Goal: Task Accomplishment & Management: Manage account settings

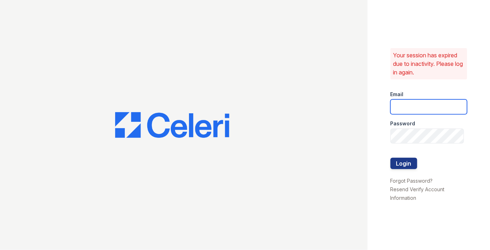
click at [404, 112] on input "email" at bounding box center [428, 106] width 77 height 15
click at [0, 250] on com-1password-button at bounding box center [0, 250] width 0 height 0
type input "max@getceleri.com"
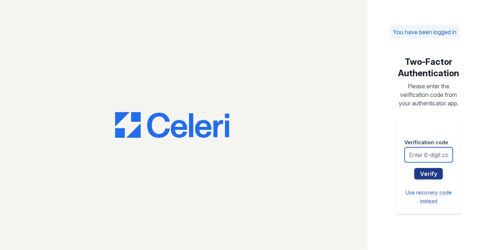
click at [422, 155] on input "text" at bounding box center [429, 155] width 48 height 15
type input "762325"
click at [414, 168] on button "Verify" at bounding box center [428, 173] width 29 height 11
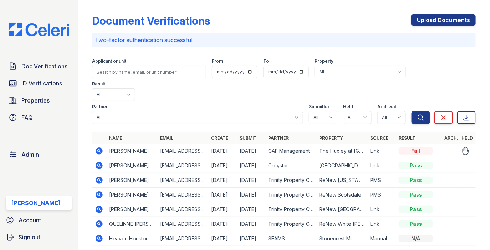
click at [98, 147] on icon at bounding box center [99, 151] width 9 height 9
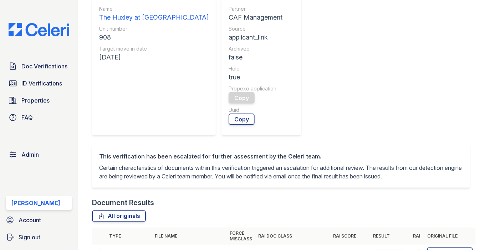
scroll to position [335, 0]
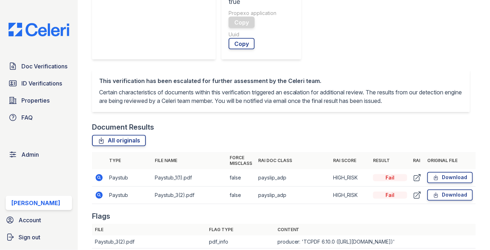
click at [99, 175] on icon at bounding box center [99, 177] width 7 height 7
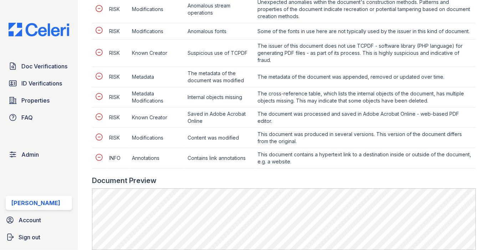
scroll to position [454, 0]
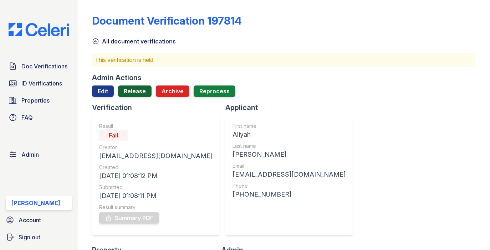
click at [143, 91] on link "Release" at bounding box center [135, 91] width 34 height 11
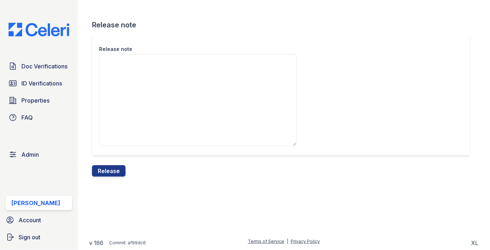
click at [119, 178] on div "Release note Release note Release" at bounding box center [283, 94] width 389 height 188
click at [119, 173] on button "Release" at bounding box center [109, 170] width 34 height 11
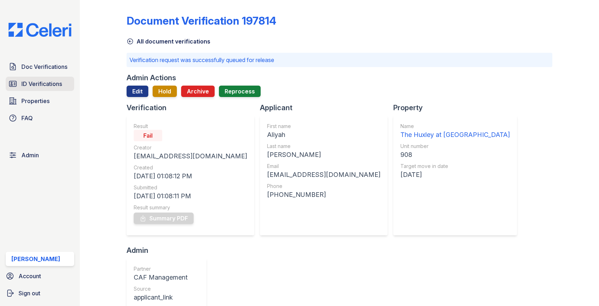
click at [58, 80] on span "ID Verifications" at bounding box center [41, 83] width 41 height 9
click at [58, 72] on link "Doc Verifications" at bounding box center [40, 67] width 68 height 14
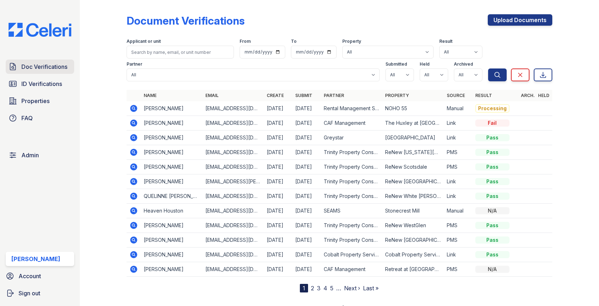
click at [55, 61] on link "Doc Verifications" at bounding box center [40, 67] width 68 height 14
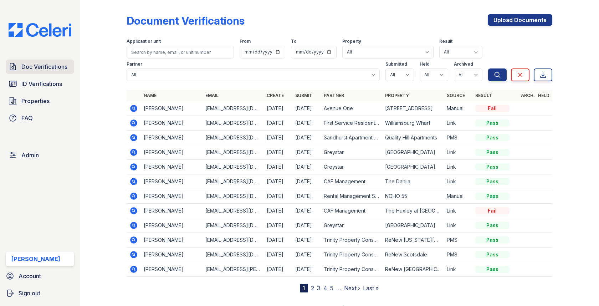
click at [52, 61] on link "Doc Verifications" at bounding box center [40, 67] width 68 height 14
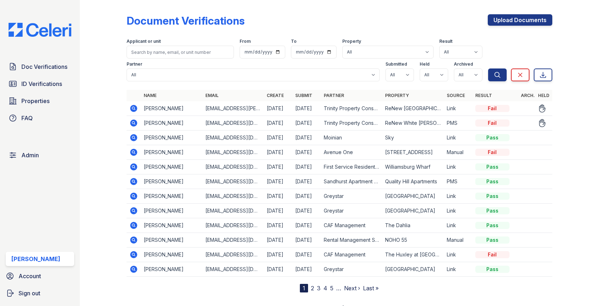
click at [133, 123] on icon at bounding box center [134, 123] width 2 height 2
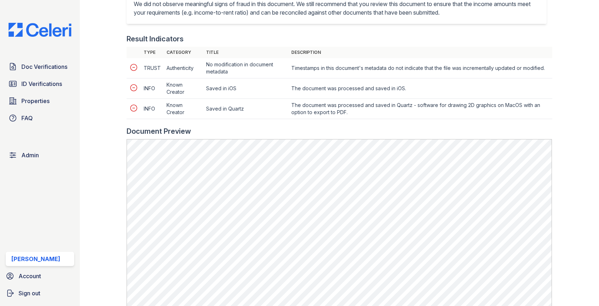
scroll to position [386, 0]
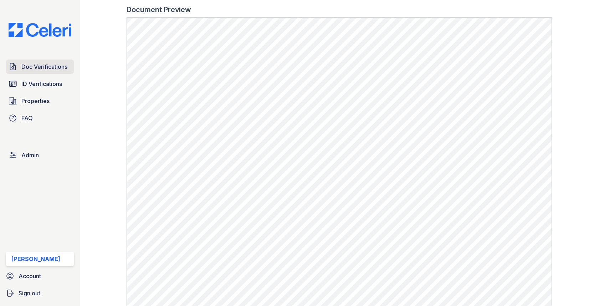
click at [57, 60] on link "Doc Verifications" at bounding box center [40, 67] width 68 height 14
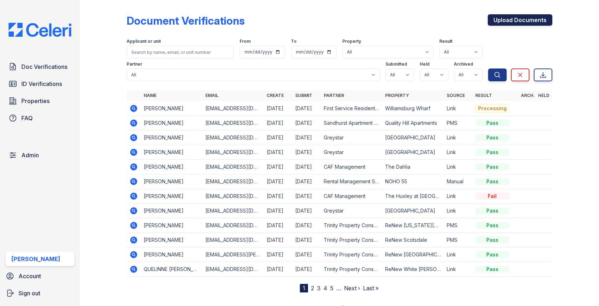
click at [508, 25] on link "Upload Documents" at bounding box center [520, 19] width 65 height 11
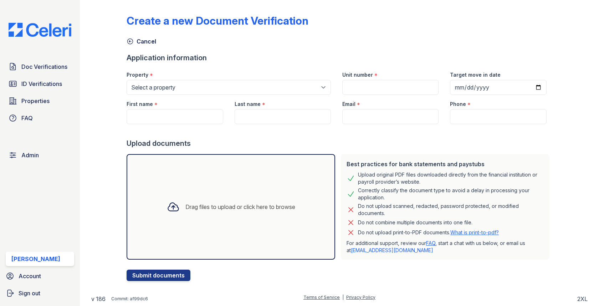
click at [156, 125] on div at bounding box center [339, 131] width 425 height 14
click at [156, 121] on input "First name" at bounding box center [175, 116] width 96 height 15
paste input "Trinidy Bowers"
click at [158, 117] on input "[PERSON_NAME]" at bounding box center [175, 116] width 96 height 15
click at [158, 117] on input "Trinidy Bowers" at bounding box center [175, 116] width 96 height 15
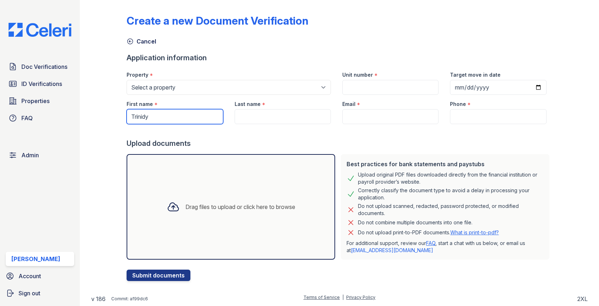
type input "Trinidy"
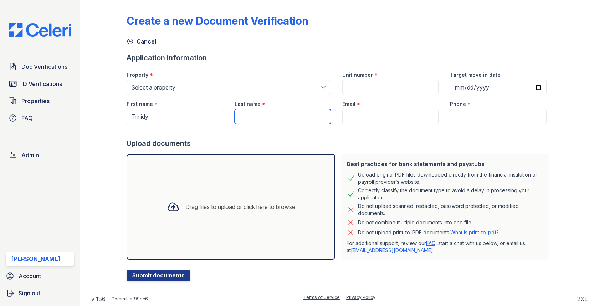
paste input "Bowers"
type input "Bowers"
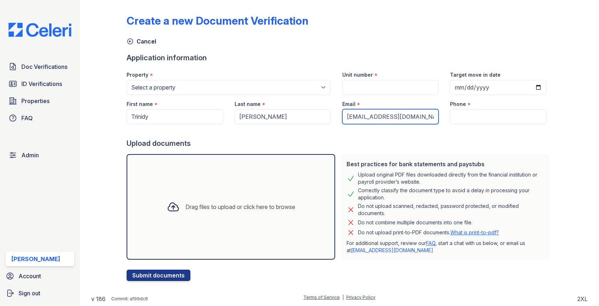
type input "[EMAIL_ADDRESS][DOMAIN_NAME]"
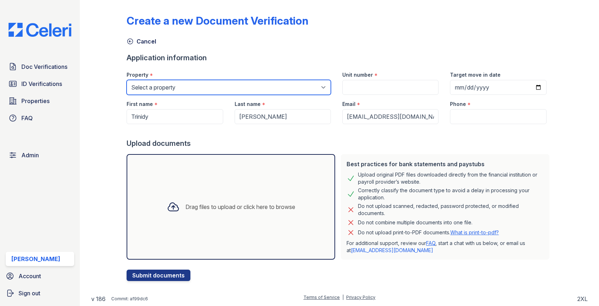
click at [204, 85] on select "Select a property 0000 Kinney Avenue 09 Cape Coral 10006 North Glowing Forge Co…" at bounding box center [229, 87] width 204 height 15
select select "4828"
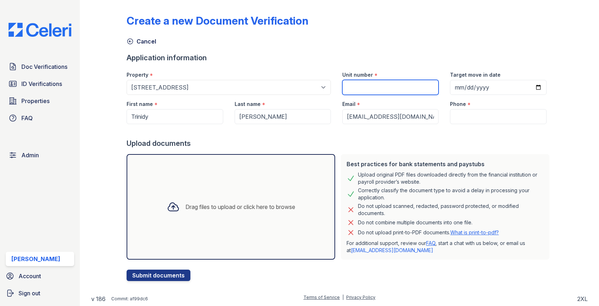
click at [385, 89] on input "Unit number" at bounding box center [390, 87] width 96 height 15
paste input "6046-1"
type input "6046-1"
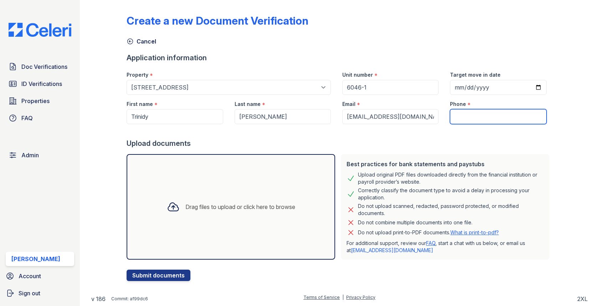
click at [471, 113] on input "Phone" at bounding box center [498, 116] width 96 height 15
type input "3054444444"
click at [261, 181] on div "Drag files to upload or click here to browse" at bounding box center [231, 207] width 209 height 106
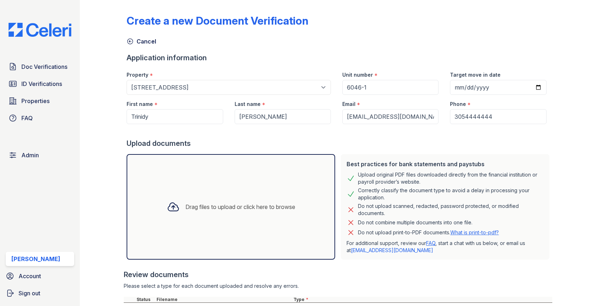
scroll to position [81, 0]
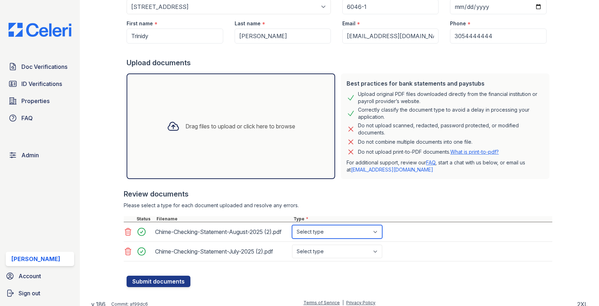
click at [318, 232] on select "Select type Paystub Bank Statement Offer Letter Tax Documents Benefit Award Let…" at bounding box center [337, 232] width 90 height 14
select select "bank_statement"
click at [317, 255] on select "Select type Paystub Bank Statement Offer Letter Tax Documents Benefit Award Let…" at bounding box center [337, 252] width 90 height 14
select select "bank_statement"
click at [172, 271] on div at bounding box center [339, 271] width 425 height 7
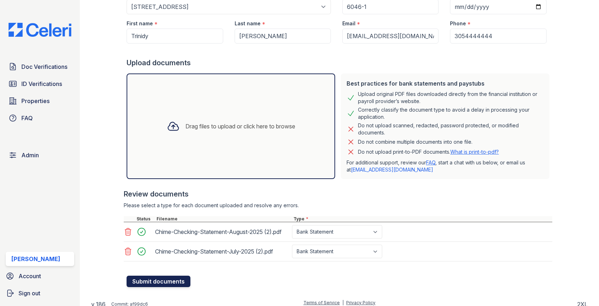
click at [169, 279] on button "Submit documents" at bounding box center [159, 281] width 64 height 11
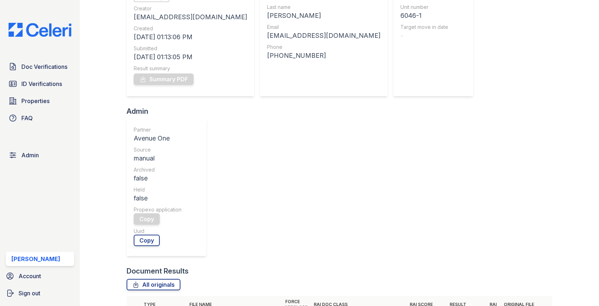
scroll to position [166, 0]
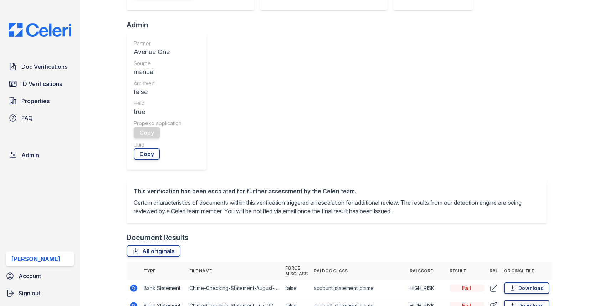
scroll to position [308, 0]
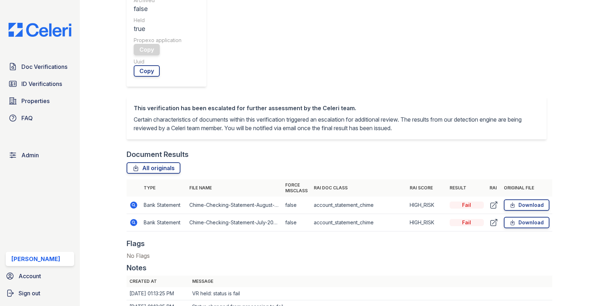
click at [134, 219] on icon at bounding box center [133, 222] width 7 height 7
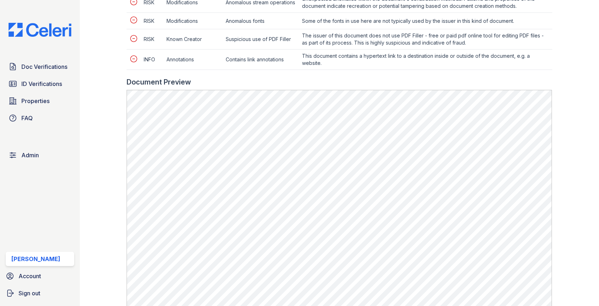
scroll to position [463, 0]
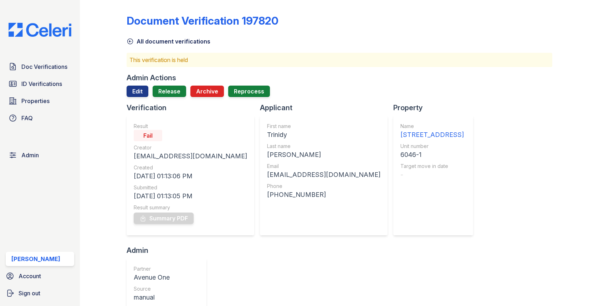
click at [164, 84] on div "Admin Actions Edit Release Archive Reprocess" at bounding box center [339, 88] width 425 height 30
click at [164, 88] on link "Release" at bounding box center [170, 91] width 34 height 11
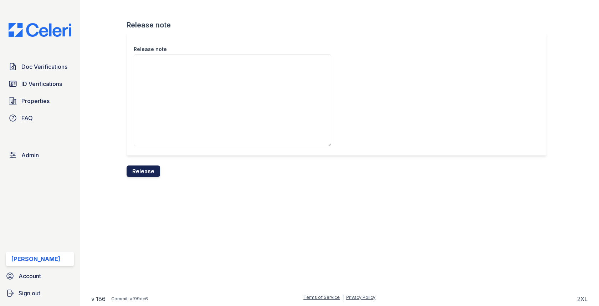
click at [153, 168] on button "Release" at bounding box center [144, 170] width 34 height 11
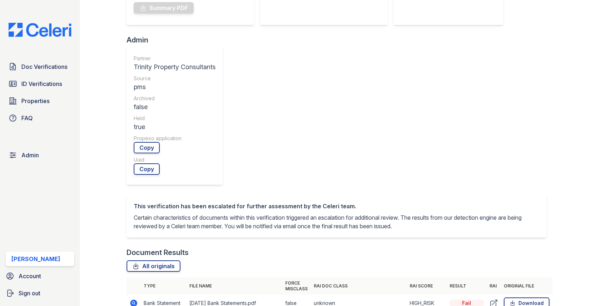
scroll to position [279, 0]
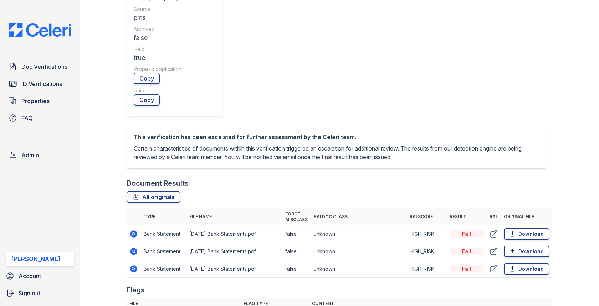
click at [132, 248] on icon at bounding box center [133, 251] width 7 height 7
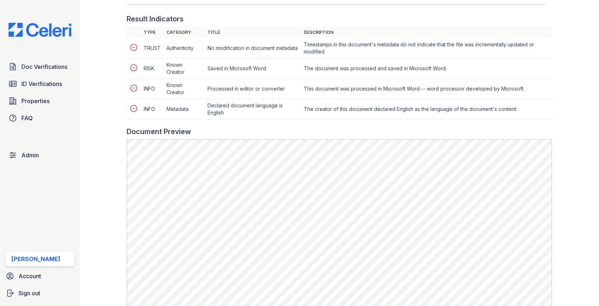
scroll to position [378, 0]
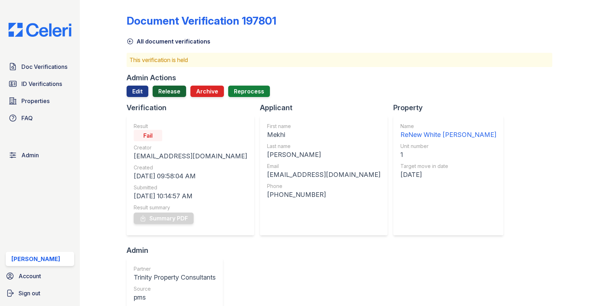
click at [168, 89] on link "Release" at bounding box center [170, 91] width 34 height 11
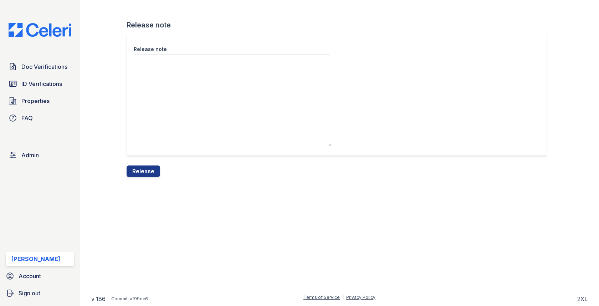
click at [165, 102] on textarea "Release note" at bounding box center [232, 100] width 197 height 92
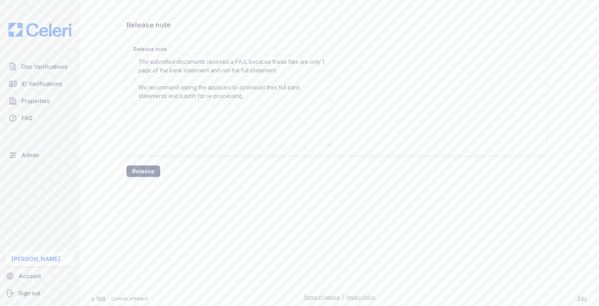
type textarea "The submitted documents received a FAIL because these files are only 1 page of …"
click at [139, 168] on button "Release" at bounding box center [144, 170] width 34 height 11
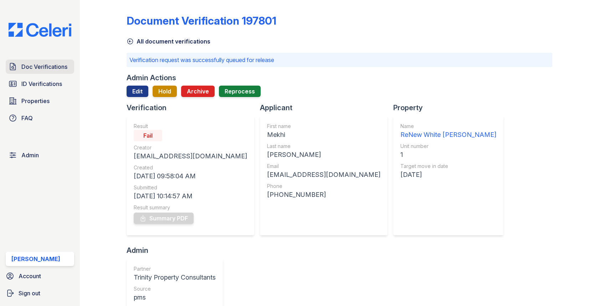
click at [47, 61] on link "Doc Verifications" at bounding box center [40, 67] width 68 height 14
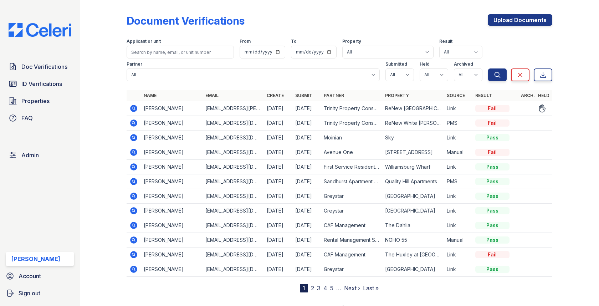
click at [123, 103] on div at bounding box center [108, 147] width 35 height 289
click at [131, 104] on icon at bounding box center [133, 108] width 9 height 9
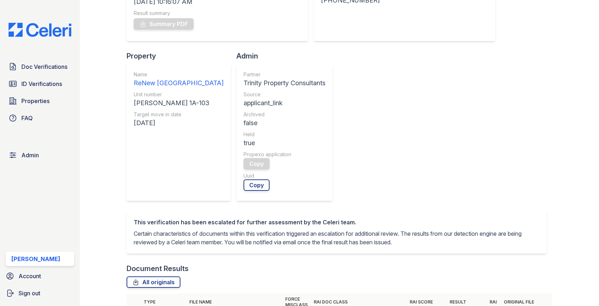
scroll to position [288, 0]
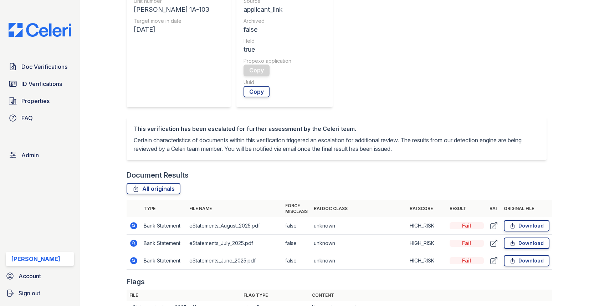
click at [127, 235] on td at bounding box center [134, 243] width 14 height 17
click at [131, 240] on icon at bounding box center [133, 243] width 7 height 7
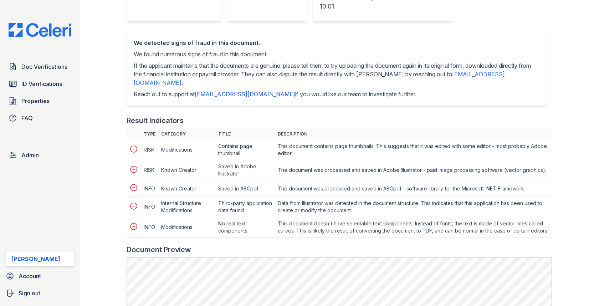
scroll to position [341, 0]
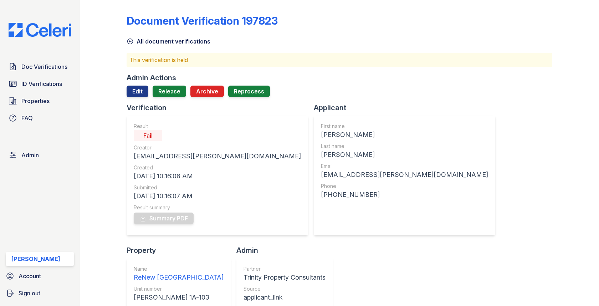
click at [142, 84] on div "Admin Actions Edit Release Archive Reprocess" at bounding box center [339, 88] width 425 height 30
click at [140, 90] on link "Edit" at bounding box center [138, 91] width 22 height 11
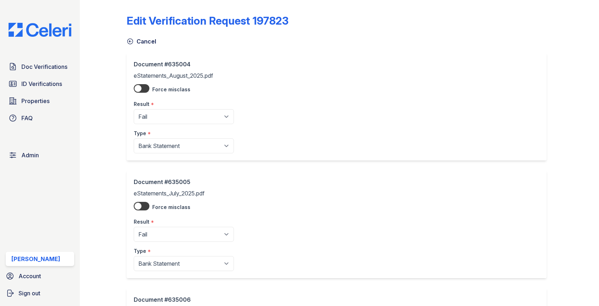
click at [141, 108] on div "Result *" at bounding box center [184, 102] width 100 height 14
click at [141, 109] on select "Pending Sent Started Processing Pass Fail Caution Error N/A" at bounding box center [184, 116] width 100 height 15
select select "pass"
click at [183, 240] on select "Pending Sent Started Processing Pass Fail Caution Error N/A" at bounding box center [184, 234] width 100 height 15
select select "pass"
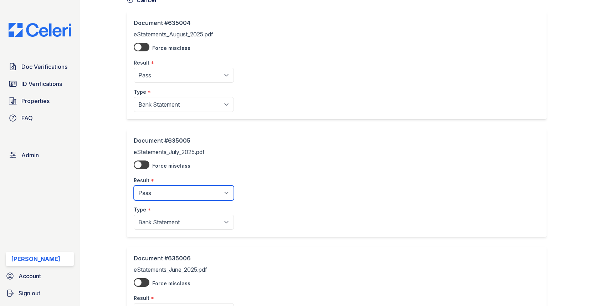
scroll to position [134, 0]
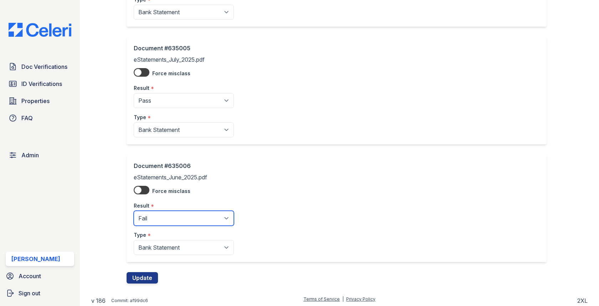
click at [183, 211] on select "Pending Sent Started Processing Pass Fail Caution Error N/A" at bounding box center [184, 218] width 100 height 15
select select "pass"
click at [138, 281] on button "Update" at bounding box center [142, 277] width 31 height 11
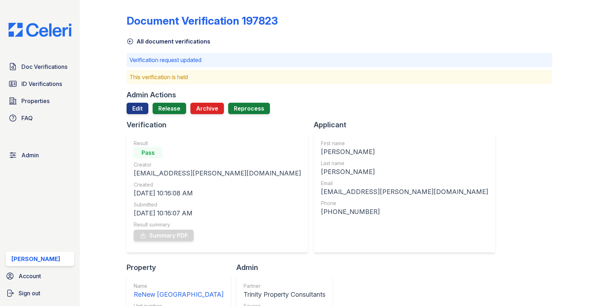
click at [171, 101] on div "Admin Actions Edit Release Archive Reprocess" at bounding box center [339, 105] width 425 height 30
click at [170, 111] on link "Release" at bounding box center [170, 108] width 34 height 11
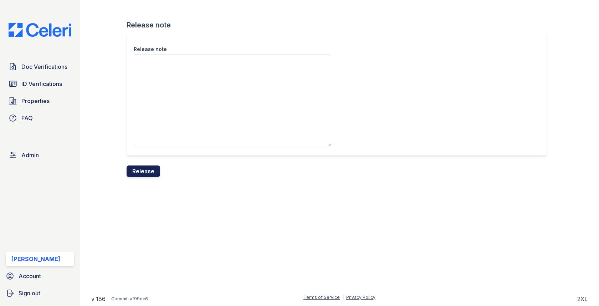
click at [147, 171] on button "Release" at bounding box center [144, 170] width 34 height 11
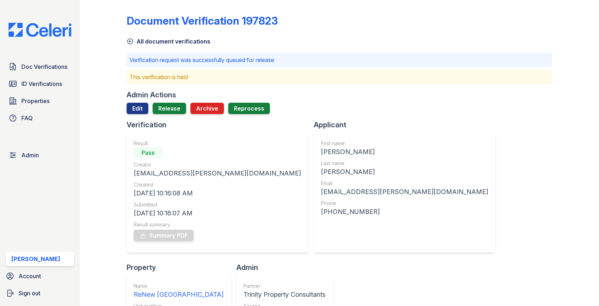
click at [56, 76] on div "Doc Verifications ID Verifications Properties FAQ" at bounding box center [40, 93] width 74 height 66
click at [56, 72] on link "Doc Verifications" at bounding box center [40, 67] width 68 height 14
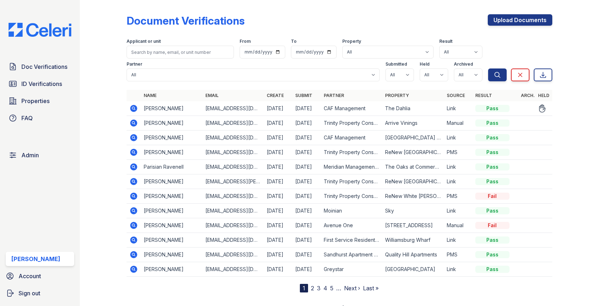
click at [132, 106] on icon at bounding box center [133, 108] width 7 height 7
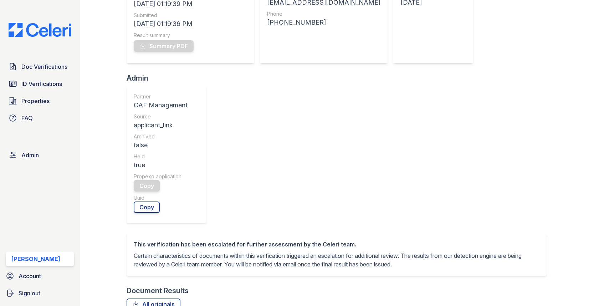
scroll to position [261, 0]
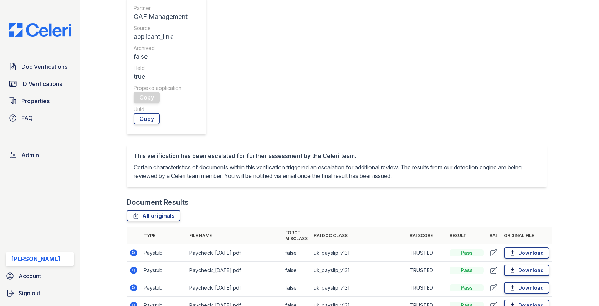
click at [132, 266] on icon at bounding box center [133, 270] width 9 height 9
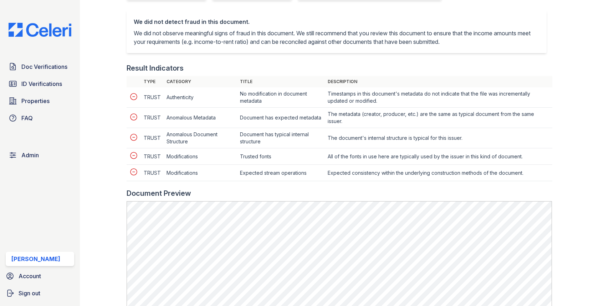
scroll to position [380, 0]
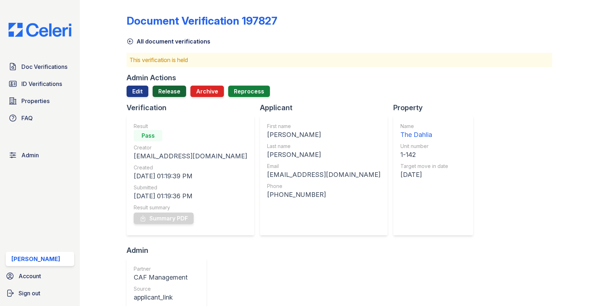
click at [175, 97] on link "Release" at bounding box center [170, 91] width 34 height 11
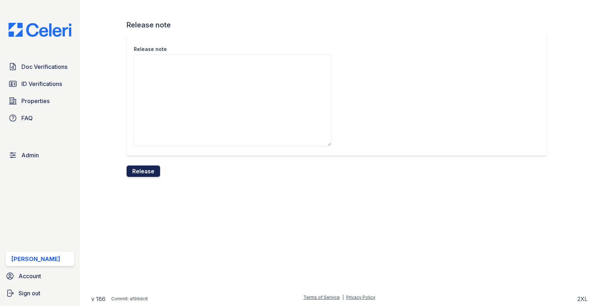
click at [142, 174] on button "Release" at bounding box center [144, 170] width 34 height 11
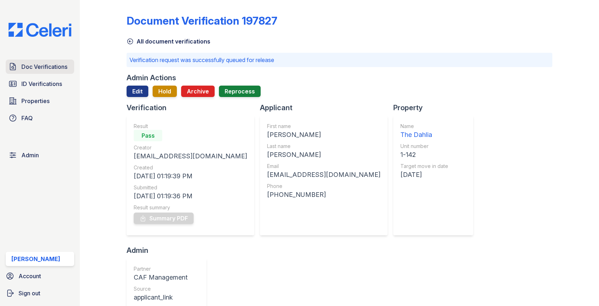
click at [22, 62] on link "Doc Verifications" at bounding box center [40, 67] width 68 height 14
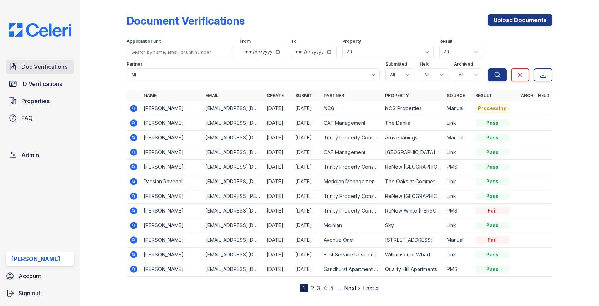
click at [47, 66] on span "Doc Verifications" at bounding box center [44, 66] width 46 height 9
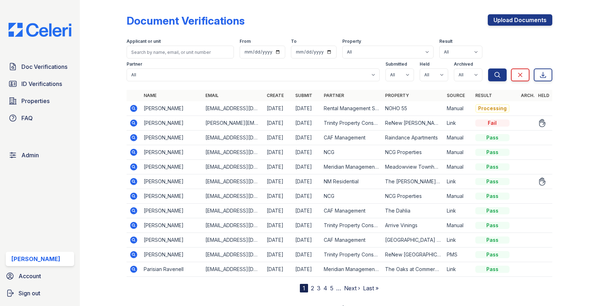
click at [126, 179] on div at bounding box center [108, 147] width 35 height 289
click at [134, 179] on icon at bounding box center [133, 181] width 9 height 9
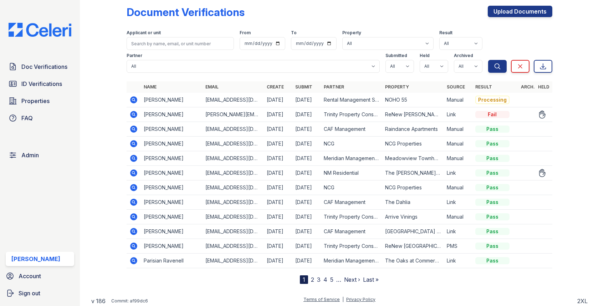
click at [132, 171] on icon at bounding box center [133, 173] width 9 height 9
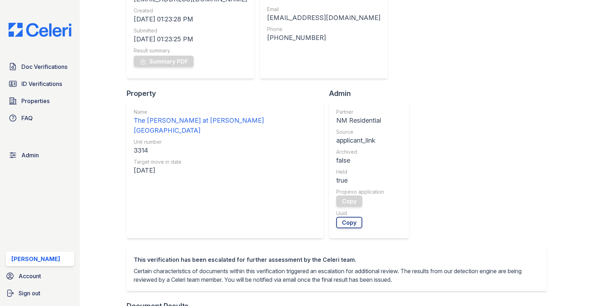
scroll to position [285, 0]
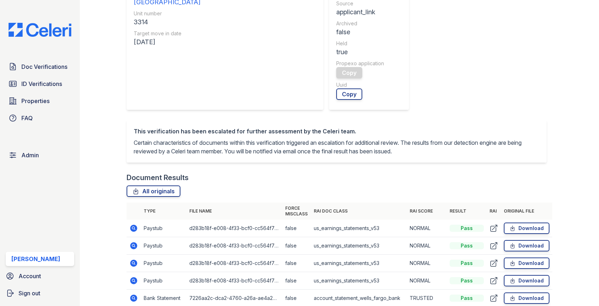
click at [135, 225] on icon at bounding box center [133, 228] width 7 height 7
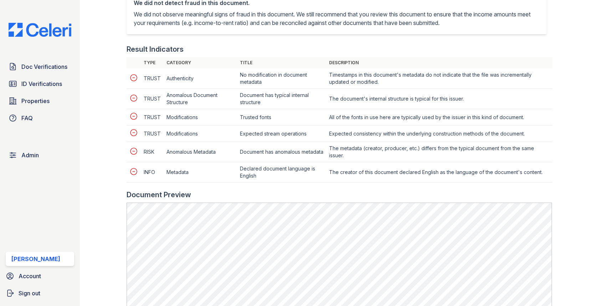
scroll to position [402, 0]
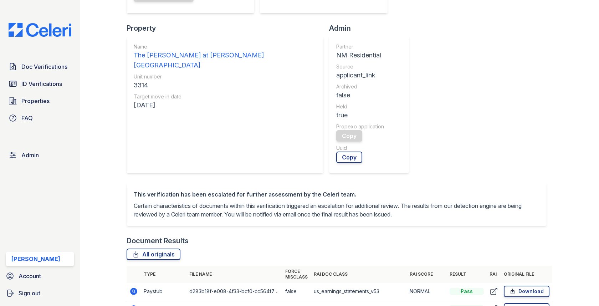
scroll to position [299, 0]
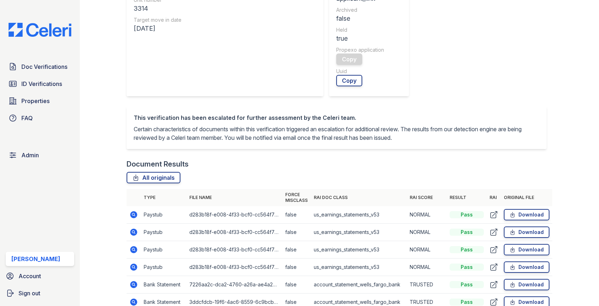
click at [136, 280] on icon at bounding box center [133, 284] width 9 height 9
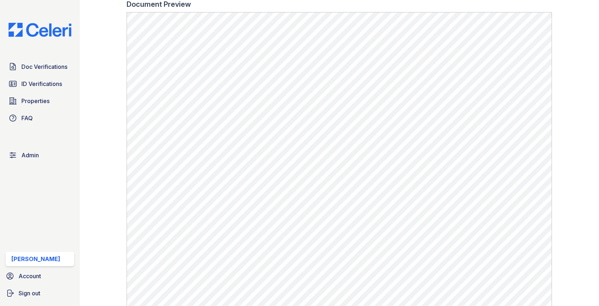
scroll to position [468, 0]
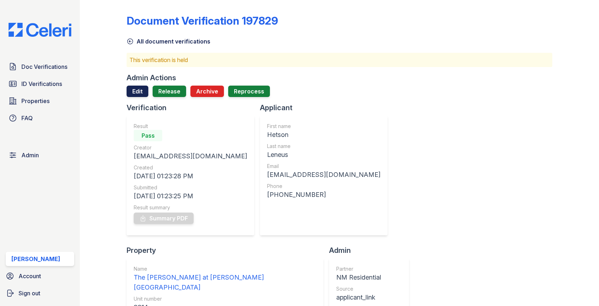
click at [131, 88] on link "Edit" at bounding box center [138, 91] width 22 height 11
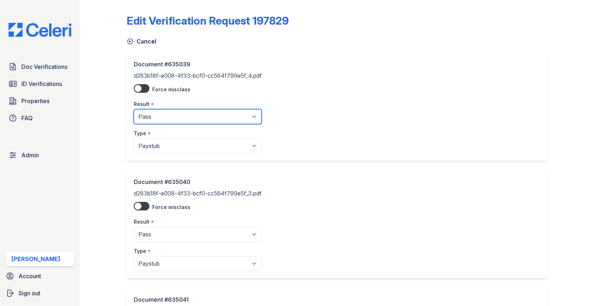
click at [172, 122] on select "Pending Sent Started Processing Pass Fail Caution Error N/A" at bounding box center [198, 116] width 128 height 15
select select "fail"
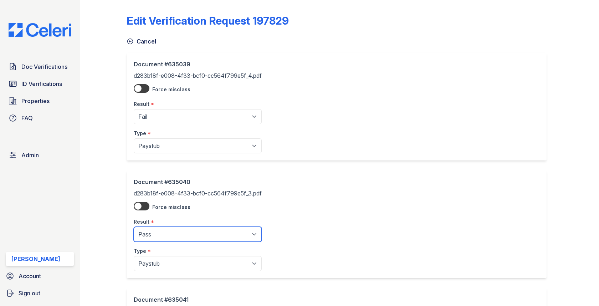
click at [172, 233] on select "Pending Sent Started Processing Pass Fail Caution Error N/A" at bounding box center [198, 234] width 128 height 15
select select "fail"
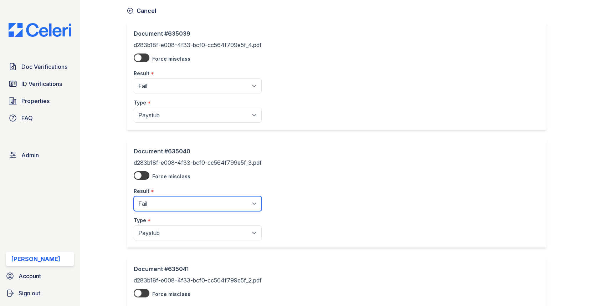
scroll to position [166, 0]
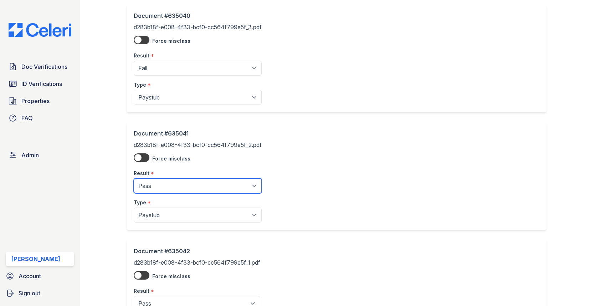
click at [174, 189] on select "Pending Sent Started Processing Pass Fail Caution Error N/A" at bounding box center [198, 185] width 128 height 15
select select "fail"
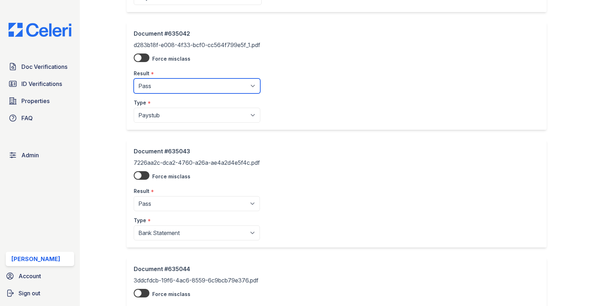
click at [153, 81] on select "Pending Sent Started Processing Pass Fail Caution Error N/A" at bounding box center [197, 85] width 127 height 15
select select "fail"
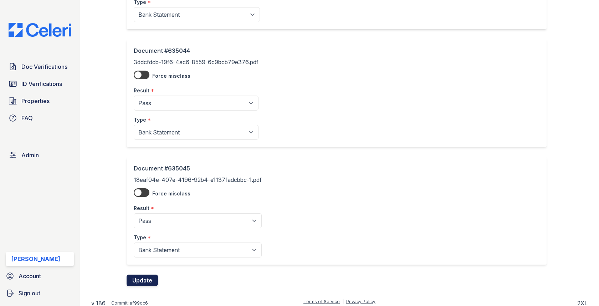
click at [144, 274] on button "Update" at bounding box center [142, 279] width 31 height 11
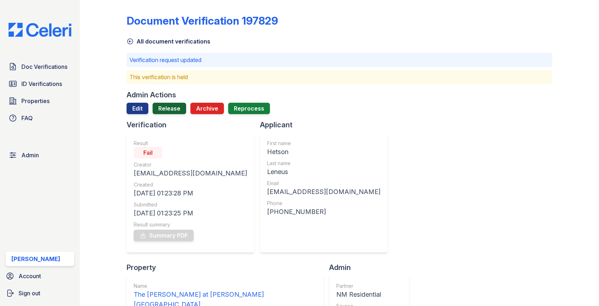
click at [162, 113] on link "Release" at bounding box center [170, 108] width 34 height 11
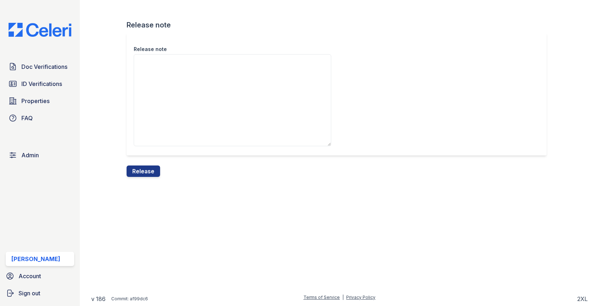
click at [143, 185] on div "Release note Release note Release" at bounding box center [339, 94] width 496 height 188
click at [143, 169] on button "Release" at bounding box center [144, 170] width 34 height 11
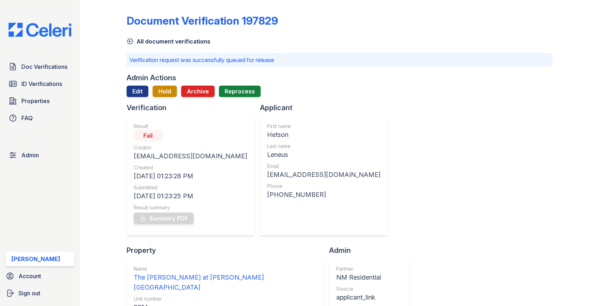
click at [39, 59] on div "Doc Verifications ID Verifications Properties FAQ Admin Max Orshan Account Sign…" at bounding box center [40, 153] width 80 height 306
click at [39, 61] on link "Doc Verifications" at bounding box center [40, 67] width 68 height 14
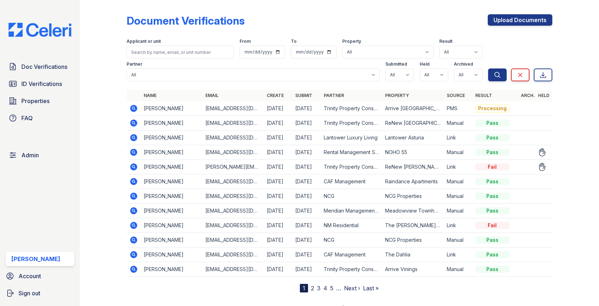
click at [130, 150] on icon at bounding box center [133, 152] width 9 height 9
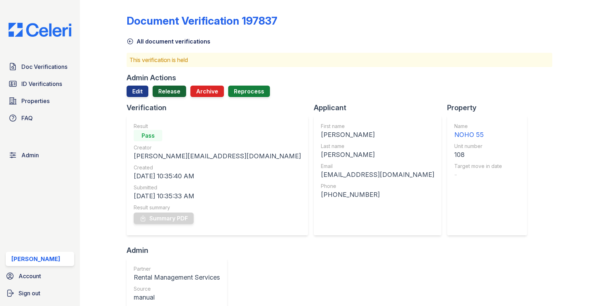
click at [178, 90] on link "Release" at bounding box center [170, 91] width 34 height 11
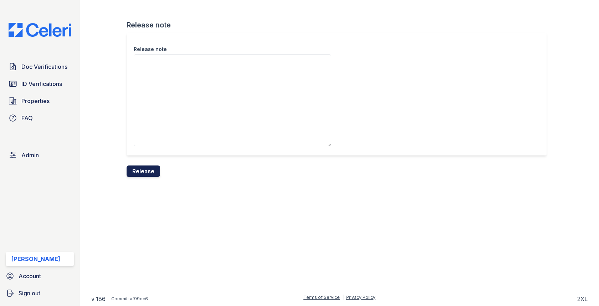
click at [148, 173] on button "Release" at bounding box center [144, 170] width 34 height 11
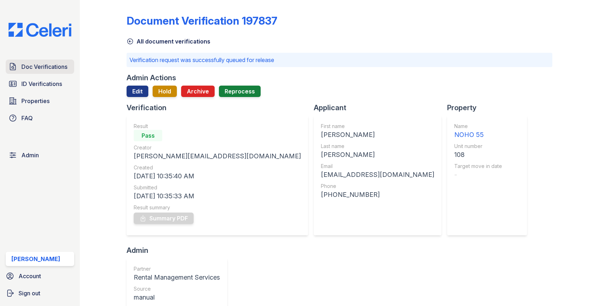
click at [29, 69] on span "Doc Verifications" at bounding box center [44, 66] width 46 height 9
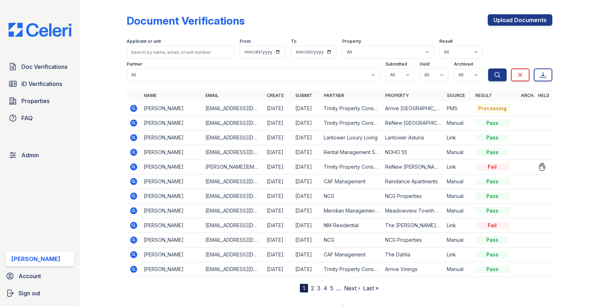
click at [137, 168] on icon at bounding box center [133, 167] width 9 height 9
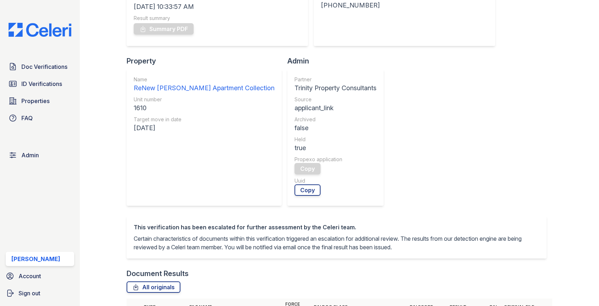
scroll to position [260, 0]
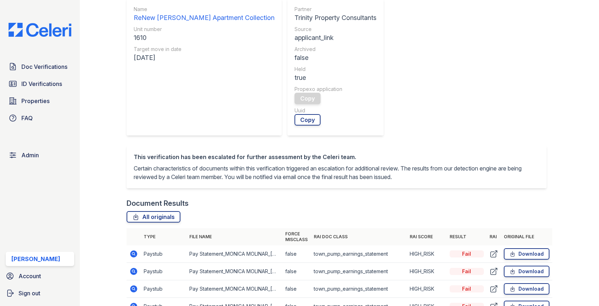
click at [133, 250] on icon at bounding box center [133, 253] width 7 height 7
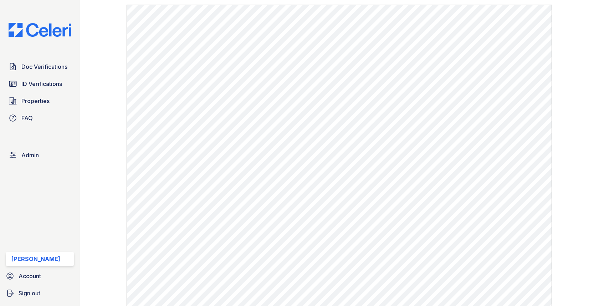
scroll to position [462, 0]
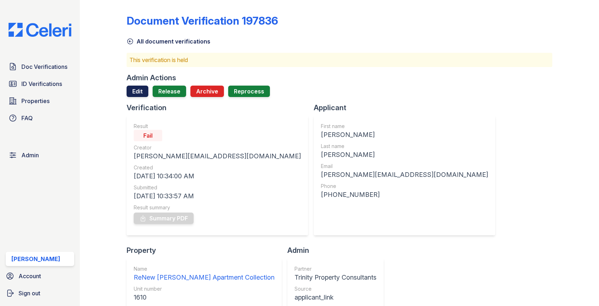
click at [129, 93] on link "Edit" at bounding box center [138, 91] width 22 height 11
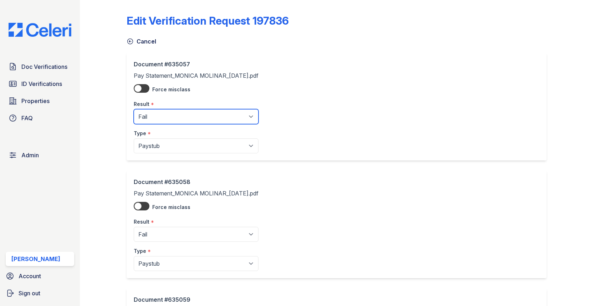
click at [151, 120] on select "Pending Sent Started Processing Pass Fail Caution Error N/A" at bounding box center [196, 116] width 125 height 15
select select "caution"
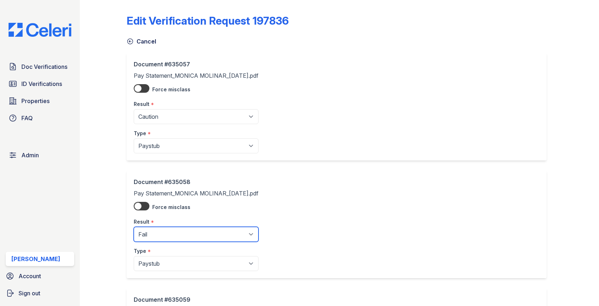
click at [163, 232] on select "Pending Sent Started Processing Pass Fail Caution Error N/A" at bounding box center [196, 234] width 125 height 15
select select "caution"
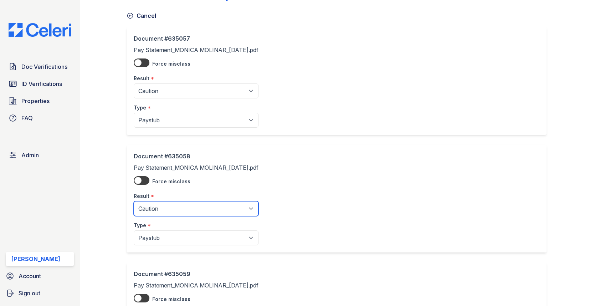
scroll to position [179, 0]
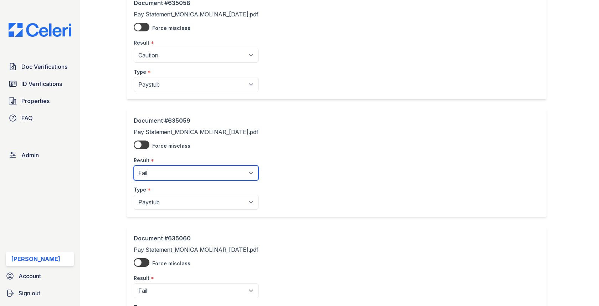
click at [170, 176] on select "Pending Sent Started Processing Pass Fail Caution Error N/A" at bounding box center [196, 172] width 125 height 15
select select "caution"
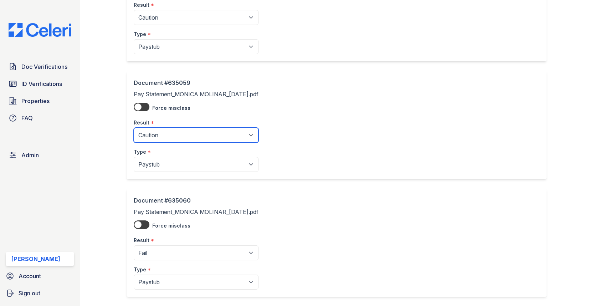
scroll to position [282, 0]
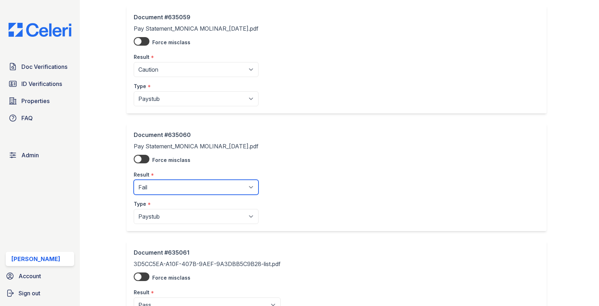
click at [173, 187] on select "Pending Sent Started Processing Pass Fail Caution Error N/A" at bounding box center [196, 187] width 125 height 15
select select "caution"
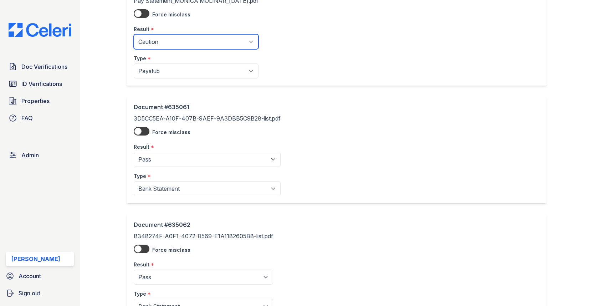
scroll to position [602, 0]
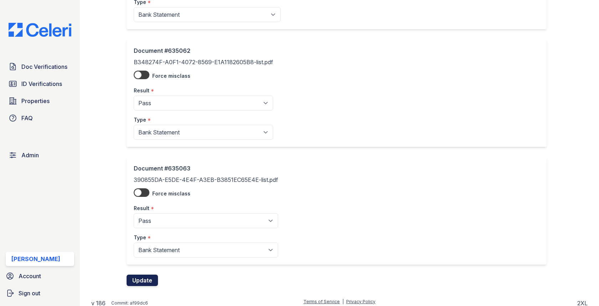
click at [153, 276] on button "Update" at bounding box center [142, 279] width 31 height 11
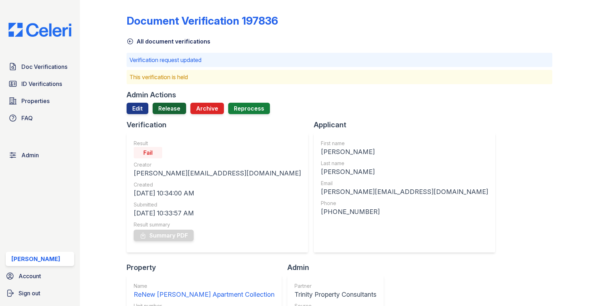
click at [170, 105] on link "Release" at bounding box center [170, 108] width 34 height 11
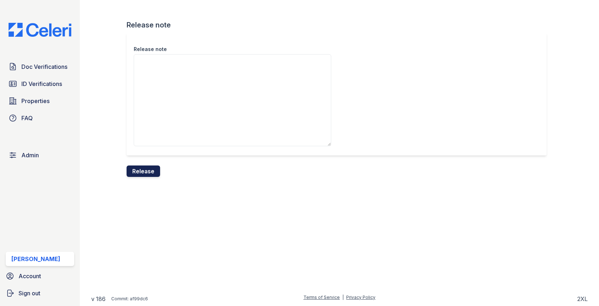
click at [148, 166] on button "Release" at bounding box center [144, 170] width 34 height 11
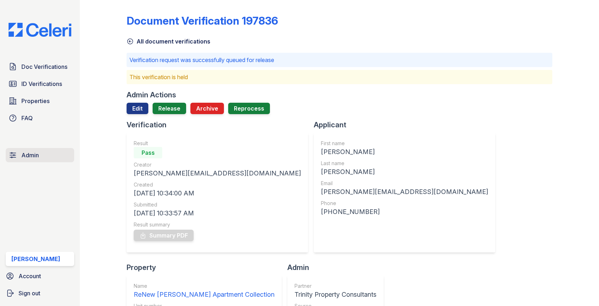
click at [41, 155] on link "Admin" at bounding box center [40, 155] width 68 height 14
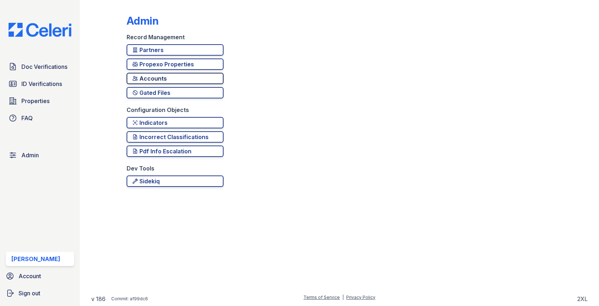
click at [167, 76] on div "Accounts" at bounding box center [175, 78] width 86 height 9
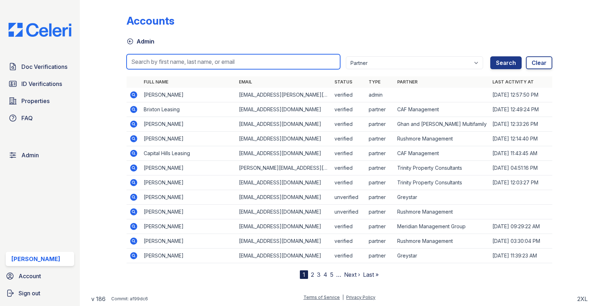
click at [176, 58] on input "search" at bounding box center [233, 61] width 213 height 15
paste input "RKadzielawa@trinity-pm.com"
type input "RKadzielawa@trinity-pm.com"
click at [490, 56] on button "Search" at bounding box center [505, 62] width 31 height 13
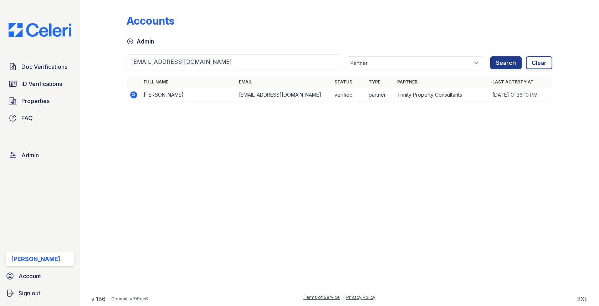
click at [137, 92] on icon at bounding box center [133, 95] width 9 height 9
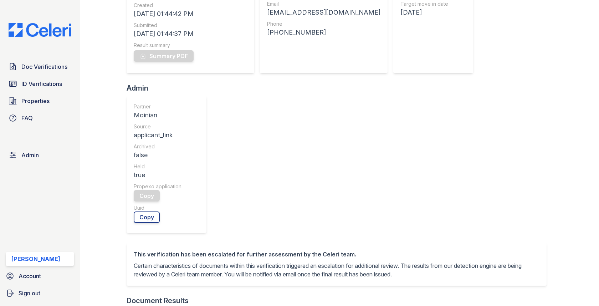
scroll to position [315, 0]
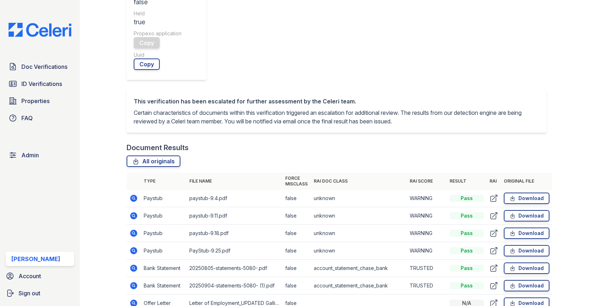
click at [136, 211] on icon at bounding box center [133, 215] width 9 height 9
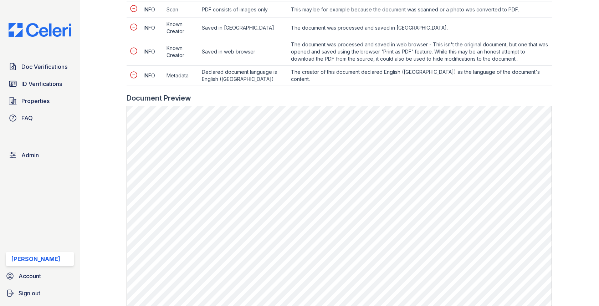
scroll to position [354, 0]
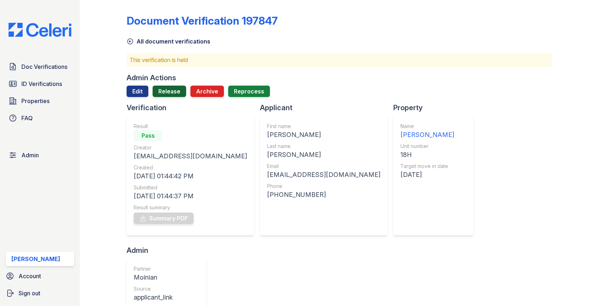
click at [168, 90] on link "Release" at bounding box center [170, 91] width 34 height 11
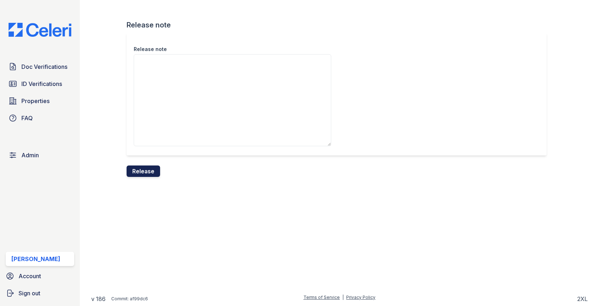
click at [145, 167] on button "Release" at bounding box center [144, 170] width 34 height 11
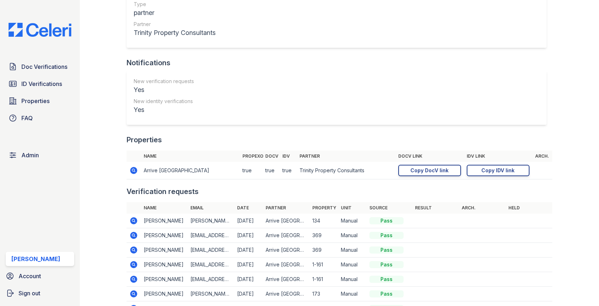
scroll to position [162, 0]
click at [129, 169] on icon at bounding box center [133, 170] width 9 height 9
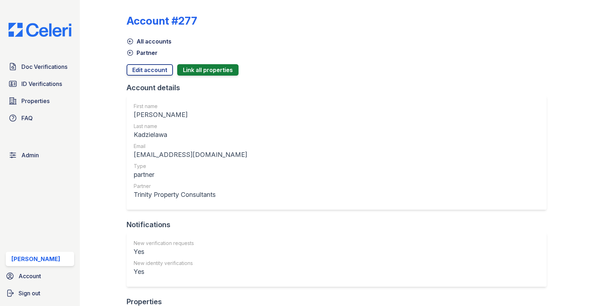
scroll to position [53, 0]
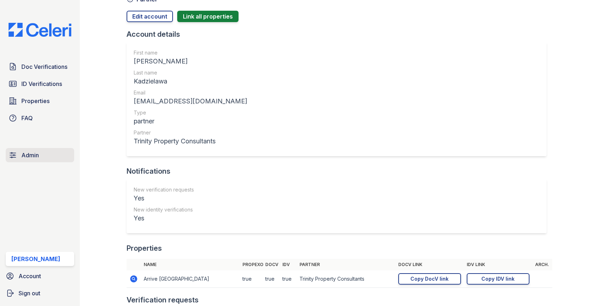
click at [47, 155] on link "Admin" at bounding box center [40, 155] width 68 height 14
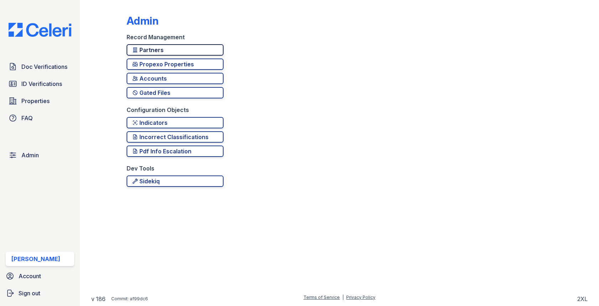
click at [153, 50] on div "Partners" at bounding box center [175, 50] width 86 height 9
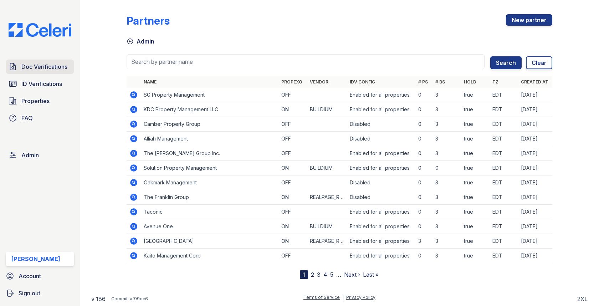
click at [50, 71] on link "Doc Verifications" at bounding box center [40, 67] width 68 height 14
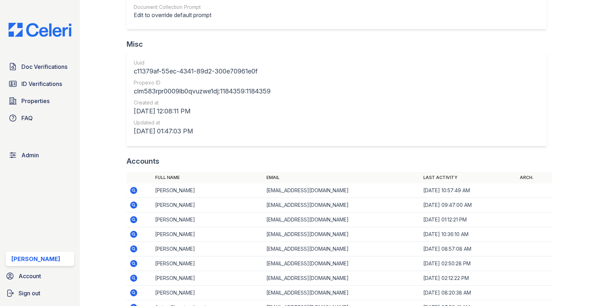
scroll to position [678, 0]
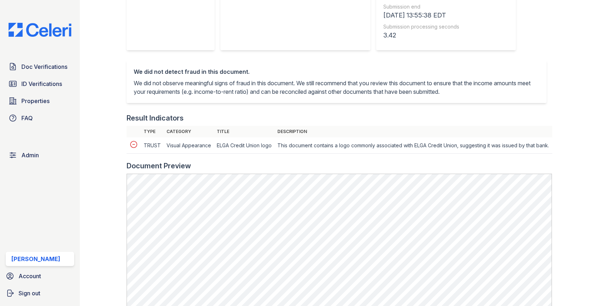
scroll to position [277, 0]
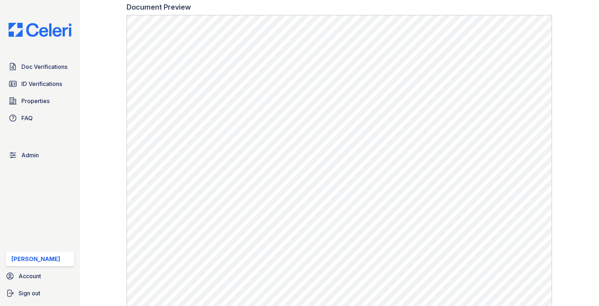
scroll to position [240, 0]
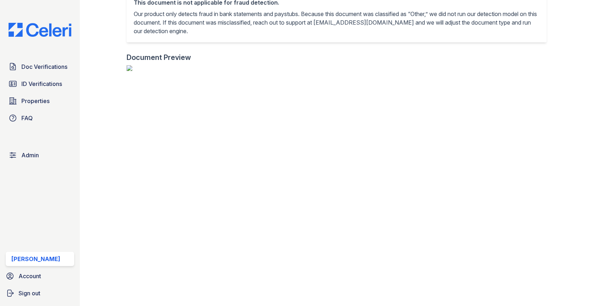
scroll to position [292, 0]
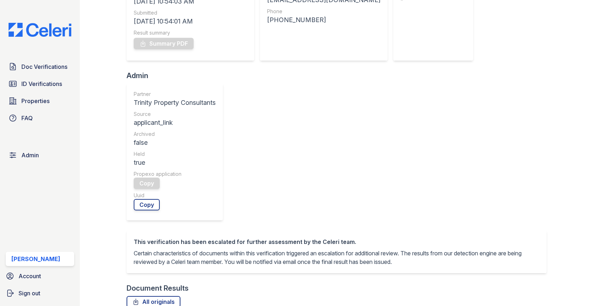
scroll to position [243, 0]
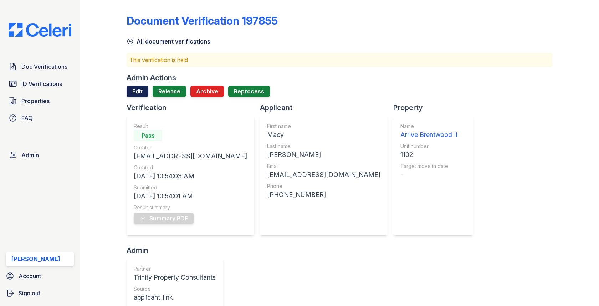
click at [140, 96] on link "Edit" at bounding box center [138, 91] width 22 height 11
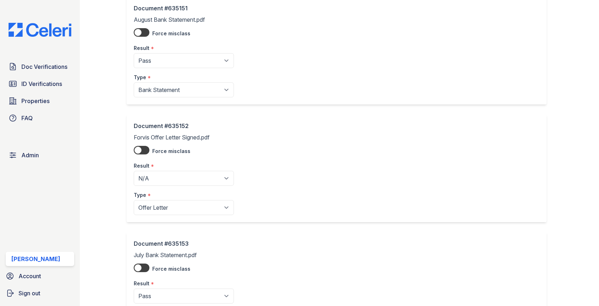
scroll to position [251, 0]
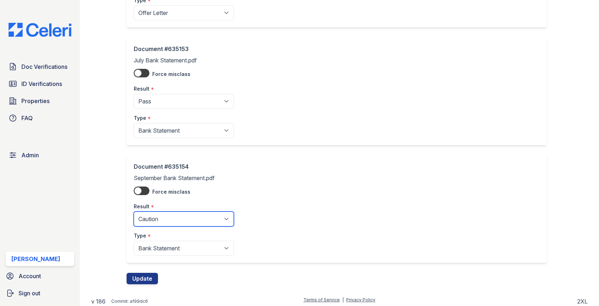
click at [167, 218] on select "Pending Sent Started Processing Pass Fail Caution Error N/A" at bounding box center [184, 218] width 100 height 15
select select "pass"
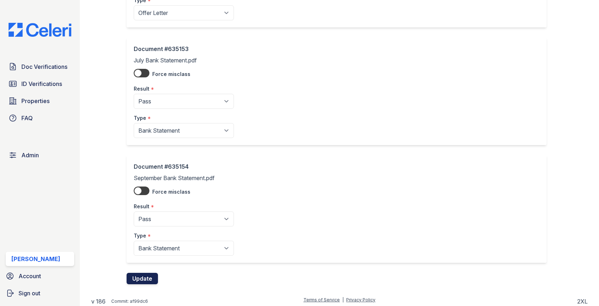
click at [146, 273] on button "Update" at bounding box center [142, 278] width 31 height 11
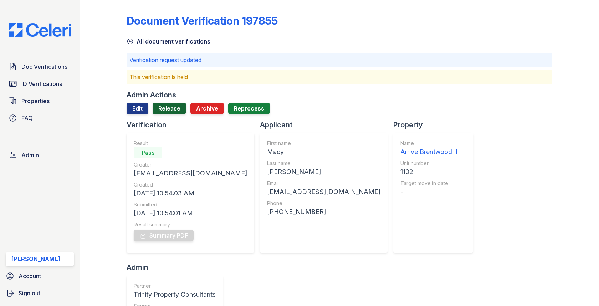
click at [171, 111] on link "Release" at bounding box center [170, 108] width 34 height 11
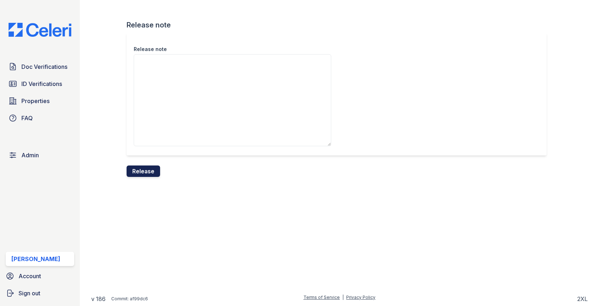
click at [150, 171] on button "Release" at bounding box center [144, 170] width 34 height 11
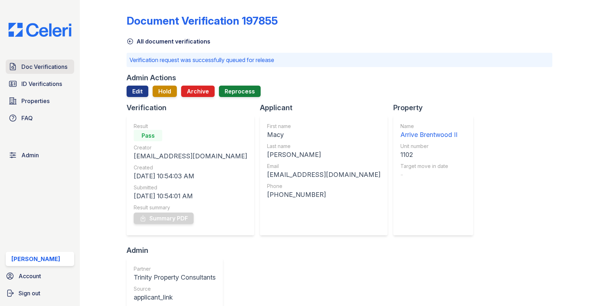
click at [53, 65] on span "Doc Verifications" at bounding box center [44, 66] width 46 height 9
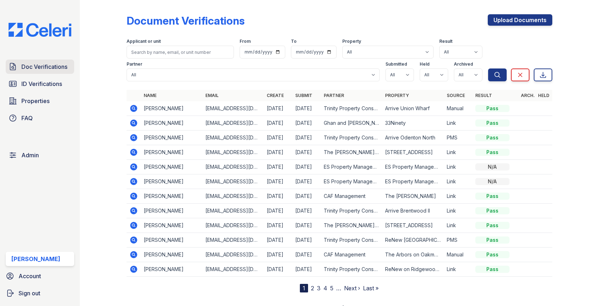
click at [60, 64] on span "Doc Verifications" at bounding box center [44, 66] width 46 height 9
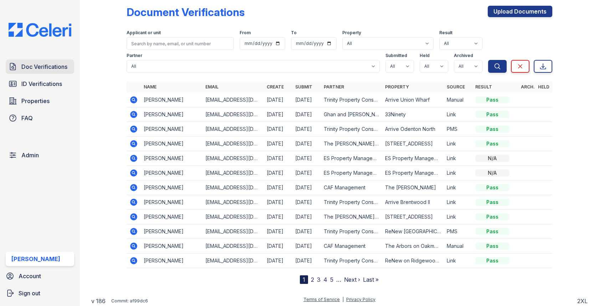
click at [57, 64] on span "Doc Verifications" at bounding box center [44, 66] width 46 height 9
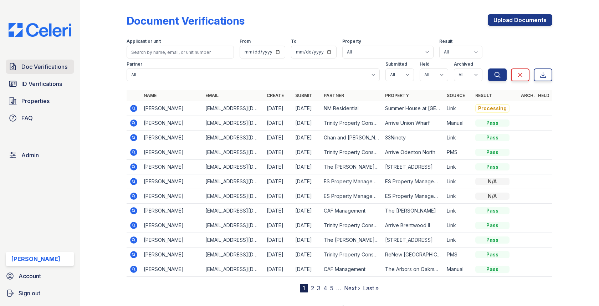
click at [41, 69] on span "Doc Verifications" at bounding box center [44, 66] width 46 height 9
click at [56, 66] on span "Doc Verifications" at bounding box center [44, 66] width 46 height 9
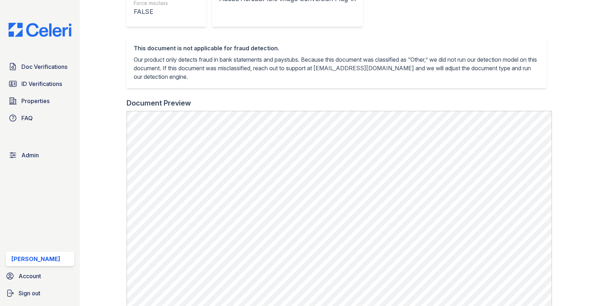
scroll to position [174, 0]
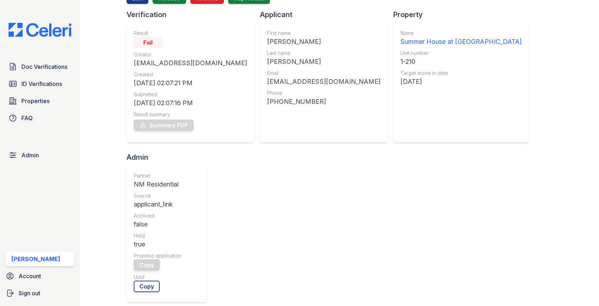
scroll to position [206, 0]
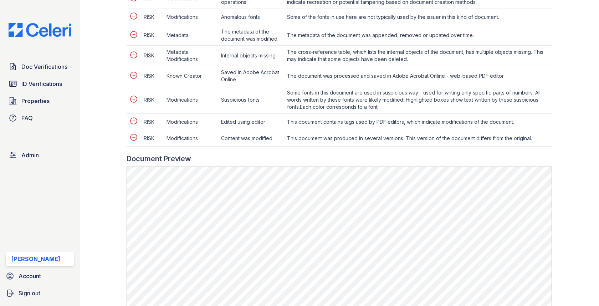
scroll to position [493, 0]
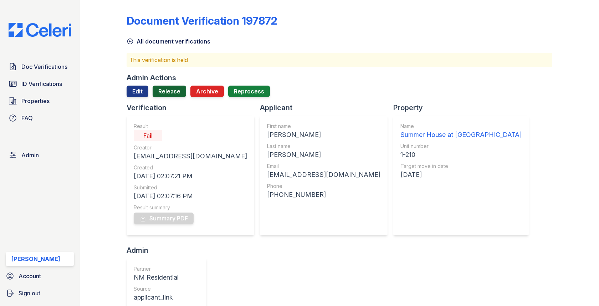
click at [166, 92] on link "Release" at bounding box center [170, 91] width 34 height 11
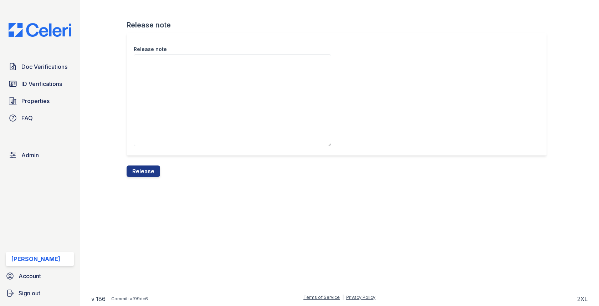
click at [140, 162] on div "Release note" at bounding box center [339, 99] width 425 height 133
click at [140, 170] on button "Release" at bounding box center [144, 170] width 34 height 11
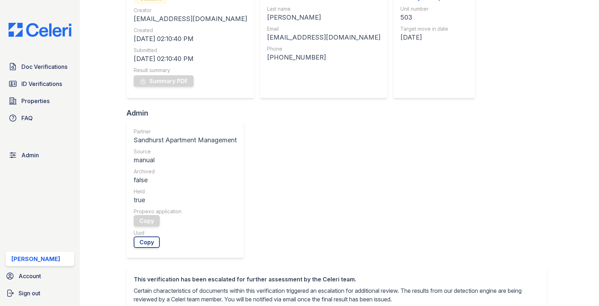
scroll to position [244, 0]
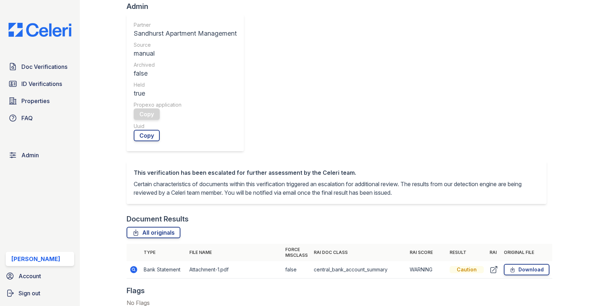
click at [137, 266] on icon at bounding box center [133, 269] width 7 height 7
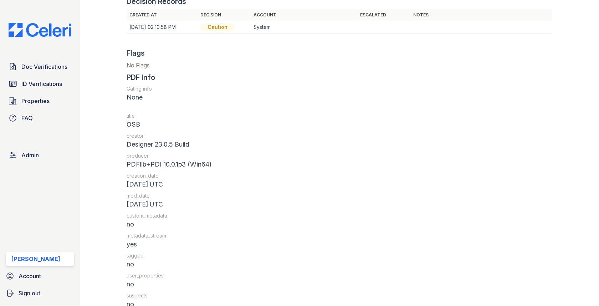
scroll to position [836, 0]
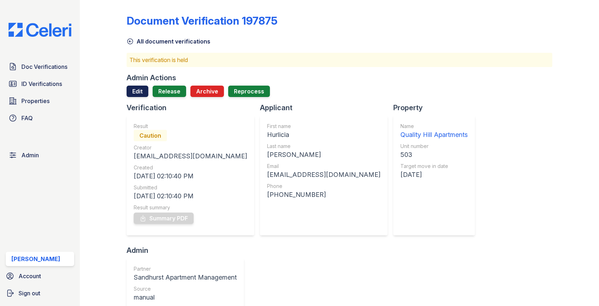
click at [140, 86] on link "Edit" at bounding box center [138, 91] width 22 height 11
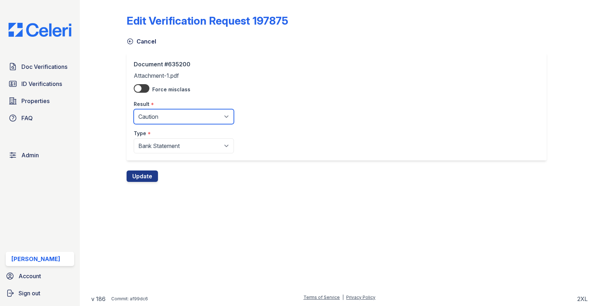
click at [173, 115] on select "Pending Sent Started Processing Pass Fail Caution Error N/A" at bounding box center [184, 116] width 100 height 15
select select "pass"
click at [142, 180] on button "Update" at bounding box center [142, 175] width 31 height 11
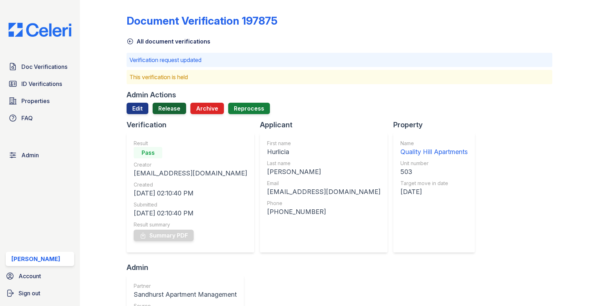
click at [178, 109] on link "Release" at bounding box center [170, 108] width 34 height 11
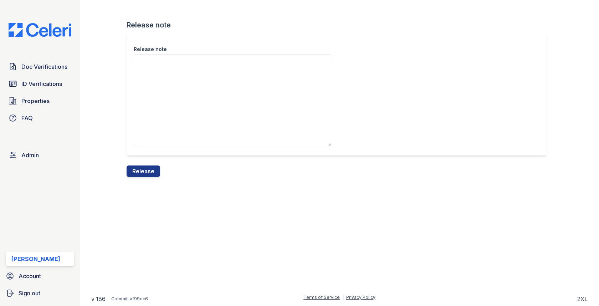
click at [149, 179] on div "Release note Release note Release" at bounding box center [339, 94] width 496 height 188
click at [149, 176] on div "Release note Release note Release" at bounding box center [339, 94] width 496 height 188
click at [149, 175] on button "Release" at bounding box center [144, 170] width 34 height 11
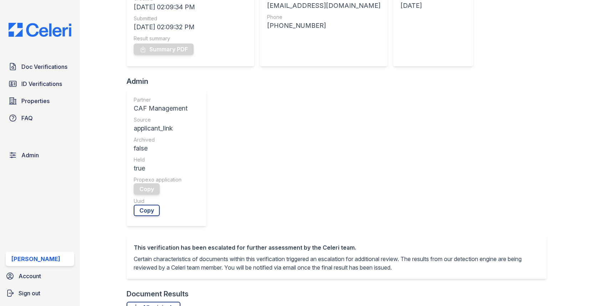
scroll to position [308, 0]
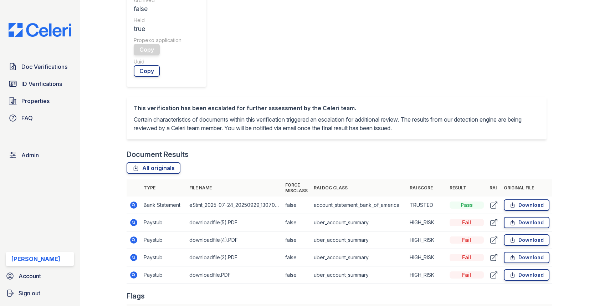
click at [135, 219] on icon at bounding box center [133, 222] width 7 height 7
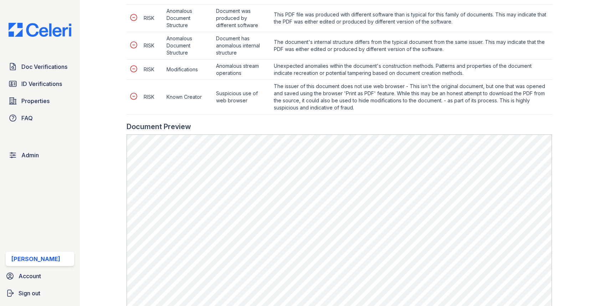
scroll to position [410, 0]
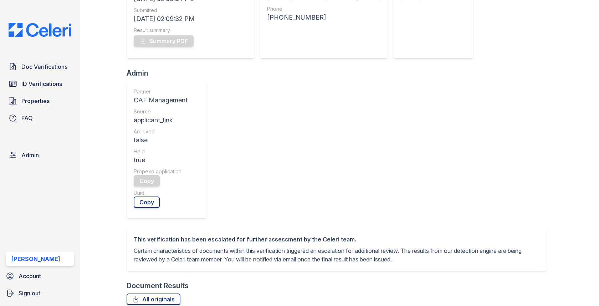
scroll to position [277, 0]
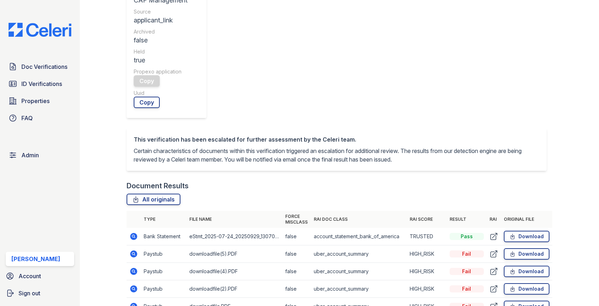
click at [135, 285] on icon at bounding box center [133, 288] width 7 height 7
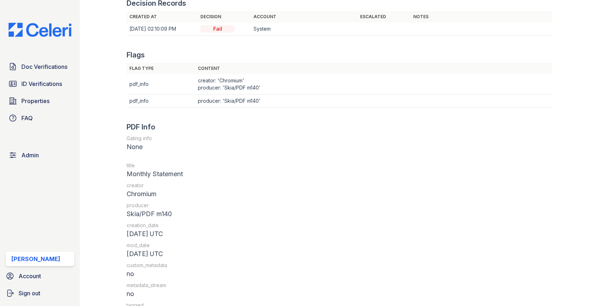
scroll to position [900, 0]
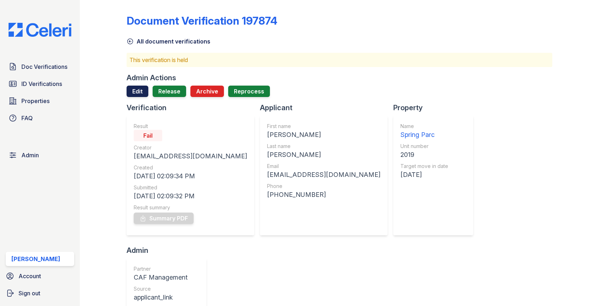
click at [137, 92] on link "Edit" at bounding box center [138, 91] width 22 height 11
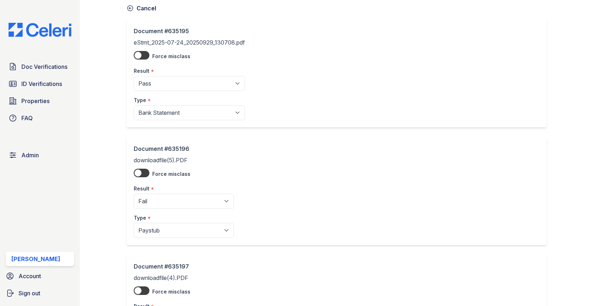
scroll to position [47, 0]
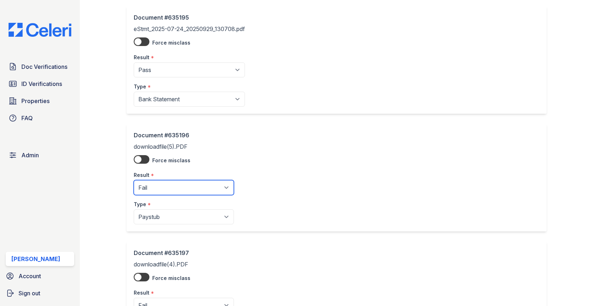
click at [163, 185] on select "Pending Sent Started Processing Pass Fail Caution Error N/A" at bounding box center [184, 187] width 100 height 15
select select "caution"
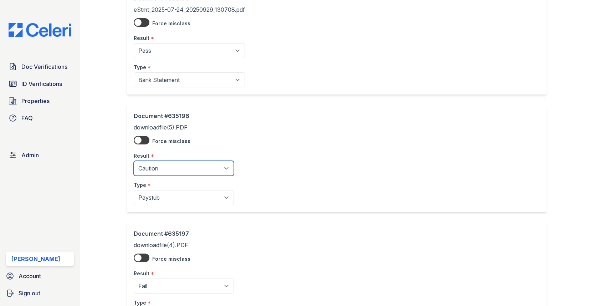
scroll to position [145, 0]
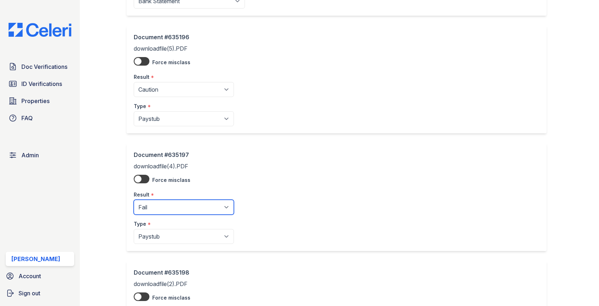
click at [169, 212] on select "Pending Sent Started Processing Pass Fail Caution Error N/A" at bounding box center [184, 207] width 100 height 15
select select "caution"
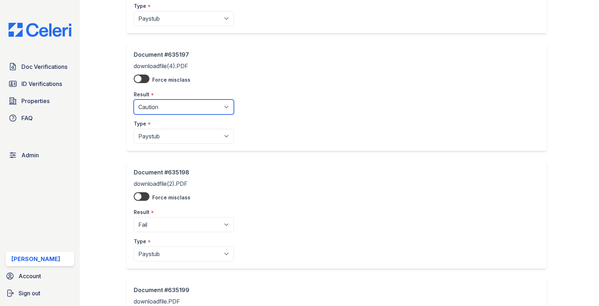
scroll to position [273, 0]
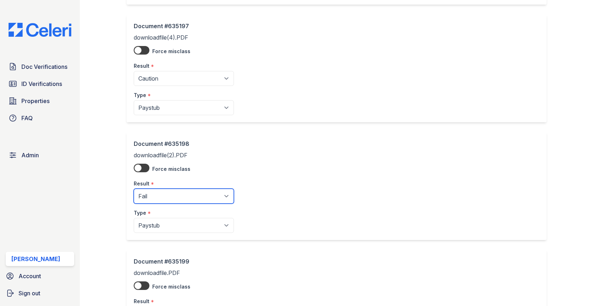
click at [164, 195] on select "Pending Sent Started Processing Pass Fail Caution Error N/A" at bounding box center [184, 196] width 100 height 15
select select "caution"
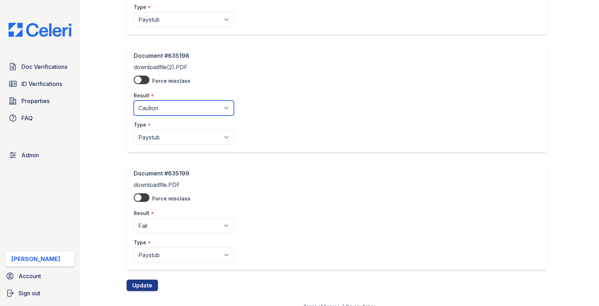
scroll to position [368, 0]
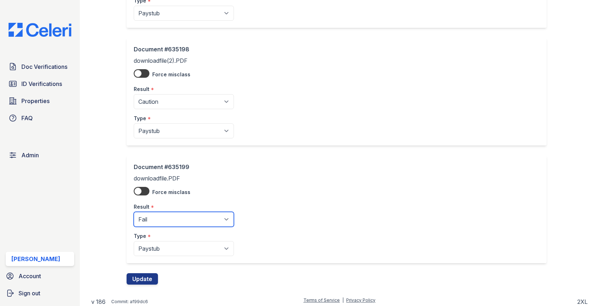
click at [166, 219] on select "Pending Sent Started Processing Pass Fail Caution Error N/A" at bounding box center [184, 219] width 100 height 15
select select "caution"
click at [145, 265] on div "Document #635199 downloadfile.PDF Force misclass Result * Pending Sent Started …" at bounding box center [339, 214] width 425 height 118
click at [145, 273] on button "Update" at bounding box center [142, 278] width 31 height 11
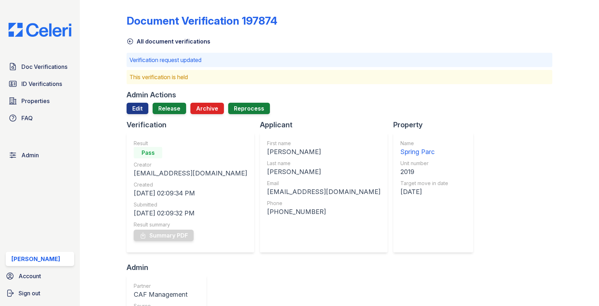
click at [180, 98] on div "Admin Actions" at bounding box center [339, 95] width 425 height 10
click at [176, 106] on link "Release" at bounding box center [170, 108] width 34 height 11
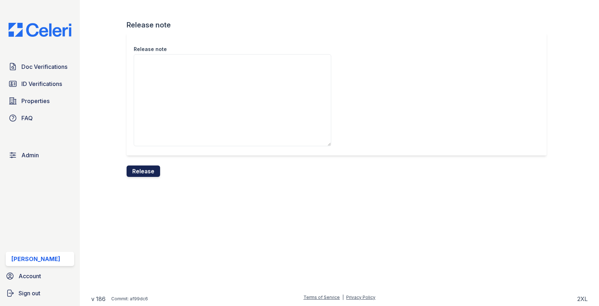
click at [151, 167] on button "Release" at bounding box center [144, 170] width 34 height 11
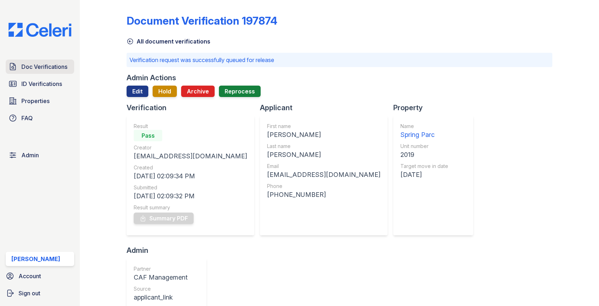
click at [49, 61] on link "Doc Verifications" at bounding box center [40, 67] width 68 height 14
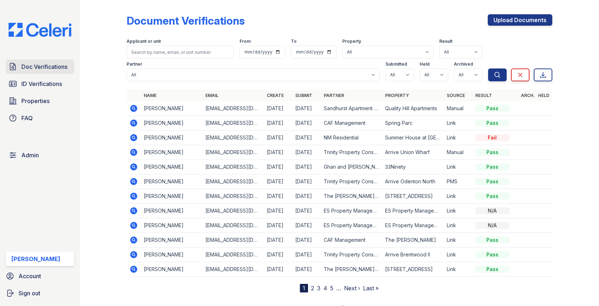
click at [41, 69] on span "Doc Verifications" at bounding box center [44, 66] width 46 height 9
click at [58, 65] on span "Doc Verifications" at bounding box center [44, 66] width 46 height 9
click at [80, 60] on div "Document Verifications Upload Documents Filter Applicant or unit From To Proper…" at bounding box center [339, 153] width 519 height 306
click at [62, 63] on span "Doc Verifications" at bounding box center [44, 66] width 46 height 9
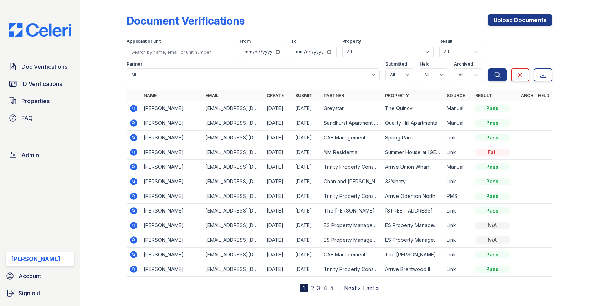
click at [75, 64] on div "Doc Verifications ID Verifications Properties FAQ" at bounding box center [40, 93] width 74 height 66
click at [66, 66] on span "Doc Verifications" at bounding box center [44, 66] width 46 height 9
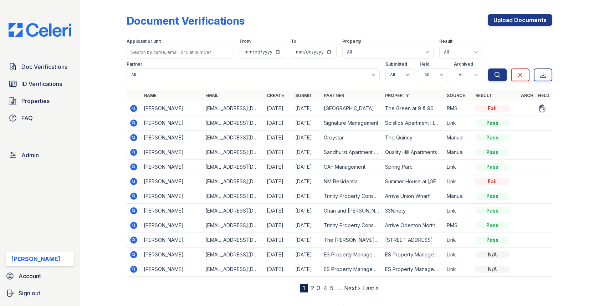
click at [134, 109] on icon at bounding box center [133, 108] width 9 height 9
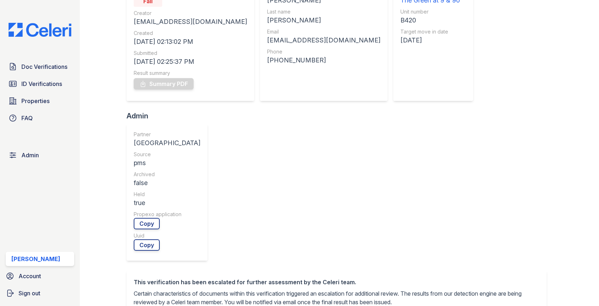
scroll to position [242, 0]
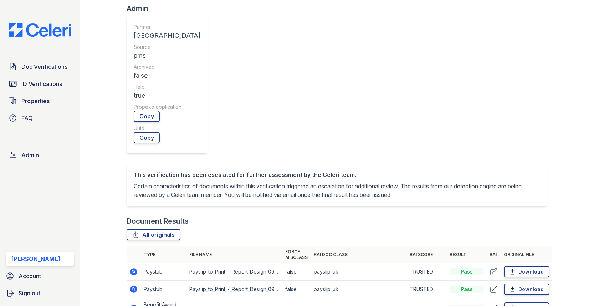
click at [132, 304] on icon at bounding box center [133, 307] width 7 height 7
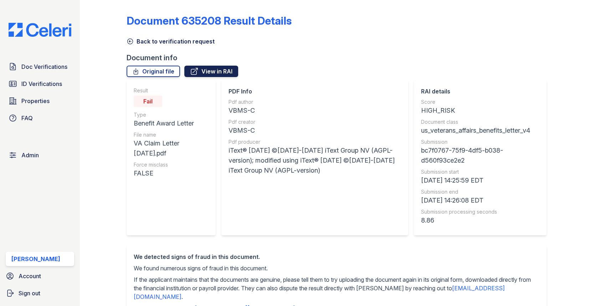
click at [205, 77] on link "View in RAI" at bounding box center [211, 71] width 54 height 11
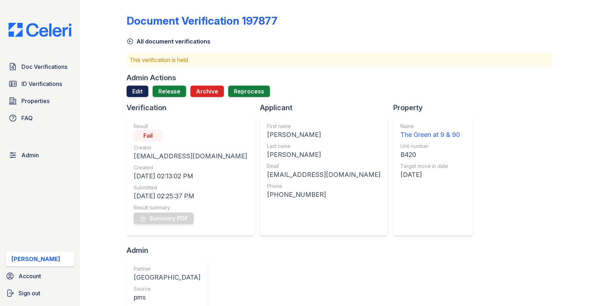
click at [134, 94] on link "Edit" at bounding box center [138, 91] width 22 height 11
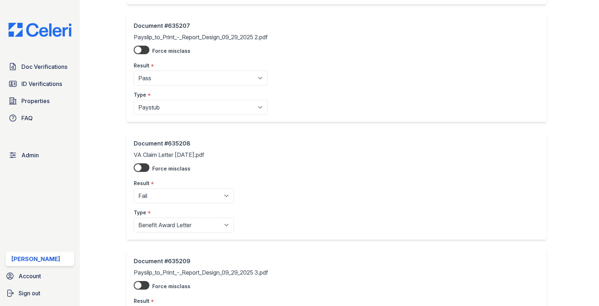
scroll to position [196, 0]
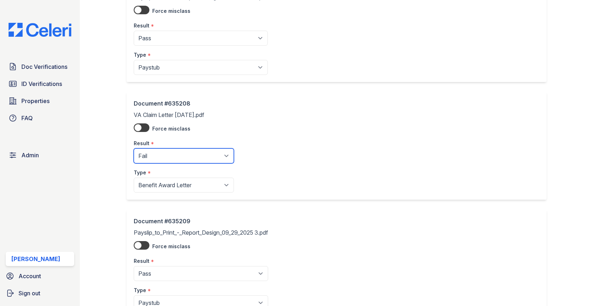
click at [172, 158] on select "Pending Sent Started Processing Pass Fail Caution Error N/A" at bounding box center [184, 155] width 100 height 15
select select "pass"
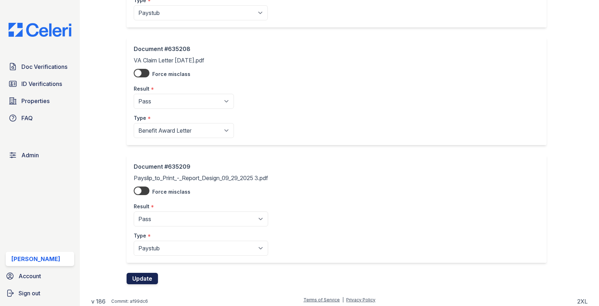
click at [147, 273] on button "Update" at bounding box center [142, 278] width 31 height 11
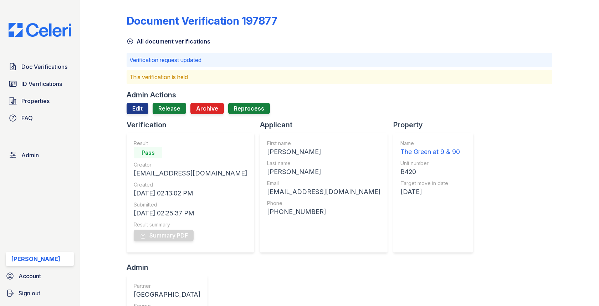
click at [166, 117] on div at bounding box center [339, 117] width 425 height 6
click at [169, 108] on link "Release" at bounding box center [170, 108] width 34 height 11
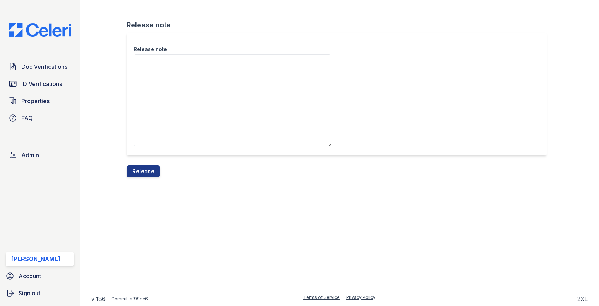
click at [149, 161] on div "Release note" at bounding box center [339, 99] width 425 height 133
click at [149, 169] on button "Release" at bounding box center [144, 170] width 34 height 11
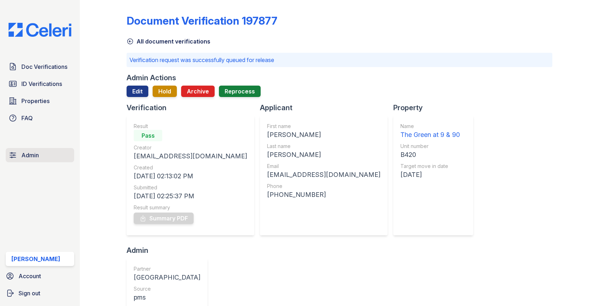
click at [56, 149] on link "Admin" at bounding box center [40, 155] width 68 height 14
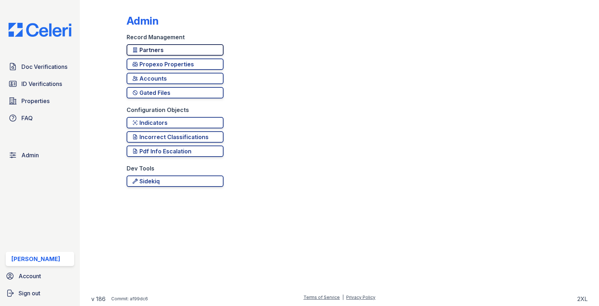
click at [161, 52] on div "Partners" at bounding box center [175, 50] width 86 height 9
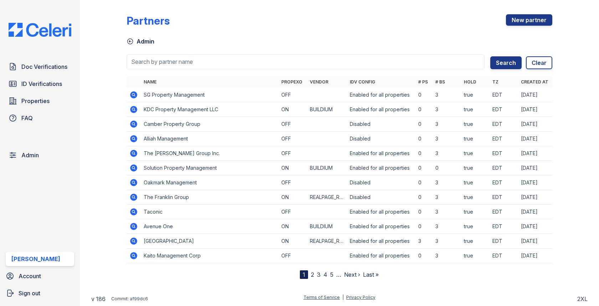
click at [161, 57] on input "search" at bounding box center [306, 61] width 358 height 15
type input "sig"
click at [490, 56] on button "Search" at bounding box center [505, 62] width 31 height 13
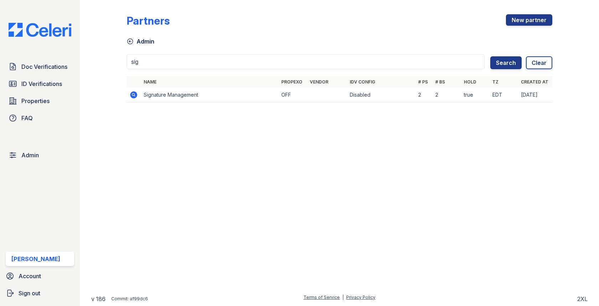
click at [137, 95] on icon at bounding box center [133, 94] width 7 height 7
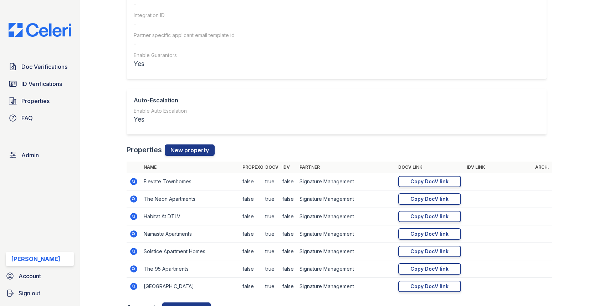
scroll to position [657, 0]
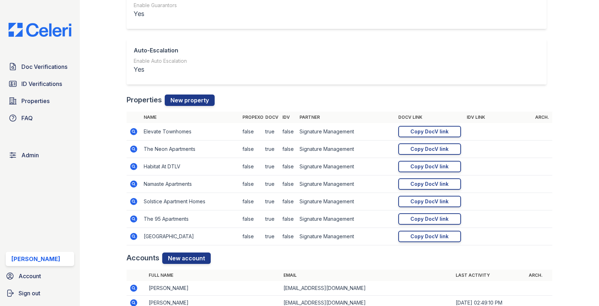
click at [181, 248] on div "Name Propexo DocV IDV Partner DocV Link IDV Link Arch. Elevate Townhomes false …" at bounding box center [339, 182] width 425 height 141
click at [181, 252] on link "New account" at bounding box center [186, 257] width 48 height 11
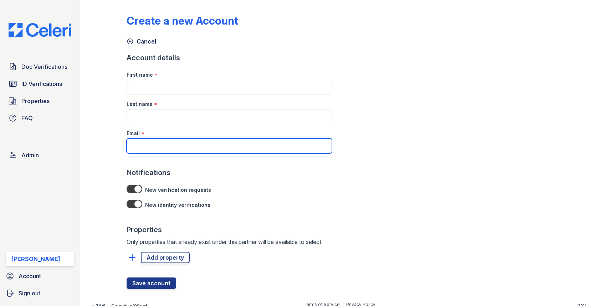
click at [205, 148] on input "Email" at bounding box center [229, 145] width 205 height 15
paste input "[EMAIL_ADDRESS][DOMAIN_NAME]"
type input "[EMAIL_ADDRESS][DOMAIN_NAME]"
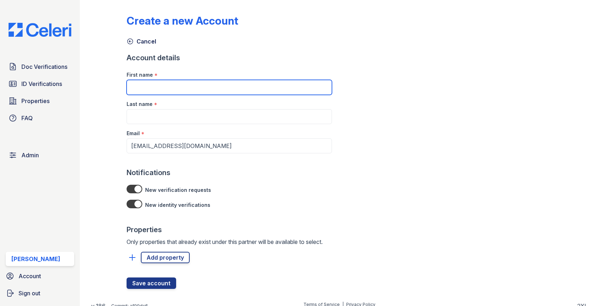
click at [187, 87] on input "First name" at bounding box center [229, 87] width 205 height 15
type input "G"
type input "Aime"
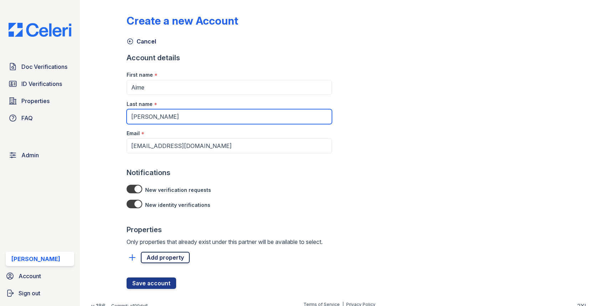
type input "Gatica"
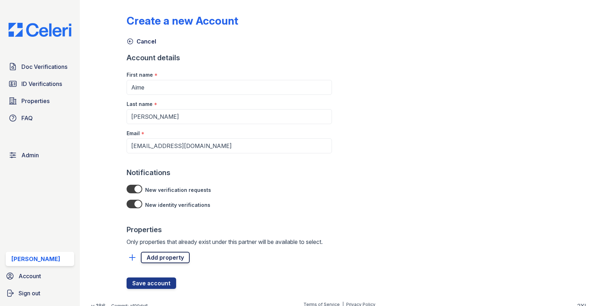
click at [177, 260] on link "Add property" at bounding box center [165, 257] width 49 height 11
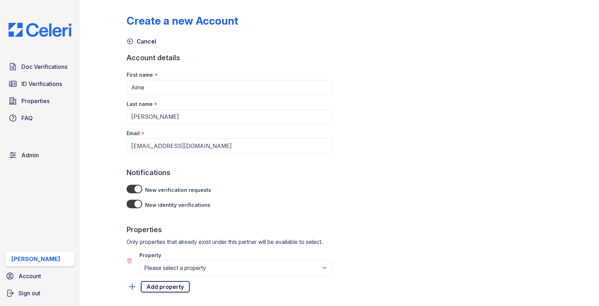
select select "4660"
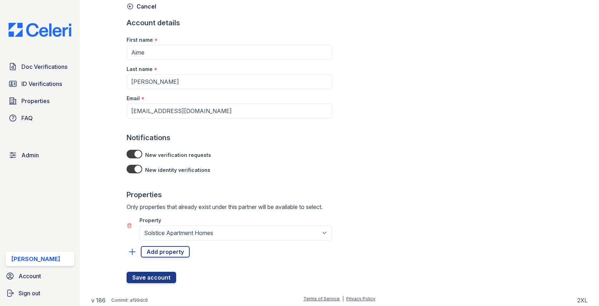
click at [161, 284] on div "Create a new Account Cancel Account details First name * Aime Last name * Gatic…" at bounding box center [339, 129] width 496 height 329
click at [161, 276] on button "Save account" at bounding box center [152, 277] width 50 height 11
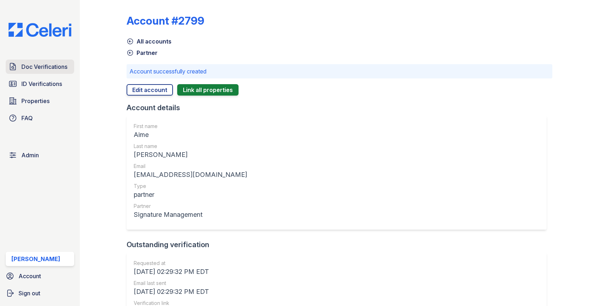
click at [57, 67] on span "Doc Verifications" at bounding box center [44, 66] width 46 height 9
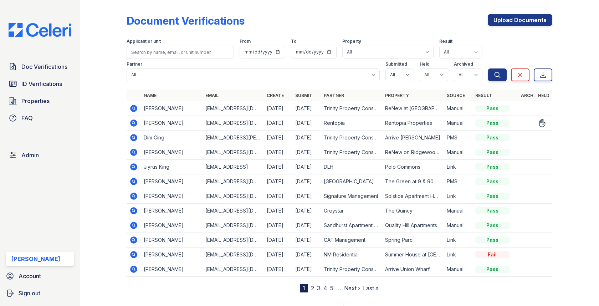
click at [135, 125] on icon at bounding box center [133, 122] width 7 height 7
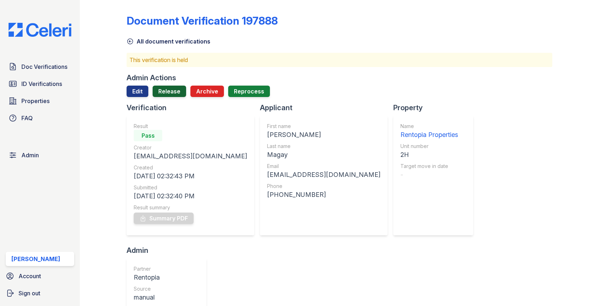
click at [170, 90] on link "Release" at bounding box center [170, 91] width 34 height 11
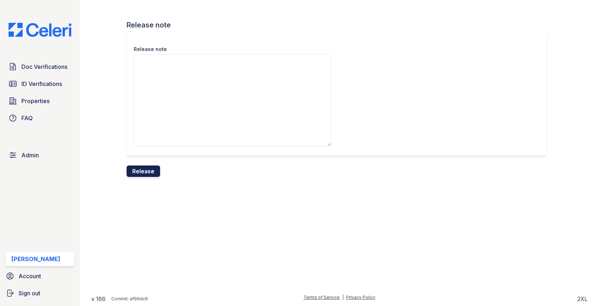
click at [144, 173] on button "Release" at bounding box center [144, 170] width 34 height 11
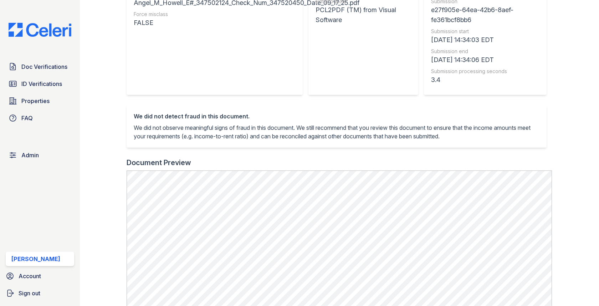
scroll to position [206, 0]
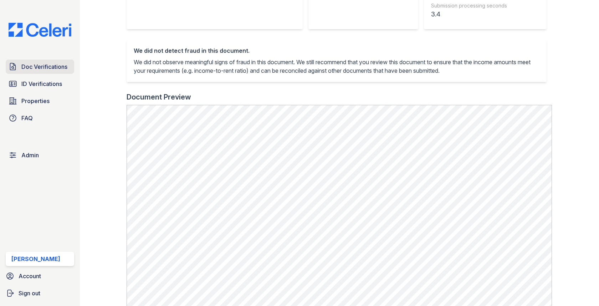
click at [58, 67] on span "Doc Verifications" at bounding box center [44, 66] width 46 height 9
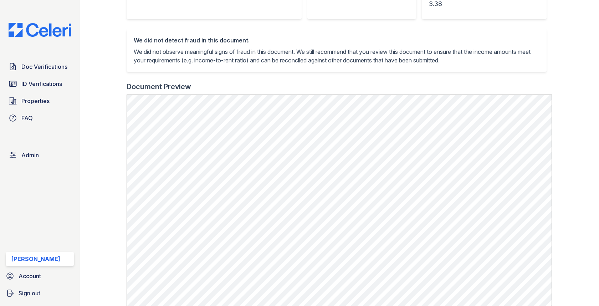
scroll to position [225, 0]
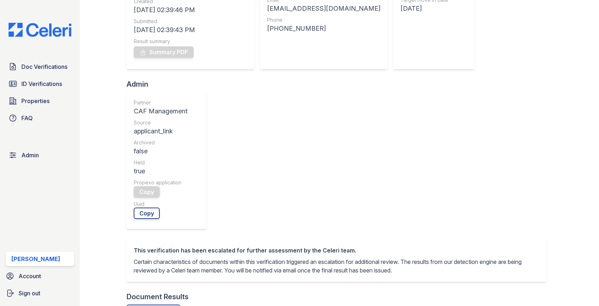
scroll to position [255, 0]
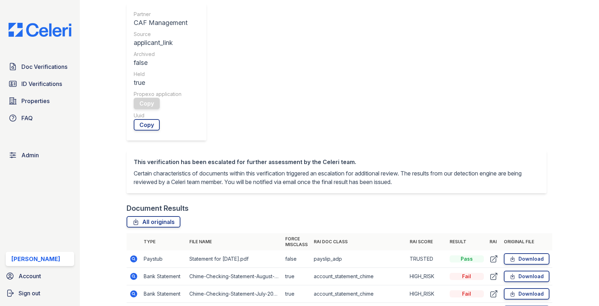
click at [133, 273] on icon at bounding box center [133, 276] width 7 height 7
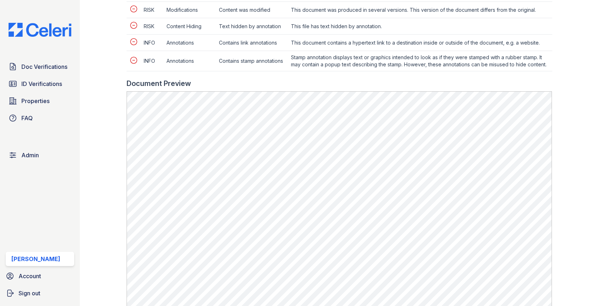
scroll to position [538, 0]
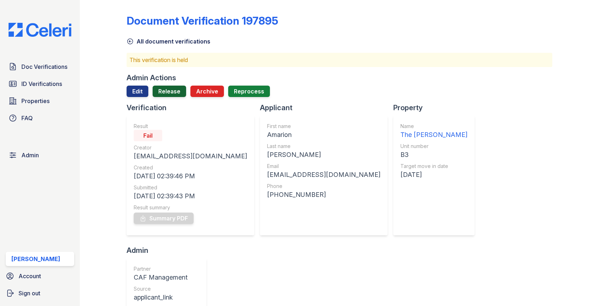
click at [172, 92] on link "Release" at bounding box center [170, 91] width 34 height 11
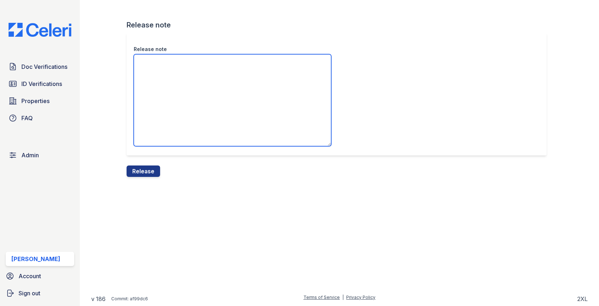
click at [172, 99] on textarea "Release note" at bounding box center [232, 100] width 197 height 92
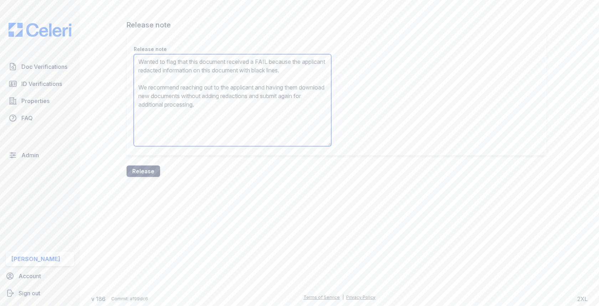
type textarea "Wanted to flag that this document received a FAIL because the applicant redacte…"
click at [147, 175] on button "Release" at bounding box center [144, 170] width 34 height 11
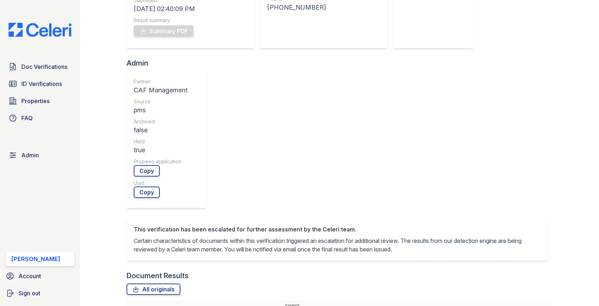
scroll to position [319, 0]
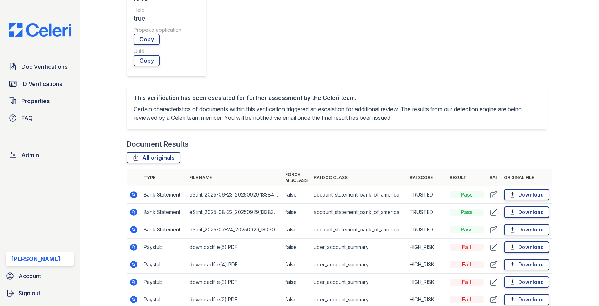
click at [130, 243] on icon at bounding box center [133, 246] width 7 height 7
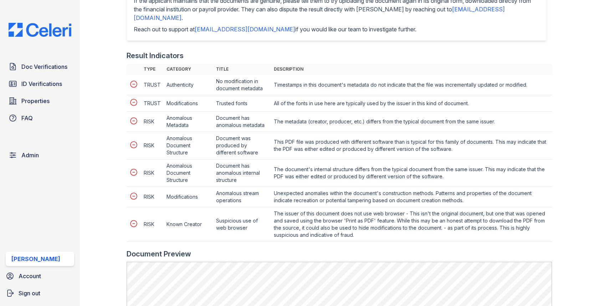
scroll to position [365, 0]
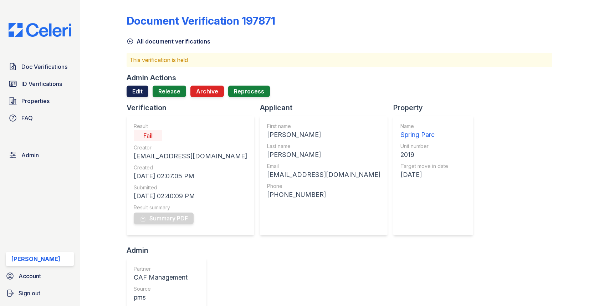
click at [140, 86] on link "Edit" at bounding box center [138, 91] width 22 height 11
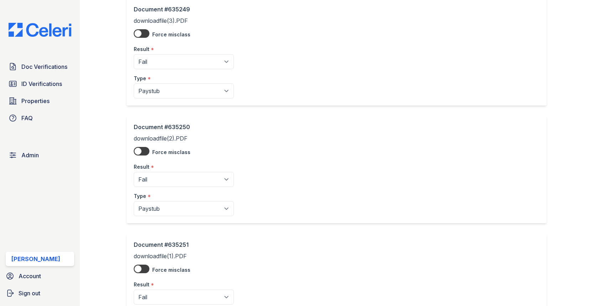
scroll to position [836, 0]
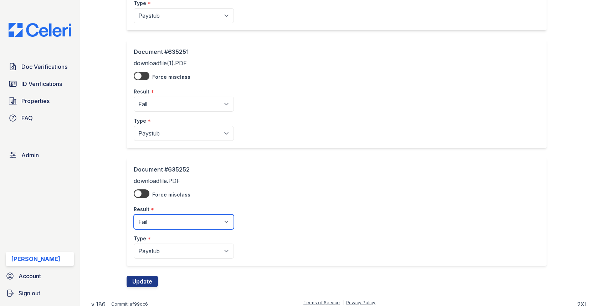
click at [153, 219] on select "Pending Sent Started Processing Pass Fail Caution Error N/A" at bounding box center [184, 221] width 100 height 15
select select "caution"
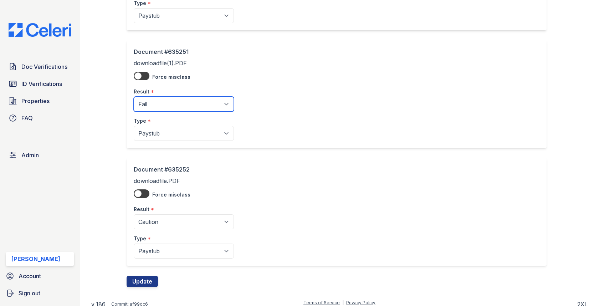
click at [165, 98] on select "Pending Sent Started Processing Pass Fail Caution Error N/A" at bounding box center [184, 104] width 100 height 15
select select "caution"
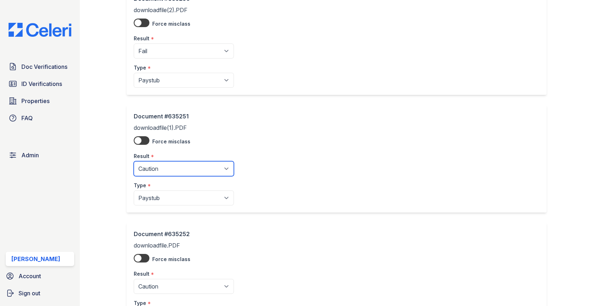
scroll to position [701, 0]
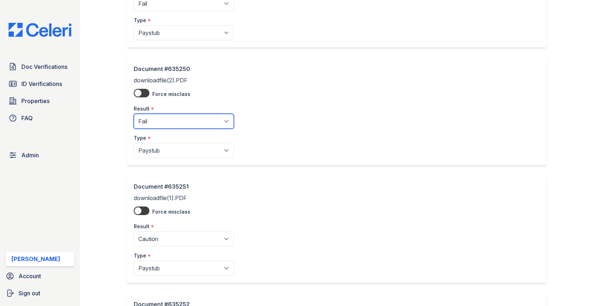
click at [166, 119] on select "Pending Sent Started Processing Pass Fail Caution Error N/A" at bounding box center [184, 121] width 100 height 15
select select "caution"
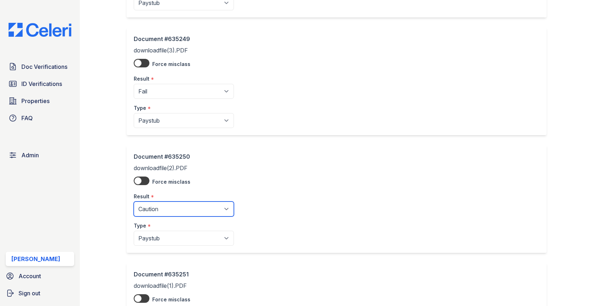
scroll to position [541, 0]
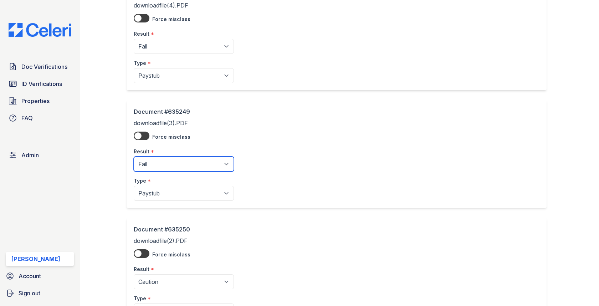
click at [163, 164] on select "Pending Sent Started Processing Pass Fail Caution Error N/A" at bounding box center [184, 163] width 100 height 15
select select "caution"
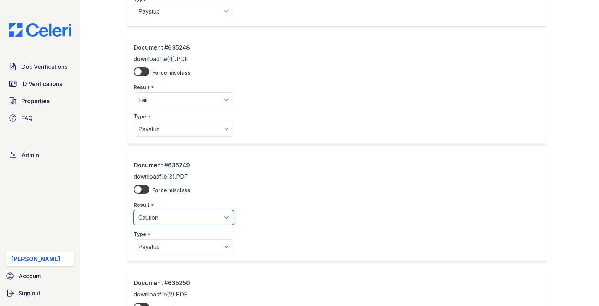
scroll to position [436, 0]
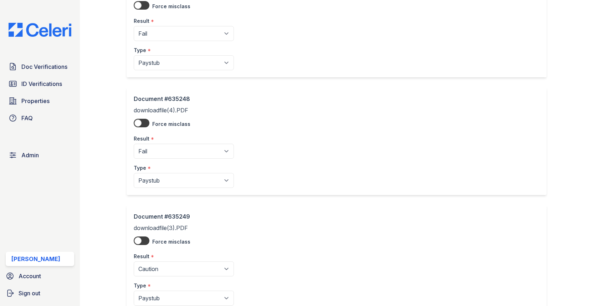
click at [176, 137] on div "Result *" at bounding box center [184, 136] width 100 height 14
click at [175, 135] on div "Result *" at bounding box center [184, 136] width 100 height 14
click at [175, 145] on select "Pending Sent Started Processing Pass Fail Caution Error N/A" at bounding box center [184, 151] width 100 height 15
select select "caution"
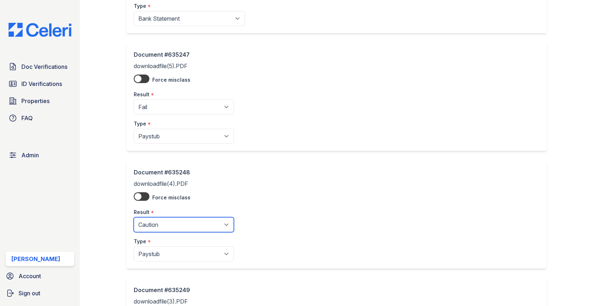
scroll to position [298, 0]
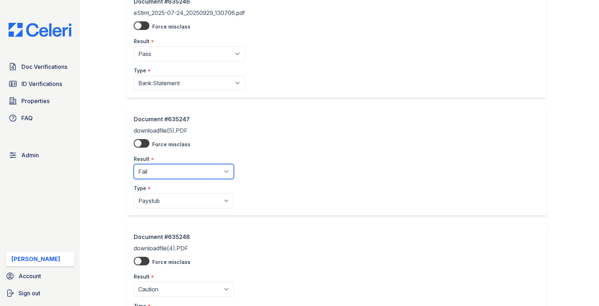
click at [166, 167] on select "Pending Sent Started Processing Pass Fail Caution Error N/A" at bounding box center [184, 171] width 100 height 15
select select "caution"
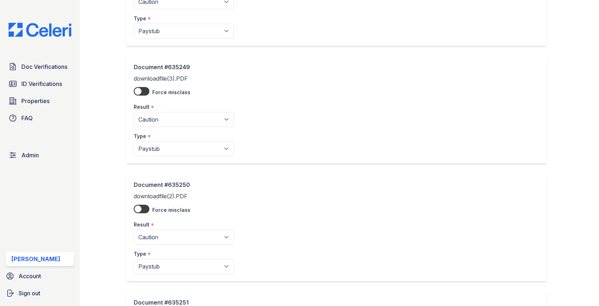
scroll to position [836, 0]
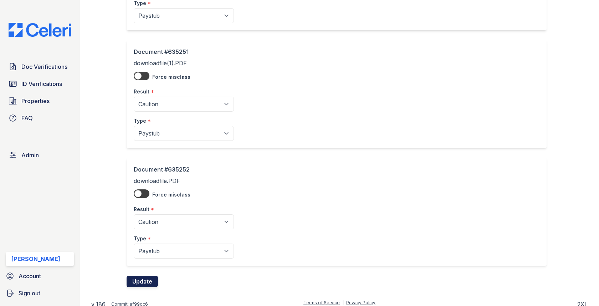
click at [139, 278] on button "Update" at bounding box center [142, 281] width 31 height 11
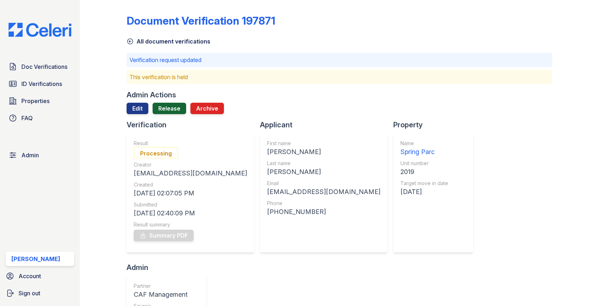
click at [158, 108] on link "Release" at bounding box center [170, 108] width 34 height 11
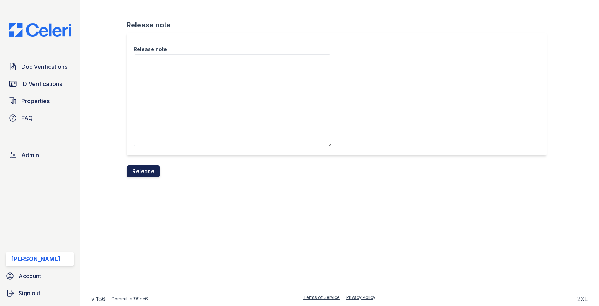
click at [152, 171] on button "Release" at bounding box center [144, 170] width 34 height 11
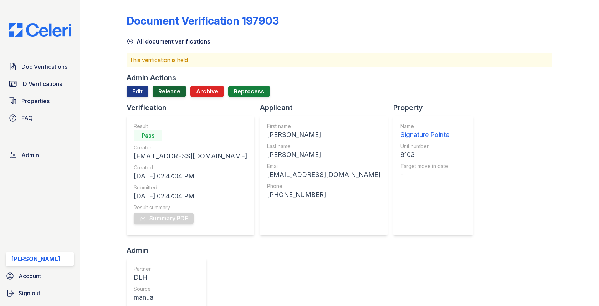
click at [172, 96] on link "Release" at bounding box center [170, 91] width 34 height 11
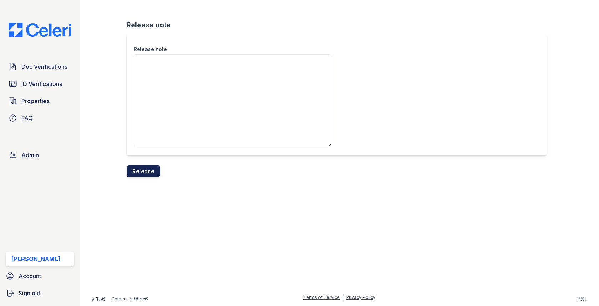
click at [147, 171] on button "Release" at bounding box center [144, 170] width 34 height 11
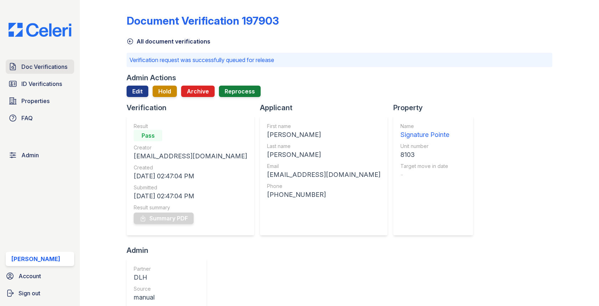
click at [50, 66] on span "Doc Verifications" at bounding box center [44, 66] width 46 height 9
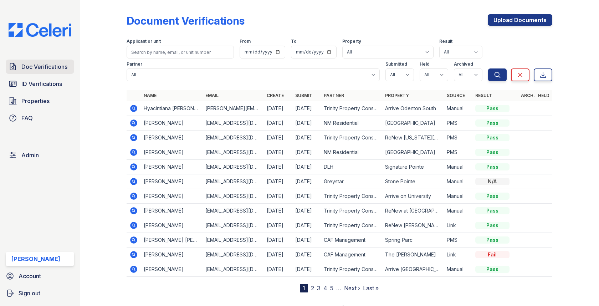
click at [57, 60] on link "Doc Verifications" at bounding box center [40, 67] width 68 height 14
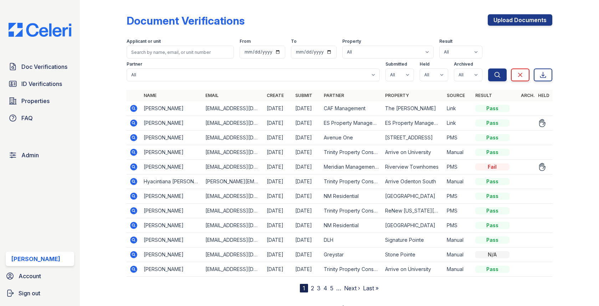
click at [135, 122] on icon at bounding box center [133, 122] width 7 height 7
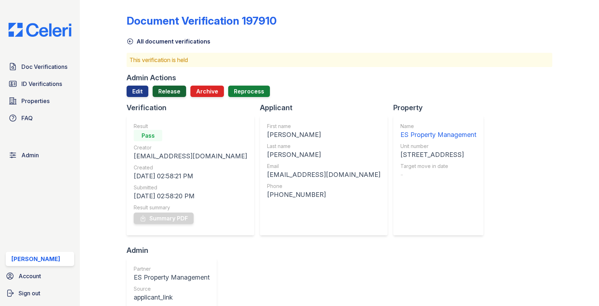
click at [170, 93] on link "Release" at bounding box center [170, 91] width 34 height 11
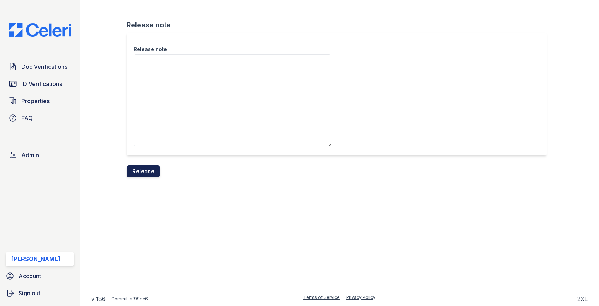
click at [141, 169] on button "Release" at bounding box center [144, 170] width 34 height 11
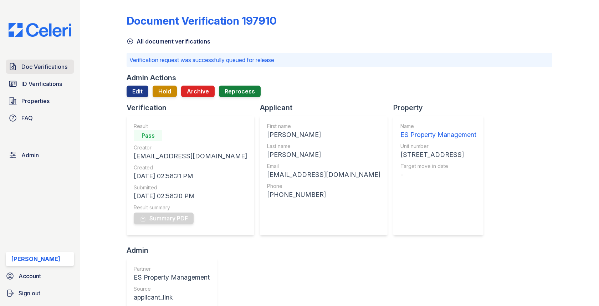
click at [70, 65] on link "Doc Verifications" at bounding box center [40, 67] width 68 height 14
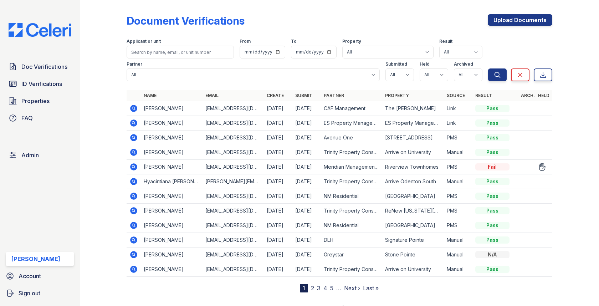
click at [133, 179] on icon at bounding box center [133, 181] width 9 height 9
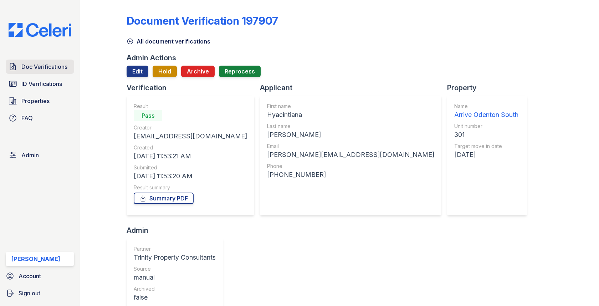
click at [60, 64] on span "Doc Verifications" at bounding box center [44, 66] width 46 height 9
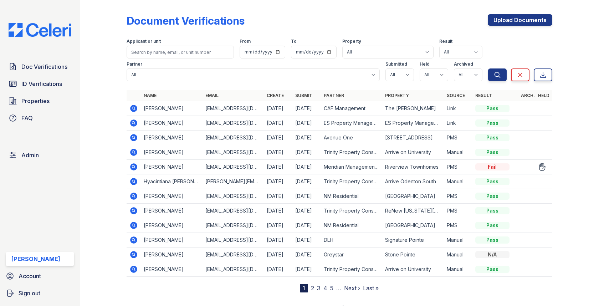
click at [132, 163] on icon at bounding box center [133, 166] width 7 height 7
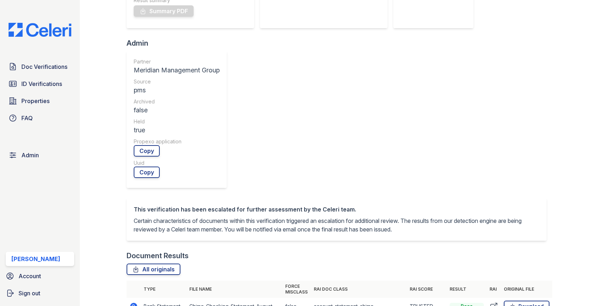
scroll to position [319, 0]
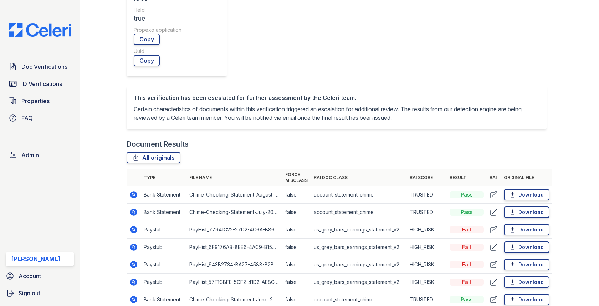
click at [134, 228] on icon at bounding box center [134, 229] width 2 height 2
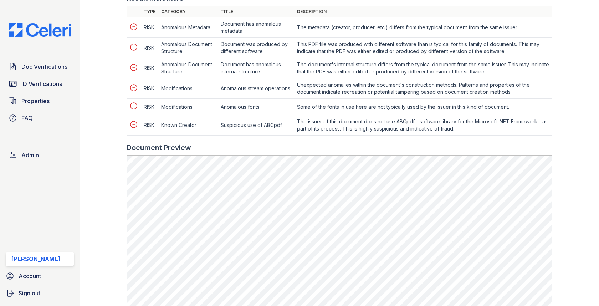
scroll to position [366, 0]
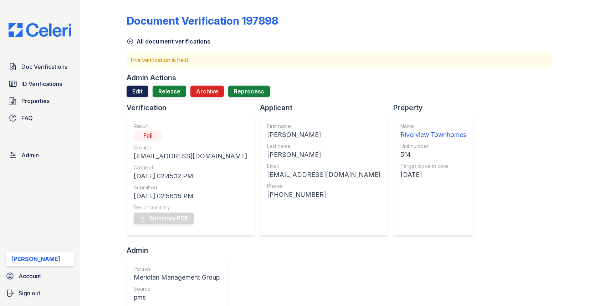
click at [139, 89] on link "Edit" at bounding box center [138, 91] width 22 height 11
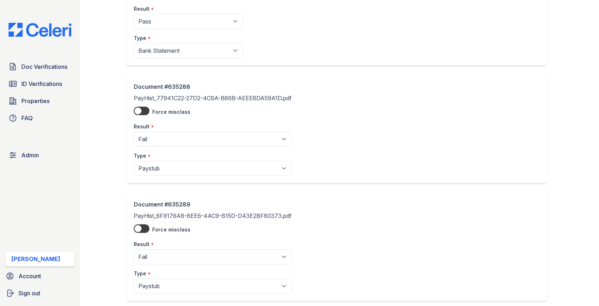
scroll to position [230, 0]
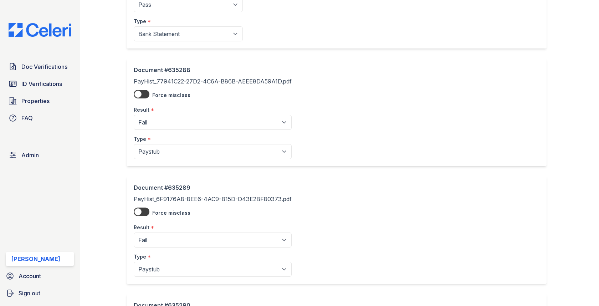
click at [170, 133] on div "Type *" at bounding box center [213, 137] width 158 height 14
click at [170, 127] on select "Pending Sent Started Processing Pass Fail Caution Error N/A" at bounding box center [213, 122] width 158 height 15
select select "caution"
click at [173, 238] on select "Pending Sent Started Processing Pass Fail Caution Error N/A" at bounding box center [213, 239] width 158 height 15
select select "caution"
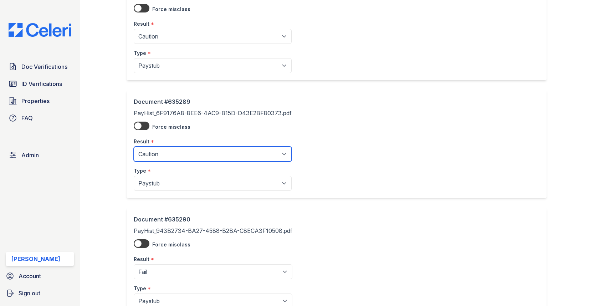
scroll to position [373, 0]
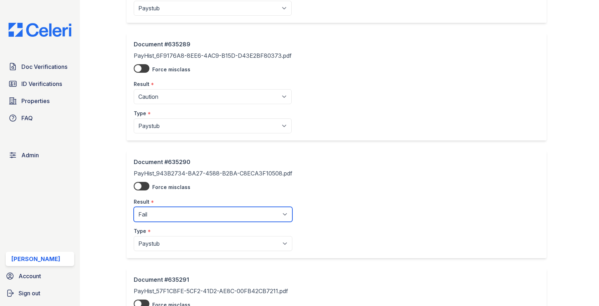
click at [178, 217] on select "Pending Sent Started Processing Pass Fail Caution Error N/A" at bounding box center [213, 214] width 159 height 15
select select "caution"
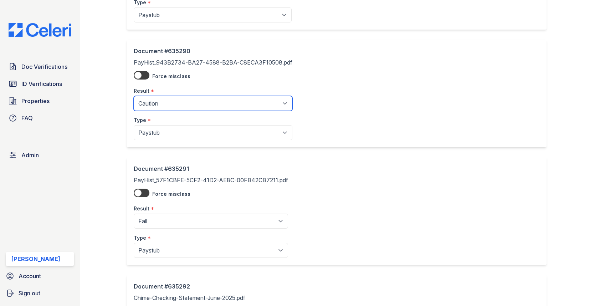
scroll to position [509, 0]
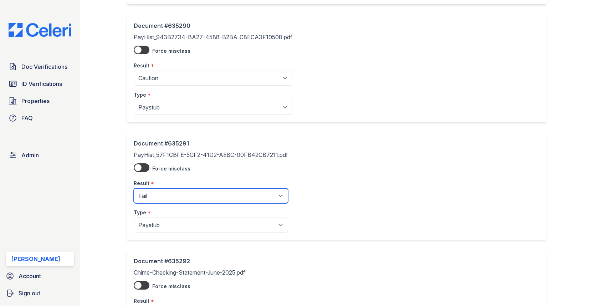
click at [183, 196] on select "Pending Sent Started Processing Pass Fail Caution Error N/A" at bounding box center [211, 195] width 154 height 15
select select "caution"
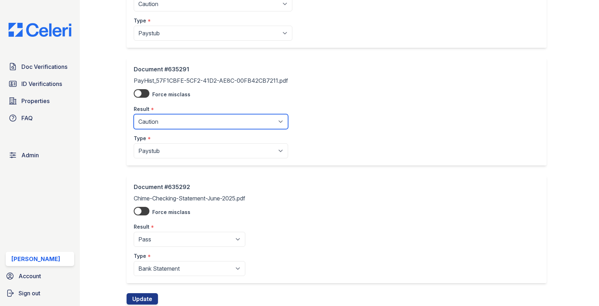
scroll to position [602, 0]
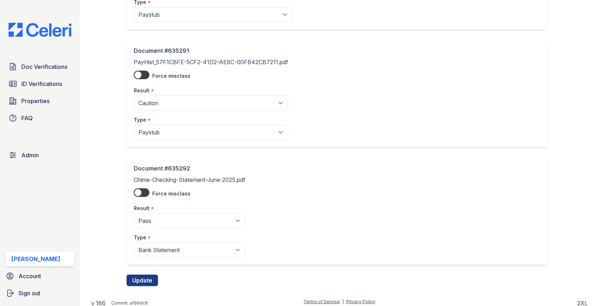
click at [147, 263] on div "Document #635292 Chime-Checking-Statement-June-2025.pdf Force misclass Result *…" at bounding box center [339, 216] width 425 height 118
click at [147, 274] on button "Update" at bounding box center [142, 279] width 31 height 11
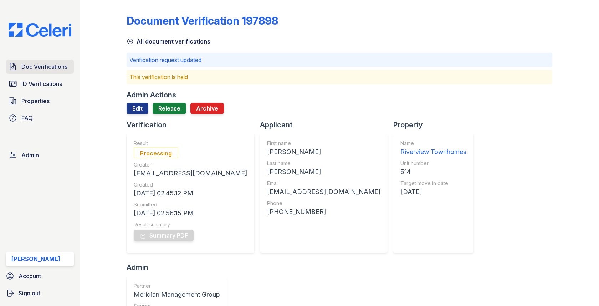
click at [27, 63] on span "Doc Verifications" at bounding box center [44, 66] width 46 height 9
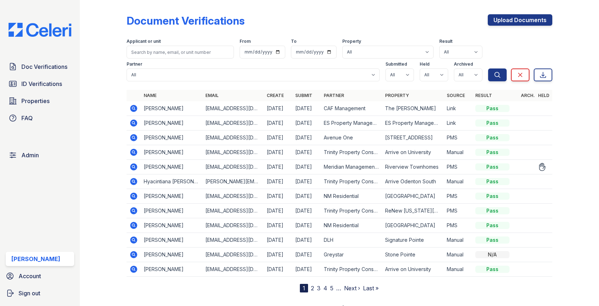
click at [134, 167] on icon at bounding box center [133, 166] width 7 height 7
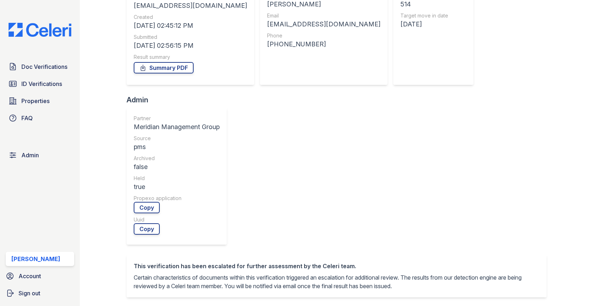
scroll to position [53, 0]
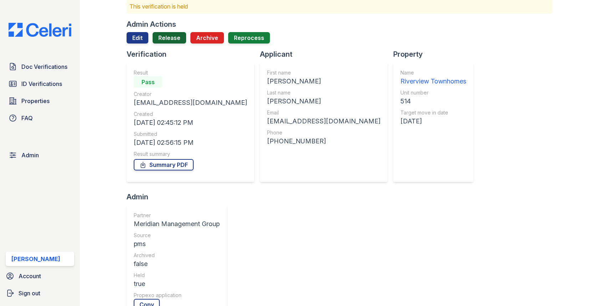
click at [167, 43] on link "Release" at bounding box center [170, 37] width 34 height 11
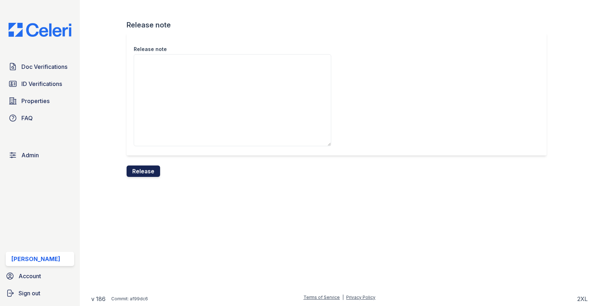
click at [141, 172] on button "Release" at bounding box center [144, 170] width 34 height 11
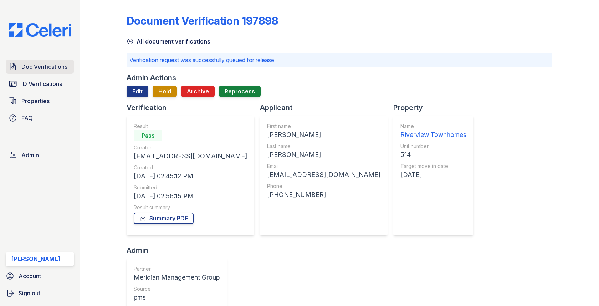
click at [51, 69] on span "Doc Verifications" at bounding box center [44, 66] width 46 height 9
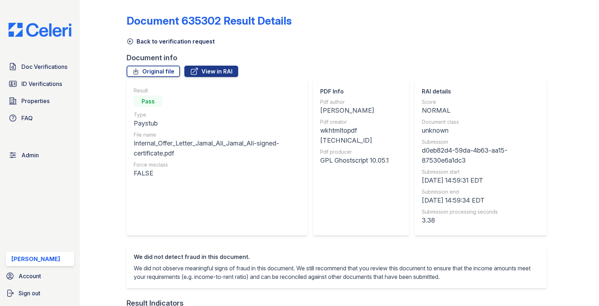
click at [158, 45] on link "Back to verification request" at bounding box center [171, 41] width 88 height 9
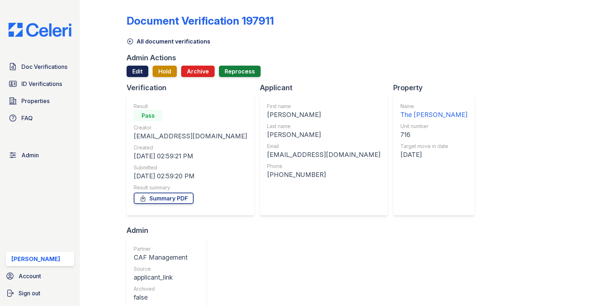
click at [142, 73] on link "Edit" at bounding box center [138, 71] width 22 height 11
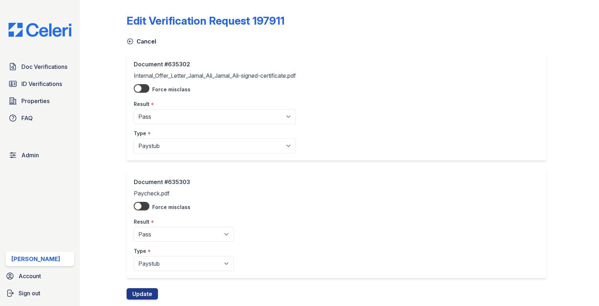
click at [167, 137] on div "Type *" at bounding box center [215, 131] width 162 height 14
click at [163, 147] on select "Paystub Bank Statement Offer Letter Tax Documents Benefit Award Letter Investme…" at bounding box center [215, 145] width 162 height 15
select select "other"
click at [140, 290] on button "Update" at bounding box center [142, 293] width 31 height 11
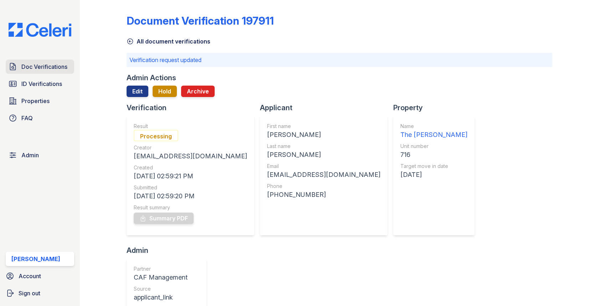
click at [45, 67] on span "Doc Verifications" at bounding box center [44, 66] width 46 height 9
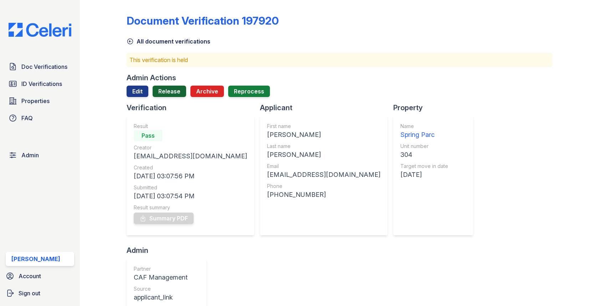
click at [178, 94] on link "Release" at bounding box center [170, 91] width 34 height 11
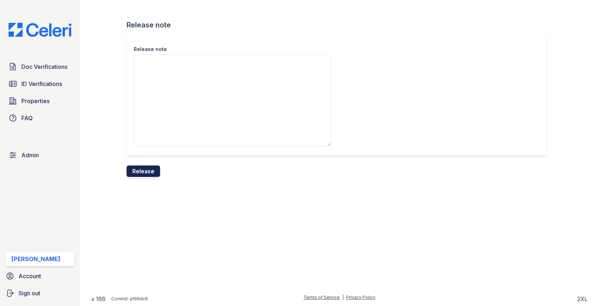
click at [150, 170] on button "Release" at bounding box center [144, 170] width 34 height 11
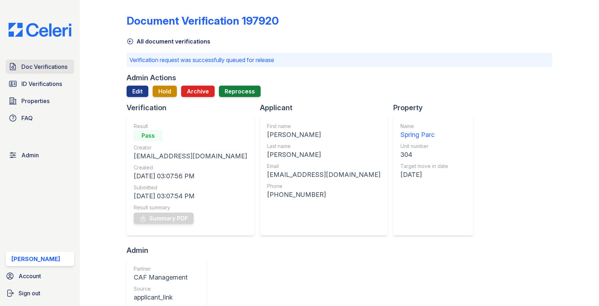
click at [44, 73] on link "Doc Verifications" at bounding box center [40, 67] width 68 height 14
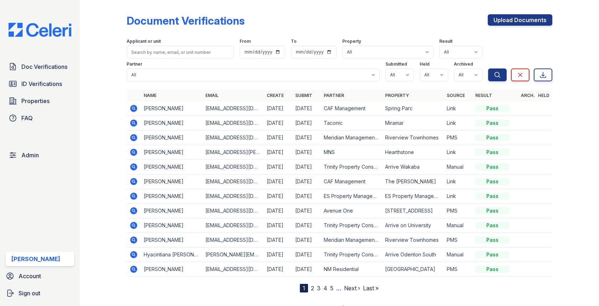
click at [41, 58] on div "Doc Verifications ID Verifications Properties FAQ Admin Max Orshan Account Sign…" at bounding box center [40, 153] width 80 height 306
click at [41, 61] on link "Doc Verifications" at bounding box center [40, 67] width 68 height 14
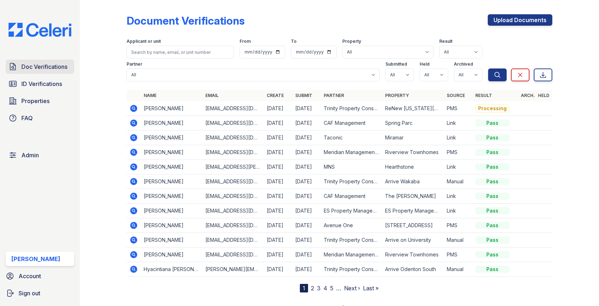
click at [57, 66] on span "Doc Verifications" at bounding box center [44, 66] width 46 height 9
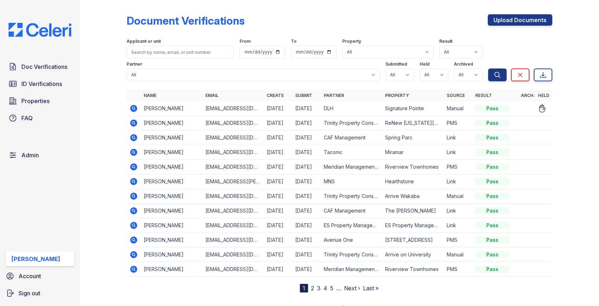
click at [133, 105] on icon at bounding box center [133, 108] width 7 height 7
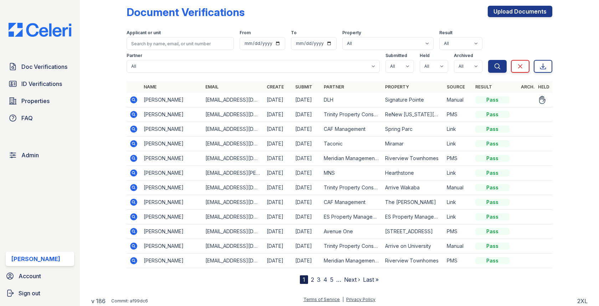
click at [133, 99] on icon at bounding box center [134, 99] width 2 height 2
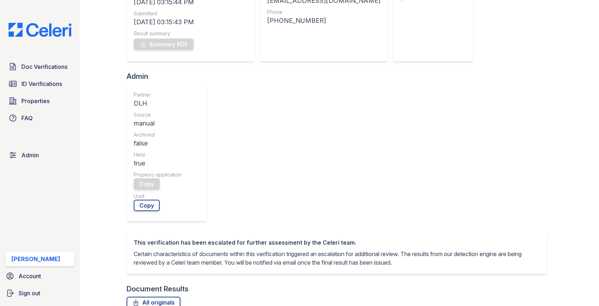
scroll to position [231, 0]
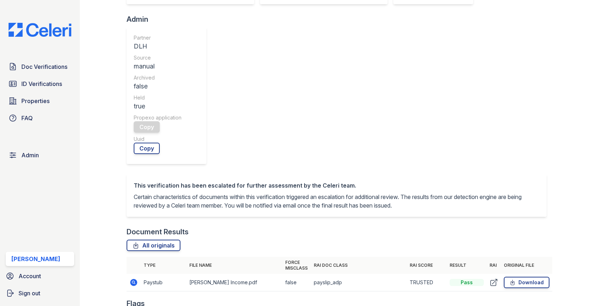
click at [130, 279] on icon at bounding box center [133, 282] width 7 height 7
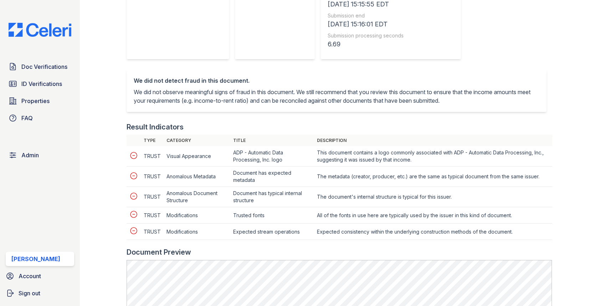
scroll to position [273, 0]
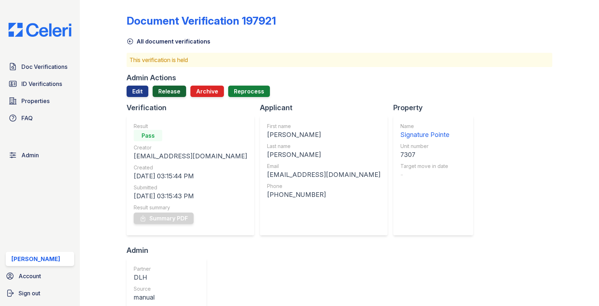
click at [171, 91] on link "Release" at bounding box center [170, 91] width 34 height 11
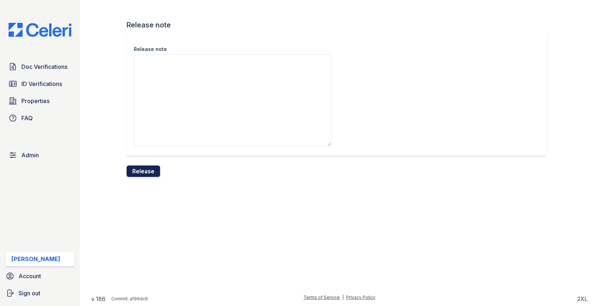
click at [149, 173] on button "Release" at bounding box center [144, 170] width 34 height 11
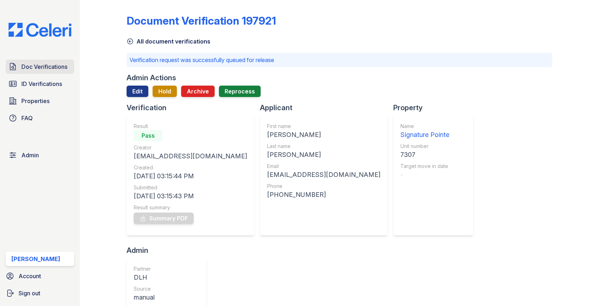
click at [68, 60] on link "Doc Verifications" at bounding box center [40, 67] width 68 height 14
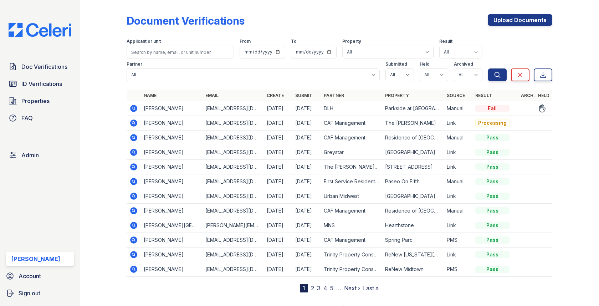
click at [137, 107] on icon at bounding box center [133, 108] width 7 height 7
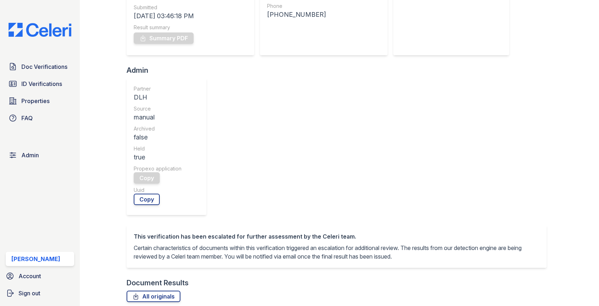
scroll to position [179, 0]
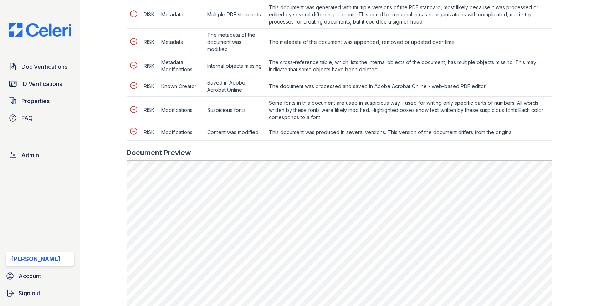
scroll to position [375, 0]
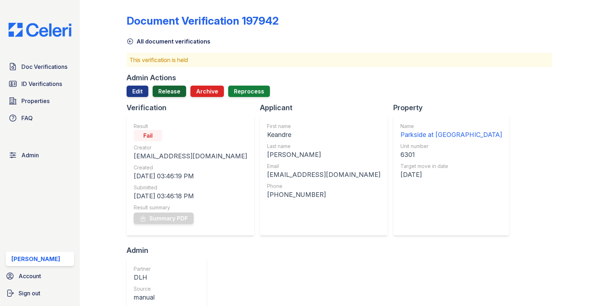
click at [165, 93] on link "Release" at bounding box center [170, 91] width 34 height 11
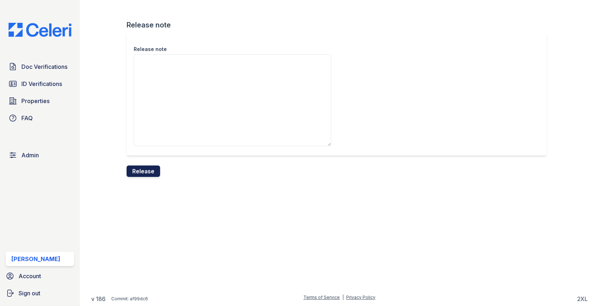
click at [148, 170] on button "Release" at bounding box center [144, 170] width 34 height 11
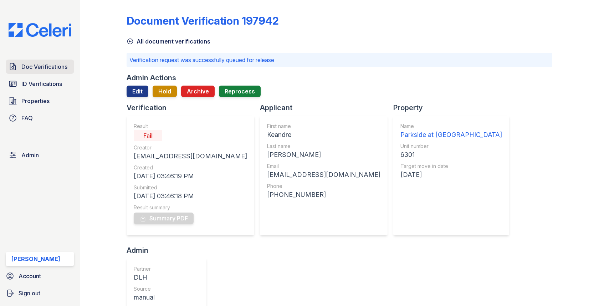
click at [47, 61] on link "Doc Verifications" at bounding box center [40, 67] width 68 height 14
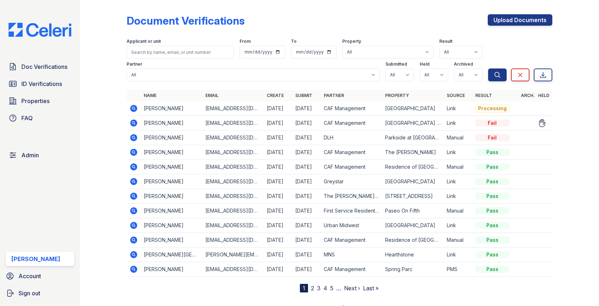
click at [133, 124] on icon at bounding box center [133, 122] width 7 height 7
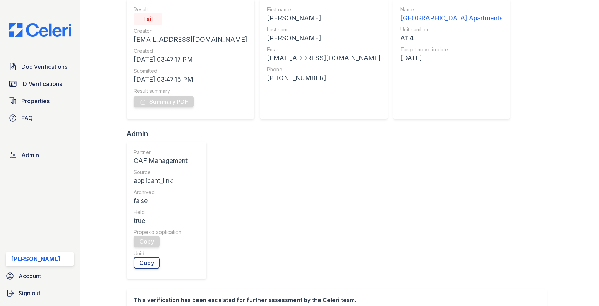
scroll to position [179, 0]
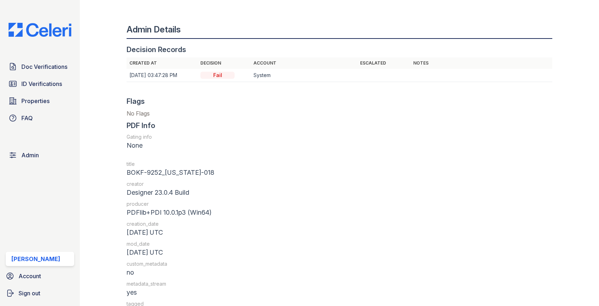
scroll to position [762, 0]
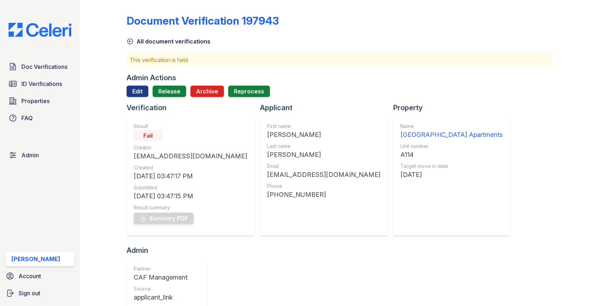
click at [142, 82] on div "Admin Actions" at bounding box center [152, 78] width 50 height 10
click at [142, 86] on link "Edit" at bounding box center [138, 91] width 22 height 11
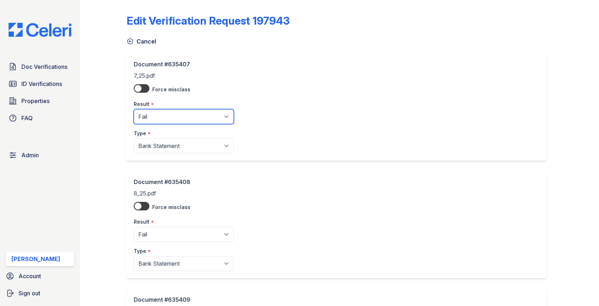
click at [163, 122] on select "Pending Sent Started Processing Pass Fail Caution Error N/A" at bounding box center [184, 116] width 100 height 15
select select "pass"
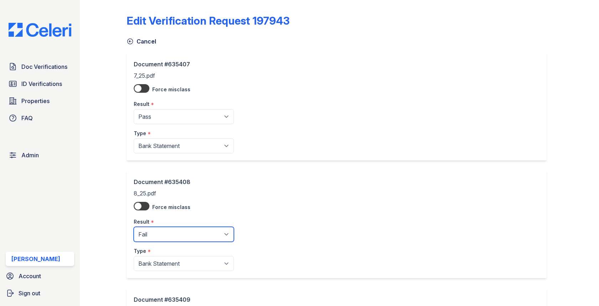
click at [164, 232] on select "Pending Sent Started Processing Pass Fail Caution Error N/A" at bounding box center [184, 234] width 100 height 15
select select "pass"
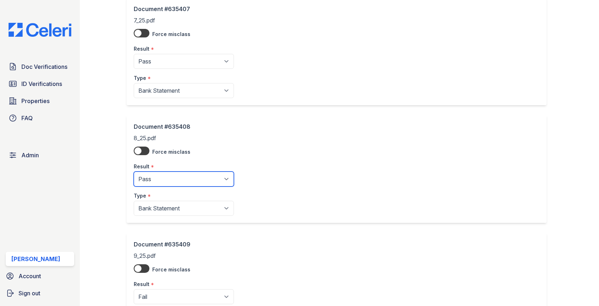
scroll to position [133, 0]
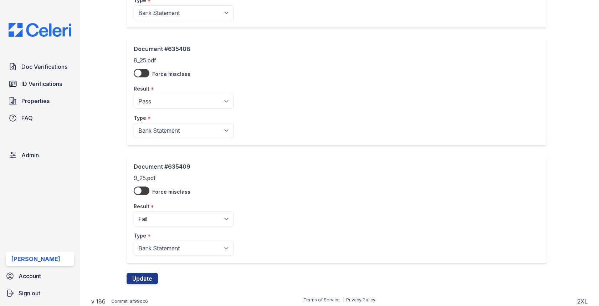
click at [165, 227] on div "Type *" at bounding box center [184, 233] width 100 height 14
click at [165, 219] on select "Pending Sent Started Processing Pass Fail Caution Error N/A" at bounding box center [184, 218] width 100 height 15
select select "pass"
click at [143, 267] on div "Document #635409 9_25.pdf Force misclass Result * Pending Sent Started Processi…" at bounding box center [339, 214] width 425 height 118
click at [142, 277] on button "Update" at bounding box center [142, 278] width 31 height 11
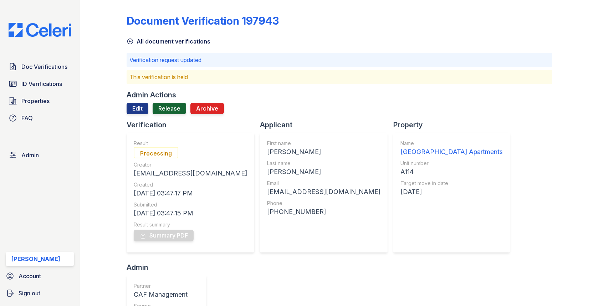
click at [170, 109] on link "Release" at bounding box center [170, 108] width 34 height 11
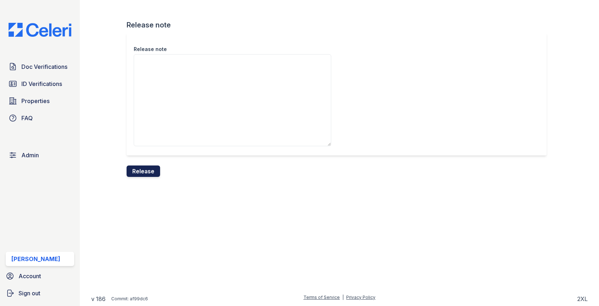
click at [141, 171] on button "Release" at bounding box center [144, 170] width 34 height 11
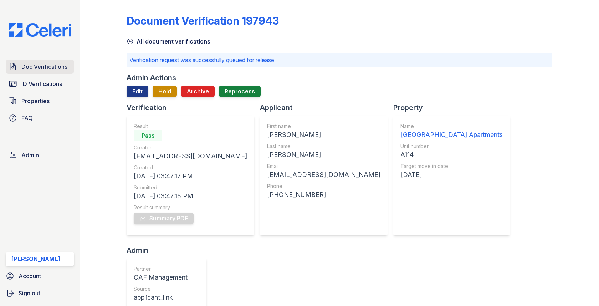
click at [68, 65] on link "Doc Verifications" at bounding box center [40, 67] width 68 height 14
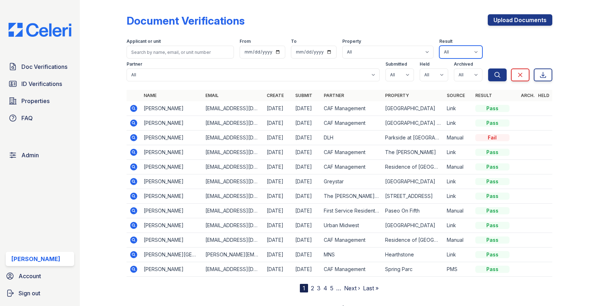
click at [455, 52] on select "All Pass Caution N/a Complete Started Error Sent Fail Pending Processing" at bounding box center [460, 52] width 43 height 13
select select "fail"
click at [499, 81] on button "Search" at bounding box center [497, 74] width 19 height 13
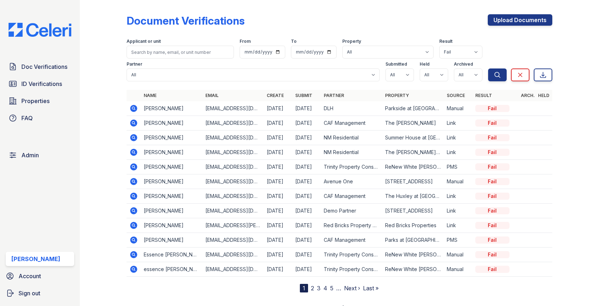
click at [133, 166] on icon at bounding box center [134, 166] width 2 height 2
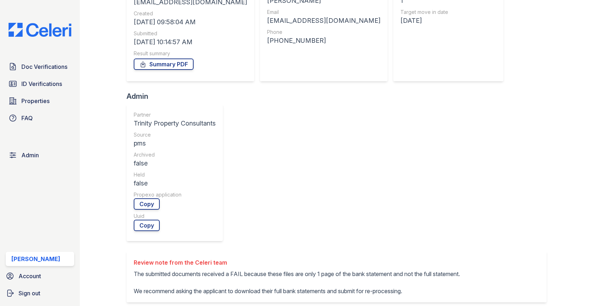
scroll to position [176, 0]
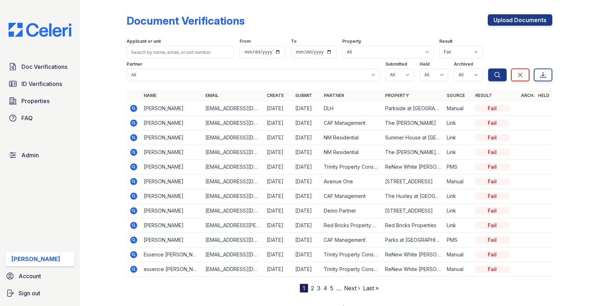
scroll to position [9, 0]
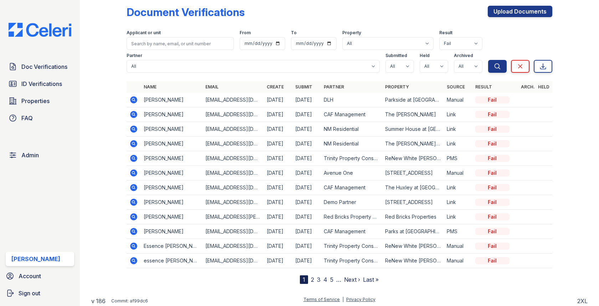
click at [312, 276] on link "2" at bounding box center [312, 279] width 3 height 7
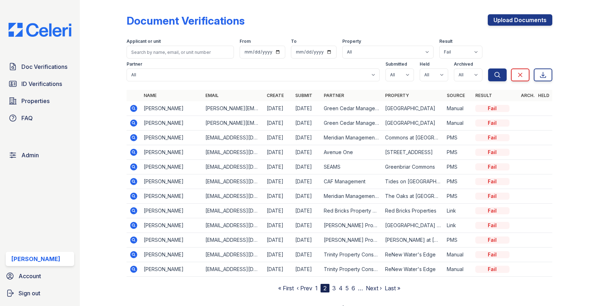
click at [134, 253] on icon at bounding box center [133, 254] width 9 height 9
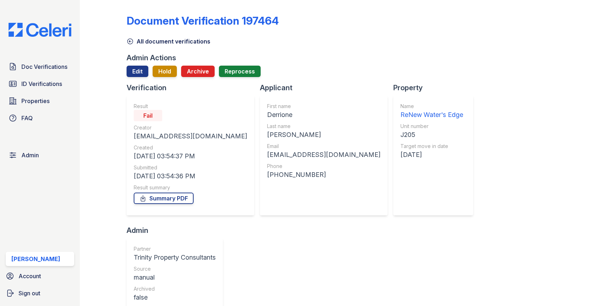
scroll to position [142, 0]
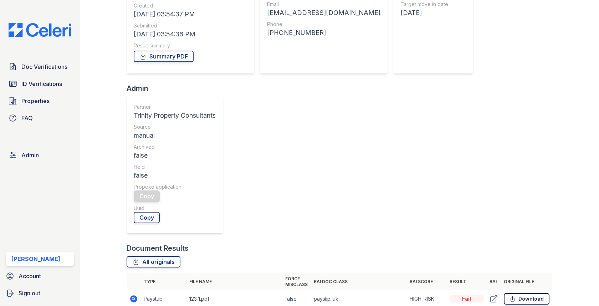
click at [518, 293] on link "Download" at bounding box center [527, 298] width 46 height 11
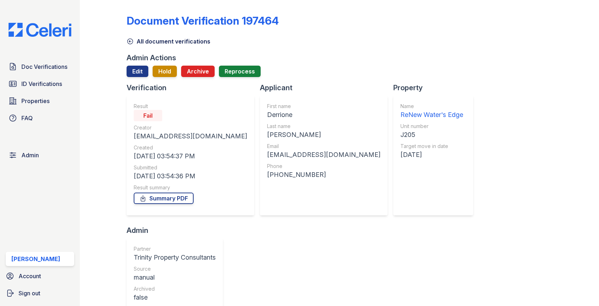
scroll to position [0, 0]
click at [267, 115] on div "Derrione" at bounding box center [323, 114] width 113 height 10
copy div "Derrione"
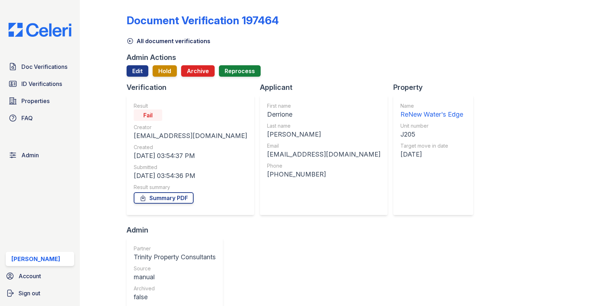
click at [267, 135] on div "Davis" at bounding box center [323, 134] width 113 height 10
copy div "[PERSON_NAME]"
click at [400, 131] on div "J205" at bounding box center [431, 134] width 63 height 10
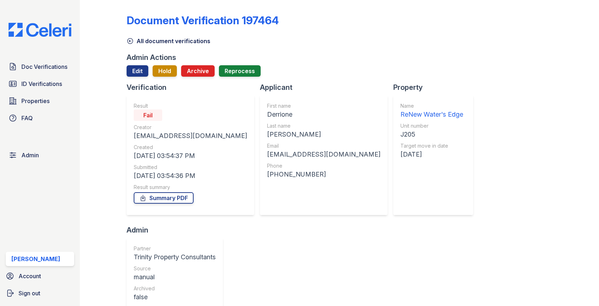
copy div "J205"
click at [289, 151] on div "[EMAIL_ADDRESS][DOMAIN_NAME]" at bounding box center [323, 154] width 113 height 10
copy div "[EMAIL_ADDRESS][DOMAIN_NAME]"
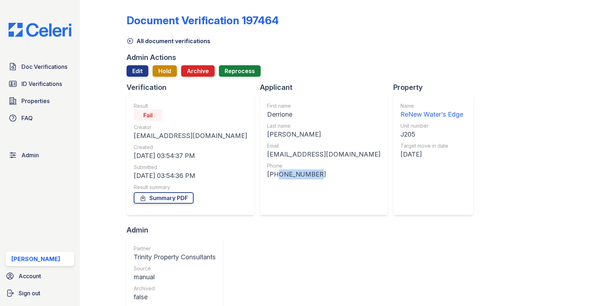
drag, startPoint x: 233, startPoint y: 176, endPoint x: 282, endPoint y: 176, distance: 48.8
click at [282, 176] on div "[PHONE_NUMBER]" at bounding box center [323, 174] width 113 height 10
copy div "2536005724"
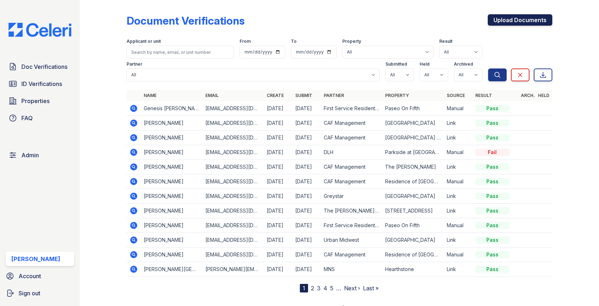
click at [509, 16] on link "Upload Documents" at bounding box center [520, 19] width 65 height 11
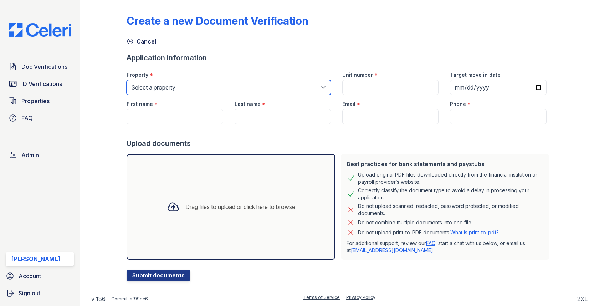
click at [244, 84] on select "Select a property [GEOGRAPHIC_DATA][PERSON_NAME] [GEOGRAPHIC_DATA] [STREET_ADDR…" at bounding box center [229, 87] width 204 height 15
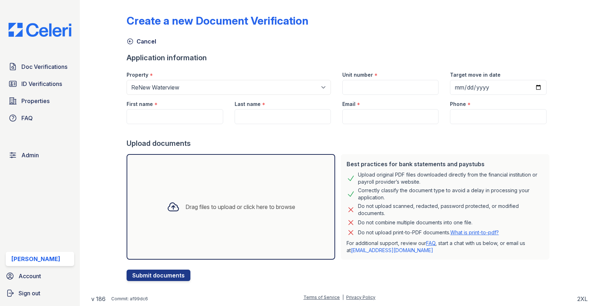
click at [273, 98] on div "Last name *" at bounding box center [283, 102] width 96 height 14
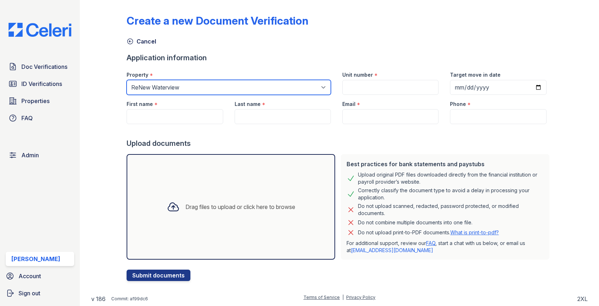
click at [273, 92] on select "Select a property [GEOGRAPHIC_DATA][PERSON_NAME] [GEOGRAPHIC_DATA] [STREET_ADDR…" at bounding box center [229, 87] width 204 height 15
click at [267, 86] on select "Select a property [GEOGRAPHIC_DATA][PERSON_NAME] [GEOGRAPHIC_DATA] [STREET_ADDR…" at bounding box center [229, 87] width 204 height 15
select select "195"
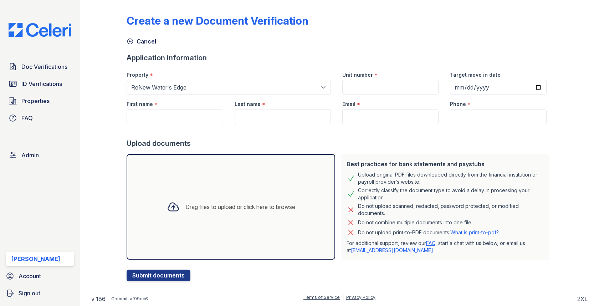
click at [179, 128] on div at bounding box center [339, 131] width 425 height 14
click at [182, 122] on input "First name" at bounding box center [175, 116] width 96 height 15
paste input "Derrione"
type input "Derrione"
click at [285, 119] on input "Last name" at bounding box center [283, 116] width 96 height 15
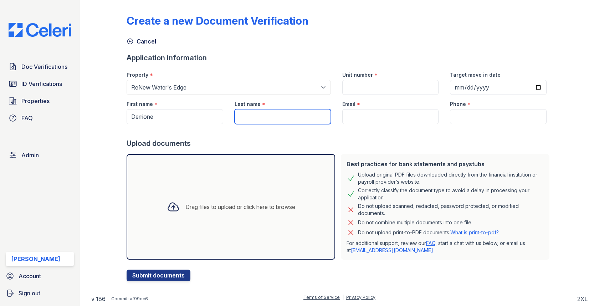
paste input "[PERSON_NAME]"
type input "[PERSON_NAME]"
click at [378, 95] on div "Email *" at bounding box center [390, 102] width 96 height 14
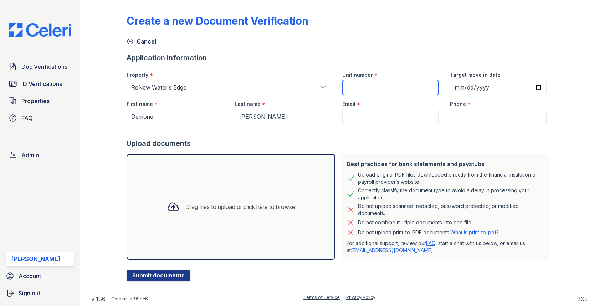
click at [379, 83] on input "Unit number" at bounding box center [390, 87] width 96 height 15
paste input "J205"
type input "J205"
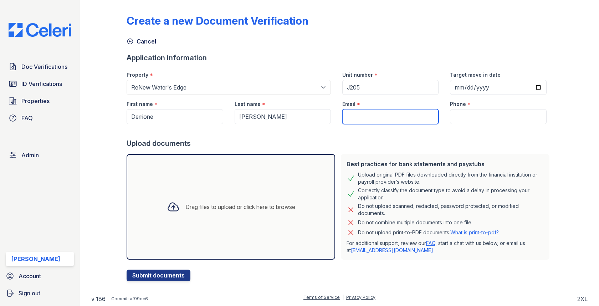
click at [364, 120] on input "Email" at bounding box center [390, 116] width 96 height 15
paste input "derrionedavis1@gmail.com"
type input "derrionedavis1@gmail.com"
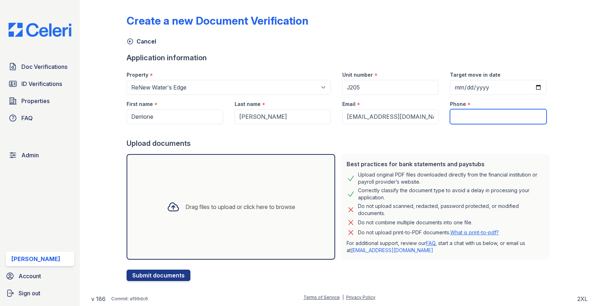
click at [476, 110] on input "Phone" at bounding box center [498, 116] width 96 height 15
paste input "2536005724"
type input "2536005724"
click at [290, 190] on div "Drag files to upload or click here to browse" at bounding box center [231, 207] width 209 height 106
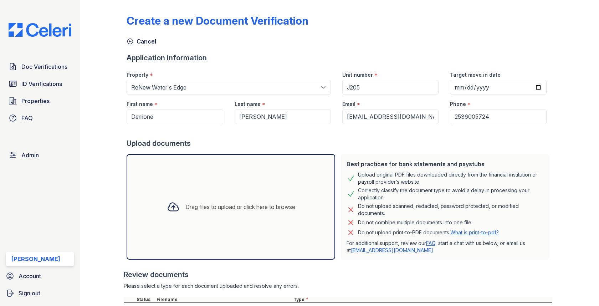
scroll to position [63, 0]
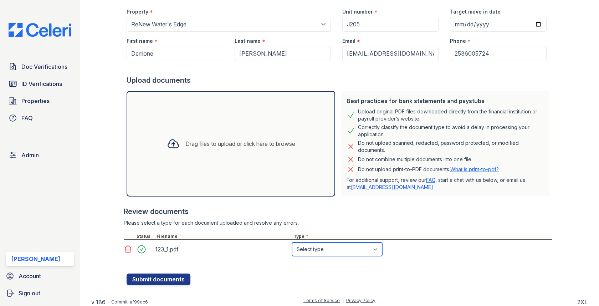
click at [306, 251] on select "Select type Paystub Bank Statement Offer Letter Tax Documents Benefit Award Let…" at bounding box center [337, 249] width 90 height 14
select select "paystub"
click at [148, 284] on div "Create a new Document Verification Cancel Application information Property * Se…" at bounding box center [339, 116] width 496 height 359
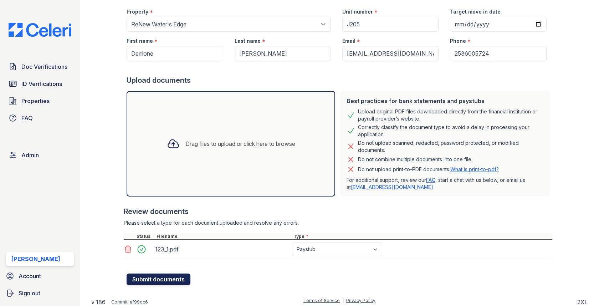
click at [150, 277] on button "Submit documents" at bounding box center [159, 278] width 64 height 11
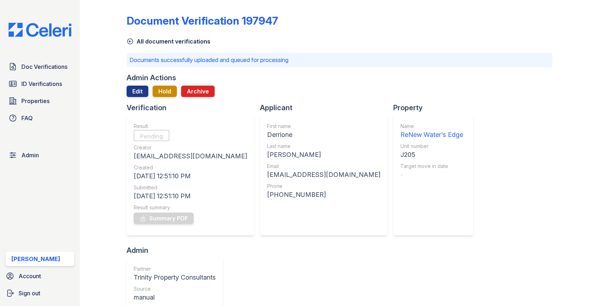
click at [267, 128] on div "First name" at bounding box center [323, 126] width 113 height 7
click at [267, 135] on div "Derrione" at bounding box center [323, 135] width 113 height 10
copy div "Derrione"
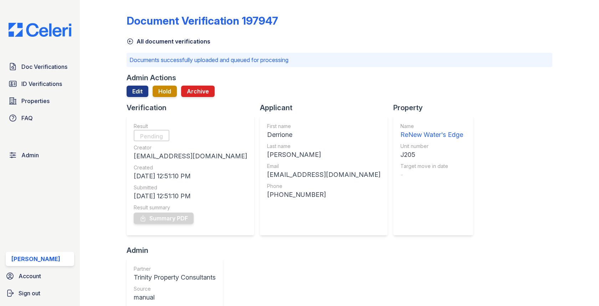
click at [267, 149] on div "Last name" at bounding box center [323, 146] width 113 height 7
click at [267, 152] on div "Davis" at bounding box center [323, 155] width 113 height 10
copy div "Davis"
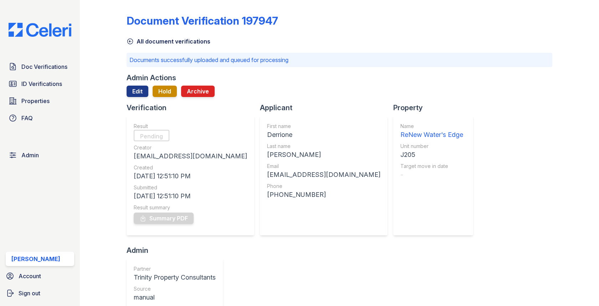
click at [268, 175] on div "derrionedavis1@gmail.com" at bounding box center [323, 175] width 113 height 10
copy div "derrionedavis1@gmail.com"
click at [400, 156] on div "J205" at bounding box center [431, 155] width 63 height 10
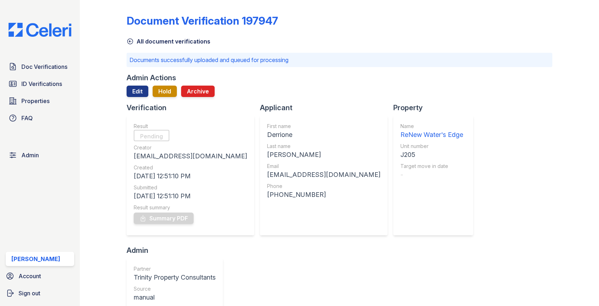
click at [400, 156] on div "J205" at bounding box center [431, 155] width 63 height 10
copy div "J205"
click at [267, 175] on div "derrionedavis1@gmail.com" at bounding box center [323, 175] width 113 height 10
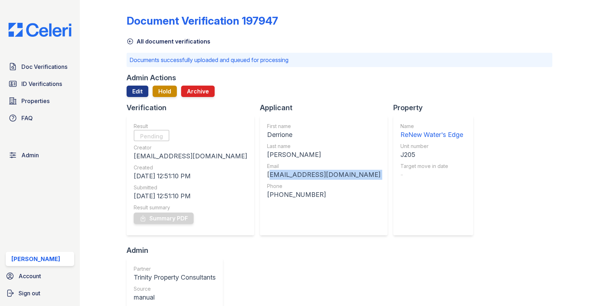
copy div "derrionedavis1@gmail.com"
drag, startPoint x: 227, startPoint y: 192, endPoint x: 276, endPoint y: 192, distance: 48.8
click at [276, 192] on div "+12536005724" at bounding box center [323, 195] width 113 height 10
copy div "2536005724"
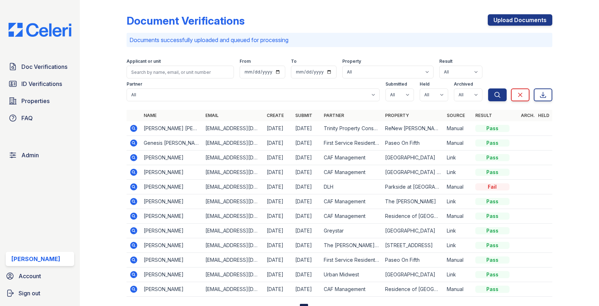
click at [515, 28] on div "Upload Documents" at bounding box center [520, 23] width 65 height 19
click at [515, 18] on link "Upload Documents" at bounding box center [520, 19] width 65 height 11
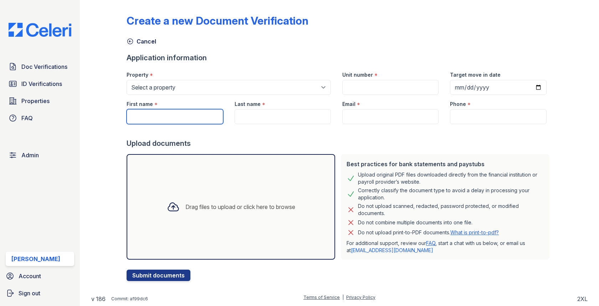
click at [206, 118] on input "First name" at bounding box center [175, 116] width 96 height 15
paste input "Derrione"
type input "Derrione"
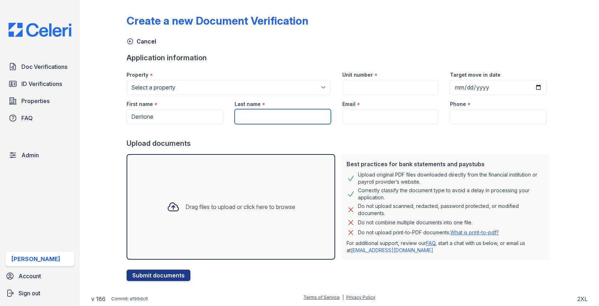
click at [307, 114] on input "Last name" at bounding box center [283, 116] width 96 height 15
paste input "[PERSON_NAME]"
type input "[PERSON_NAME]"
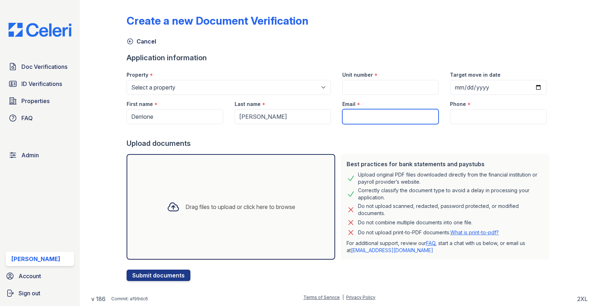
click at [372, 115] on input "Email" at bounding box center [390, 116] width 96 height 15
paste input "[EMAIL_ADDRESS][DOMAIN_NAME]"
type input "[EMAIL_ADDRESS][DOMAIN_NAME]"
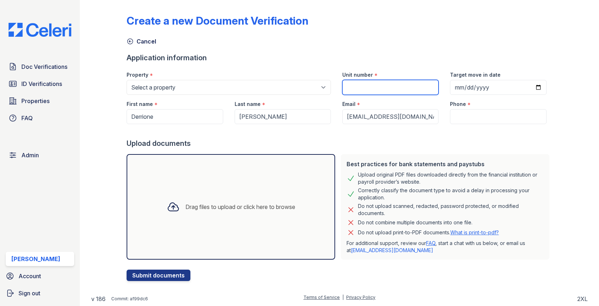
click at [364, 86] on input "Unit number" at bounding box center [390, 87] width 96 height 15
paste input "J205"
type input "J205"
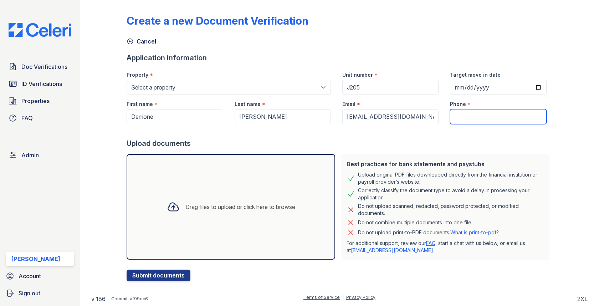
click at [481, 113] on input "Phone" at bounding box center [498, 116] width 96 height 15
paste input "2536005724"
type input "2536005724"
click at [177, 205] on div at bounding box center [173, 206] width 19 height 19
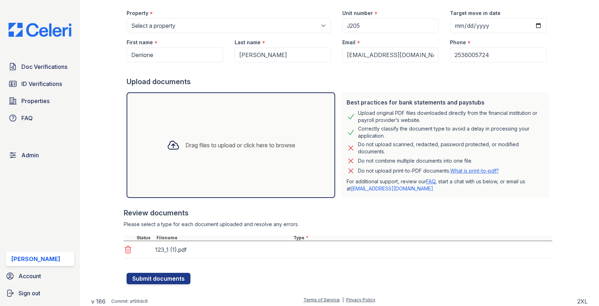
scroll to position [63, 0]
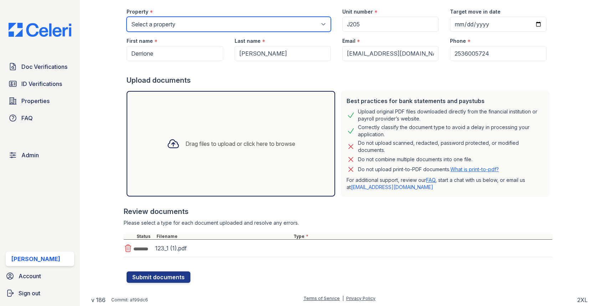
click at [291, 29] on select "Select a property 0000 Kinney Avenue 09 Cape Coral 10006 North Glowing Forge Co…" at bounding box center [229, 24] width 204 height 15
click at [167, 26] on select "Select a property 0000 Kinney Avenue 09 Cape Coral 10006 North Glowing Forge Co…" at bounding box center [229, 24] width 204 height 15
select select "195"
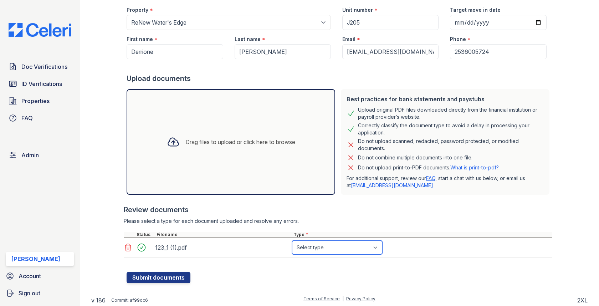
click at [319, 245] on select "Select type Paystub Bank Statement Offer Letter Tax Documents Benefit Award Let…" at bounding box center [337, 248] width 90 height 14
select select "paystub"
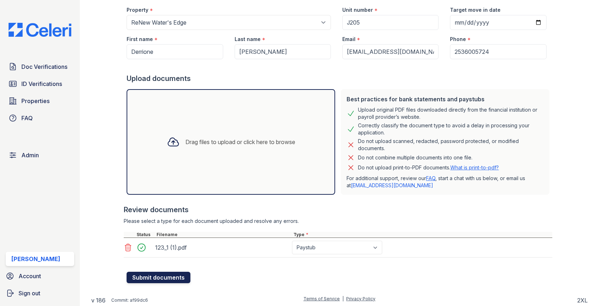
click at [167, 272] on button "Submit documents" at bounding box center [159, 277] width 64 height 11
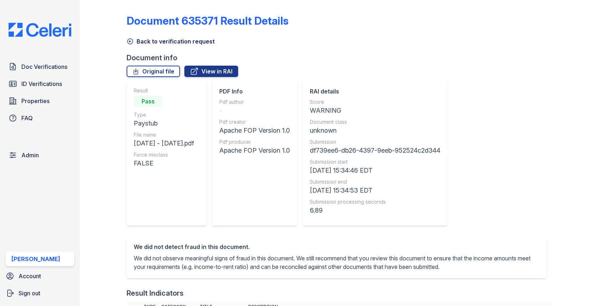
click at [170, 43] on link "Back to verification request" at bounding box center [171, 41] width 88 height 9
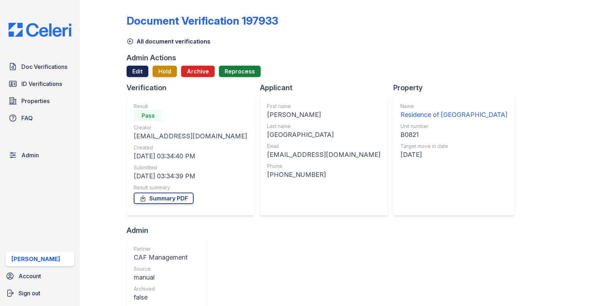
click at [143, 75] on link "Edit" at bounding box center [138, 71] width 22 height 11
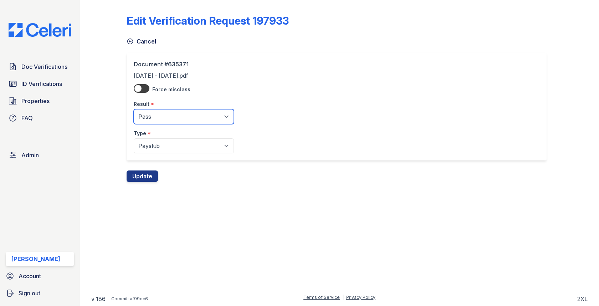
click at [149, 111] on select "Pending Sent Started Processing Pass Fail Caution Error N/A" at bounding box center [184, 116] width 100 height 15
select select "fail"
click at [145, 169] on div "Document #635371 7.3.25 - 9.26.25.pdf Force misclass Result * Pending Sent Star…" at bounding box center [339, 112] width 425 height 118
click at [142, 179] on button "Update" at bounding box center [142, 175] width 31 height 11
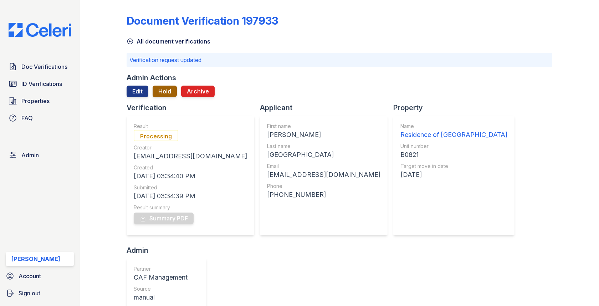
click at [169, 96] on button "Hold" at bounding box center [165, 91] width 24 height 11
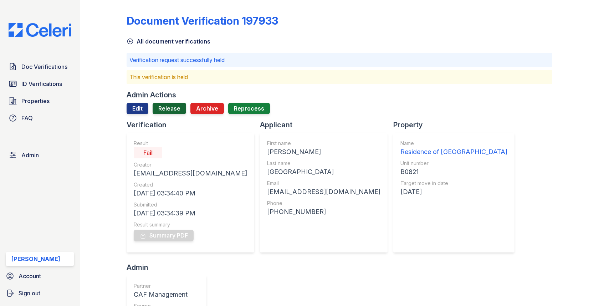
click at [164, 103] on link "Release" at bounding box center [170, 108] width 34 height 11
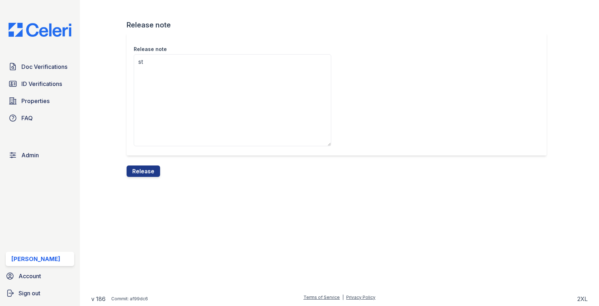
type textarea "s"
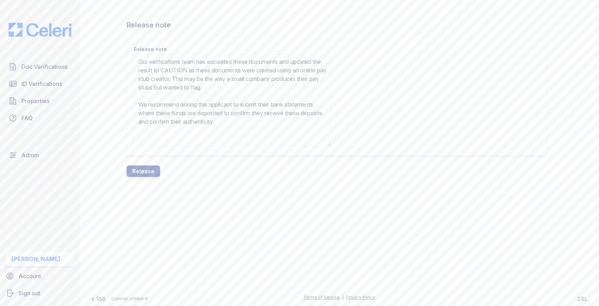
click at [207, 68] on textarea "Our verifications team has escalated these documents and updated the result to …" at bounding box center [232, 100] width 197 height 92
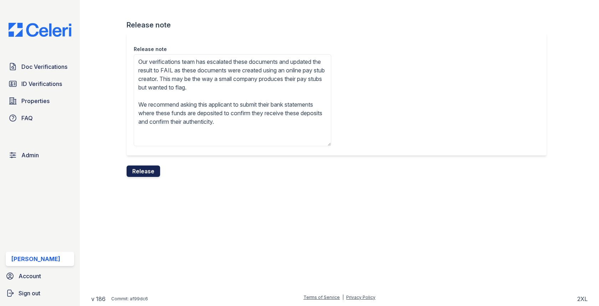
type textarea "Our verifications team has escalated these documents and updated the result to …"
click at [151, 168] on button "Release" at bounding box center [144, 170] width 34 height 11
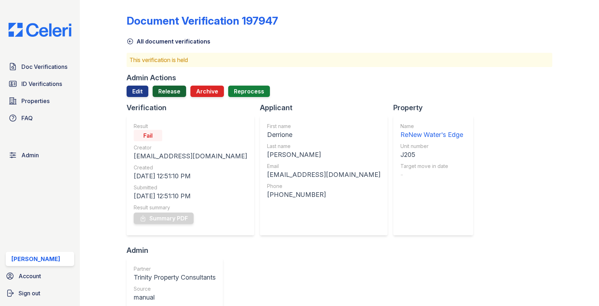
click at [174, 93] on link "Release" at bounding box center [170, 91] width 34 height 11
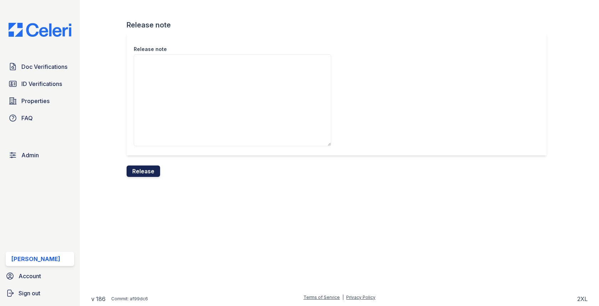
click at [147, 171] on button "Release" at bounding box center [144, 170] width 34 height 11
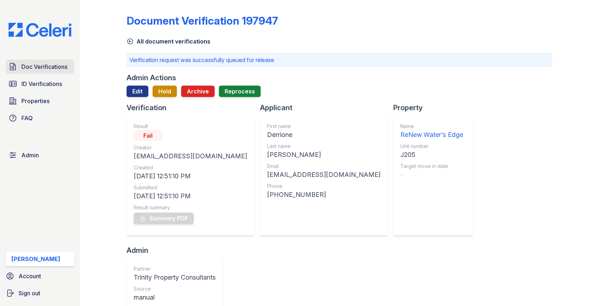
click at [62, 63] on span "Doc Verifications" at bounding box center [44, 66] width 46 height 9
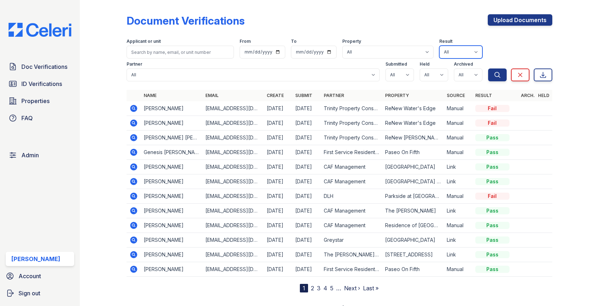
click at [446, 47] on select "All Pass Caution N/a Complete Started Error Sent Fail Pending Processing" at bounding box center [460, 52] width 43 height 13
click at [456, 110] on td "Manual" at bounding box center [458, 108] width 29 height 15
click at [459, 58] on div "Partner All 21st Century Property Management Acme Corp. ACME Properties Alliah …" at bounding box center [307, 69] width 361 height 23
click at [459, 54] on select "All Pass Caution N/a Complete Started Error Sent Fail Pending Processing" at bounding box center [460, 52] width 43 height 13
select select "fail"
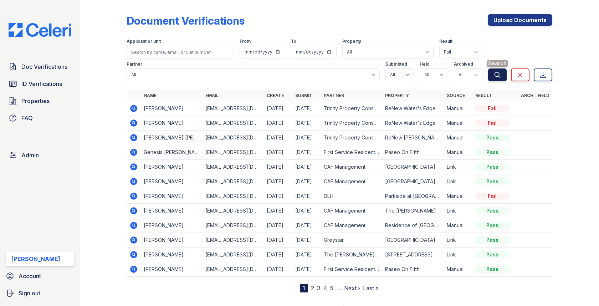
click at [495, 73] on icon "submit" at bounding box center [497, 74] width 7 height 7
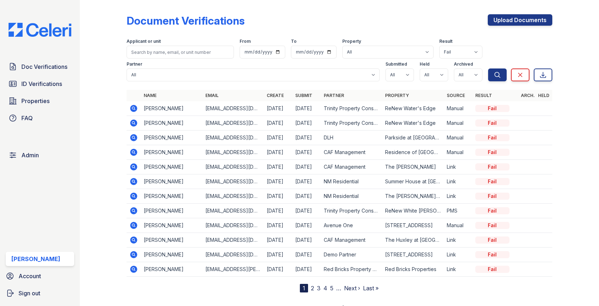
click at [311, 284] on link "2" at bounding box center [312, 287] width 3 height 7
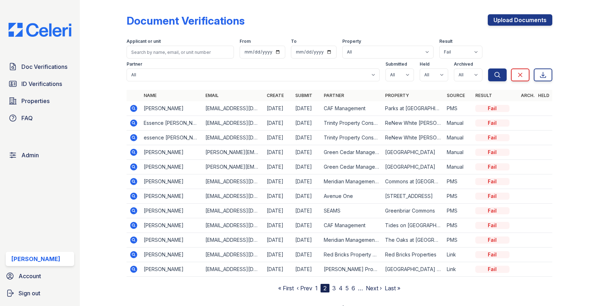
click at [333, 286] on link "3" at bounding box center [334, 287] width 4 height 7
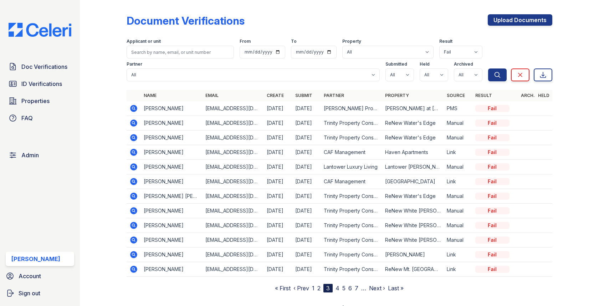
click at [349, 286] on link "6" at bounding box center [350, 287] width 4 height 7
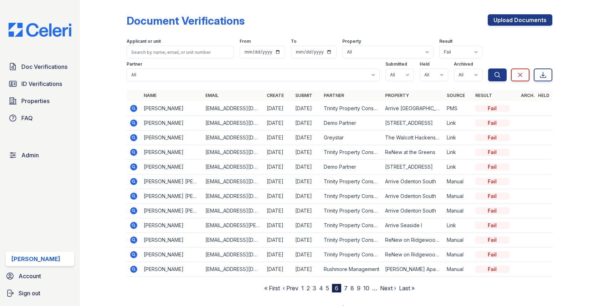
click at [353, 285] on link "8" at bounding box center [352, 287] width 4 height 7
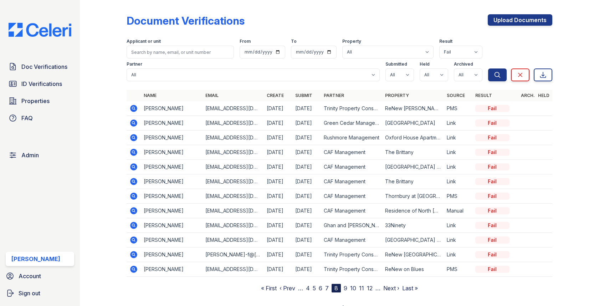
click at [361, 285] on link "11" at bounding box center [361, 287] width 5 height 7
click at [135, 136] on icon at bounding box center [133, 137] width 7 height 7
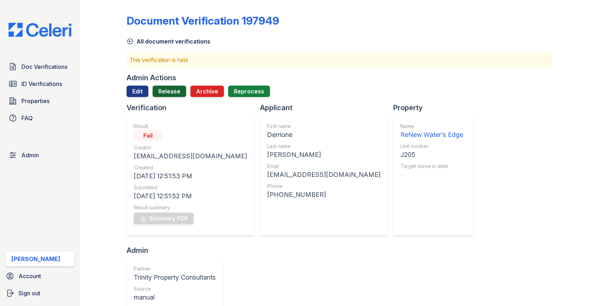
click at [170, 94] on link "Release" at bounding box center [170, 91] width 34 height 11
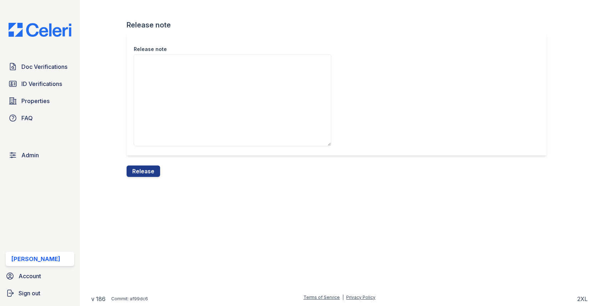
click at [146, 161] on div "Release note" at bounding box center [339, 99] width 425 height 133
click at [146, 165] on button "Release" at bounding box center [144, 170] width 34 height 11
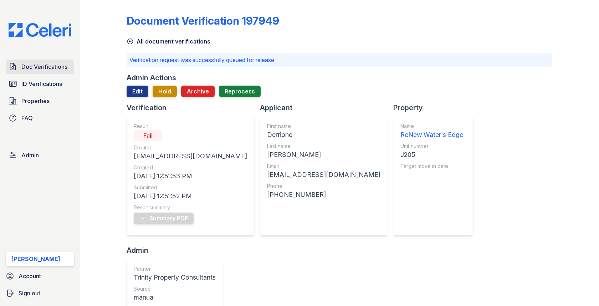
click at [46, 68] on span "Doc Verifications" at bounding box center [44, 66] width 46 height 9
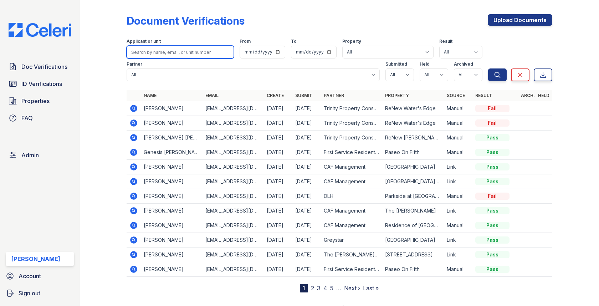
click at [174, 54] on input "search" at bounding box center [180, 52] width 107 height 13
paste input "Kaliyah"
type input "Kaliyah"
click at [488, 68] on button "Search" at bounding box center [497, 74] width 19 height 13
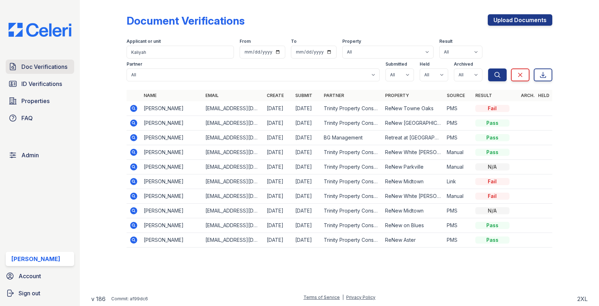
click at [53, 68] on span "Doc Verifications" at bounding box center [44, 66] width 46 height 9
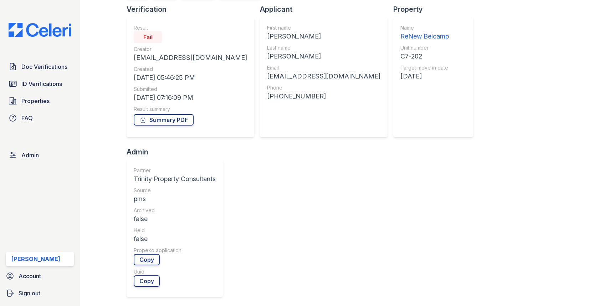
scroll to position [180, 0]
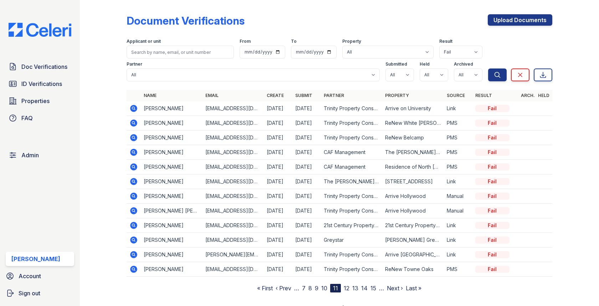
scroll to position [9, 0]
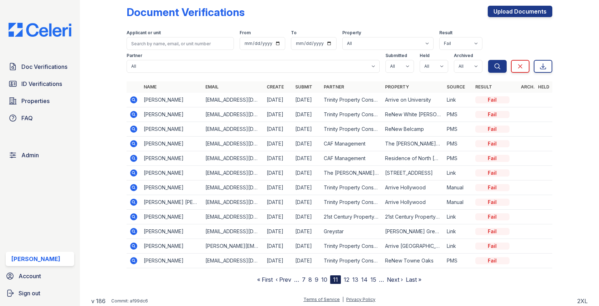
click at [135, 243] on icon at bounding box center [133, 245] width 7 height 7
click at [134, 262] on icon at bounding box center [133, 260] width 9 height 9
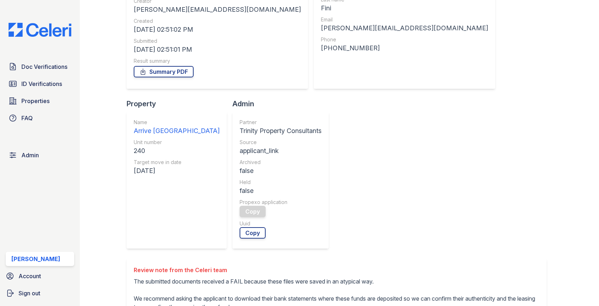
scroll to position [178, 0]
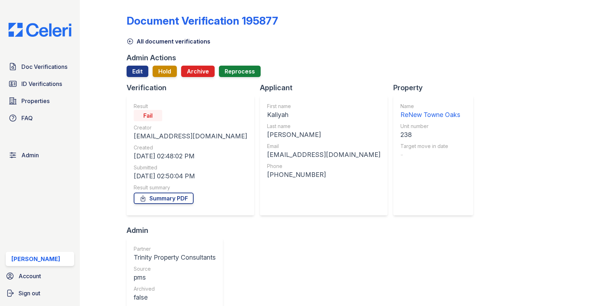
click at [267, 115] on div "Kaliyah" at bounding box center [323, 115] width 113 height 10
copy div "Kaliyah"
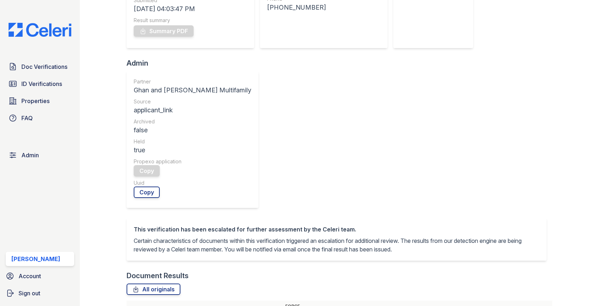
scroll to position [258, 0]
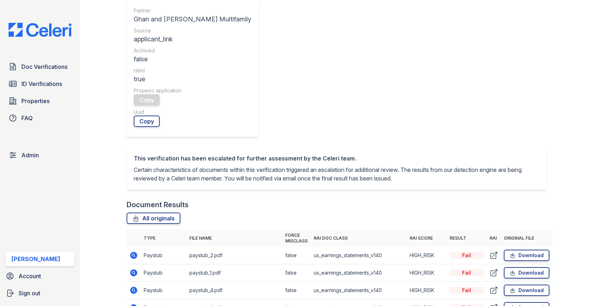
click at [133, 254] on icon at bounding box center [134, 255] width 2 height 2
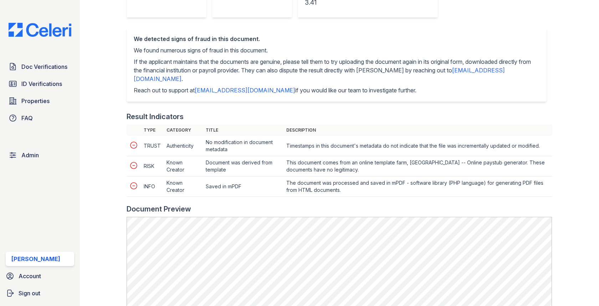
scroll to position [282, 0]
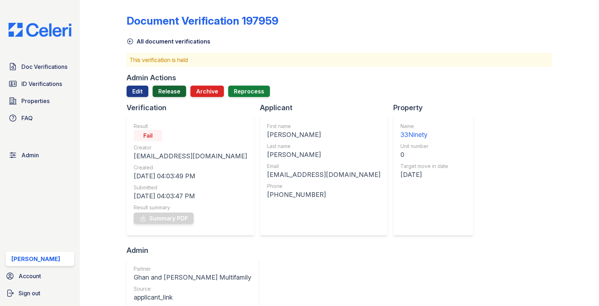
click at [173, 96] on link "Release" at bounding box center [170, 91] width 34 height 11
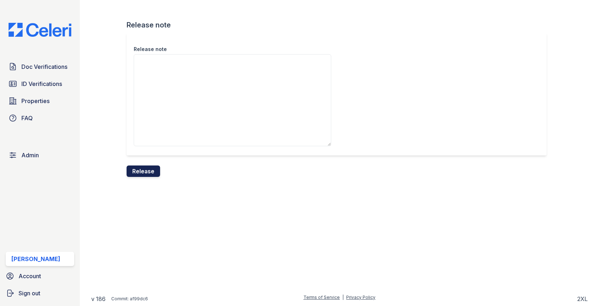
click at [148, 169] on button "Release" at bounding box center [144, 170] width 34 height 11
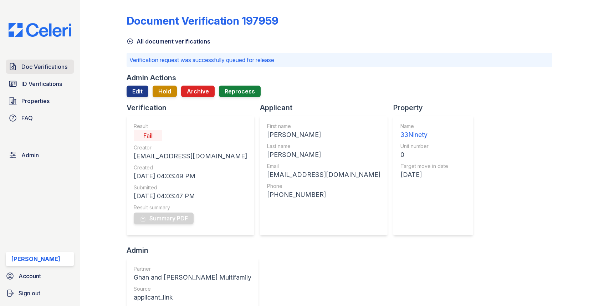
click at [67, 68] on link "Doc Verifications" at bounding box center [40, 67] width 68 height 14
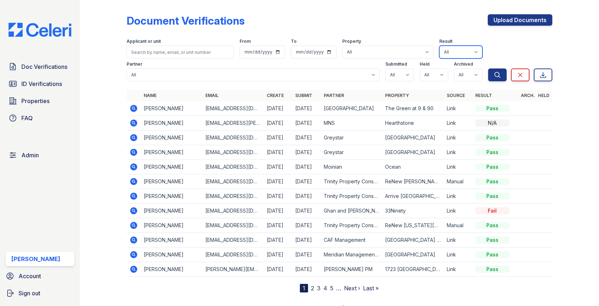
click at [462, 54] on select "All Pass Caution N/a Complete Started Error Sent Fail Pending Processing" at bounding box center [460, 52] width 43 height 13
select select "fail"
click at [499, 71] on icon "submit" at bounding box center [497, 74] width 7 height 7
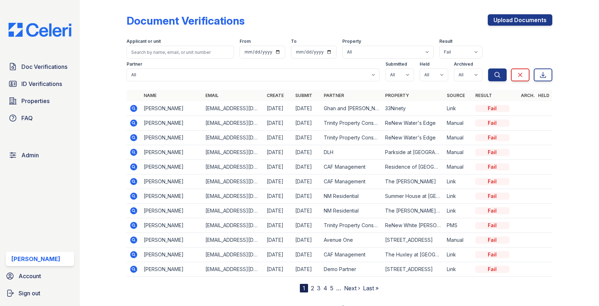
click at [333, 287] on link "5" at bounding box center [331, 287] width 3 height 7
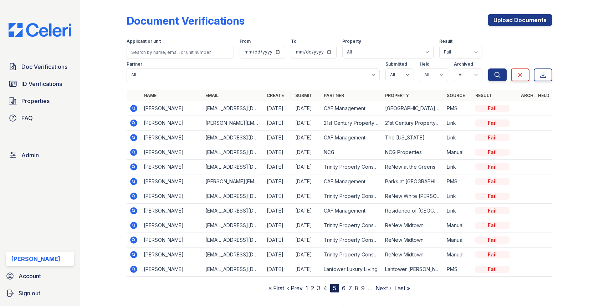
click at [363, 286] on link "9" at bounding box center [363, 287] width 4 height 7
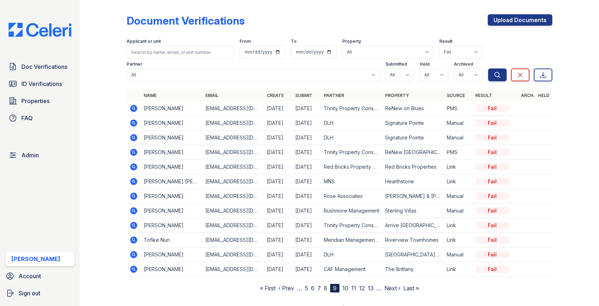
click at [352, 285] on link "11" at bounding box center [353, 287] width 5 height 7
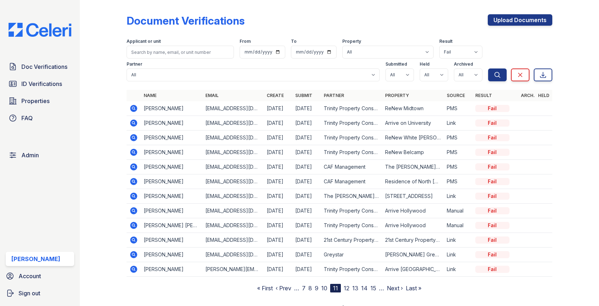
click at [349, 286] on link "12" at bounding box center [347, 287] width 6 height 7
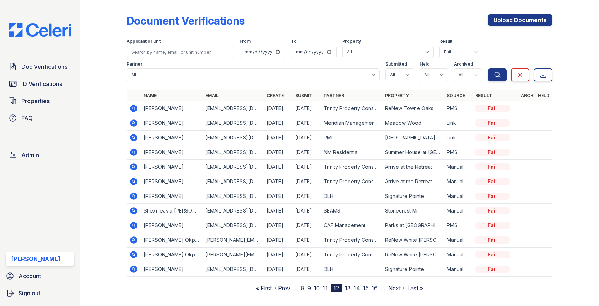
click at [130, 103] on td at bounding box center [134, 108] width 14 height 15
click at [132, 108] on icon at bounding box center [133, 108] width 9 height 9
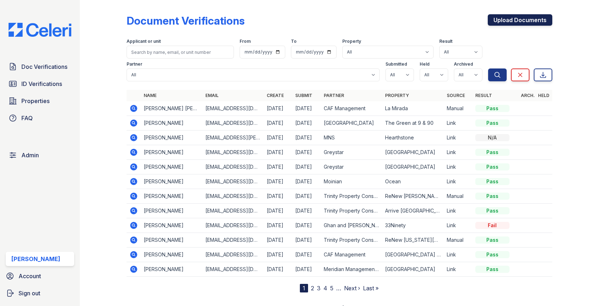
click at [512, 19] on link "Upload Documents" at bounding box center [520, 19] width 65 height 11
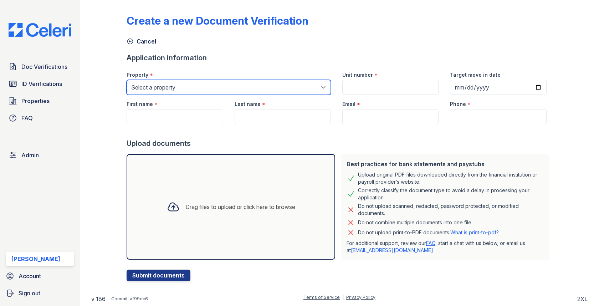
click at [215, 88] on select "Select a property [GEOGRAPHIC_DATA][PERSON_NAME] [GEOGRAPHIC_DATA] [STREET_ADDR…" at bounding box center [229, 87] width 204 height 15
select select "4039"
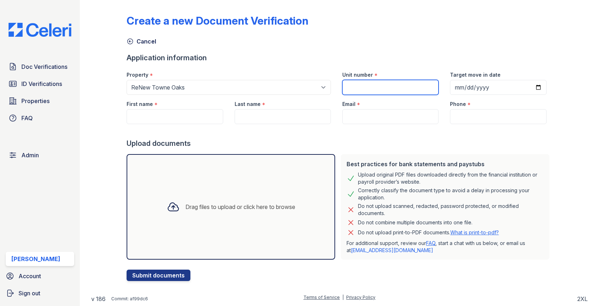
click at [362, 91] on input "Unit number" at bounding box center [390, 87] width 96 height 15
paste input "238"
type input "238"
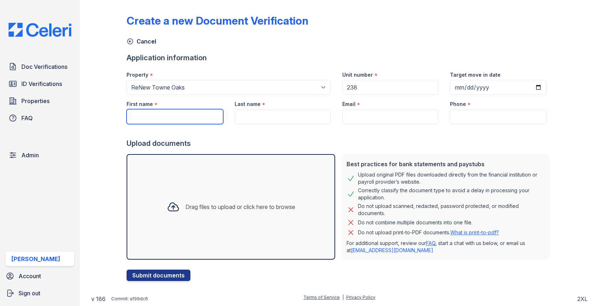
click at [162, 114] on input "First name" at bounding box center [175, 116] width 96 height 15
paste input "Kaliyah"
type input "Kaliyah"
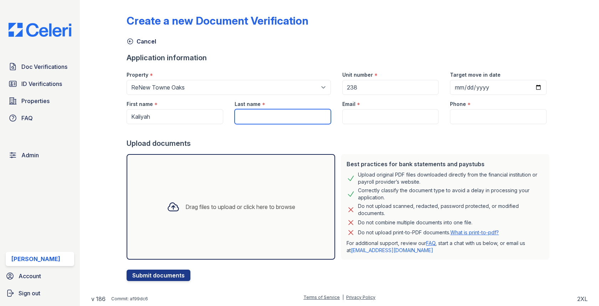
click at [288, 115] on input "Last name" at bounding box center [283, 116] width 96 height 15
paste input "[PERSON_NAME]"
type input "[PERSON_NAME]"
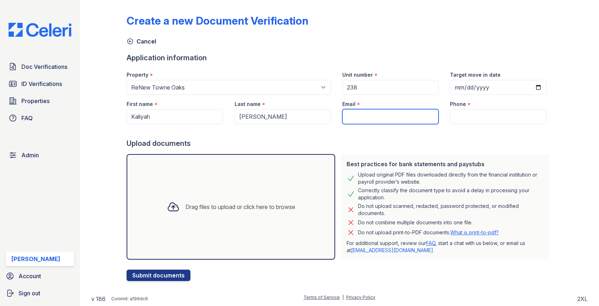
click at [400, 115] on input "Email" at bounding box center [390, 116] width 96 height 15
paste input "[EMAIL_ADDRESS][DOMAIN_NAME]"
type input "[EMAIL_ADDRESS][DOMAIN_NAME]"
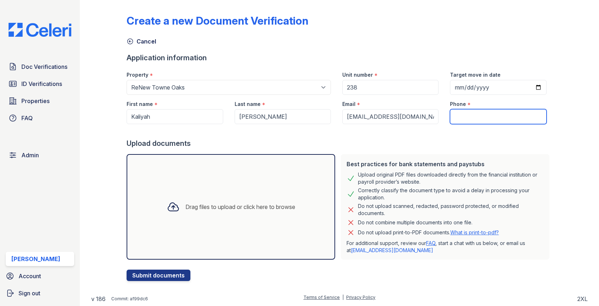
click at [473, 112] on input "Phone" at bounding box center [498, 116] width 96 height 15
paste input "7046704302"
type input "7046704302"
click at [265, 215] on div "Drag files to upload or click here to browse" at bounding box center [231, 207] width 140 height 24
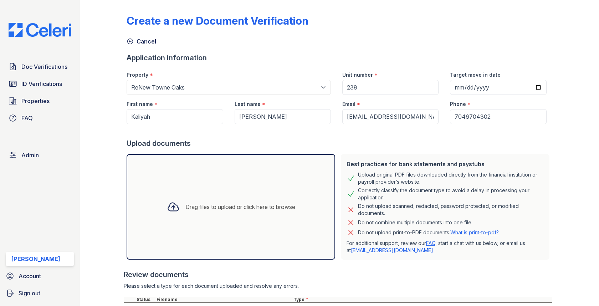
scroll to position [63, 0]
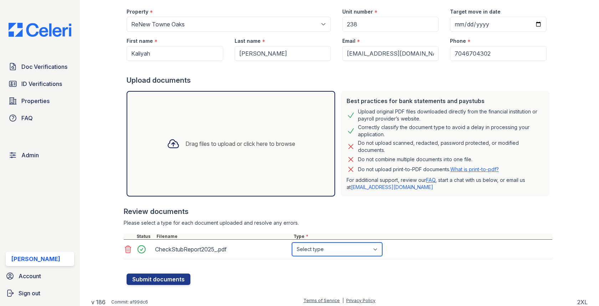
click at [312, 250] on select "Select type Paystub Bank Statement Offer Letter Tax Documents Benefit Award Let…" at bounding box center [337, 249] width 90 height 14
select select "paystub"
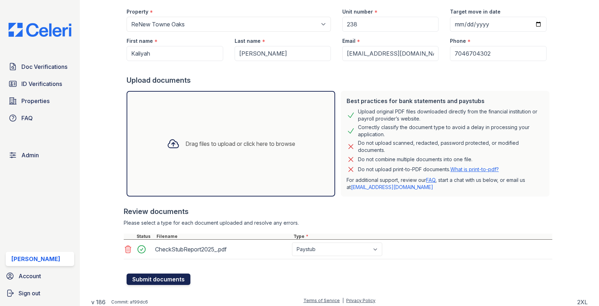
click at [166, 279] on button "Submit documents" at bounding box center [159, 278] width 64 height 11
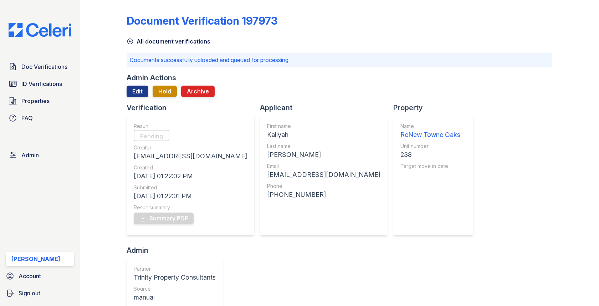
click at [267, 135] on div "Kaliyah" at bounding box center [323, 135] width 113 height 10
copy div "Kaliyah"
click at [267, 159] on div "[PERSON_NAME]" at bounding box center [323, 155] width 113 height 10
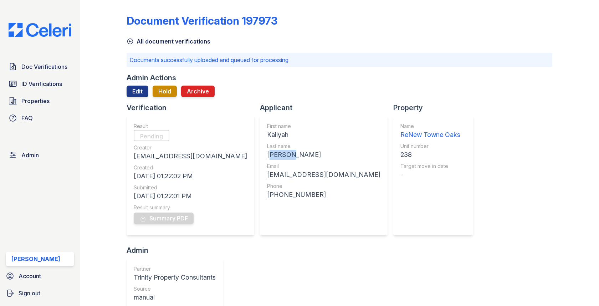
copy div "[PERSON_NAME]"
click at [400, 151] on div "238" at bounding box center [430, 155] width 60 height 10
copy div "238"
click at [267, 171] on div "[EMAIL_ADDRESS][DOMAIN_NAME]" at bounding box center [323, 175] width 113 height 10
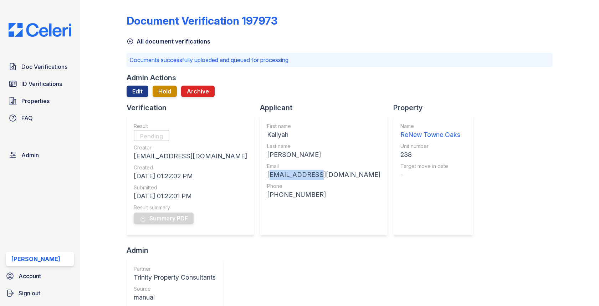
click at [267, 171] on div "[EMAIL_ADDRESS][DOMAIN_NAME]" at bounding box center [323, 175] width 113 height 10
copy div "[EMAIL_ADDRESS][DOMAIN_NAME]"
drag, startPoint x: 227, startPoint y: 195, endPoint x: 289, endPoint y: 195, distance: 62.4
click at [289, 195] on div "[PHONE_NUMBER]" at bounding box center [323, 195] width 113 height 10
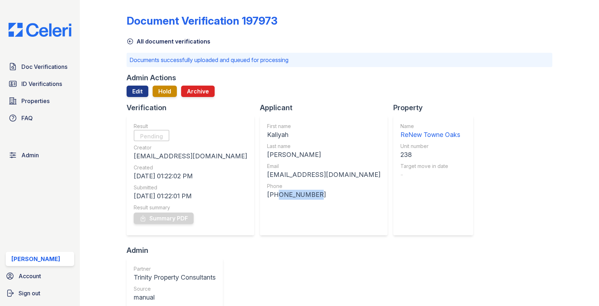
copy div "7046704302"
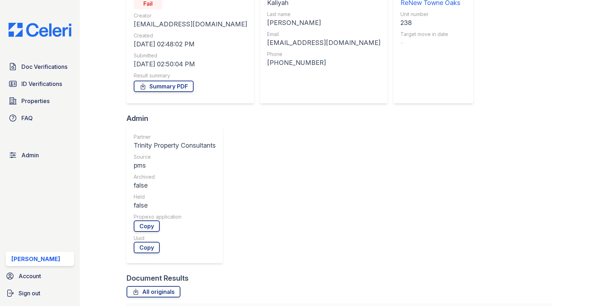
scroll to position [141, 0]
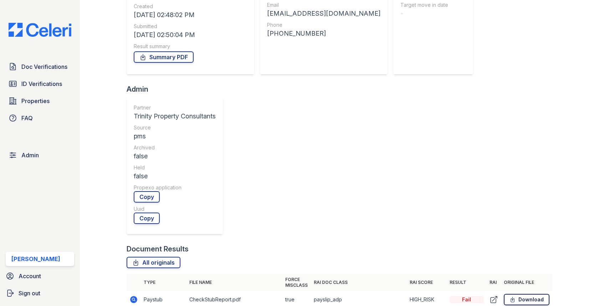
click at [511, 296] on icon at bounding box center [512, 299] width 6 height 7
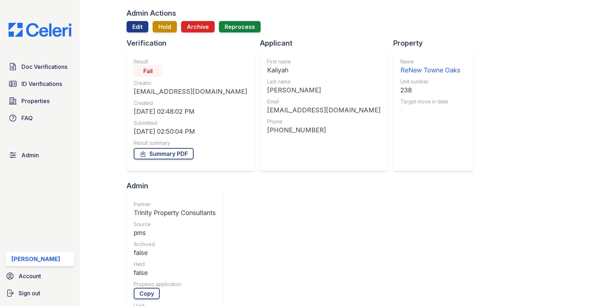
scroll to position [0, 0]
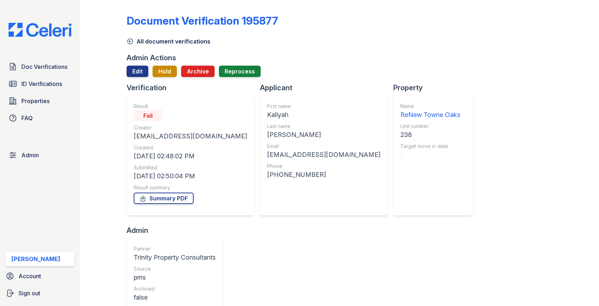
click at [400, 137] on div "238" at bounding box center [430, 135] width 60 height 10
copy div "238"
click at [267, 114] on div "Kaliyah" at bounding box center [323, 115] width 113 height 10
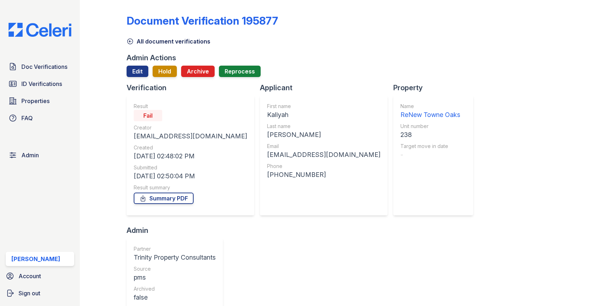
copy div "Kaliyah"
click at [267, 135] on div "[PERSON_NAME]" at bounding box center [323, 135] width 113 height 10
copy div "[PERSON_NAME]"
click at [267, 157] on div "[EMAIL_ADDRESS][DOMAIN_NAME]" at bounding box center [323, 155] width 113 height 10
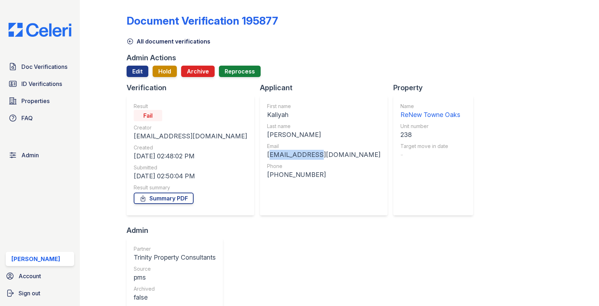
click at [267, 157] on div "[EMAIL_ADDRESS][DOMAIN_NAME]" at bounding box center [323, 155] width 113 height 10
copy div "[EMAIL_ADDRESS][DOMAIN_NAME]"
click at [267, 174] on div "[PHONE_NUMBER]" at bounding box center [323, 175] width 113 height 10
drag, startPoint x: 237, startPoint y: 175, endPoint x: 252, endPoint y: 175, distance: 15.0
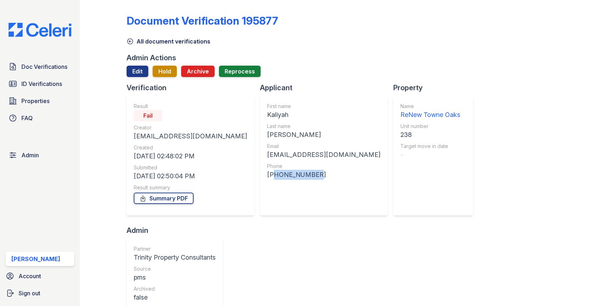
click at [267, 175] on div "[PHONE_NUMBER]" at bounding box center [323, 175] width 113 height 10
drag, startPoint x: 276, startPoint y: 174, endPoint x: 237, endPoint y: 175, distance: 38.9
click at [267, 175] on div "[PHONE_NUMBER]" at bounding box center [323, 175] width 113 height 10
copy div "7046704302"
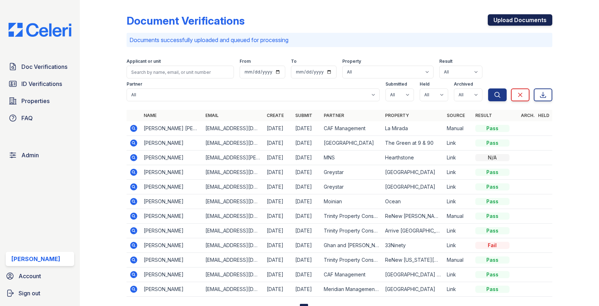
click at [516, 20] on link "Upload Documents" at bounding box center [520, 19] width 65 height 11
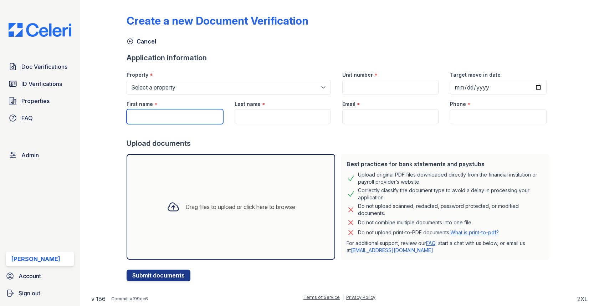
click at [190, 114] on input "First name" at bounding box center [175, 116] width 96 height 15
paste input "Kaliyah"
type input "Kaliyah"
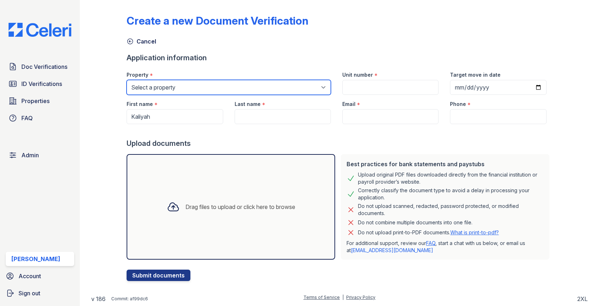
click at [196, 89] on select "Select a property [GEOGRAPHIC_DATA][PERSON_NAME] [GEOGRAPHIC_DATA] [STREET_ADDR…" at bounding box center [229, 87] width 204 height 15
select select "4039"
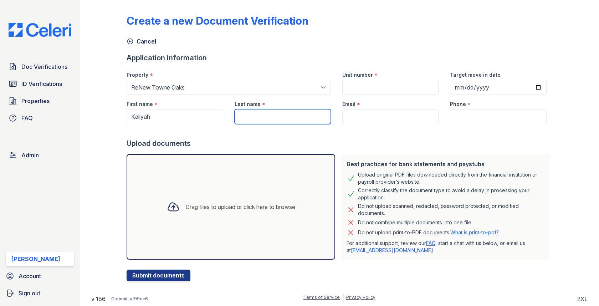
click at [262, 115] on input "Last name" at bounding box center [283, 116] width 96 height 15
paste input "[PERSON_NAME]"
type input "[PERSON_NAME]"
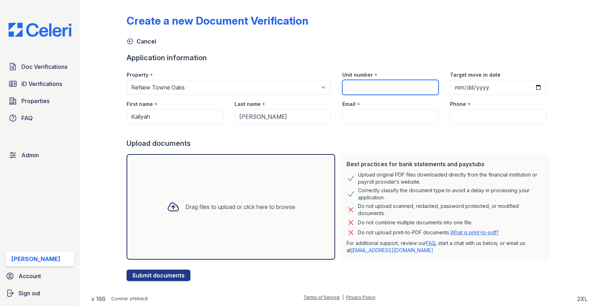
click at [388, 91] on input "Unit number" at bounding box center [390, 87] width 96 height 15
paste input "238"
type input "238"
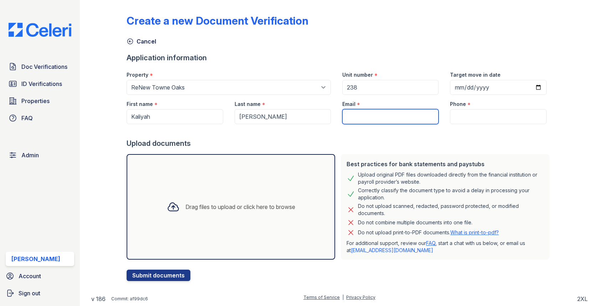
click at [381, 113] on input "Email" at bounding box center [390, 116] width 96 height 15
paste input "[EMAIL_ADDRESS][DOMAIN_NAME]"
type input "[EMAIL_ADDRESS][DOMAIN_NAME]"
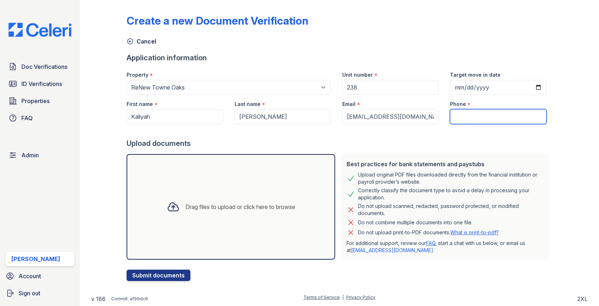
click at [456, 119] on input "Phone" at bounding box center [498, 116] width 96 height 15
paste input "7046704302"
type input "7046704302"
click at [268, 185] on div "Drag files to upload or click here to browse" at bounding box center [231, 207] width 209 height 106
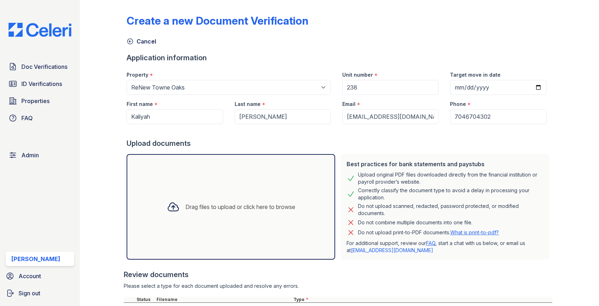
scroll to position [63, 0]
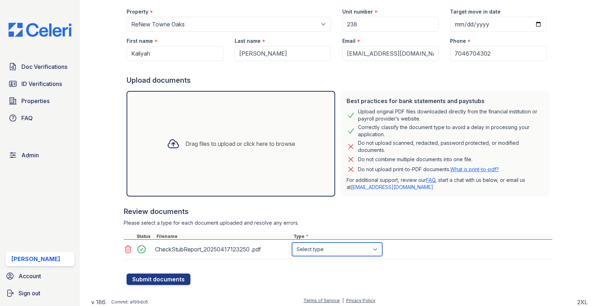
click at [314, 249] on select "Select type Paystub Bank Statement Offer Letter Tax Documents Benefit Award Let…" at bounding box center [337, 249] width 90 height 14
select select "paystub"
click at [153, 285] on div "Create a new Document Verification Cancel Application information Property * Se…" at bounding box center [339, 116] width 496 height 359
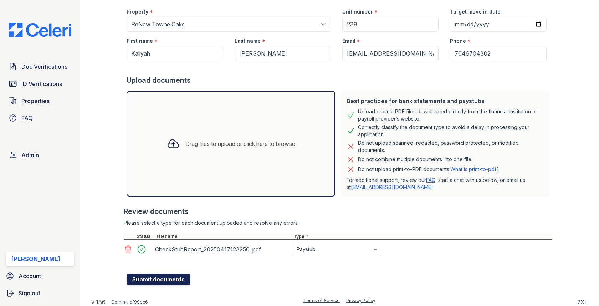
click at [153, 281] on button "Submit documents" at bounding box center [159, 278] width 64 height 11
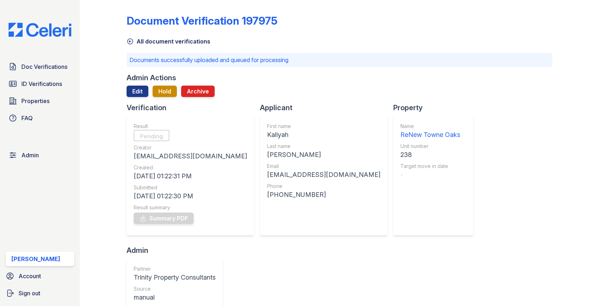
click at [267, 139] on div "Kaliyah" at bounding box center [323, 135] width 113 height 10
copy div "Kaliyah"
click at [267, 153] on div "Leeper" at bounding box center [323, 155] width 113 height 10
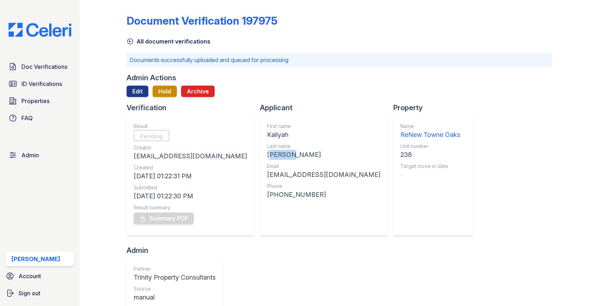
copy div "Leeper"
click at [267, 180] on div "First name Kaliyah Last name Leeper Email kaliyahleeper@gmail.com Phone +170467…" at bounding box center [323, 176] width 113 height 106
click at [267, 178] on div "[EMAIL_ADDRESS][DOMAIN_NAME]" at bounding box center [323, 175] width 113 height 10
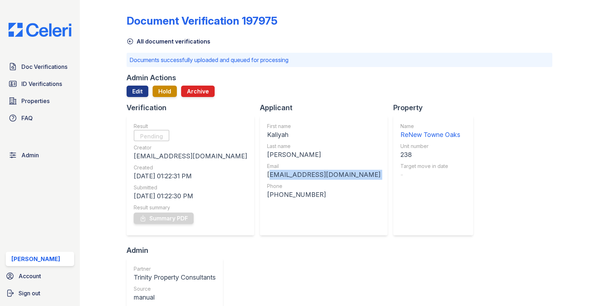
click at [267, 178] on div "[EMAIL_ADDRESS][DOMAIN_NAME]" at bounding box center [323, 175] width 113 height 10
copy div "[EMAIL_ADDRESS][DOMAIN_NAME]"
click at [400, 157] on div "238" at bounding box center [430, 155] width 60 height 10
copy div "238"
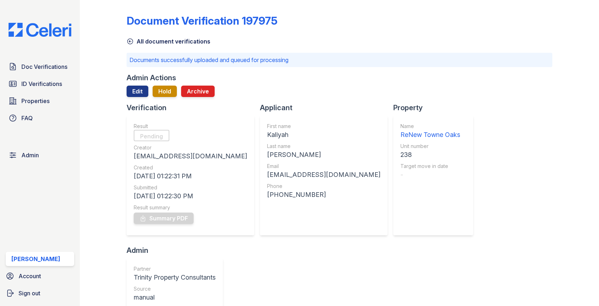
click at [267, 172] on div "[EMAIL_ADDRESS][DOMAIN_NAME]" at bounding box center [323, 175] width 113 height 10
copy div "[EMAIL_ADDRESS][DOMAIN_NAME]"
drag, startPoint x: 227, startPoint y: 192, endPoint x: 275, endPoint y: 192, distance: 47.4
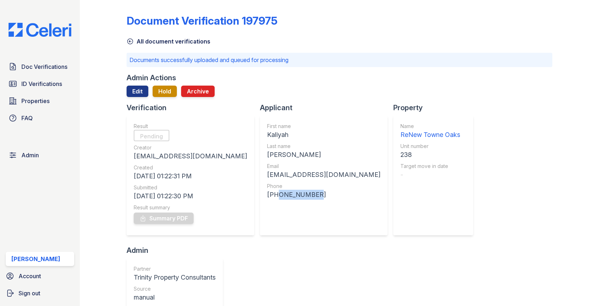
click at [275, 192] on div "[PHONE_NUMBER]" at bounding box center [323, 195] width 113 height 10
copy div "7046704302"
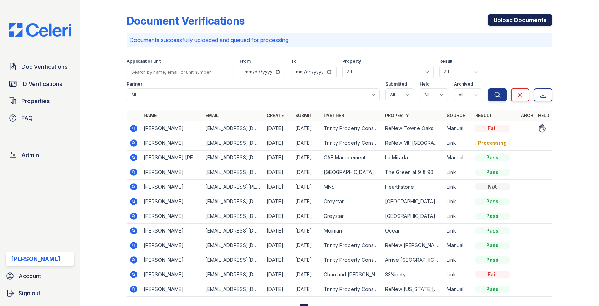
click at [516, 20] on link "Upload Documents" at bounding box center [520, 19] width 65 height 11
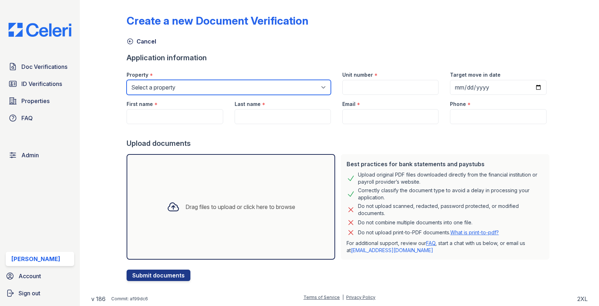
click at [200, 86] on select "Select a property [GEOGRAPHIC_DATA][PERSON_NAME] [GEOGRAPHIC_DATA] [STREET_ADDR…" at bounding box center [229, 87] width 204 height 15
select select "4039"
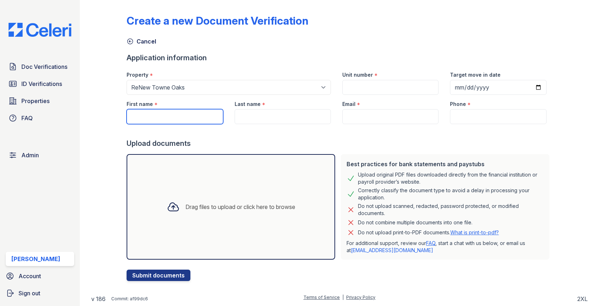
click at [179, 111] on input "First name" at bounding box center [175, 116] width 96 height 15
paste input "Kaliyah"
type input "Kaliyah"
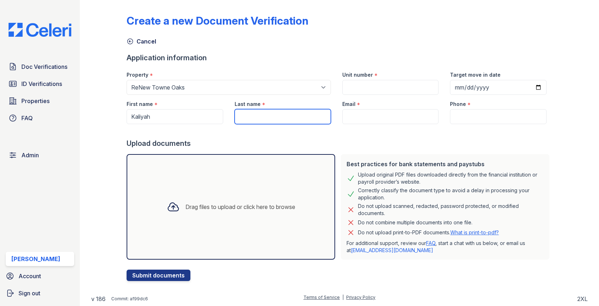
click at [256, 121] on input "Last name" at bounding box center [283, 116] width 96 height 15
paste input "Leeper"
type input "Leeper"
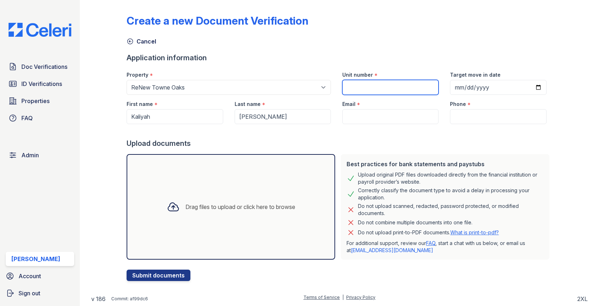
click at [373, 84] on input "Unit number" at bounding box center [390, 87] width 96 height 15
paste input "238"
type input "238"
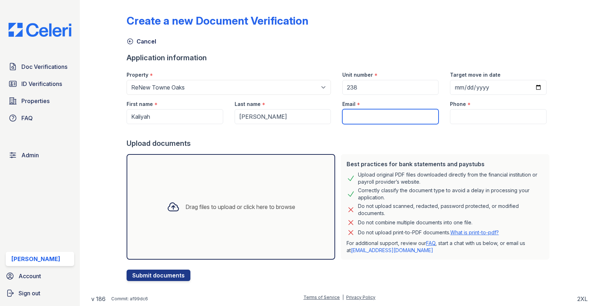
click at [374, 117] on input "Email" at bounding box center [390, 116] width 96 height 15
paste input "[EMAIL_ADDRESS][DOMAIN_NAME]"
type input "[EMAIL_ADDRESS][DOMAIN_NAME]"
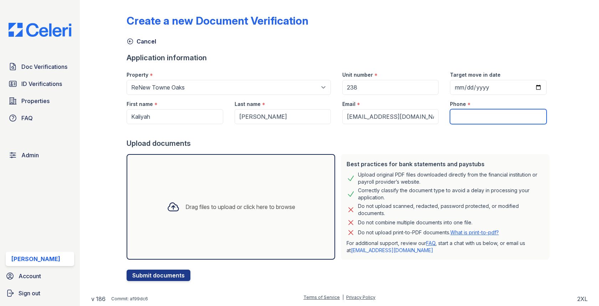
click at [460, 115] on input "Phone" at bounding box center [498, 116] width 96 height 15
paste input "7046704302"
type input "7046704302"
click at [252, 169] on div "Drag files to upload or click here to browse" at bounding box center [231, 207] width 209 height 106
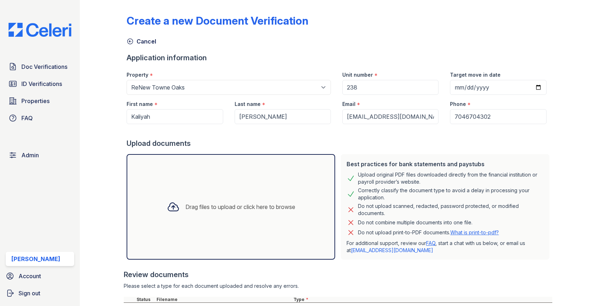
scroll to position [63, 0]
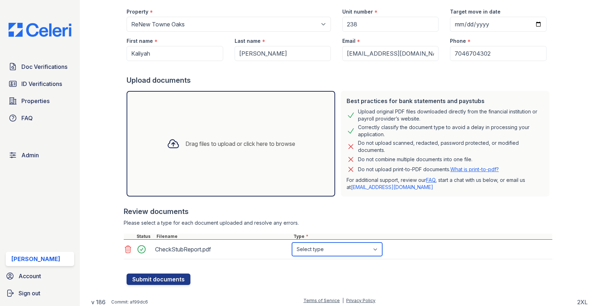
click at [313, 253] on select "Select type Paystub Bank Statement Offer Letter Tax Documents Benefit Award Let…" at bounding box center [337, 249] width 90 height 14
select select "paystub"
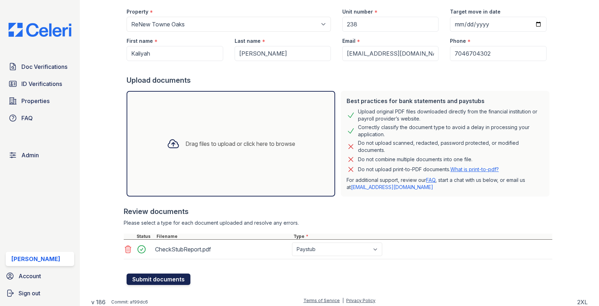
click at [149, 278] on button "Submit documents" at bounding box center [159, 278] width 64 height 11
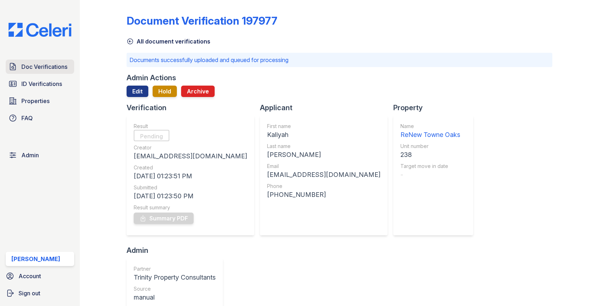
click at [56, 71] on span "Doc Verifications" at bounding box center [44, 66] width 46 height 9
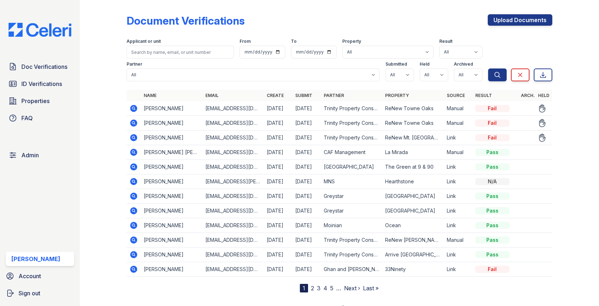
click at [132, 139] on icon at bounding box center [133, 137] width 7 height 7
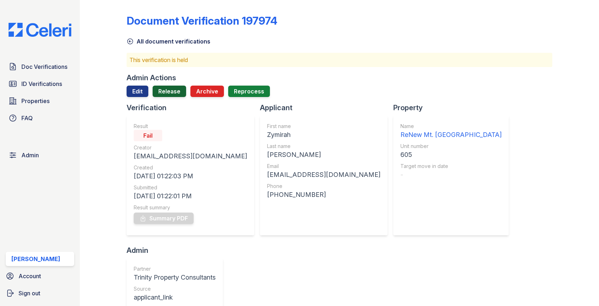
click at [178, 89] on link "Release" at bounding box center [170, 91] width 34 height 11
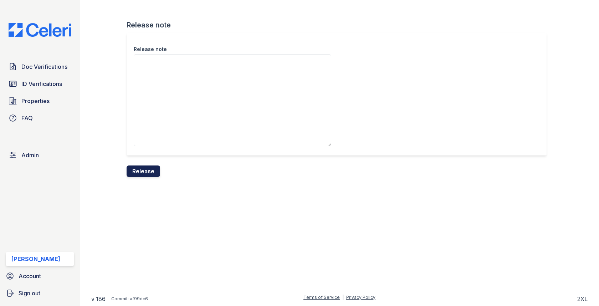
click at [143, 168] on button "Release" at bounding box center [144, 170] width 34 height 11
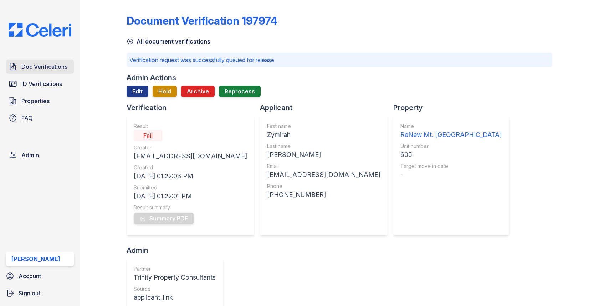
click at [59, 64] on span "Doc Verifications" at bounding box center [44, 66] width 46 height 9
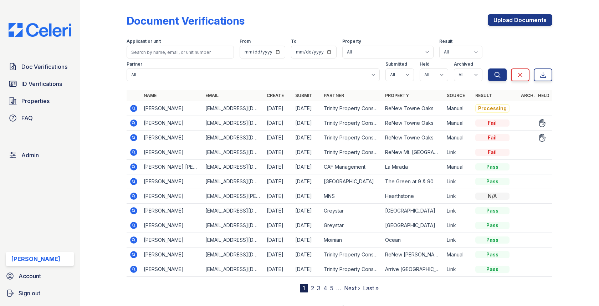
click at [134, 137] on icon at bounding box center [134, 137] width 2 height 2
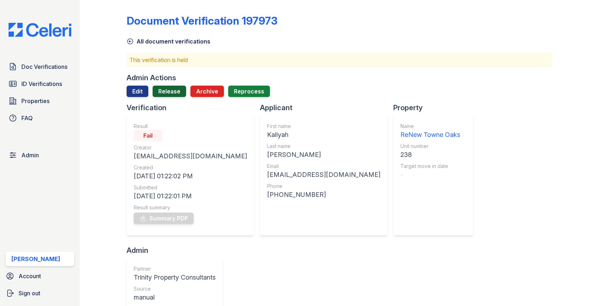
click at [171, 91] on link "Release" at bounding box center [170, 91] width 34 height 11
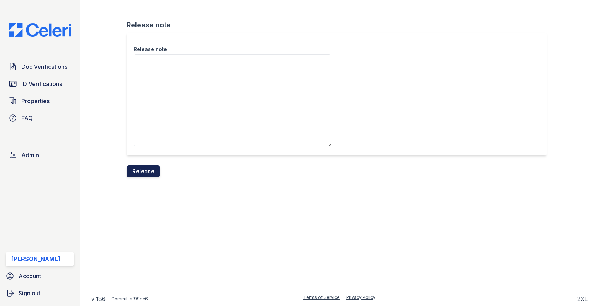
click at [144, 175] on button "Release" at bounding box center [144, 170] width 34 height 11
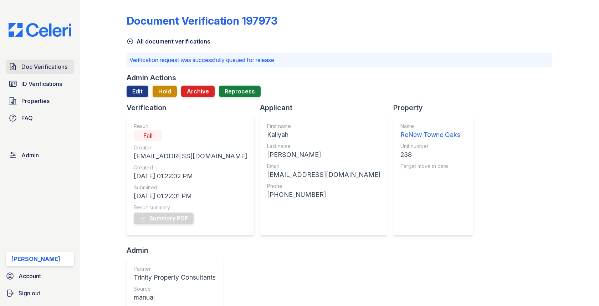
click at [36, 62] on span "Doc Verifications" at bounding box center [44, 66] width 46 height 9
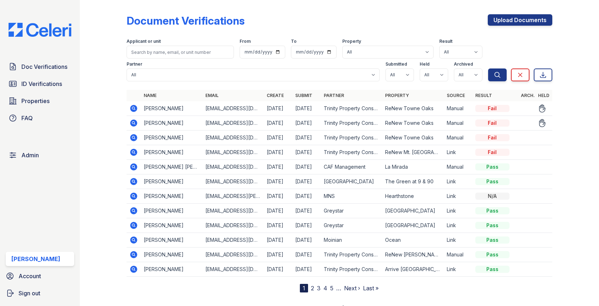
click at [131, 121] on icon at bounding box center [133, 122] width 7 height 7
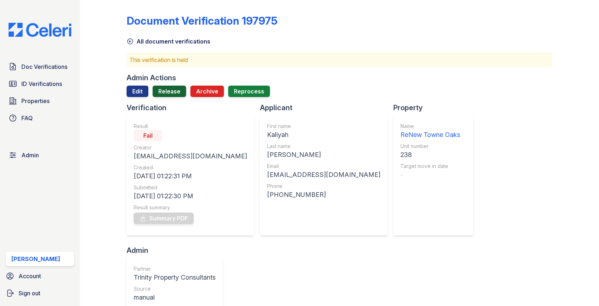
click at [172, 92] on link "Release" at bounding box center [170, 91] width 34 height 11
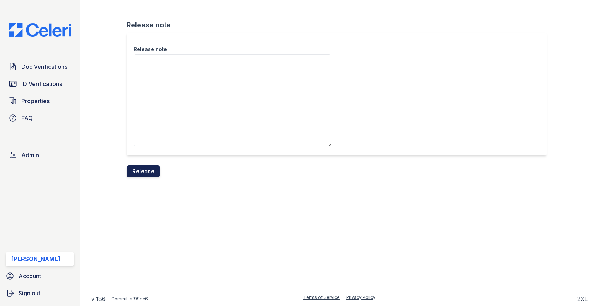
click at [145, 165] on button "Release" at bounding box center [144, 170] width 34 height 11
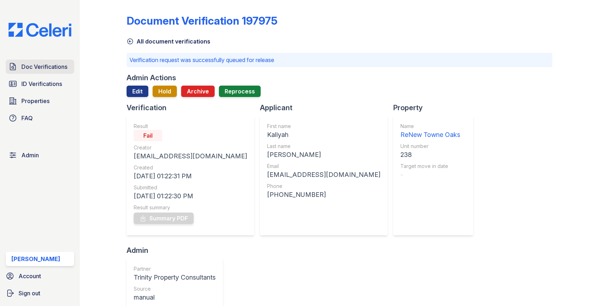
click at [39, 64] on span "Doc Verifications" at bounding box center [44, 66] width 46 height 9
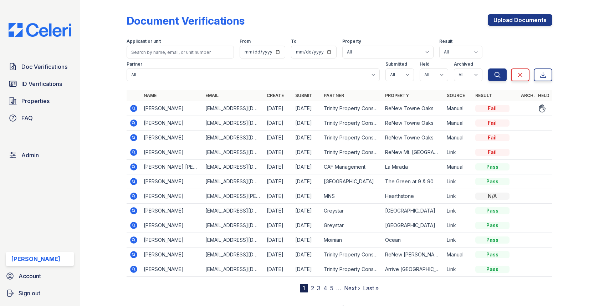
click at [132, 107] on icon at bounding box center [133, 108] width 9 height 9
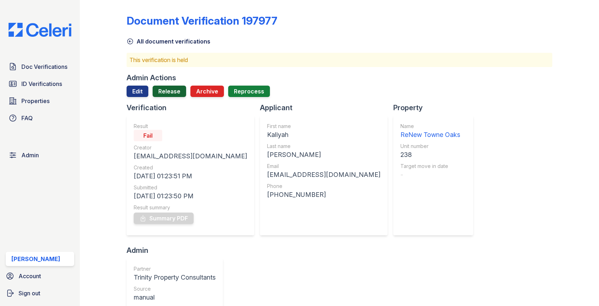
click at [169, 90] on link "Release" at bounding box center [170, 91] width 34 height 11
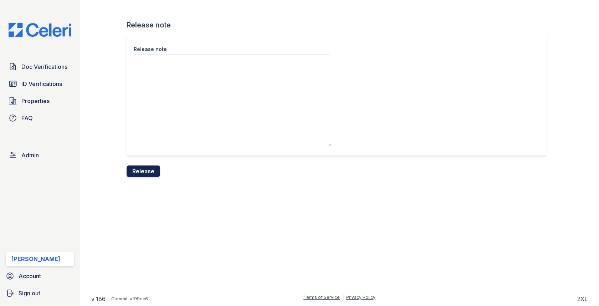
click at [148, 173] on button "Release" at bounding box center [144, 170] width 34 height 11
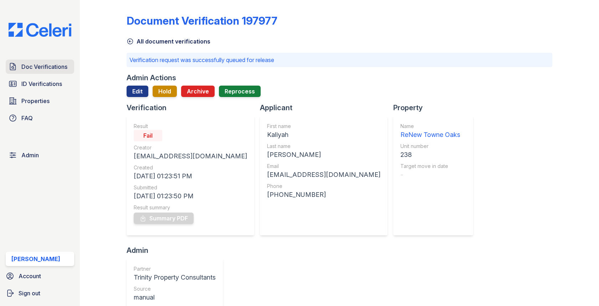
click at [21, 66] on link "Doc Verifications" at bounding box center [40, 67] width 68 height 14
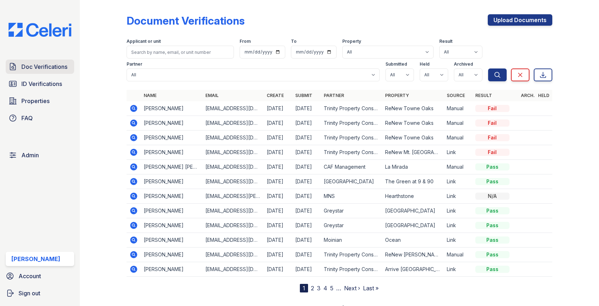
click at [52, 68] on span "Doc Verifications" at bounding box center [44, 66] width 46 height 9
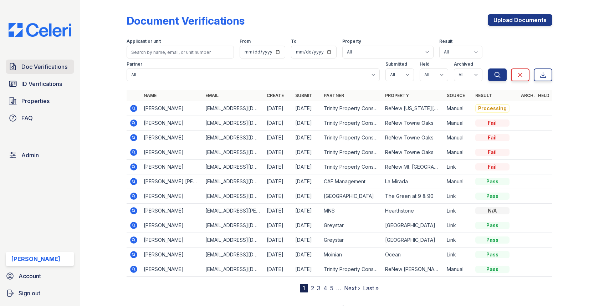
click at [47, 66] on span "Doc Verifications" at bounding box center [44, 66] width 46 height 9
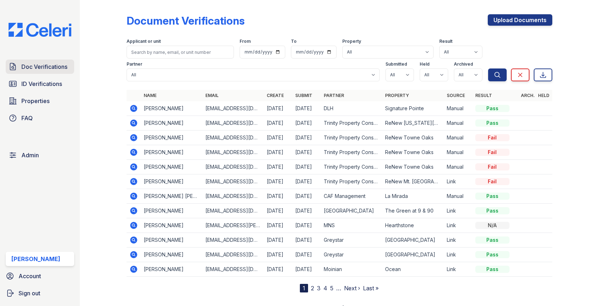
click at [44, 64] on span "Doc Verifications" at bounding box center [44, 66] width 46 height 9
click at [36, 151] on span "Admin" at bounding box center [29, 155] width 17 height 9
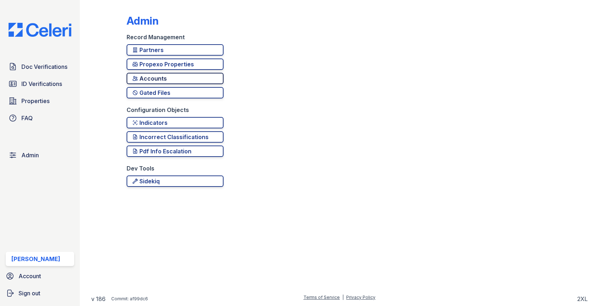
click at [158, 77] on div "Accounts" at bounding box center [175, 78] width 86 height 9
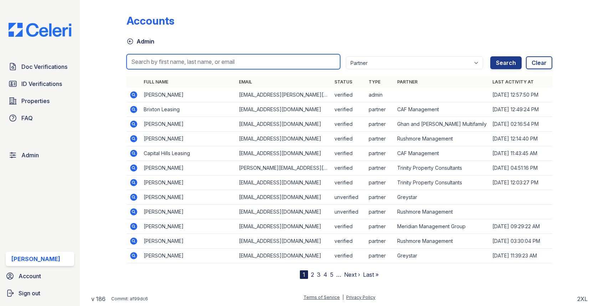
click at [176, 67] on input "search" at bounding box center [233, 61] width 213 height 15
type input "coleman"
click at [490, 56] on button "Search" at bounding box center [505, 62] width 31 height 13
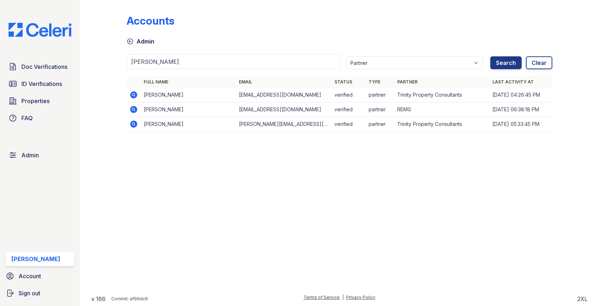
click at [131, 93] on icon at bounding box center [133, 94] width 7 height 7
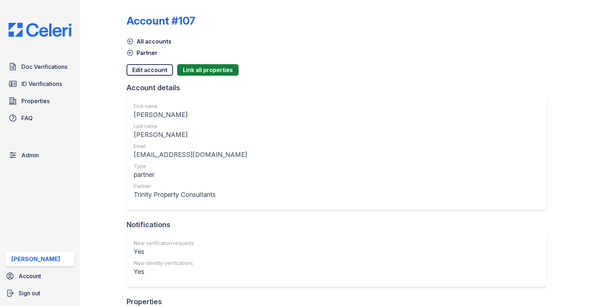
click at [158, 70] on link "Edit account" at bounding box center [150, 69] width 46 height 11
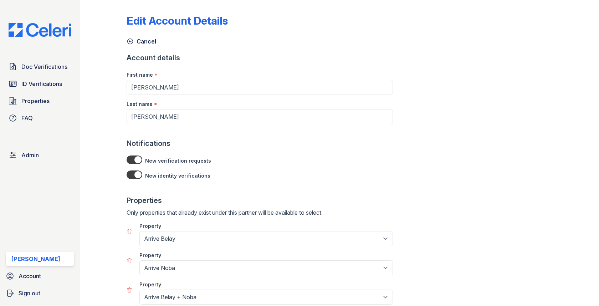
scroll to position [64, 0]
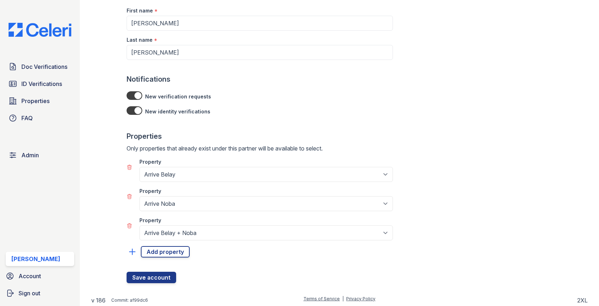
click at [162, 242] on div at bounding box center [260, 243] width 266 height 6
click at [162, 251] on link "Add property" at bounding box center [165, 251] width 49 height 11
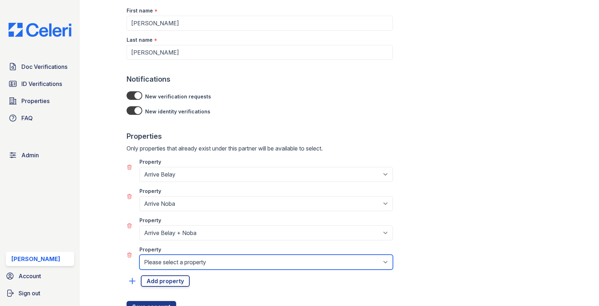
click at [162, 255] on select "Please select a property 888 at Grand Hope Park Alturas Andrews Alturas Cedar H…" at bounding box center [265, 262] width 253 height 15
select select "194"
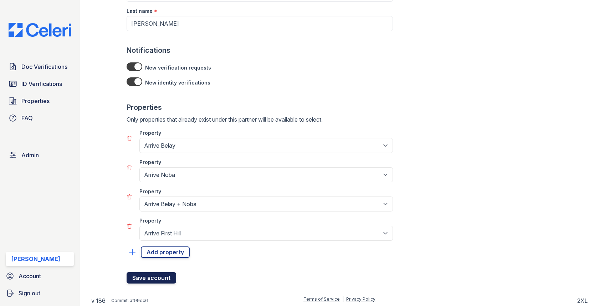
click at [159, 272] on button "Save account" at bounding box center [152, 277] width 50 height 11
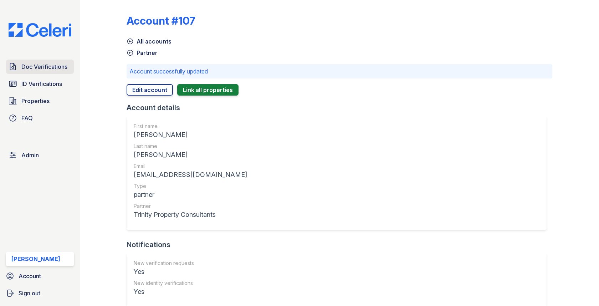
click at [60, 64] on span "Doc Verifications" at bounding box center [44, 66] width 46 height 9
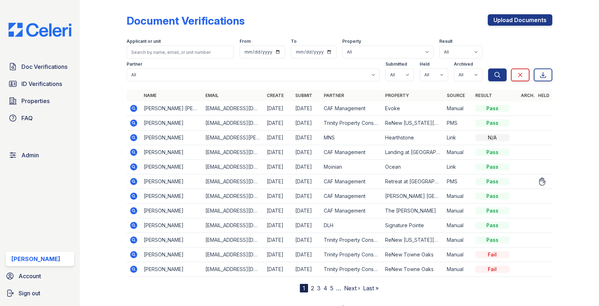
click at [133, 178] on icon at bounding box center [133, 181] width 7 height 7
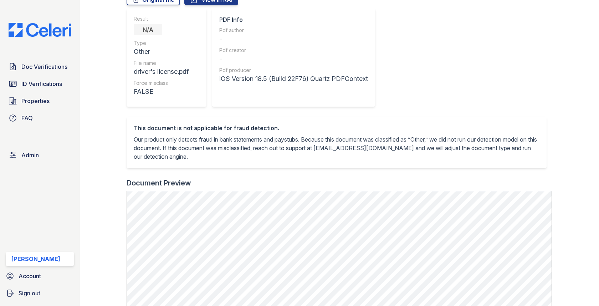
scroll to position [237, 0]
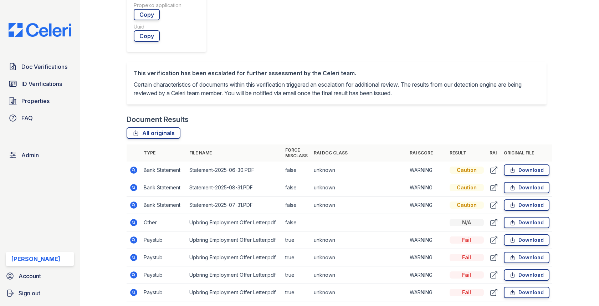
scroll to position [339, 0]
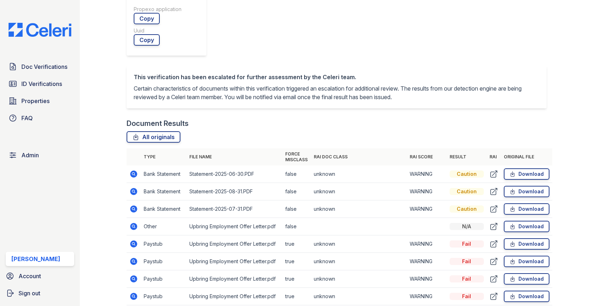
click at [133, 188] on icon at bounding box center [133, 191] width 7 height 7
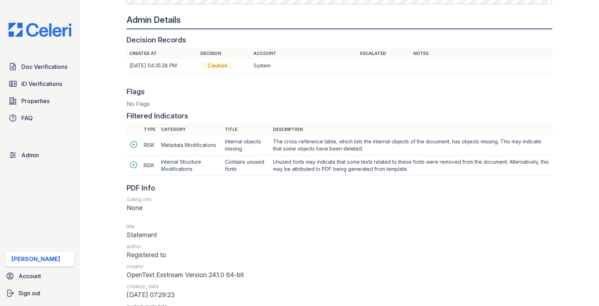
scroll to position [798, 0]
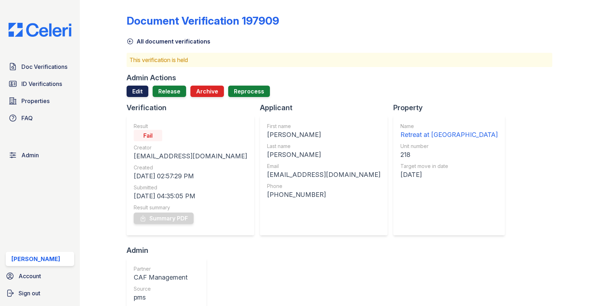
click at [143, 92] on link "Edit" at bounding box center [138, 91] width 22 height 11
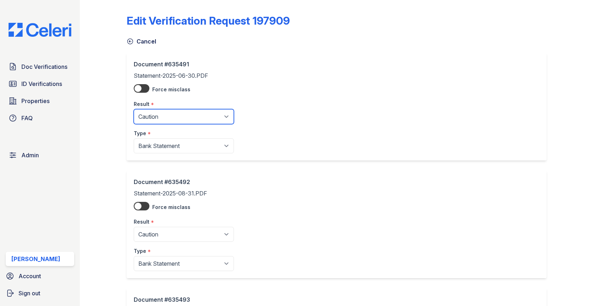
click at [161, 116] on select "Pending Sent Started Processing Pass Fail Caution Error N/A" at bounding box center [184, 116] width 100 height 15
select select "pass"
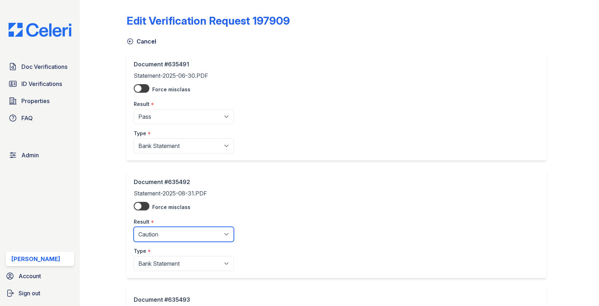
click at [163, 238] on select "Pending Sent Started Processing Pass Fail Caution Error N/A" at bounding box center [184, 234] width 100 height 15
select select "pass"
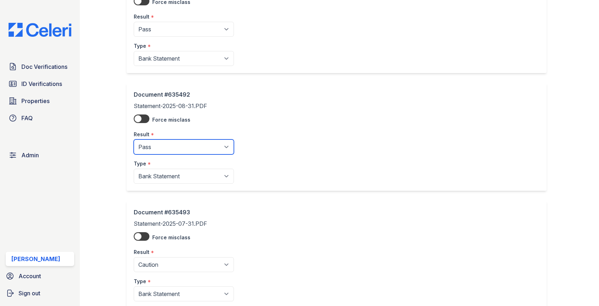
scroll to position [96, 0]
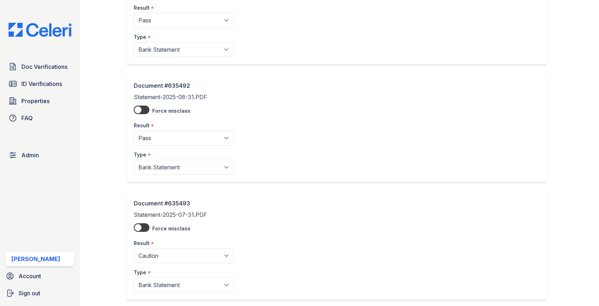
click at [160, 243] on div "Result *" at bounding box center [184, 241] width 100 height 14
click at [156, 246] on div "Result *" at bounding box center [184, 241] width 100 height 14
click at [154, 254] on select "Pending Sent Started Processing Pass Fail Caution Error N/A" at bounding box center [184, 255] width 100 height 15
select select "pass"
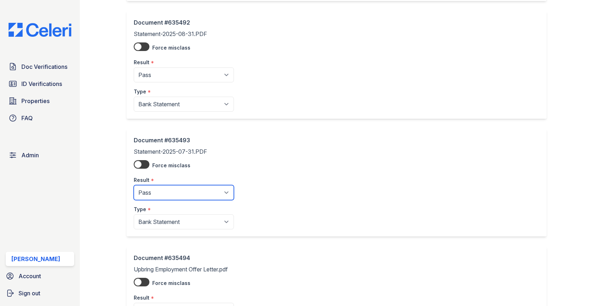
scroll to position [294, 0]
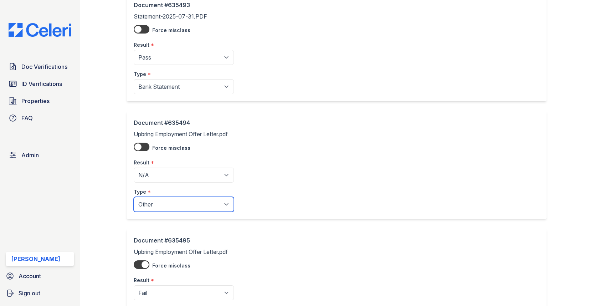
click at [169, 197] on select "Paystub Bank Statement Offer Letter Tax Documents Benefit Award Letter Investme…" at bounding box center [184, 204] width 100 height 15
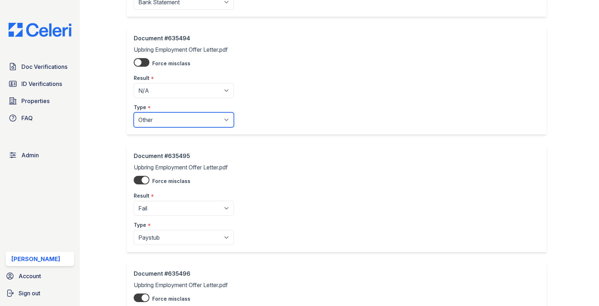
scroll to position [401, 0]
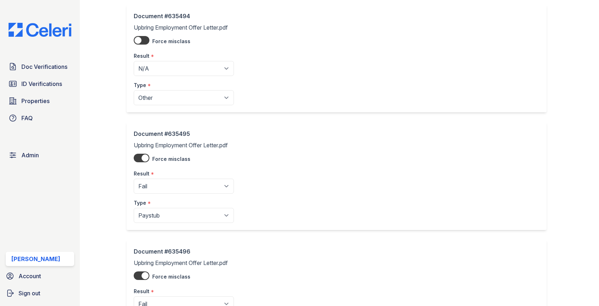
click at [178, 221] on div "Document #635495 Upbring Employment Offer Letter.pdf Force misclass Result * Pe…" at bounding box center [337, 176] width 420 height 108
click at [178, 219] on select "Paystub Bank Statement Offer Letter Tax Documents Benefit Award Letter Investme…" at bounding box center [184, 215] width 100 height 15
select select "offer_letter"
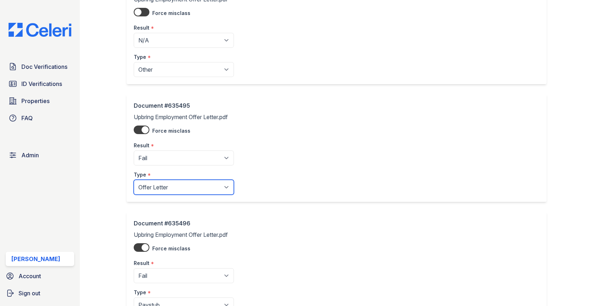
scroll to position [513, 0]
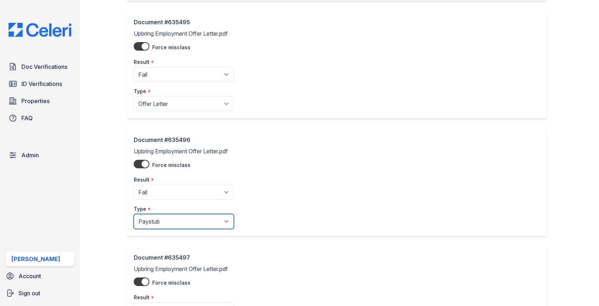
click at [165, 217] on select "Paystub Bank Statement Offer Letter Tax Documents Benefit Award Letter Investme…" at bounding box center [184, 221] width 100 height 15
select select "offer_letter"
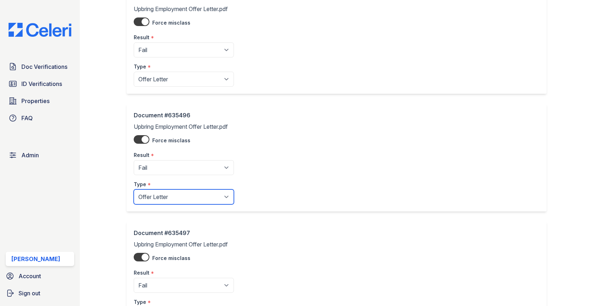
scroll to position [662, 0]
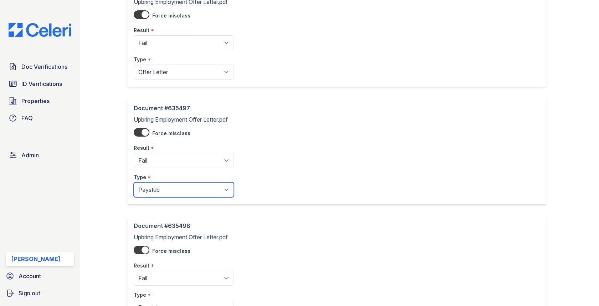
click at [171, 185] on select "Paystub Bank Statement Offer Letter Tax Documents Benefit Award Letter Investme…" at bounding box center [184, 189] width 100 height 15
select select "offer_letter"
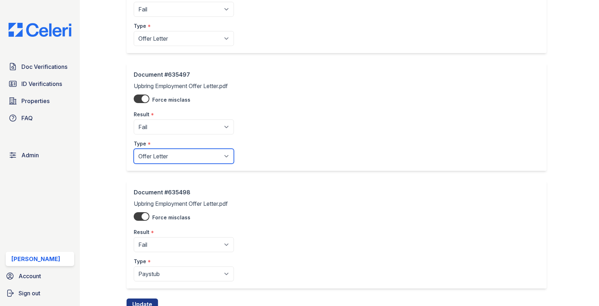
scroll to position [719, 0]
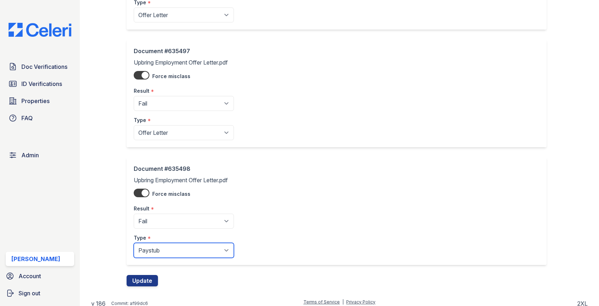
click at [168, 247] on select "Paystub Bank Statement Offer Letter Tax Documents Benefit Award Letter Investme…" at bounding box center [184, 250] width 100 height 15
select select "offer_letter"
click at [152, 275] on button "Update" at bounding box center [142, 280] width 31 height 11
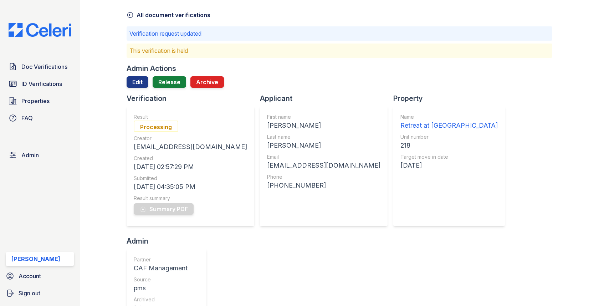
scroll to position [15, 0]
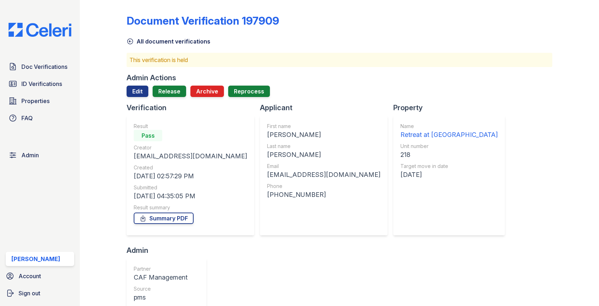
click at [161, 84] on div "Admin Actions Edit Release Archive Reprocess" at bounding box center [339, 88] width 425 height 30
click at [161, 94] on link "Release" at bounding box center [170, 91] width 34 height 11
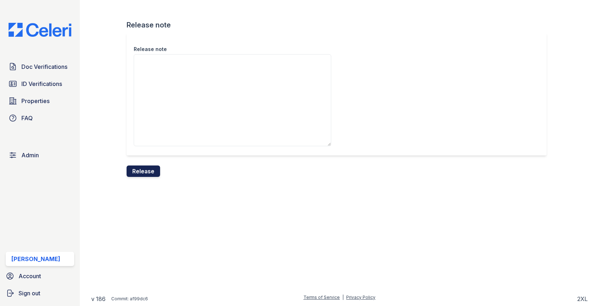
click at [140, 168] on button "Release" at bounding box center [144, 170] width 34 height 11
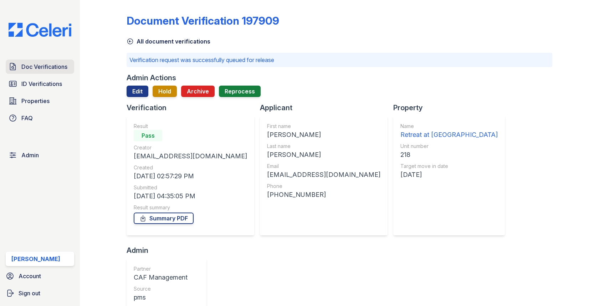
click at [49, 67] on span "Doc Verifications" at bounding box center [44, 66] width 46 height 9
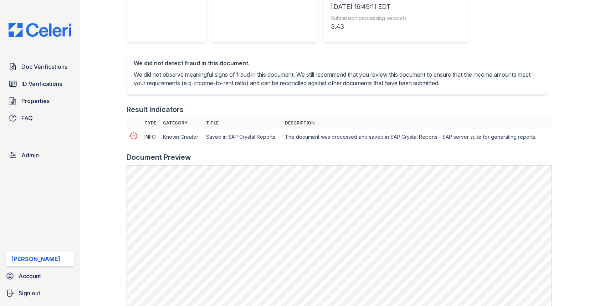
scroll to position [364, 0]
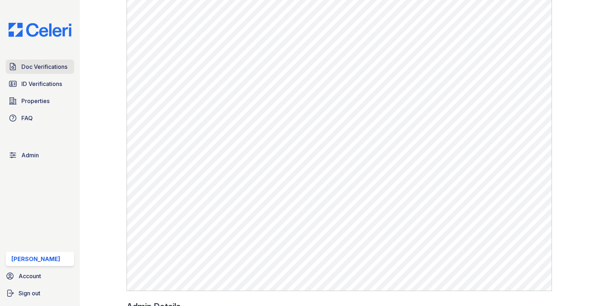
click at [52, 61] on link "Doc Verifications" at bounding box center [40, 67] width 68 height 14
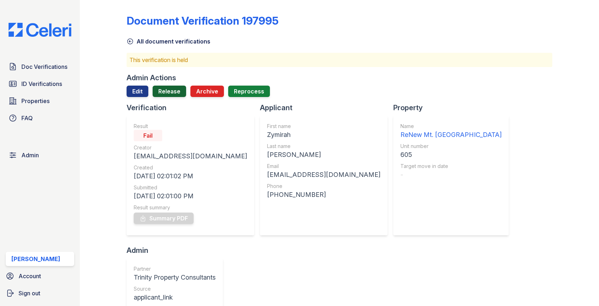
click at [172, 92] on link "Release" at bounding box center [170, 91] width 34 height 11
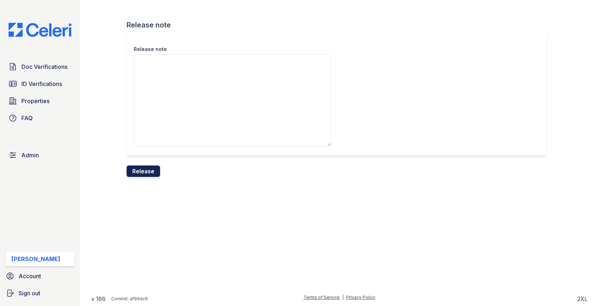
click at [147, 166] on button "Release" at bounding box center [144, 170] width 34 height 11
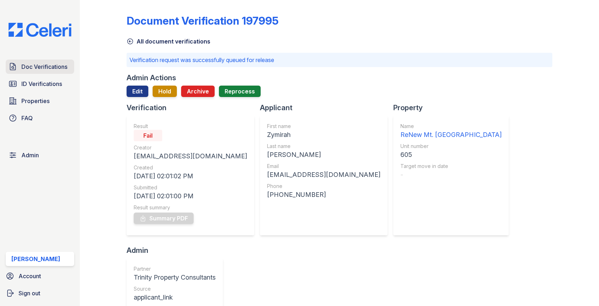
click at [51, 64] on span "Doc Verifications" at bounding box center [44, 66] width 46 height 9
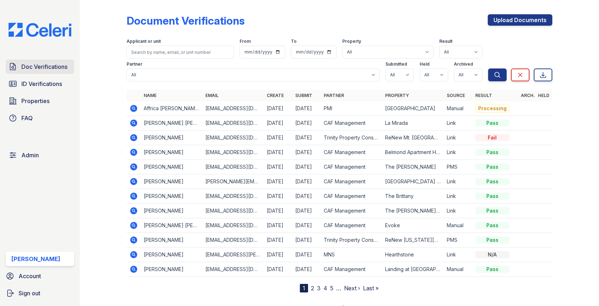
click at [62, 63] on span "Doc Verifications" at bounding box center [44, 66] width 46 height 9
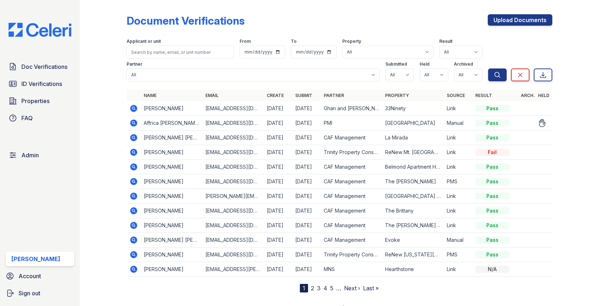
click at [136, 125] on icon at bounding box center [133, 123] width 9 height 9
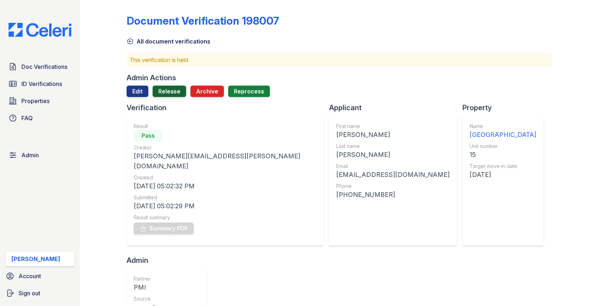
click at [178, 95] on link "Release" at bounding box center [170, 91] width 34 height 11
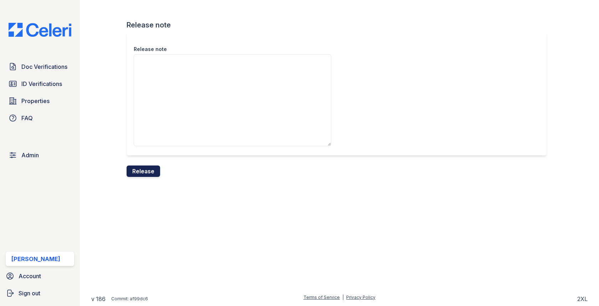
click at [135, 170] on button "Release" at bounding box center [144, 170] width 34 height 11
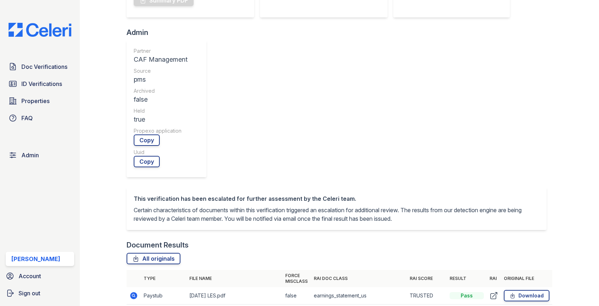
scroll to position [254, 0]
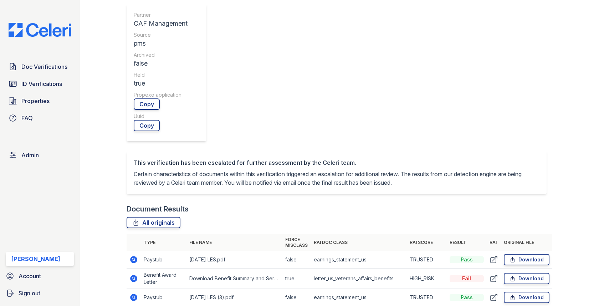
click at [133, 277] on icon at bounding box center [134, 278] width 2 height 2
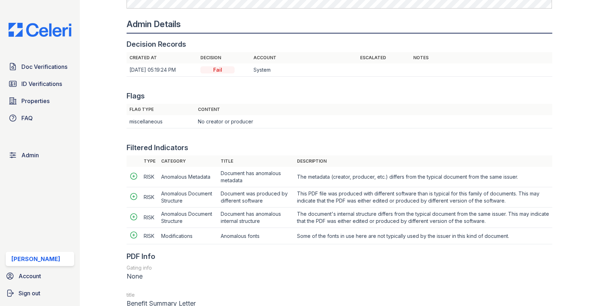
scroll to position [789, 0]
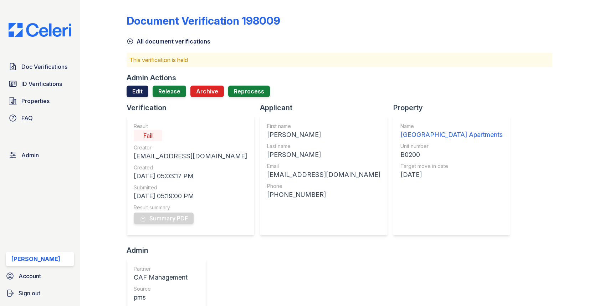
click at [139, 87] on link "Edit" at bounding box center [138, 91] width 22 height 11
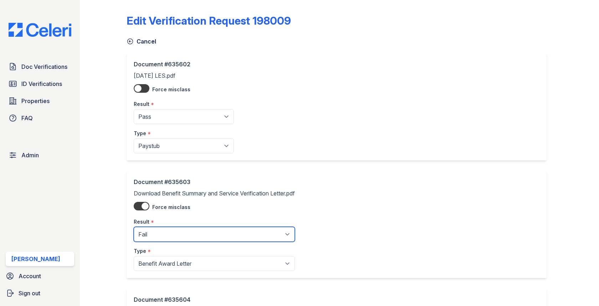
click at [158, 237] on select "Pending Sent Started Processing Pass Fail Caution Error N/A" at bounding box center [214, 234] width 161 height 15
select select "pass"
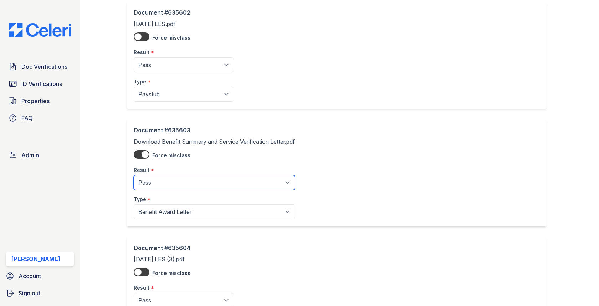
scroll to position [134, 0]
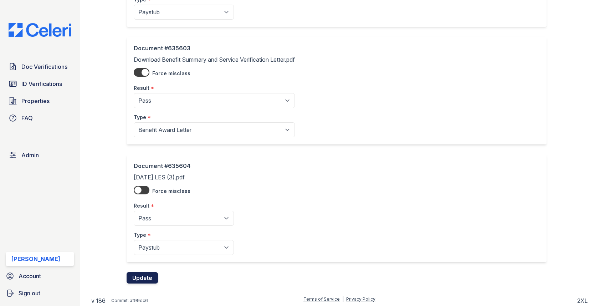
click at [143, 272] on button "Update" at bounding box center [142, 277] width 31 height 11
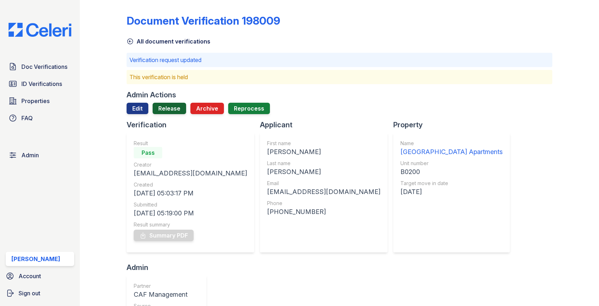
click at [156, 112] on link "Release" at bounding box center [170, 108] width 34 height 11
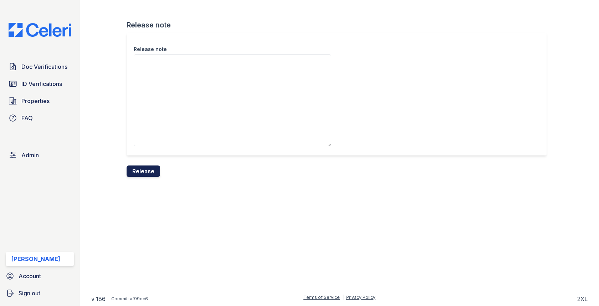
click at [156, 173] on button "Release" at bounding box center [144, 170] width 34 height 11
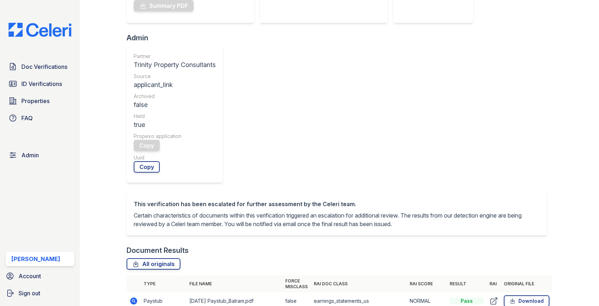
scroll to position [265, 0]
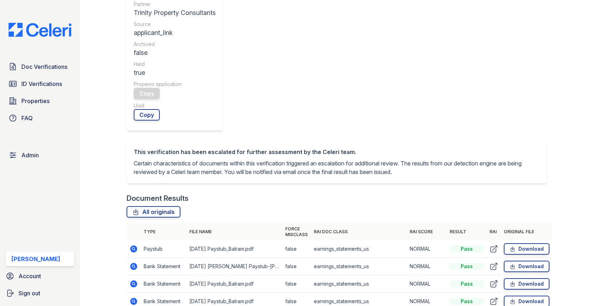
click at [135, 263] on icon at bounding box center [133, 266] width 7 height 7
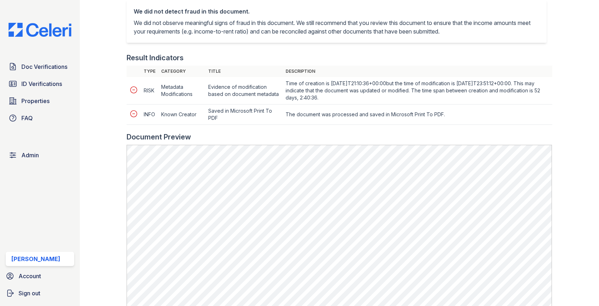
scroll to position [287, 0]
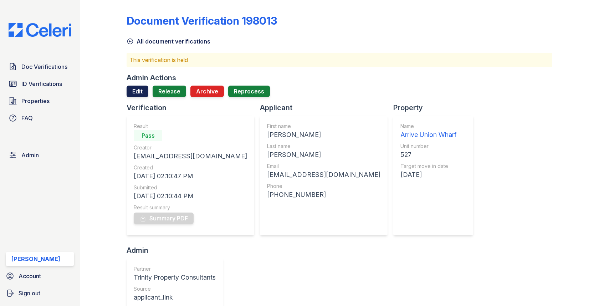
click at [143, 89] on link "Edit" at bounding box center [138, 91] width 22 height 11
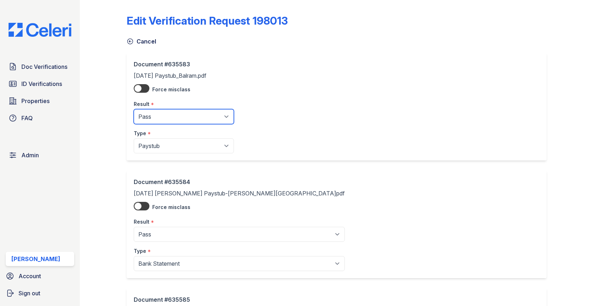
click at [153, 118] on select "Pending Sent Started Processing Pass Fail Caution Error N/A" at bounding box center [184, 116] width 100 height 15
select select "fail"
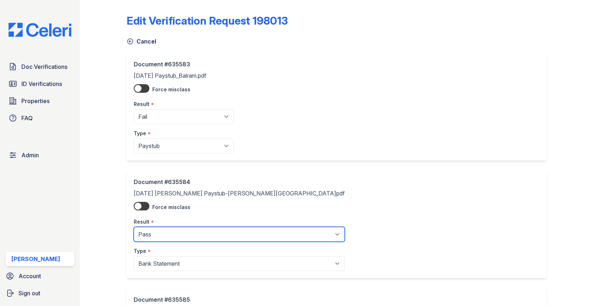
click at [163, 237] on select "Pending Sent Started Processing Pass Fail Caution Error N/A" at bounding box center [239, 234] width 211 height 15
select select "fail"
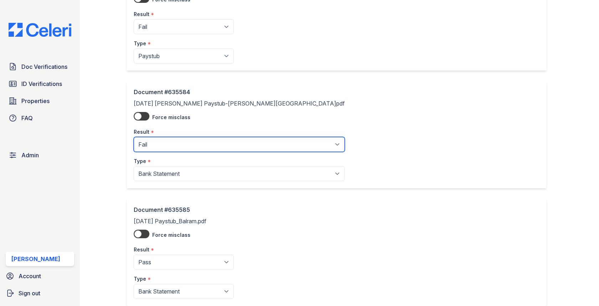
scroll to position [157, 0]
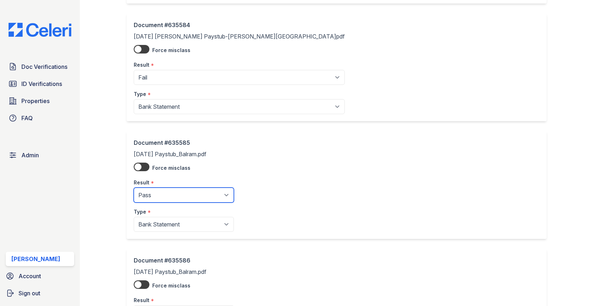
click at [176, 194] on select "Pending Sent Started Processing Pass Fail Caution Error N/A" at bounding box center [184, 195] width 100 height 15
select select "fail"
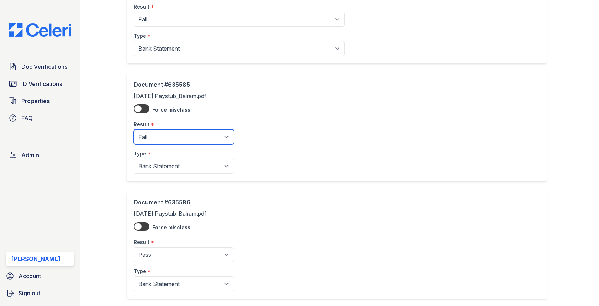
scroll to position [333, 0]
click at [182, 144] on div "Type *" at bounding box center [184, 151] width 100 height 14
click at [182, 138] on select "Pending Sent Started Processing Pass Fail Caution Error N/A" at bounding box center [184, 136] width 100 height 15
select select "fail"
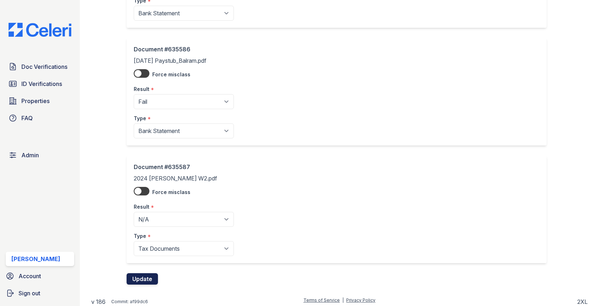
click at [145, 273] on button "Update" at bounding box center [142, 278] width 31 height 11
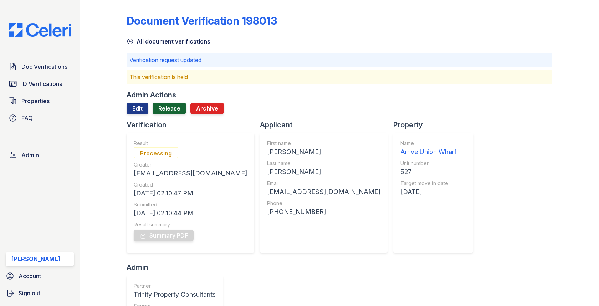
click at [169, 107] on link "Release" at bounding box center [170, 108] width 34 height 11
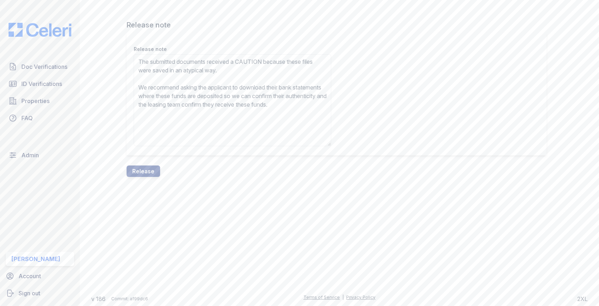
click at [250, 63] on textarea "The submitted documents received a CAUTION because these files were saved in an…" at bounding box center [232, 100] width 197 height 92
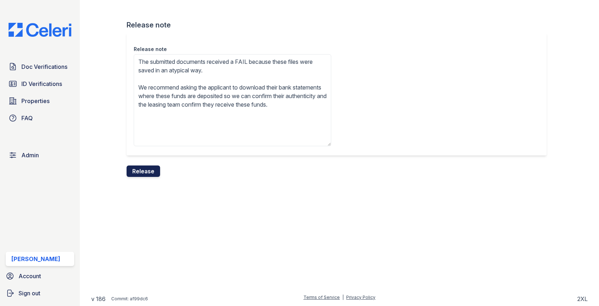
type textarea "The submitted documents received a FAIL because these files were saved in an at…"
click at [154, 169] on button "Release" at bounding box center [144, 170] width 34 height 11
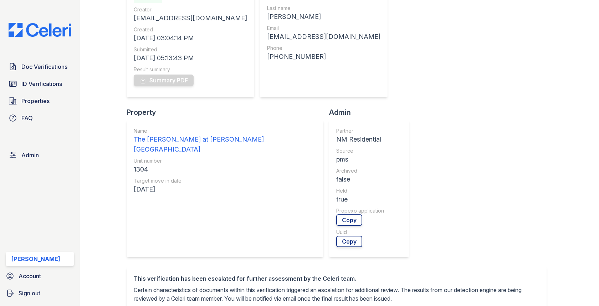
scroll to position [262, 0]
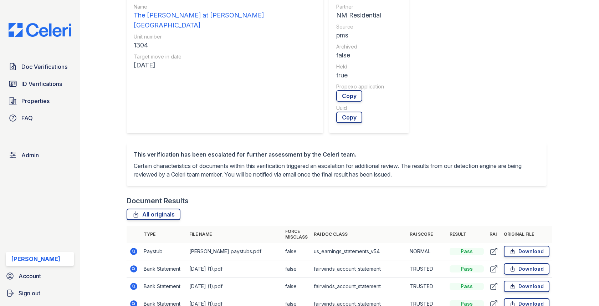
click at [135, 247] on icon at bounding box center [133, 251] width 9 height 9
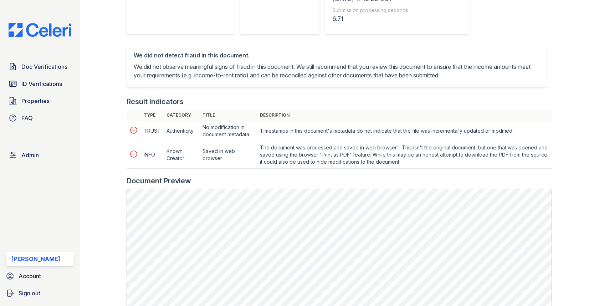
scroll to position [287, 0]
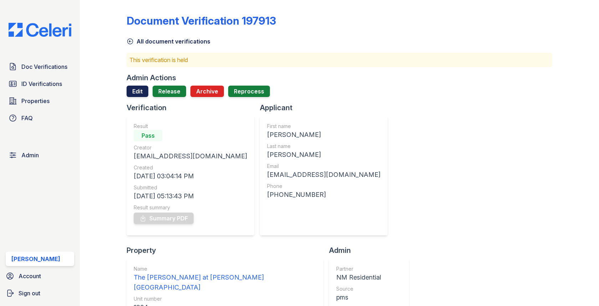
click at [142, 92] on link "Edit" at bounding box center [138, 91] width 22 height 11
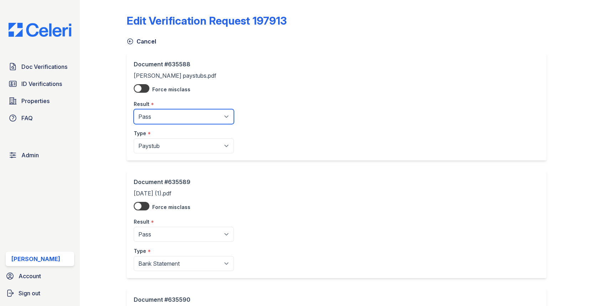
click at [154, 119] on select "Pending Sent Started Processing Pass Fail Caution Error N/A" at bounding box center [184, 116] width 100 height 15
select select "fail"
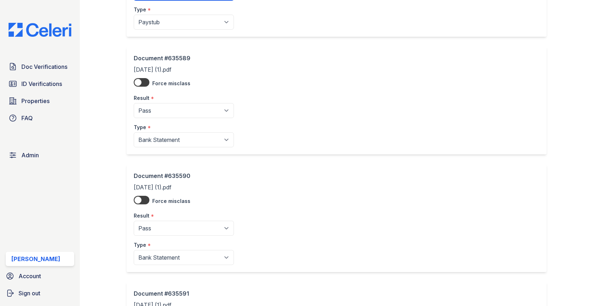
scroll to position [251, 0]
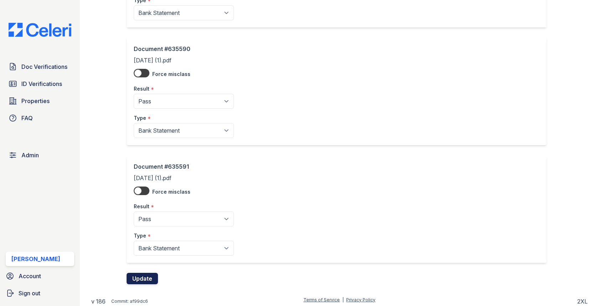
click at [140, 277] on button "Update" at bounding box center [142, 278] width 31 height 11
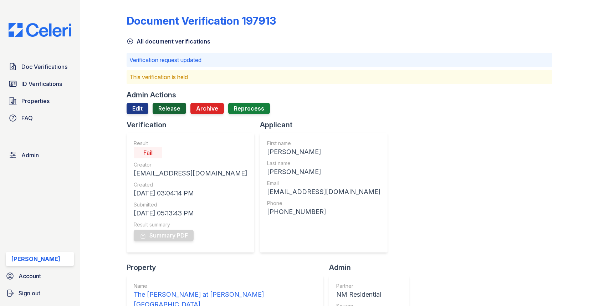
click at [164, 104] on link "Release" at bounding box center [170, 108] width 34 height 11
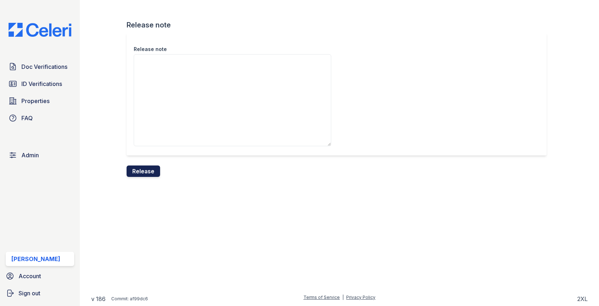
click at [143, 169] on button "Release" at bounding box center [144, 170] width 34 height 11
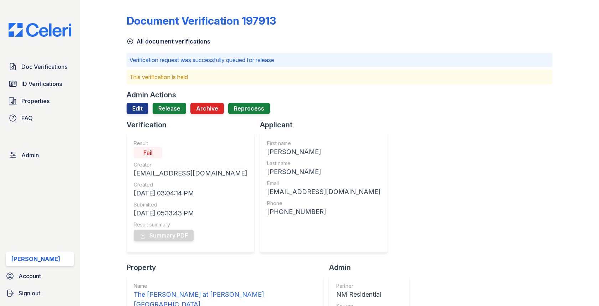
click at [55, 57] on div "Doc Verifications ID Verifications Properties FAQ Admin Max Orshan Account Sign…" at bounding box center [40, 153] width 80 height 306
click at [55, 65] on span "Doc Verifications" at bounding box center [44, 66] width 46 height 9
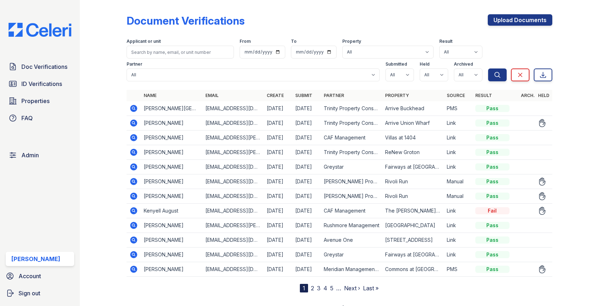
click at [129, 193] on icon at bounding box center [133, 196] width 9 height 9
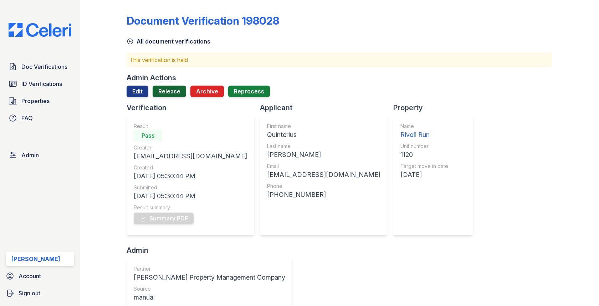
click at [173, 89] on link "Release" at bounding box center [170, 91] width 34 height 11
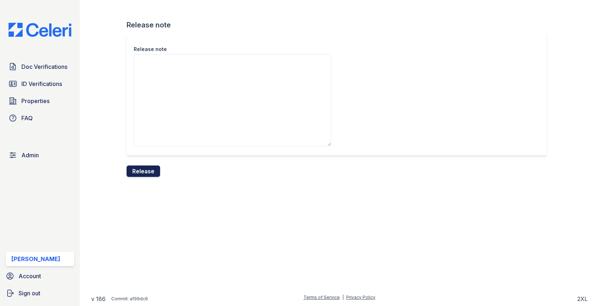
click at [153, 170] on button "Release" at bounding box center [144, 170] width 34 height 11
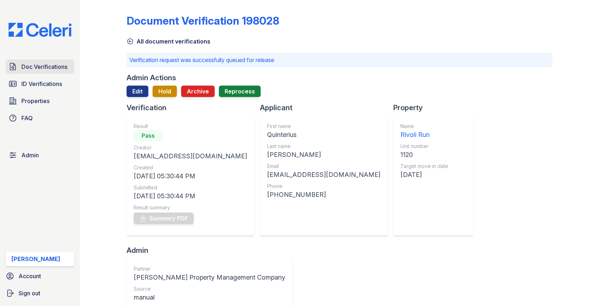
click at [62, 68] on span "Doc Verifications" at bounding box center [44, 66] width 46 height 9
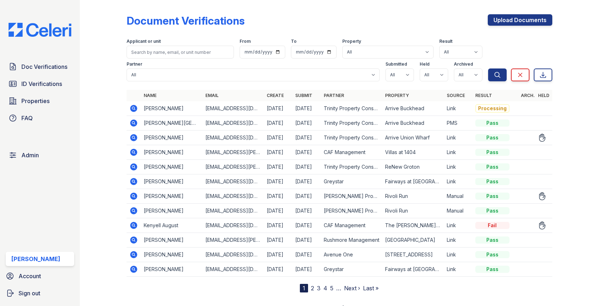
click at [135, 195] on icon at bounding box center [133, 195] width 7 height 7
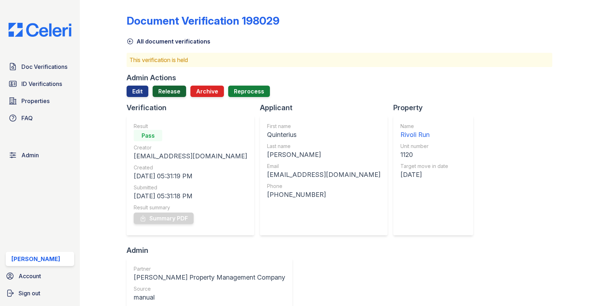
click at [172, 92] on link "Release" at bounding box center [170, 91] width 34 height 11
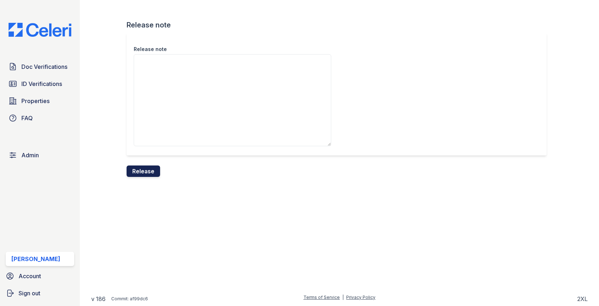
click at [158, 168] on button "Release" at bounding box center [144, 170] width 34 height 11
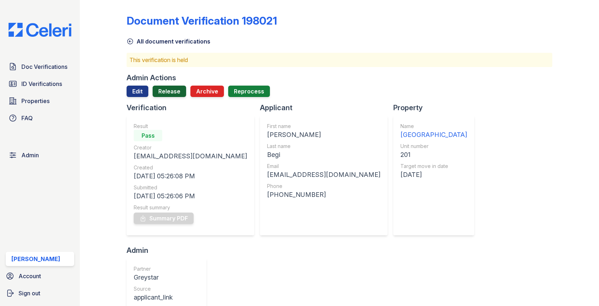
click at [169, 88] on link "Release" at bounding box center [170, 91] width 34 height 11
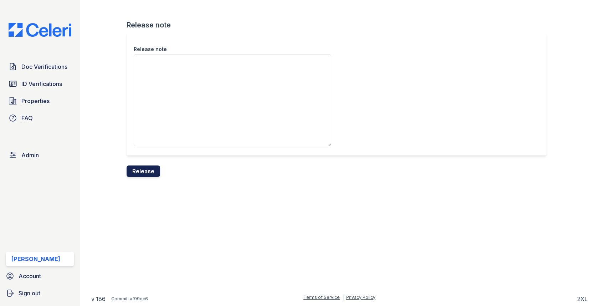
click at [144, 171] on button "Release" at bounding box center [144, 170] width 34 height 11
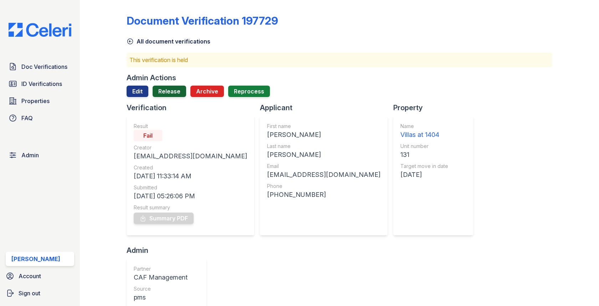
click at [170, 88] on link "Release" at bounding box center [170, 91] width 34 height 11
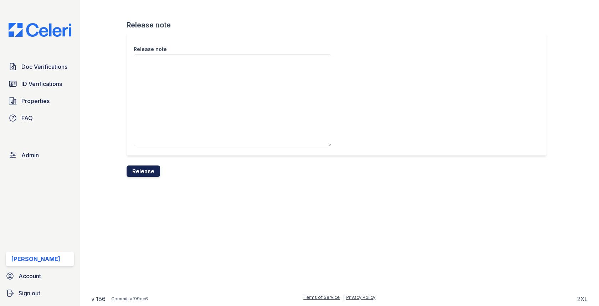
click at [146, 172] on button "Release" at bounding box center [144, 170] width 34 height 11
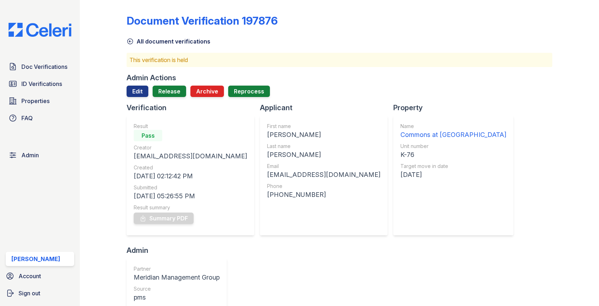
click at [171, 76] on div "Admin Actions" at bounding box center [152, 78] width 50 height 10
click at [171, 88] on link "Release" at bounding box center [170, 91] width 34 height 11
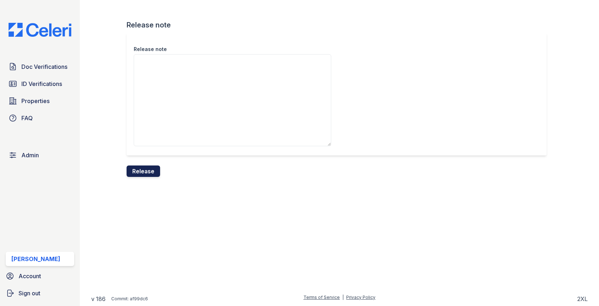
click at [142, 168] on button "Release" at bounding box center [144, 170] width 34 height 11
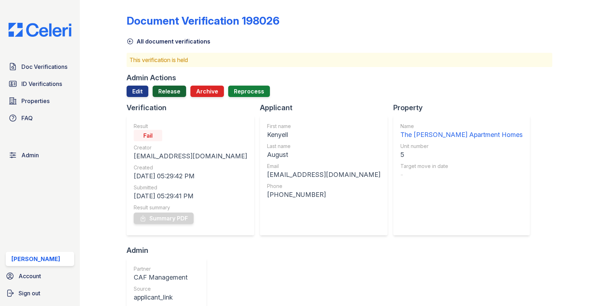
click at [171, 92] on link "Release" at bounding box center [170, 91] width 34 height 11
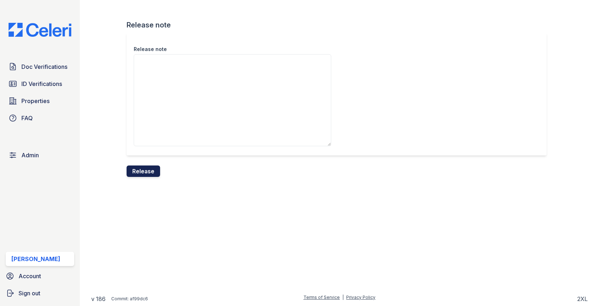
click at [149, 167] on button "Release" at bounding box center [144, 170] width 34 height 11
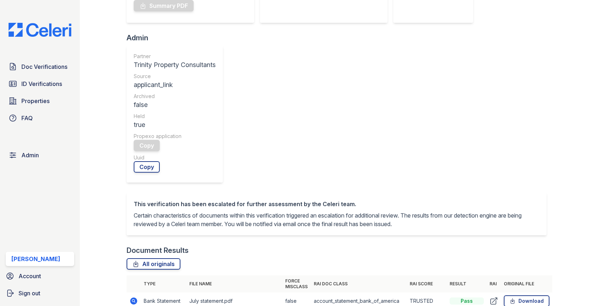
scroll to position [53, 0]
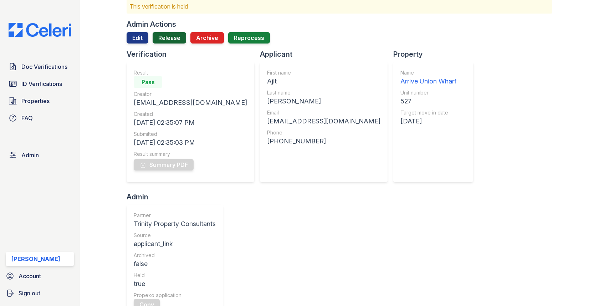
click at [174, 37] on link "Release" at bounding box center [170, 37] width 34 height 11
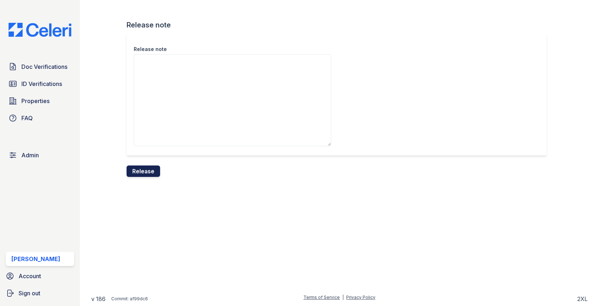
click at [150, 169] on button "Release" at bounding box center [144, 170] width 34 height 11
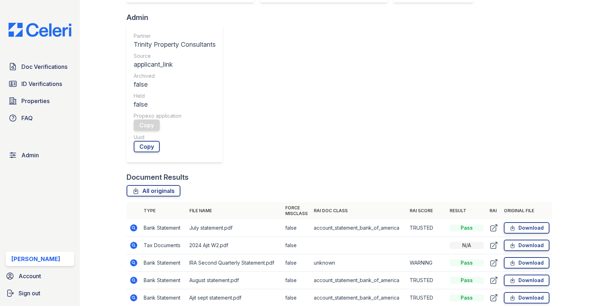
scroll to position [240, 0]
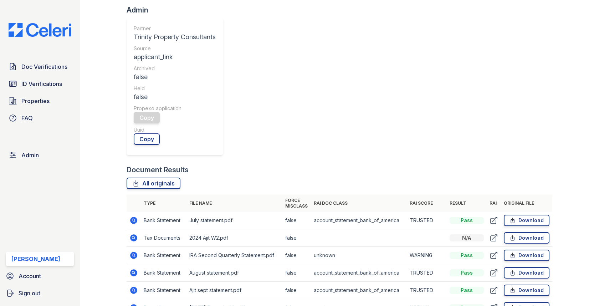
click at [133, 289] on icon at bounding box center [134, 290] width 2 height 2
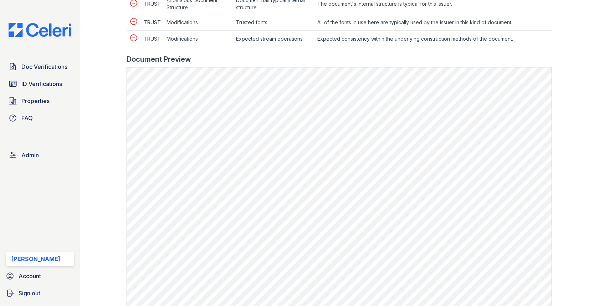
scroll to position [397, 0]
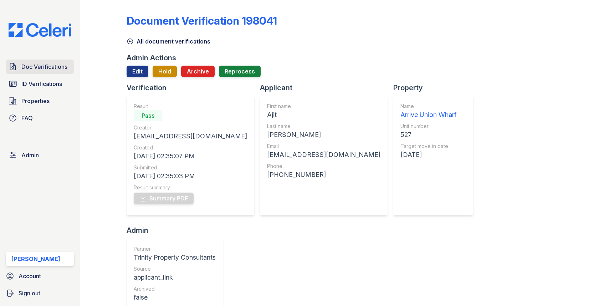
click at [53, 68] on span "Doc Verifications" at bounding box center [44, 66] width 46 height 9
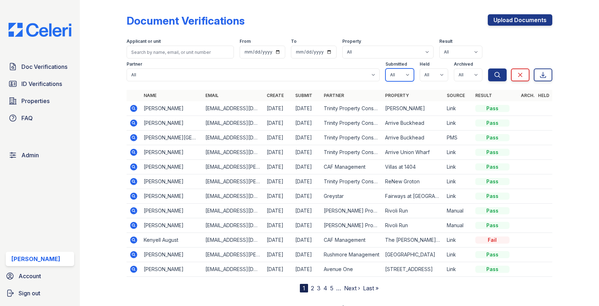
click at [398, 70] on select "All true false" at bounding box center [399, 74] width 29 height 13
select select "true"
click at [426, 74] on select "All true false" at bounding box center [434, 74] width 29 height 13
select select "true"
click at [455, 80] on select "All true false" at bounding box center [468, 74] width 29 height 13
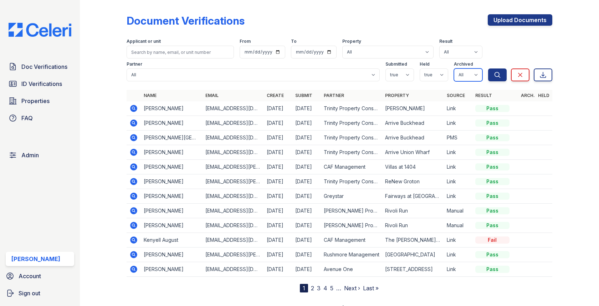
select select "false"
click at [493, 75] on button "Search" at bounding box center [497, 74] width 19 height 13
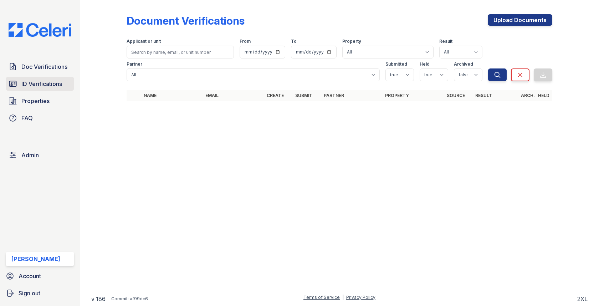
click at [22, 85] on span "ID Verifications" at bounding box center [41, 83] width 41 height 9
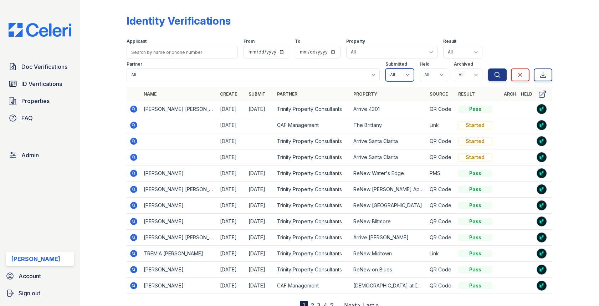
click at [409, 74] on select "All true false" at bounding box center [399, 74] width 29 height 13
select select "true"
click at [430, 78] on select "All true false" at bounding box center [434, 74] width 29 height 13
click at [432, 75] on select "All true false" at bounding box center [434, 74] width 29 height 13
select select "true"
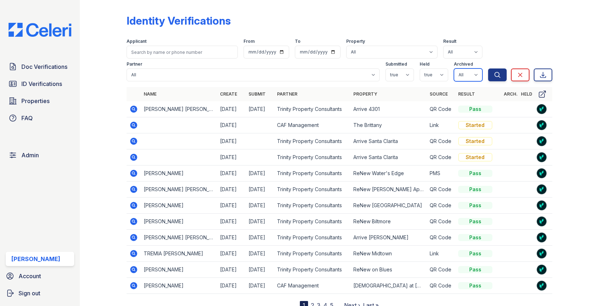
click at [470, 73] on select "All true false" at bounding box center [468, 74] width 29 height 13
select select "false"
click at [494, 77] on icon "submit" at bounding box center [497, 74] width 7 height 7
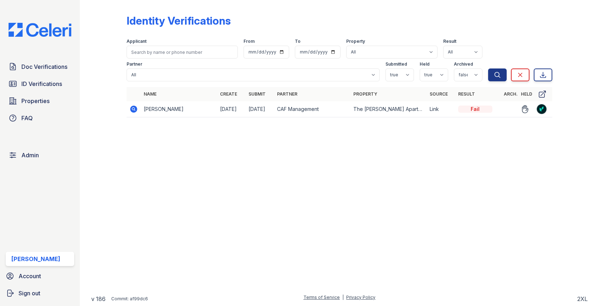
click at [132, 108] on icon at bounding box center [133, 109] width 9 height 9
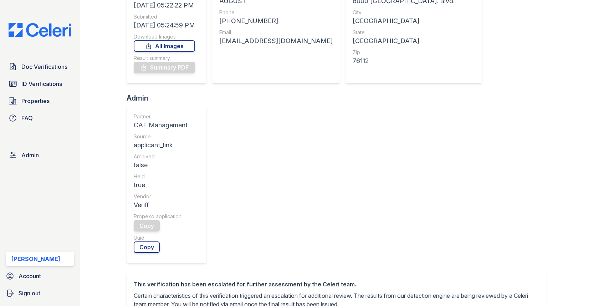
scroll to position [238, 0]
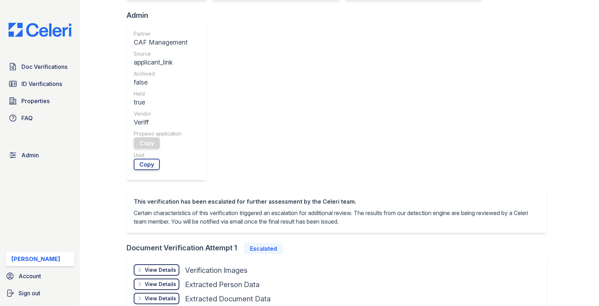
click at [167, 266] on div "View Details" at bounding box center [160, 269] width 31 height 7
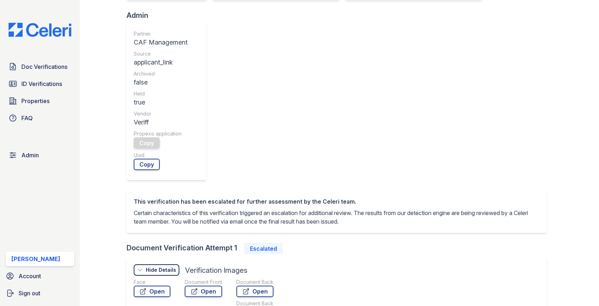
click at [202, 278] on div "Document Front Open" at bounding box center [203, 299] width 37 height 43
click at [205, 286] on link "Open" at bounding box center [203, 291] width 37 height 11
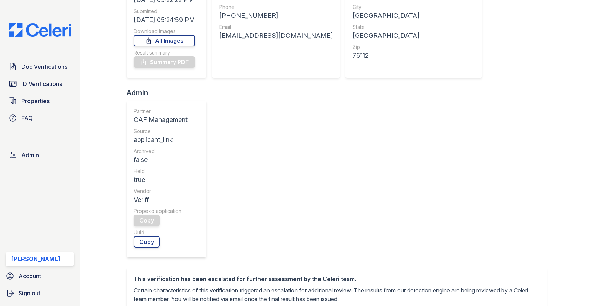
scroll to position [0, 0]
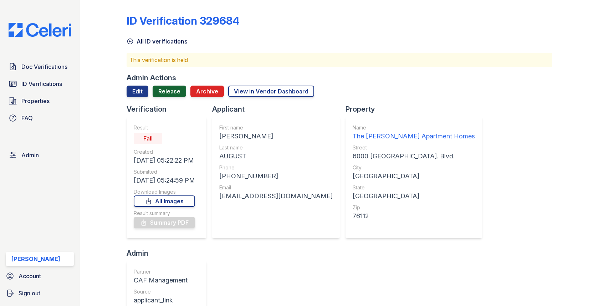
click at [166, 93] on link "Release" at bounding box center [170, 91] width 34 height 11
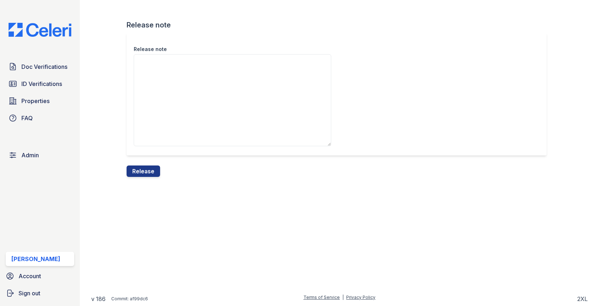
click at [166, 93] on textarea "Release note" at bounding box center [232, 100] width 197 height 92
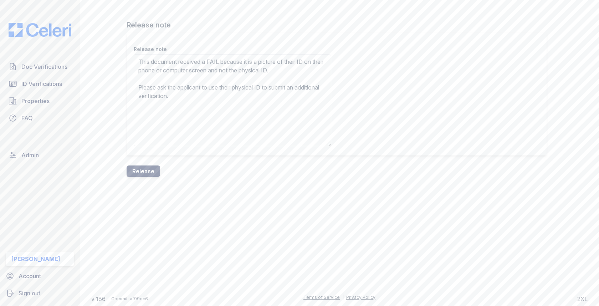
type textarea "This document received a FAIL because it is a picture of their ID on their phon…"
click at [145, 165] on button "Release" at bounding box center [144, 170] width 34 height 11
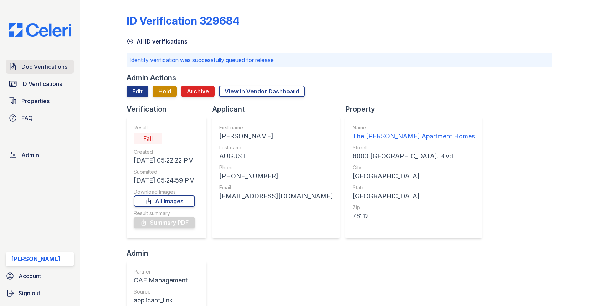
click at [29, 67] on span "Doc Verifications" at bounding box center [44, 66] width 46 height 9
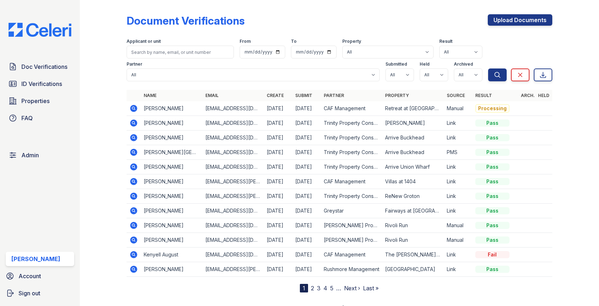
click at [515, 5] on div "Document Verifications Upload Documents Filter Applicant or unit From To Proper…" at bounding box center [339, 147] width 425 height 289
click at [458, 52] on select "All Pass Caution N/a Complete Started Error Sent Fail Pending Processing" at bounding box center [460, 52] width 43 height 13
select select "fail"
click at [489, 81] on button "Search" at bounding box center [497, 74] width 19 height 13
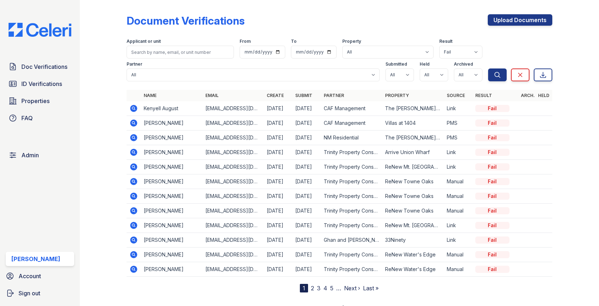
click at [330, 286] on link "5" at bounding box center [331, 287] width 3 height 7
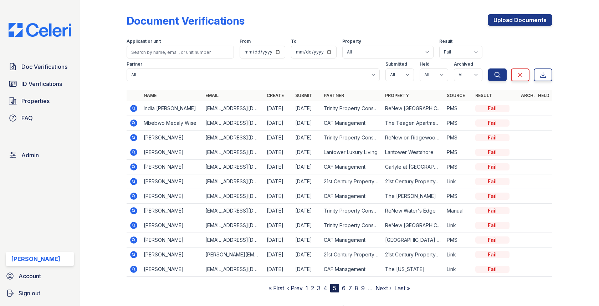
click at [360, 284] on nav "« First ‹ Prev 1 2 3 4 5 6 7 8 9 … Next › Last »" at bounding box center [339, 288] width 142 height 9
click at [361, 284] on link "9" at bounding box center [363, 287] width 4 height 7
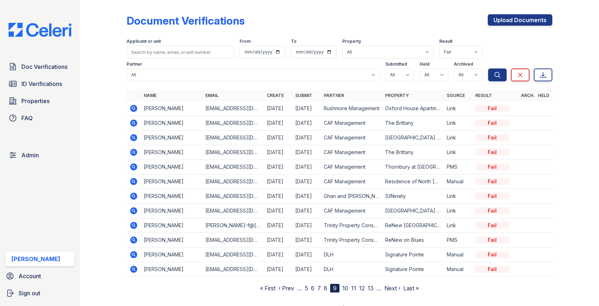
click at [363, 286] on link "12" at bounding box center [362, 287] width 6 height 7
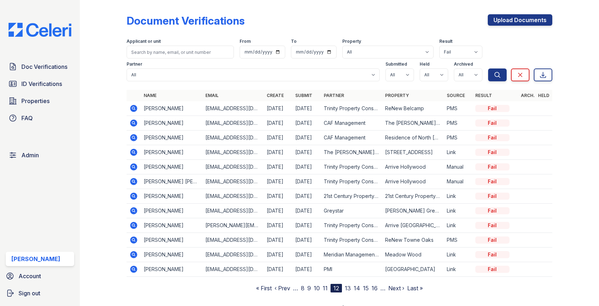
click at [348, 284] on link "13" at bounding box center [348, 287] width 6 height 7
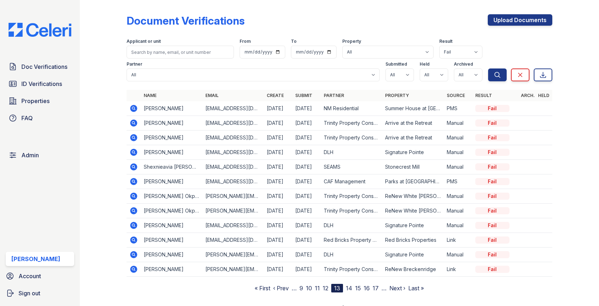
click at [132, 266] on icon at bounding box center [133, 269] width 7 height 7
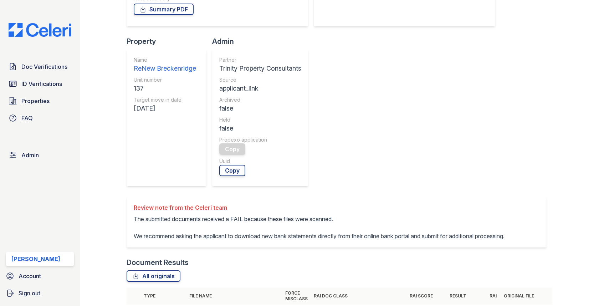
scroll to position [220, 0]
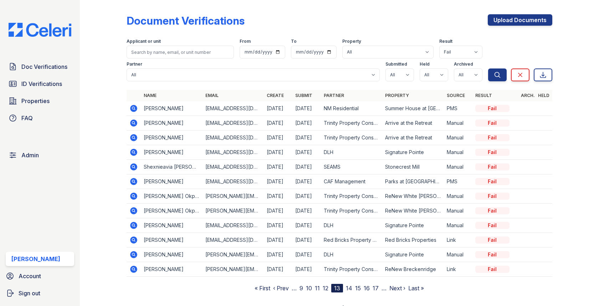
scroll to position [9, 0]
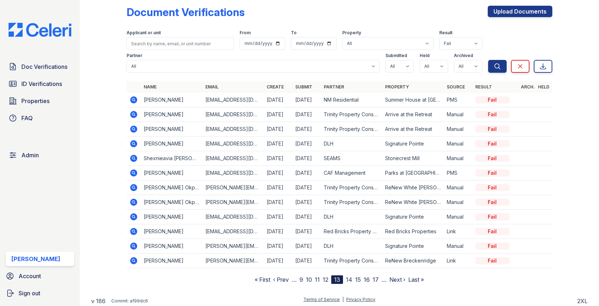
click at [349, 276] on link "14" at bounding box center [349, 279] width 6 height 7
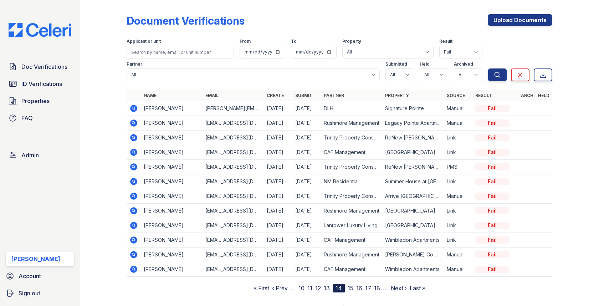
click at [352, 286] on link "15" at bounding box center [351, 287] width 6 height 7
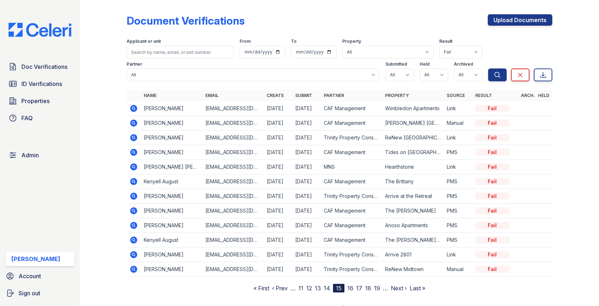
click at [135, 135] on icon at bounding box center [133, 137] width 7 height 7
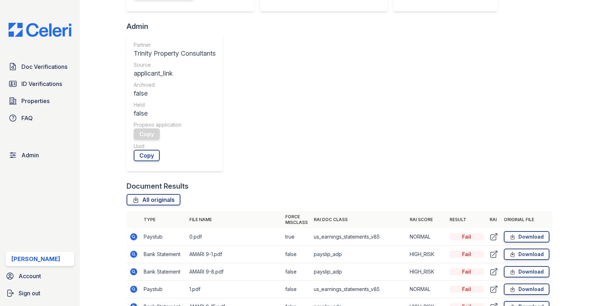
scroll to position [239, 0]
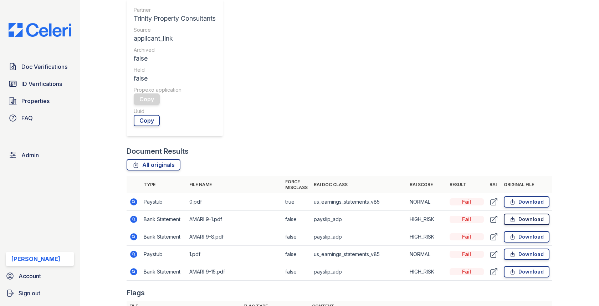
click at [529, 214] on link "Download" at bounding box center [527, 219] width 46 height 11
click at [579, 97] on div at bounding box center [569, 206] width 35 height 885
click at [527, 231] on link "Download" at bounding box center [527, 236] width 46 height 11
click at [531, 266] on link "Download" at bounding box center [527, 271] width 46 height 11
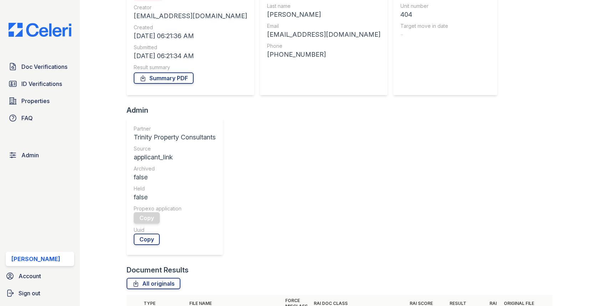
scroll to position [0, 0]
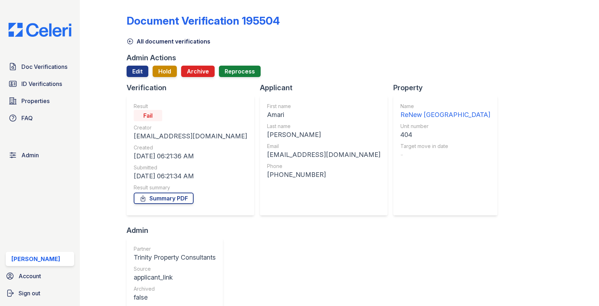
click at [267, 114] on div "Amari" at bounding box center [323, 115] width 113 height 10
copy div "Amari"
click at [267, 131] on div "[PERSON_NAME]" at bounding box center [323, 135] width 113 height 10
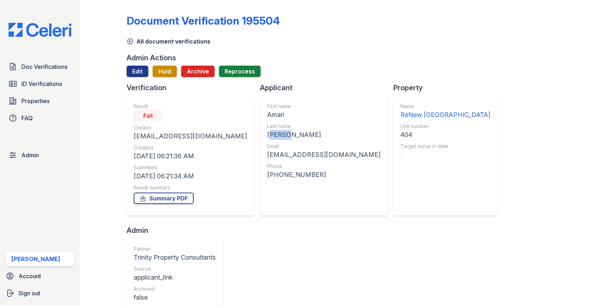
copy div "[PERSON_NAME]"
click at [278, 154] on div "[EMAIL_ADDRESS][DOMAIN_NAME]" at bounding box center [323, 155] width 113 height 10
copy div "[EMAIL_ADDRESS][DOMAIN_NAME]"
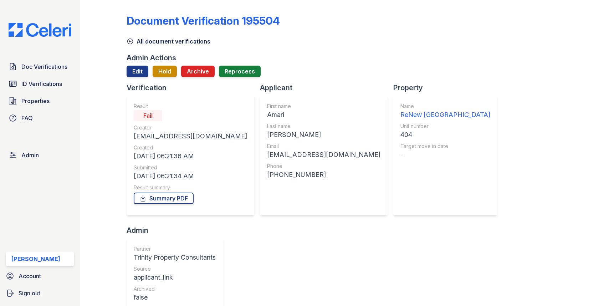
click at [400, 134] on div "404" at bounding box center [445, 135] width 90 height 10
copy div "404"
drag, startPoint x: 243, startPoint y: 174, endPoint x: 289, endPoint y: 174, distance: 45.6
click at [289, 174] on div "[PHONE_NUMBER]" at bounding box center [323, 175] width 113 height 10
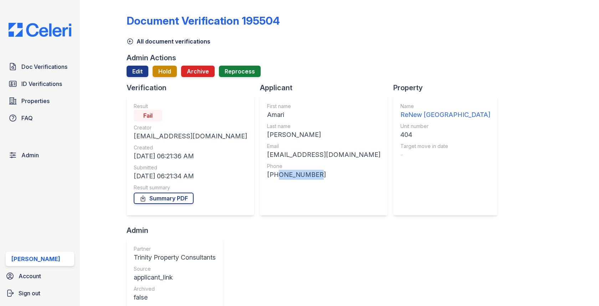
copy div "9549550076"
click at [267, 118] on div "Amari" at bounding box center [323, 115] width 113 height 10
copy div "Amari"
click at [267, 134] on div "[PERSON_NAME]" at bounding box center [323, 135] width 113 height 10
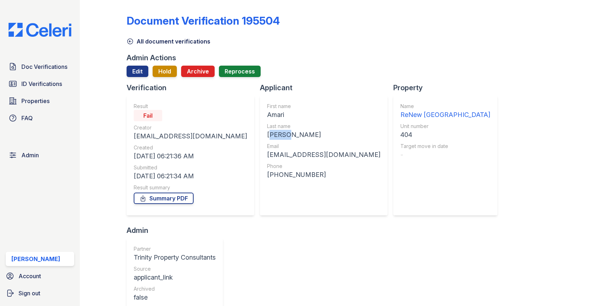
click at [267, 134] on div "[PERSON_NAME]" at bounding box center [323, 135] width 113 height 10
copy div "[PERSON_NAME]"
click at [173, 134] on div "[EMAIL_ADDRESS][DOMAIN_NAME]" at bounding box center [190, 136] width 113 height 10
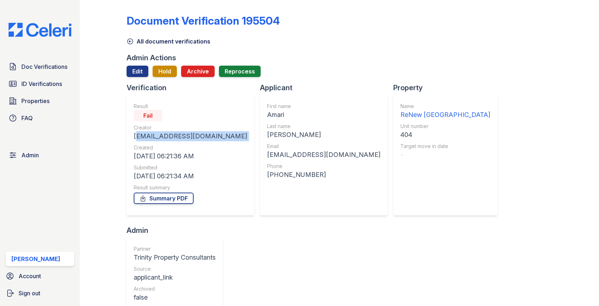
copy div "[EMAIL_ADDRESS][DOMAIN_NAME]"
click at [50, 65] on span "Doc Verifications" at bounding box center [44, 66] width 46 height 9
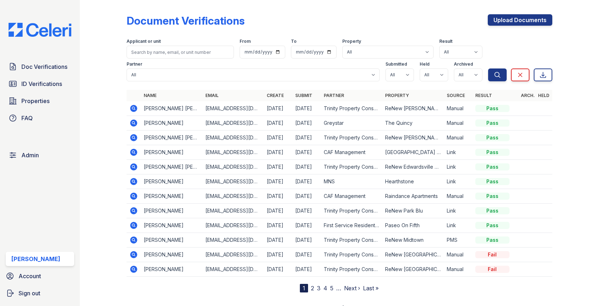
click at [48, 76] on div "Doc Verifications ID Verifications Properties FAQ" at bounding box center [40, 93] width 74 height 66
click at [50, 67] on span "Doc Verifications" at bounding box center [44, 66] width 46 height 9
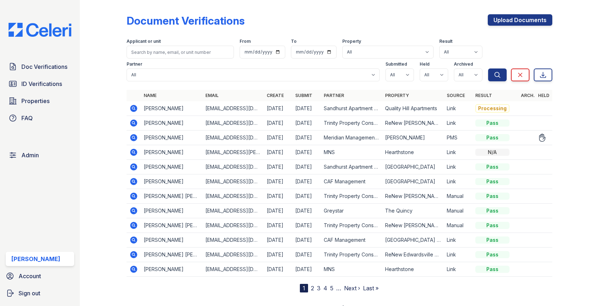
click at [132, 137] on icon at bounding box center [133, 137] width 9 height 9
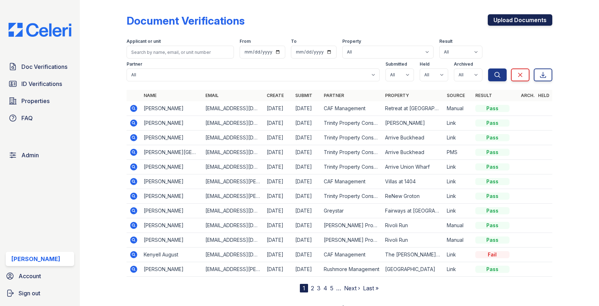
click at [527, 15] on link "Upload Documents" at bounding box center [520, 19] width 65 height 11
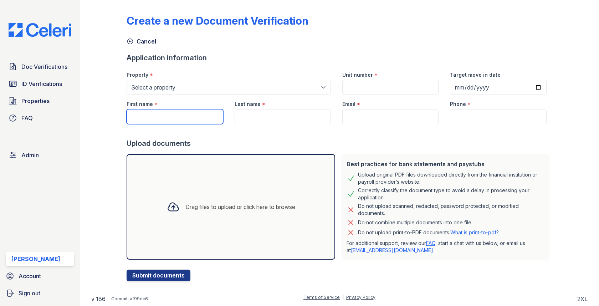
click at [213, 113] on body "Doc Verifications ID Verifications Properties FAQ Admin [PERSON_NAME] Account S…" at bounding box center [299, 153] width 599 height 306
paste input "Amari"
type input "Amari"
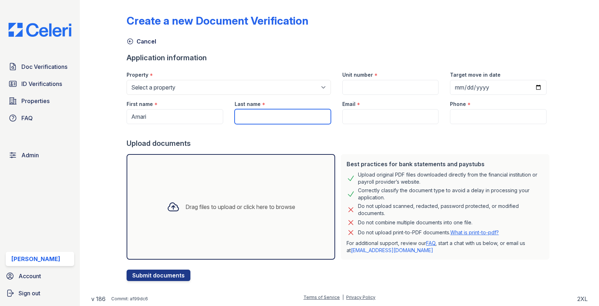
click at [279, 111] on input "Last name" at bounding box center [283, 116] width 96 height 15
paste input "[PERSON_NAME]"
type input "[PERSON_NAME]"
click at [382, 108] on div "Email *" at bounding box center [390, 102] width 96 height 14
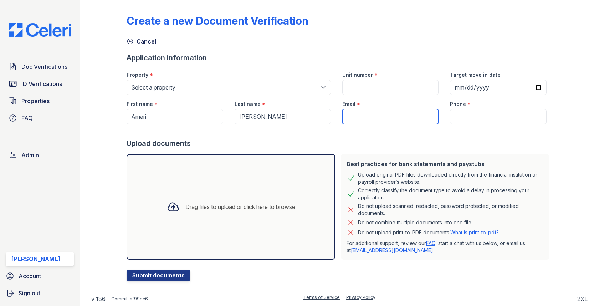
click at [382, 113] on input "Email" at bounding box center [390, 116] width 96 height 15
paste input "amariangelinaa@gmail.com"
type input "amariangelinaa@gmail.com"
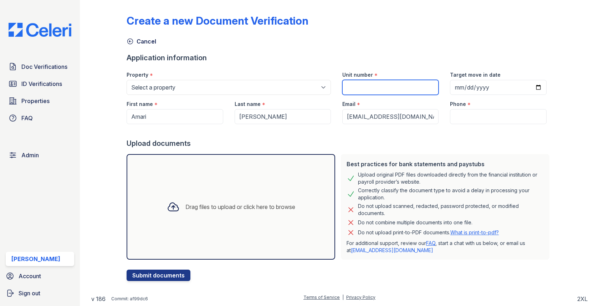
click at [366, 88] on input "Unit number" at bounding box center [390, 87] width 96 height 15
paste input "404"
type input "404"
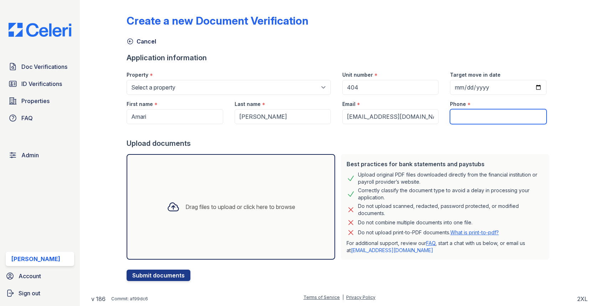
click at [499, 109] on input "Phone" at bounding box center [498, 116] width 96 height 15
paste input "9549550076"
type input "9549550076"
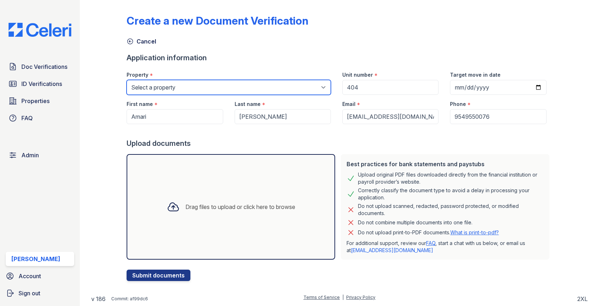
click at [280, 81] on select "Select a property [GEOGRAPHIC_DATA][PERSON_NAME] [GEOGRAPHIC_DATA] [STREET_ADDR…" at bounding box center [229, 87] width 204 height 15
select select "5266"
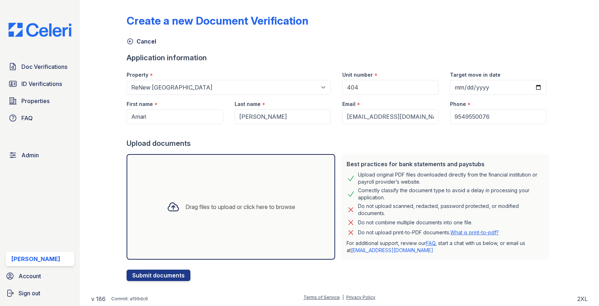
click at [222, 185] on div "Drag files to upload or click here to browse" at bounding box center [231, 207] width 209 height 106
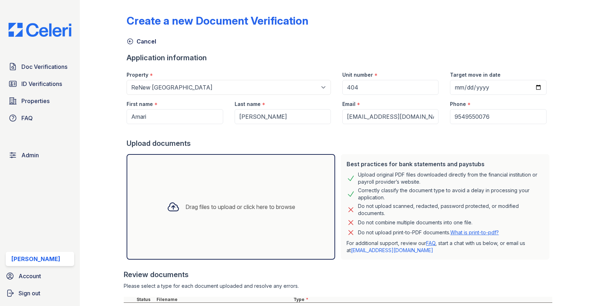
scroll to position [63, 0]
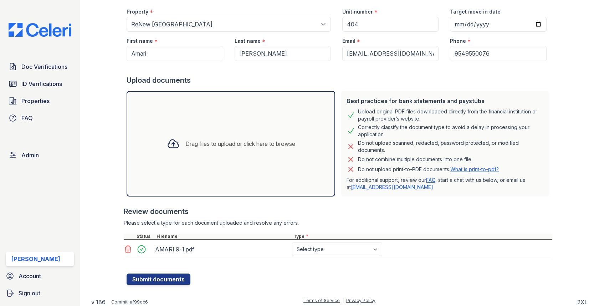
select select "paystub"
click at [171, 277] on button "Submit documents" at bounding box center [159, 278] width 64 height 11
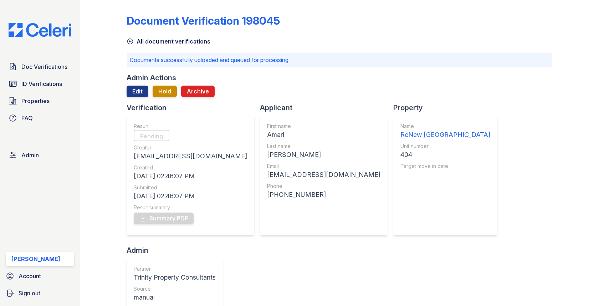
click at [400, 156] on div "404" at bounding box center [445, 155] width 90 height 10
copy div "404"
copy div "9549550076"
drag, startPoint x: 229, startPoint y: 192, endPoint x: 266, endPoint y: 192, distance: 36.4
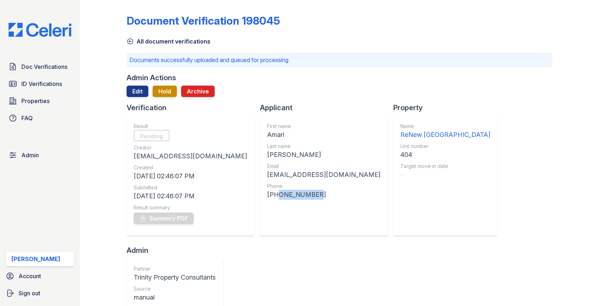
click at [267, 192] on div "[PHONE_NUMBER]" at bounding box center [323, 195] width 113 height 10
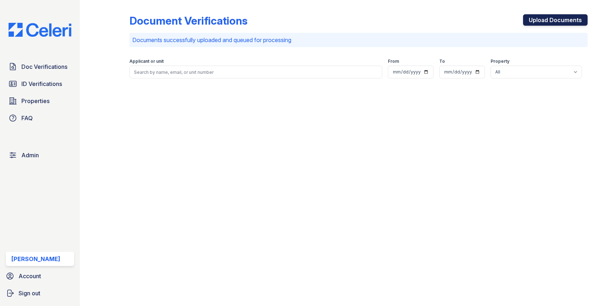
click at [535, 21] on link "Upload Documents" at bounding box center [555, 19] width 65 height 11
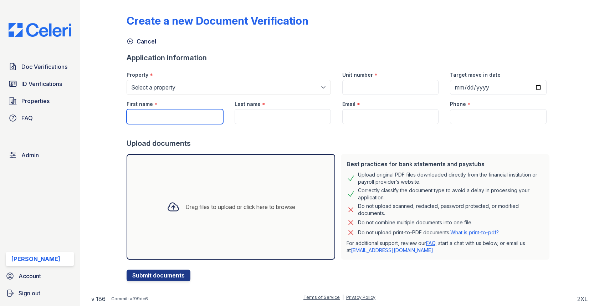
click at [181, 111] on input "First name" at bounding box center [175, 116] width 96 height 15
paste input "Amari"
type input "Amari"
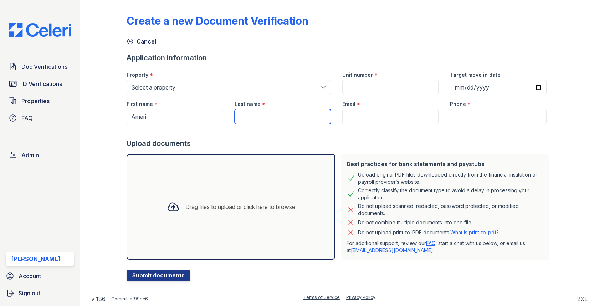
click at [299, 109] on input "Last name" at bounding box center [283, 116] width 96 height 15
paste input "[PERSON_NAME]"
type input "[PERSON_NAME]"
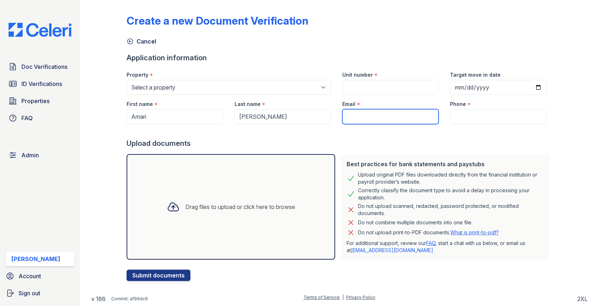
click at [381, 112] on input "Email" at bounding box center [390, 116] width 96 height 15
paste input "[EMAIL_ADDRESS][DOMAIN_NAME]"
type input "[EMAIL_ADDRESS][DOMAIN_NAME]"
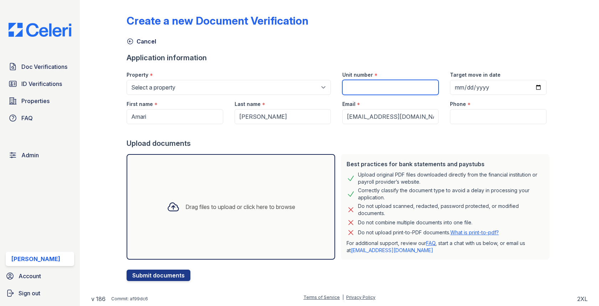
click at [379, 85] on input "Unit number" at bounding box center [390, 87] width 96 height 15
paste input "404"
type input "404"
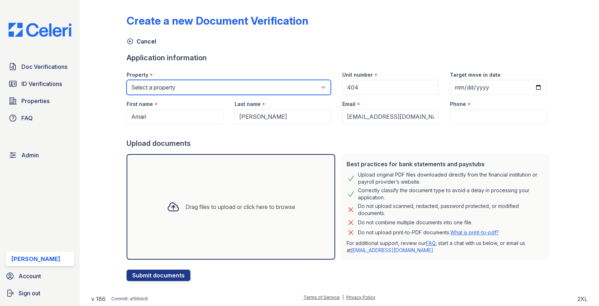
click at [275, 86] on select "Select a property 0000 Kinney Avenue 09 Cape Coral 10006 North Glowing Forge Co…" at bounding box center [229, 87] width 204 height 15
select select "5266"
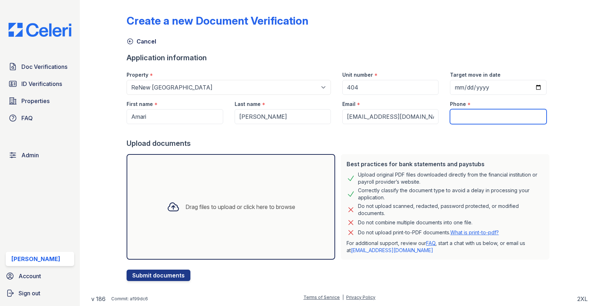
click at [458, 120] on input "Phone" at bounding box center [498, 116] width 96 height 15
paste input "9549550076"
type input "9549550076"
click at [269, 181] on div "Drag files to upload or click here to browse" at bounding box center [231, 207] width 209 height 106
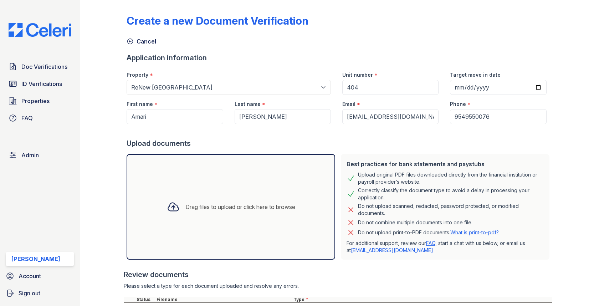
scroll to position [63, 0]
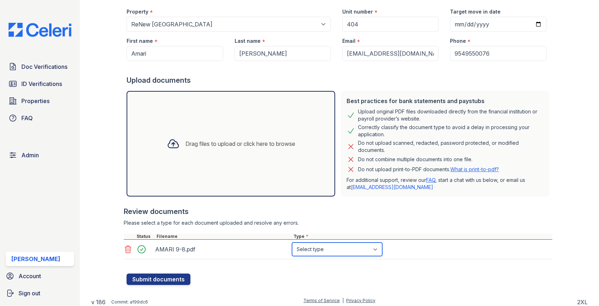
click at [314, 250] on select "Select type Paystub Bank Statement Offer Letter Tax Documents Benefit Award Let…" at bounding box center [337, 249] width 90 height 14
select select "paystub"
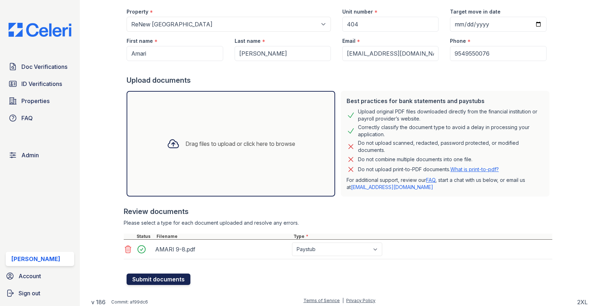
click at [184, 277] on button "Submit documents" at bounding box center [159, 278] width 64 height 11
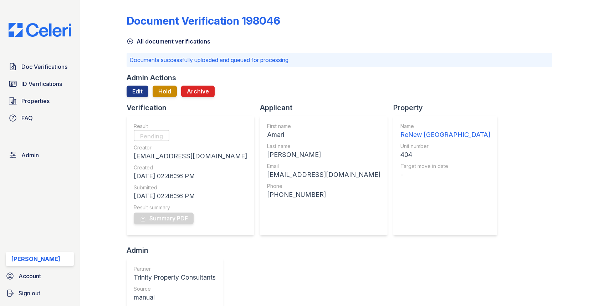
click at [267, 128] on div "First name" at bounding box center [323, 126] width 113 height 7
click at [267, 133] on div "Amari" at bounding box center [323, 135] width 113 height 10
copy div "Amari"
click at [267, 153] on div "[PERSON_NAME]" at bounding box center [323, 155] width 113 height 10
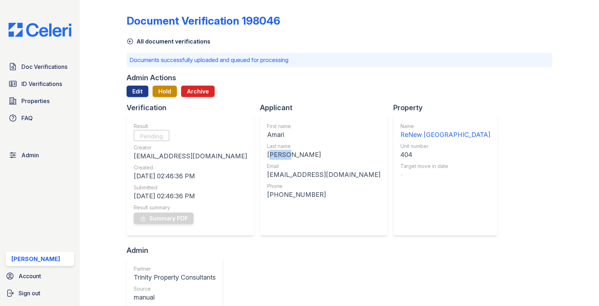
click at [267, 153] on div "Sokha" at bounding box center [323, 155] width 113 height 10
copy div "Sokha"
click at [267, 171] on div "[EMAIL_ADDRESS][DOMAIN_NAME]" at bounding box center [323, 175] width 113 height 10
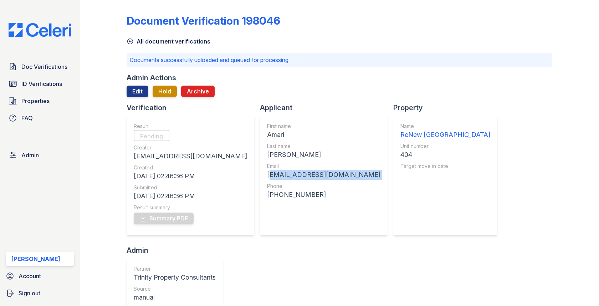
copy div "amariangelinaa@gmail.com"
click at [393, 159] on div "Name ReNew North Providence Unit number 404 Target move in date -" at bounding box center [445, 175] width 104 height 120
click at [400, 156] on div "404" at bounding box center [445, 155] width 90 height 10
copy div "404"
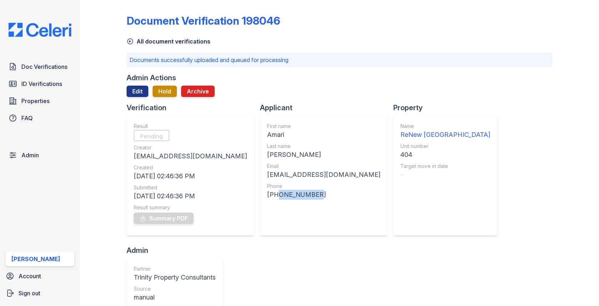
drag, startPoint x: 229, startPoint y: 194, endPoint x: 278, endPoint y: 194, distance: 48.8
click at [278, 194] on div "+19549550076" at bounding box center [323, 195] width 113 height 10
copy div "9549550076"
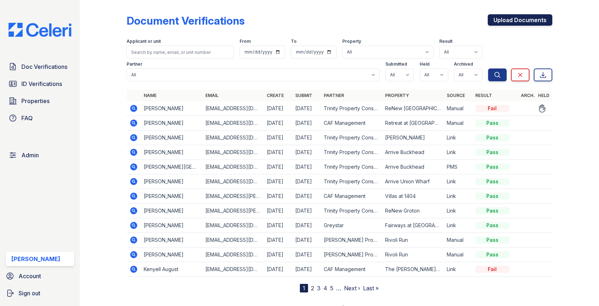
click at [523, 21] on link "Upload Documents" at bounding box center [520, 19] width 65 height 11
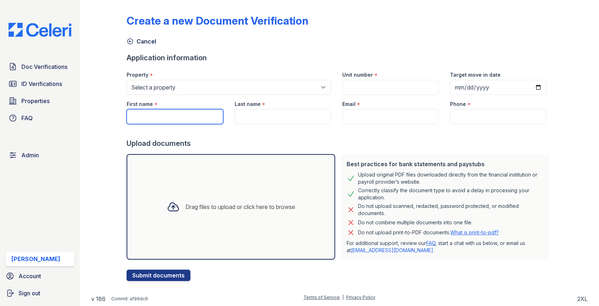
click at [187, 118] on input "First name" at bounding box center [175, 116] width 96 height 15
paste input "Amari"
type input "Amari"
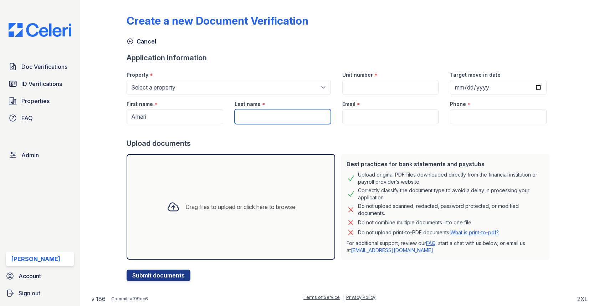
click at [282, 117] on input "Last name" at bounding box center [283, 116] width 96 height 15
paste input "Sokha"
type input "Sokha"
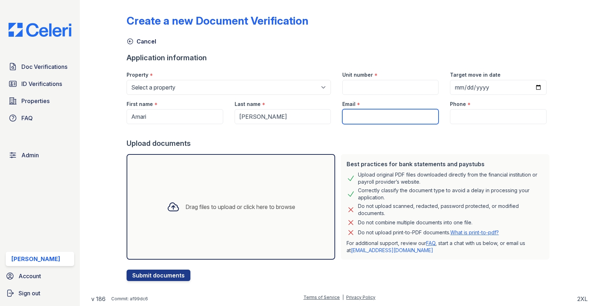
click at [372, 118] on input "Email" at bounding box center [390, 116] width 96 height 15
paste input "amariangelinaa@gmail.com"
type input "amariangelinaa@gmail.com"
click at [368, 95] on div "Email *" at bounding box center [390, 102] width 96 height 14
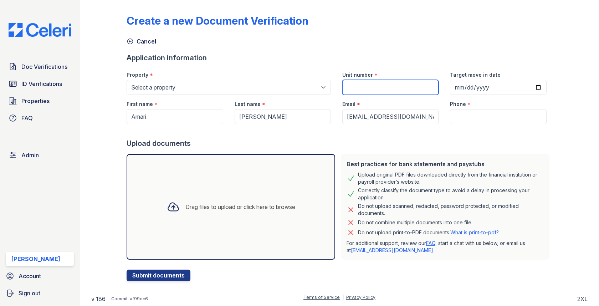
click at [369, 90] on input "Unit number" at bounding box center [390, 87] width 96 height 15
paste input "404"
type input "404"
click at [467, 105] on div "Phone *" at bounding box center [498, 102] width 96 height 14
click at [467, 107] on div "Phone *" at bounding box center [498, 102] width 96 height 14
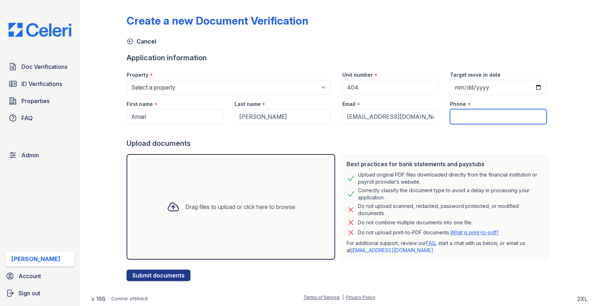
click at [467, 111] on input "Phone" at bounding box center [498, 116] width 96 height 15
paste input "9549550076"
type input "9549550076"
click at [231, 79] on div "Property *" at bounding box center [229, 73] width 204 height 14
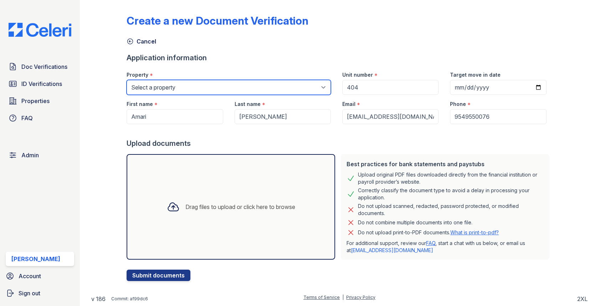
click at [231, 85] on select "Select a property 0000 Kinney Avenue 09 Cape Coral 10006 North Glowing Forge Co…" at bounding box center [229, 87] width 204 height 15
select select "5266"
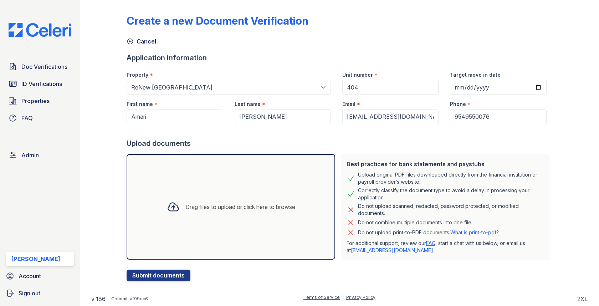
click at [211, 172] on div "Drag files to upload or click here to browse" at bounding box center [231, 207] width 209 height 106
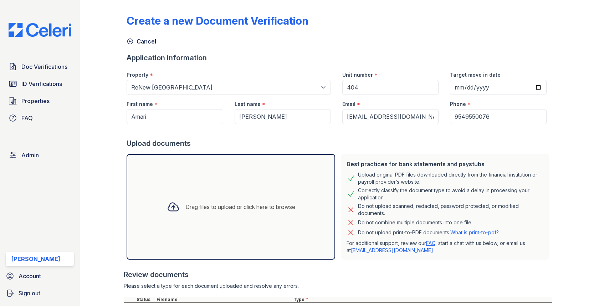
scroll to position [63, 0]
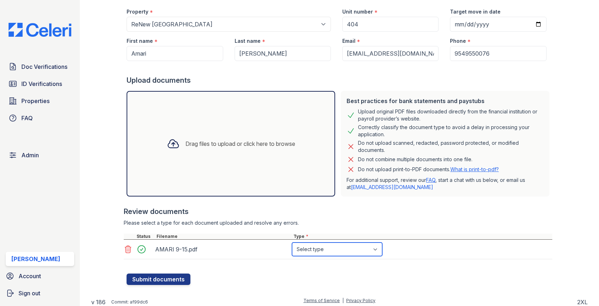
click at [302, 251] on select "Select type Paystub Bank Statement Offer Letter Tax Documents Benefit Award Let…" at bounding box center [337, 249] width 90 height 14
select select "paystub"
click at [186, 270] on div at bounding box center [339, 269] width 425 height 7
click at [185, 272] on div at bounding box center [339, 269] width 425 height 7
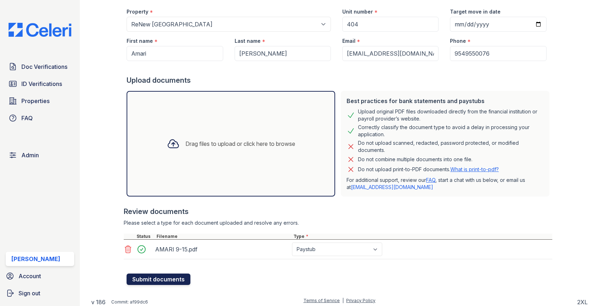
click at [184, 276] on button "Submit documents" at bounding box center [159, 278] width 64 height 11
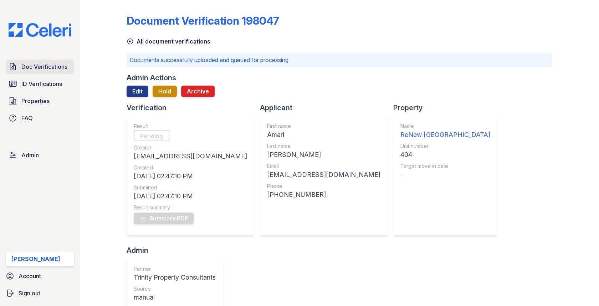
click at [56, 70] on span "Doc Verifications" at bounding box center [44, 66] width 46 height 9
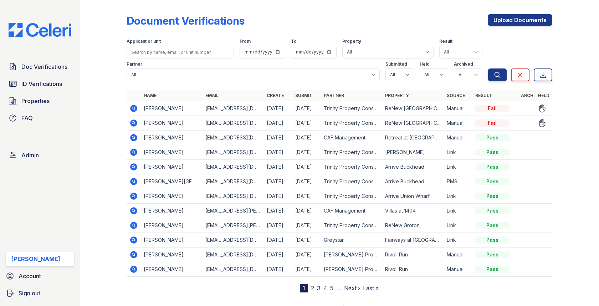
click at [132, 123] on icon at bounding box center [133, 123] width 9 height 9
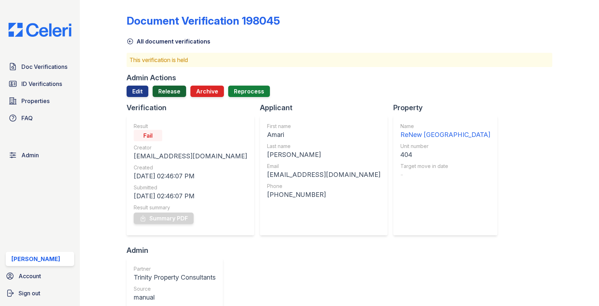
click at [182, 92] on link "Release" at bounding box center [170, 91] width 34 height 11
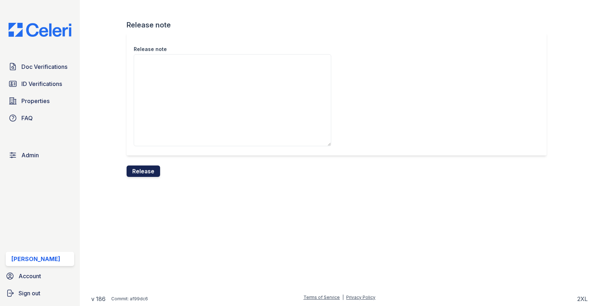
click at [145, 168] on button "Release" at bounding box center [144, 170] width 34 height 11
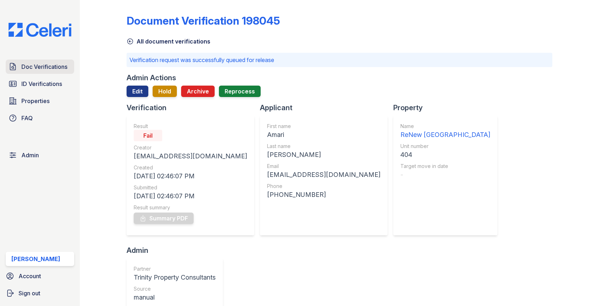
click at [57, 62] on link "Doc Verifications" at bounding box center [40, 67] width 68 height 14
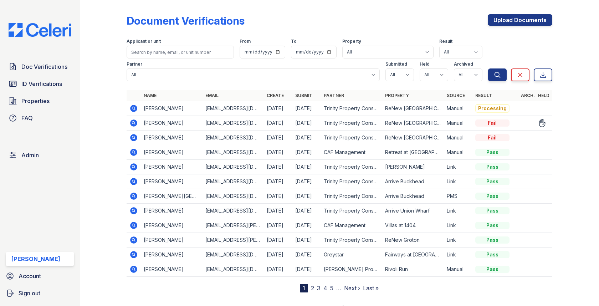
click at [134, 122] on icon at bounding box center [133, 123] width 9 height 9
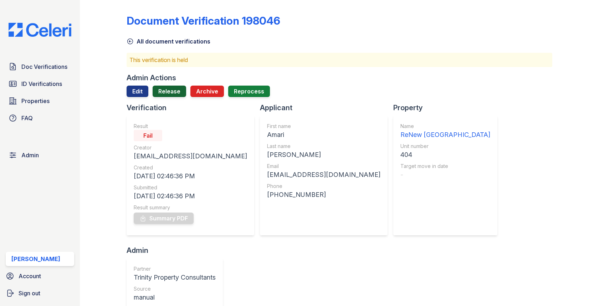
click at [171, 89] on link "Release" at bounding box center [170, 91] width 34 height 11
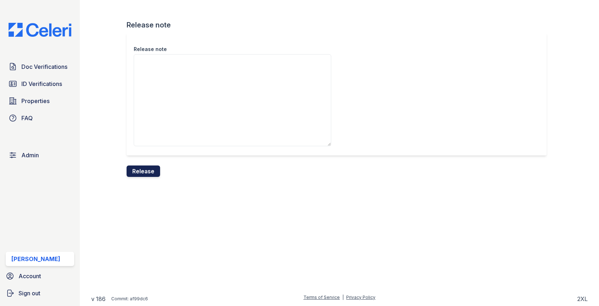
click at [149, 173] on button "Release" at bounding box center [144, 170] width 34 height 11
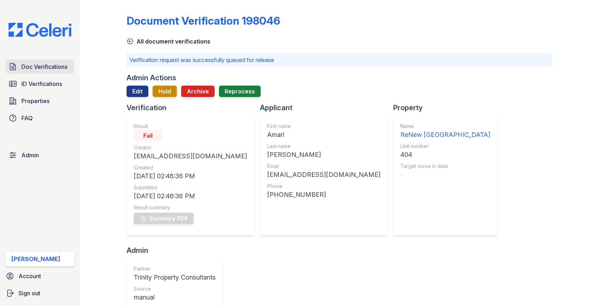
click at [58, 66] on span "Doc Verifications" at bounding box center [44, 66] width 46 height 9
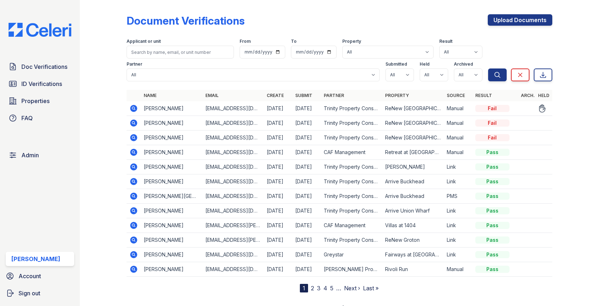
click at [134, 109] on icon at bounding box center [133, 108] width 9 height 9
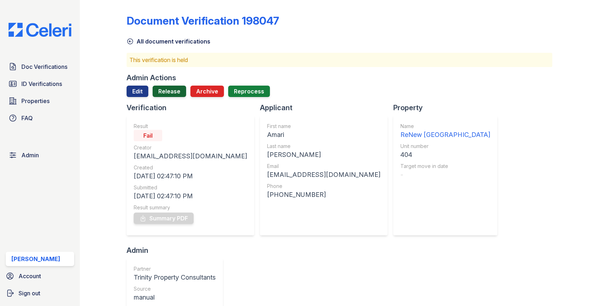
click at [166, 95] on link "Release" at bounding box center [170, 91] width 34 height 11
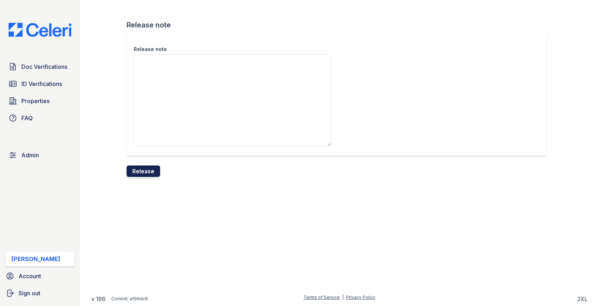
click at [151, 169] on button "Release" at bounding box center [144, 170] width 34 height 11
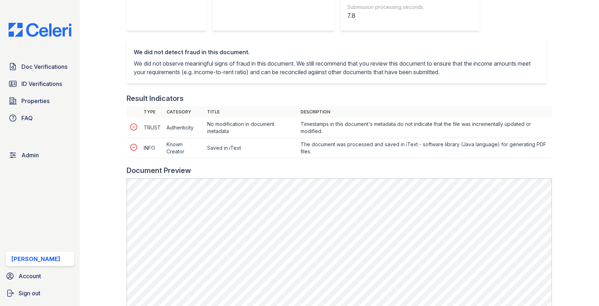
scroll to position [355, 0]
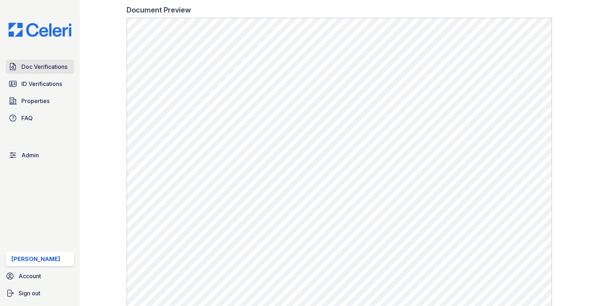
click at [58, 71] on span "Doc Verifications" at bounding box center [44, 66] width 46 height 9
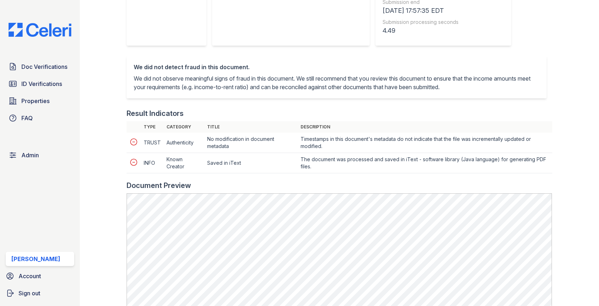
scroll to position [278, 0]
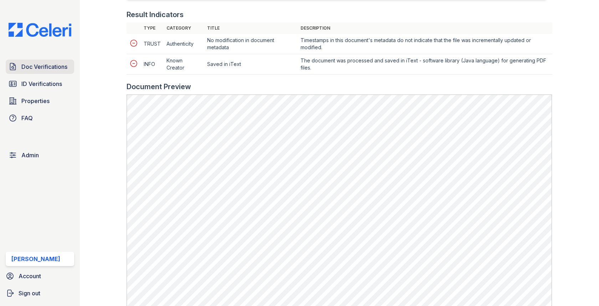
click at [64, 70] on span "Doc Verifications" at bounding box center [44, 66] width 46 height 9
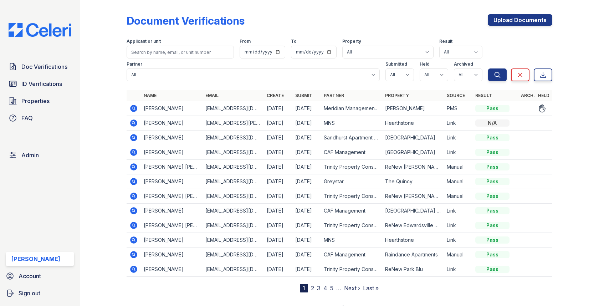
click at [133, 107] on icon at bounding box center [133, 108] width 9 height 9
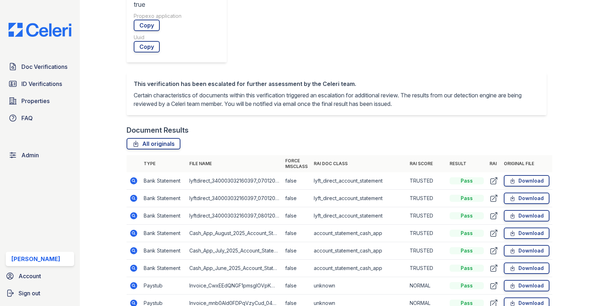
scroll to position [351, 0]
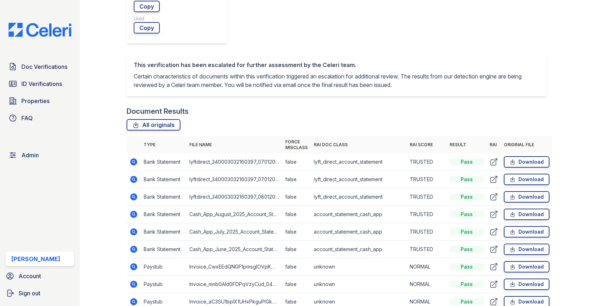
click at [134, 258] on td at bounding box center [134, 266] width 14 height 17
click at [134, 262] on icon at bounding box center [133, 266] width 9 height 9
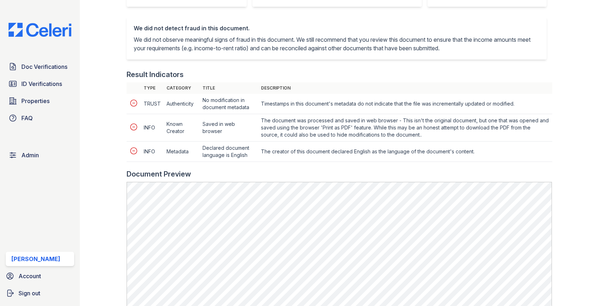
scroll to position [357, 0]
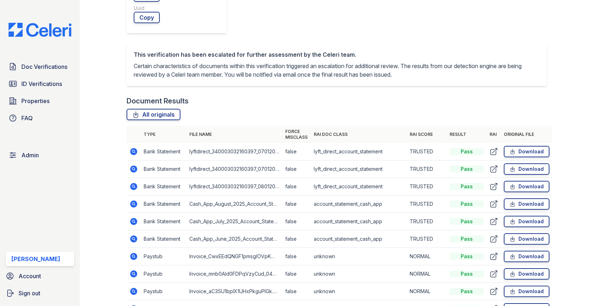
scroll to position [367, 0]
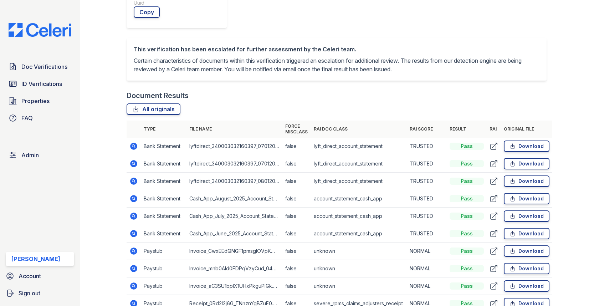
click at [132, 212] on icon at bounding box center [133, 216] width 9 height 9
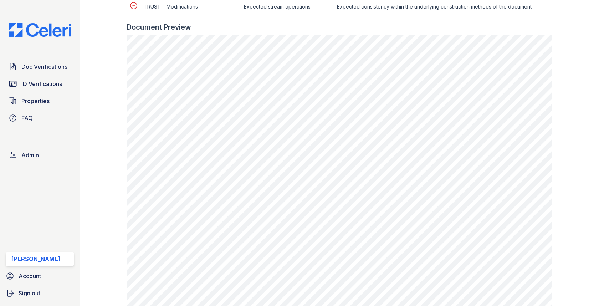
scroll to position [407, 0]
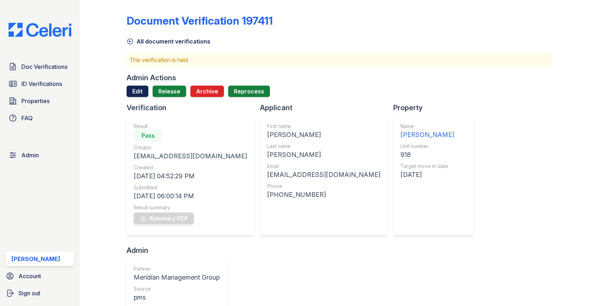
click at [143, 90] on link "Edit" at bounding box center [138, 91] width 22 height 11
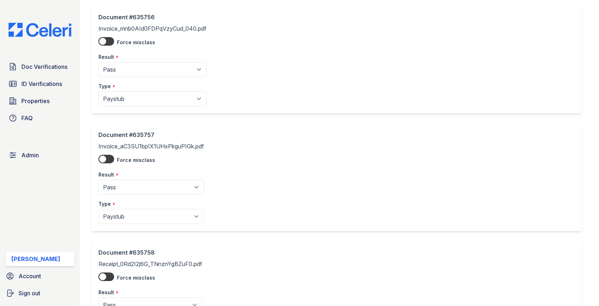
scroll to position [882, 0]
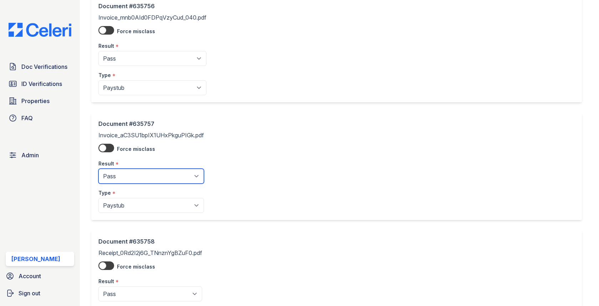
click at [140, 169] on select "Pending Sent Started Processing Pass Fail Caution Error N/A" at bounding box center [151, 176] width 106 height 15
select select "caution"
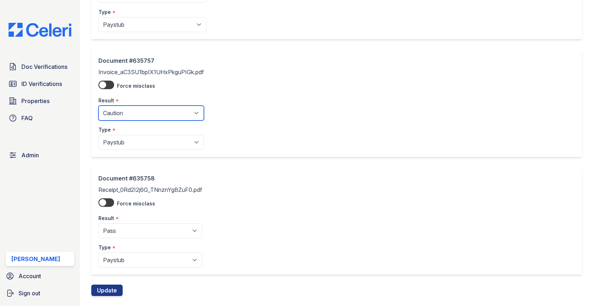
scroll to position [953, 0]
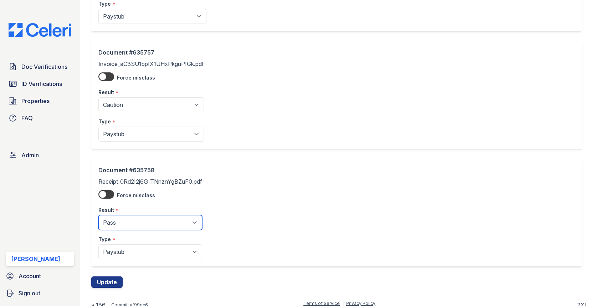
click at [137, 215] on select "Pending Sent Started Processing Pass Fail Caution Error N/A" at bounding box center [150, 222] width 104 height 15
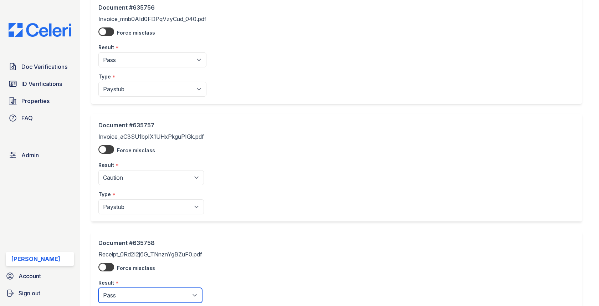
scroll to position [840, 0]
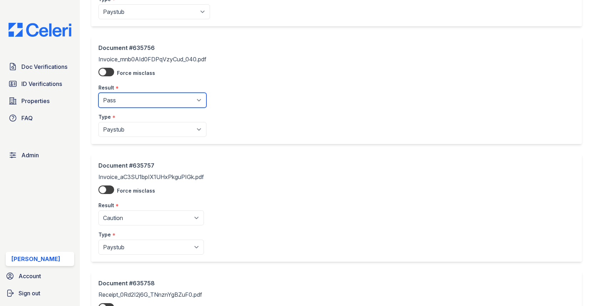
click at [155, 93] on select "Pending Sent Started Processing Pass Fail Caution Error N/A" at bounding box center [152, 100] width 108 height 15
select select "caution"
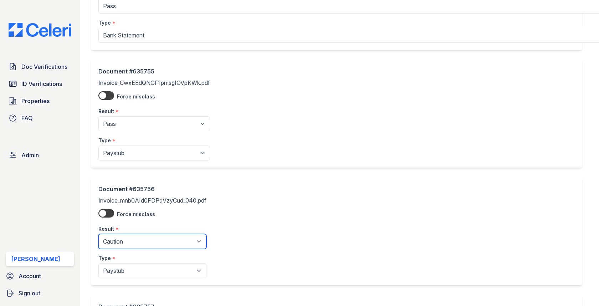
scroll to position [694, 0]
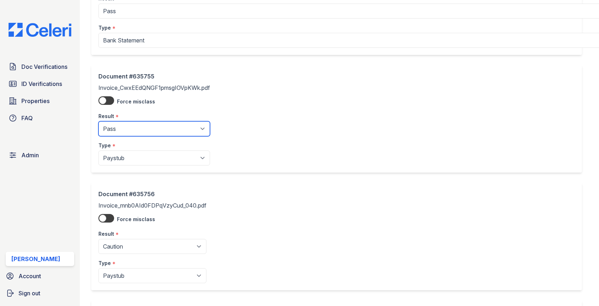
click at [148, 123] on select "Pending Sent Started Processing Pass Fail Caution Error N/A" at bounding box center [154, 128] width 112 height 15
select select "caution"
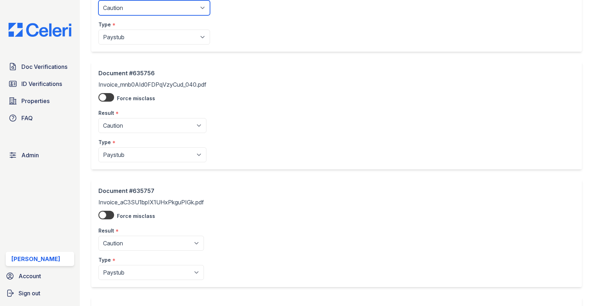
scroll to position [953, 0]
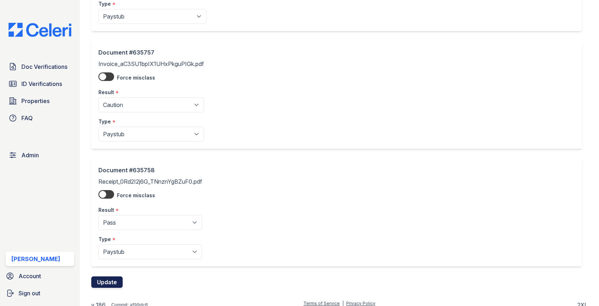
click at [107, 280] on button "Update" at bounding box center [106, 281] width 31 height 11
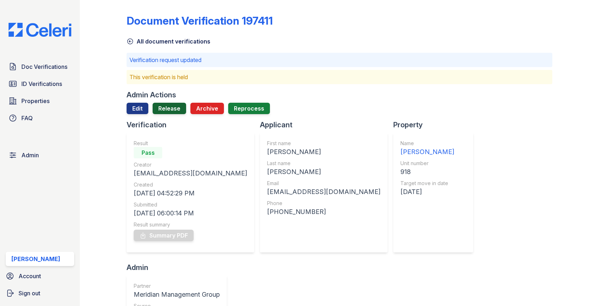
click at [171, 106] on link "Release" at bounding box center [170, 108] width 34 height 11
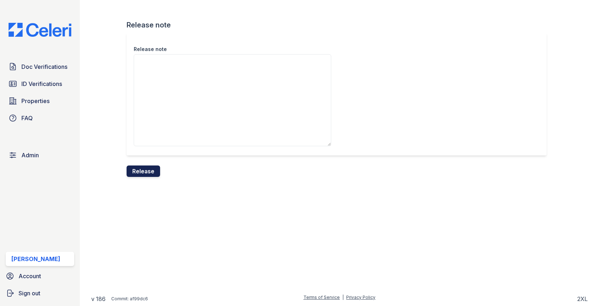
click at [146, 171] on button "Release" at bounding box center [144, 170] width 34 height 11
click at [163, 158] on form "Release note Release note Processing..." at bounding box center [339, 98] width 425 height 157
click at [45, 66] on span "Doc Verifications" at bounding box center [44, 66] width 46 height 9
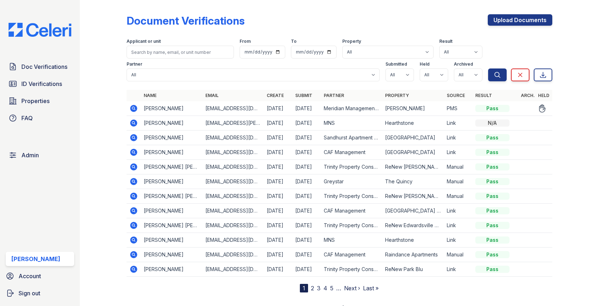
click at [134, 104] on icon at bounding box center [133, 108] width 9 height 9
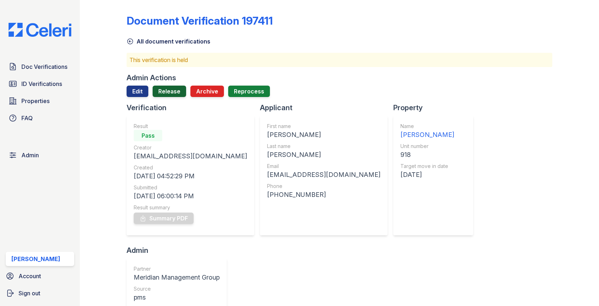
click at [166, 87] on link "Release" at bounding box center [170, 91] width 34 height 11
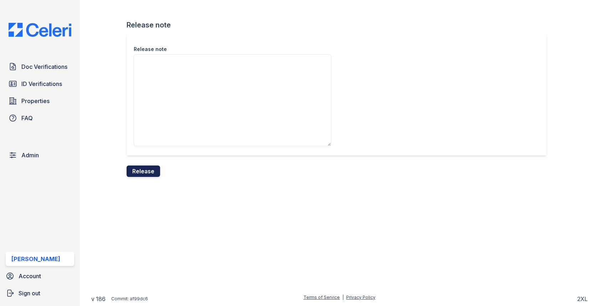
click at [151, 172] on button "Release" at bounding box center [144, 170] width 34 height 11
click at [66, 66] on span "Doc Verifications" at bounding box center [44, 66] width 46 height 9
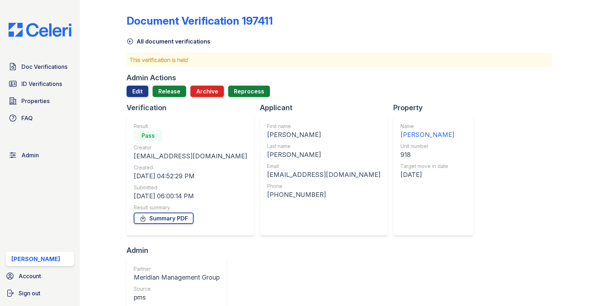
click at [178, 77] on div "Admin Actions" at bounding box center [339, 78] width 425 height 10
click at [165, 93] on link "Release" at bounding box center [170, 91] width 34 height 11
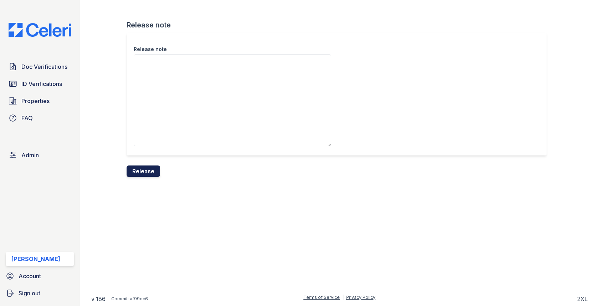
click at [153, 170] on button "Release" at bounding box center [144, 170] width 34 height 11
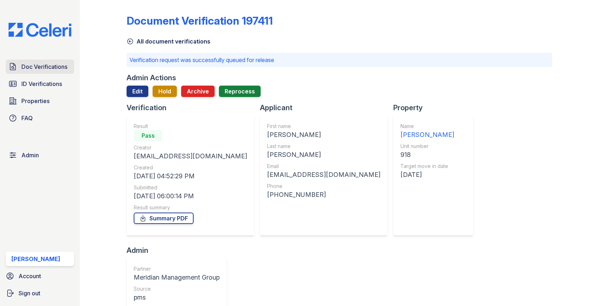
click at [46, 68] on span "Doc Verifications" at bounding box center [44, 66] width 46 height 9
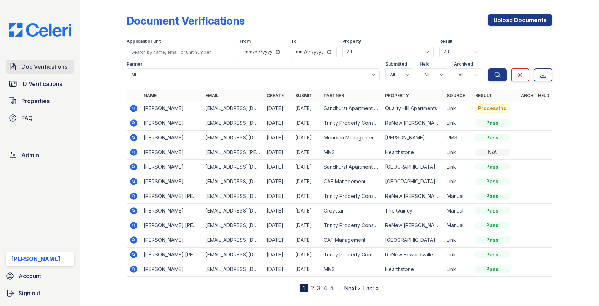
click at [67, 67] on span "Doc Verifications" at bounding box center [44, 66] width 46 height 9
click at [132, 108] on icon at bounding box center [133, 108] width 7 height 7
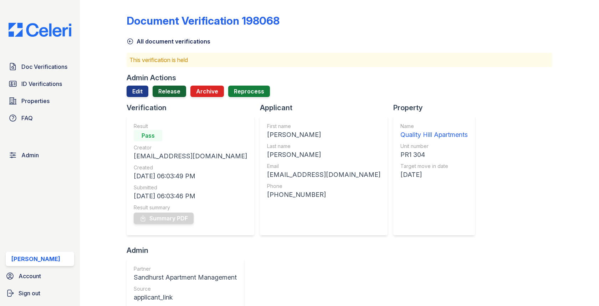
click at [163, 94] on link "Release" at bounding box center [170, 91] width 34 height 11
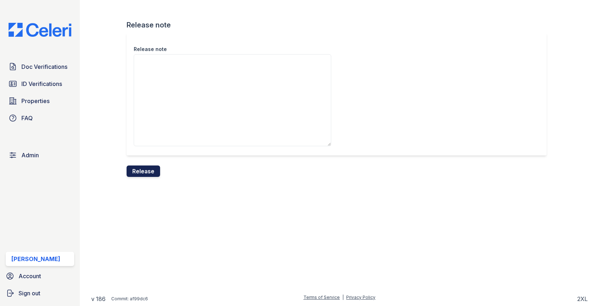
click at [148, 170] on button "Release" at bounding box center [144, 170] width 34 height 11
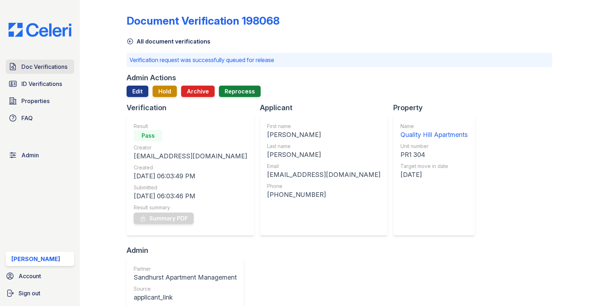
click at [59, 69] on span "Doc Verifications" at bounding box center [44, 66] width 46 height 9
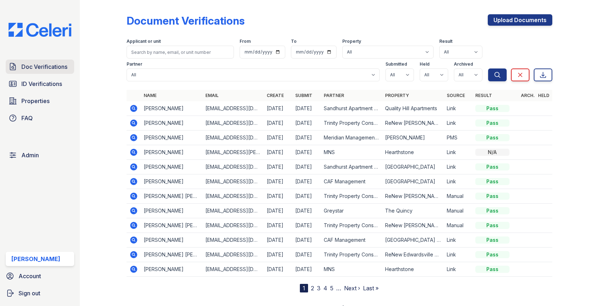
click at [45, 66] on span "Doc Verifications" at bounding box center [44, 66] width 46 height 9
click at [37, 61] on link "Doc Verifications" at bounding box center [40, 67] width 68 height 14
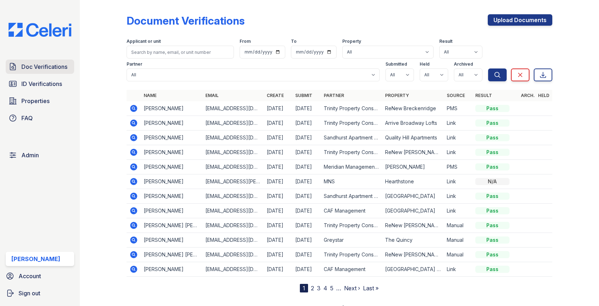
click at [54, 68] on span "Doc Verifications" at bounding box center [44, 66] width 46 height 9
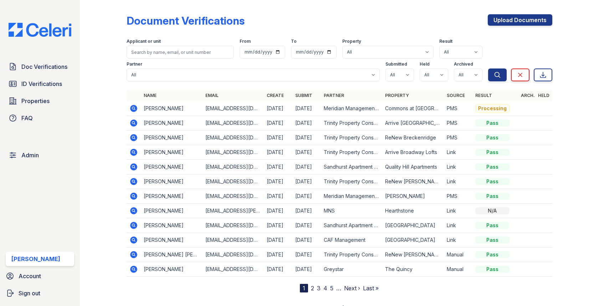
scroll to position [9, 0]
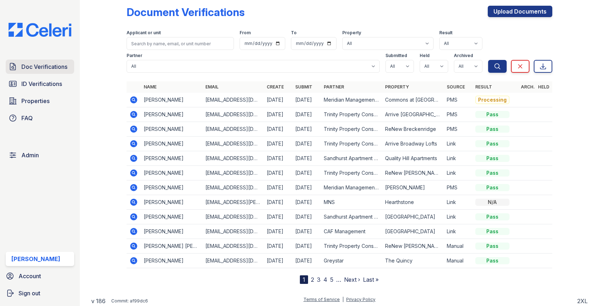
click at [58, 66] on span "Doc Verifications" at bounding box center [44, 66] width 46 height 9
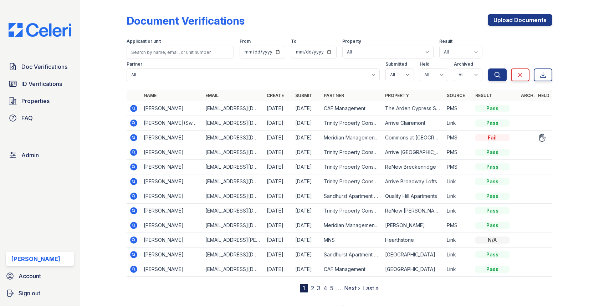
click at [130, 137] on icon at bounding box center [133, 137] width 7 height 7
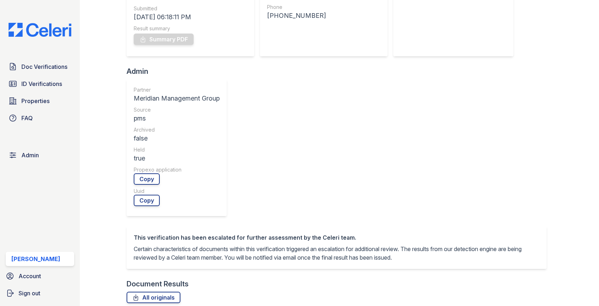
scroll to position [355, 0]
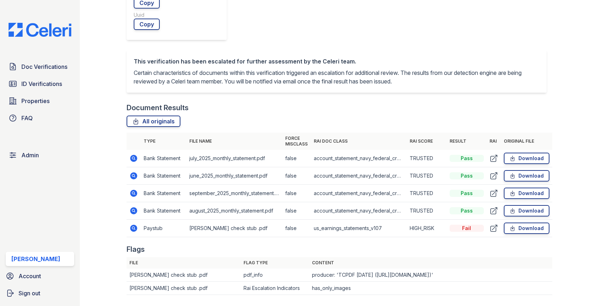
click at [134, 225] on icon at bounding box center [133, 228] width 7 height 7
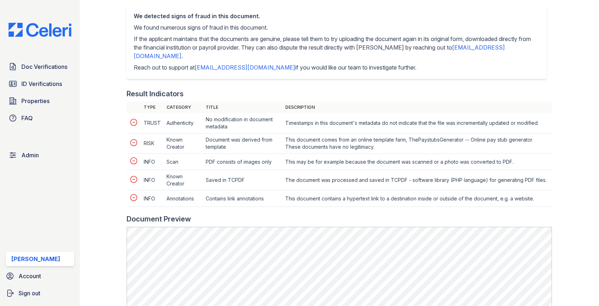
scroll to position [386, 0]
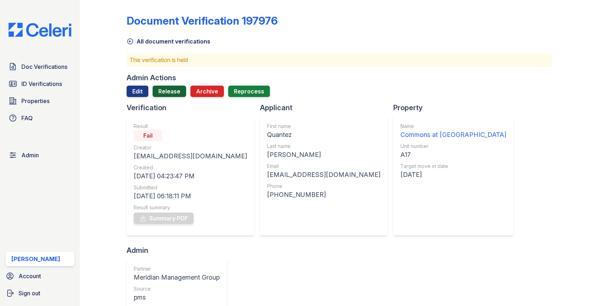
click at [170, 95] on link "Release" at bounding box center [170, 91] width 34 height 11
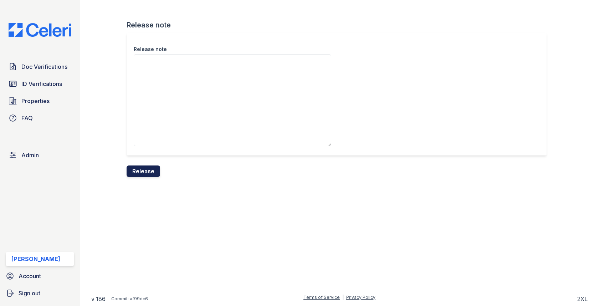
click at [142, 168] on button "Release" at bounding box center [144, 170] width 34 height 11
